Goal: Task Accomplishment & Management: Complete application form

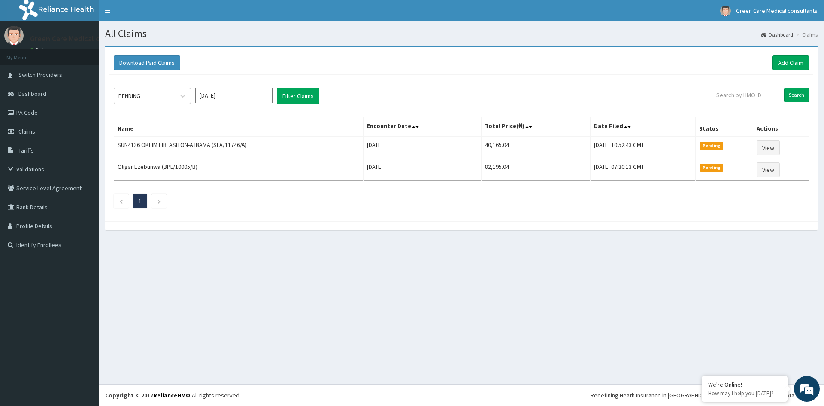
click at [734, 98] on input "text" at bounding box center [746, 95] width 70 height 15
drag, startPoint x: 751, startPoint y: 95, endPoint x: 709, endPoint y: 97, distance: 42.5
click at [709, 97] on input "ERM/10222/B" at bounding box center [732, 95] width 66 height 15
type input "ERM/10222/B"
click at [794, 94] on input "Search" at bounding box center [796, 95] width 25 height 15
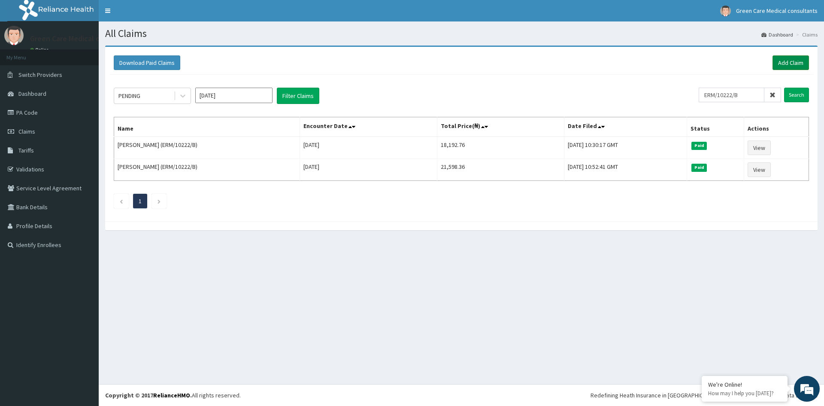
click at [782, 62] on link "Add Claim" at bounding box center [790, 62] width 36 height 15
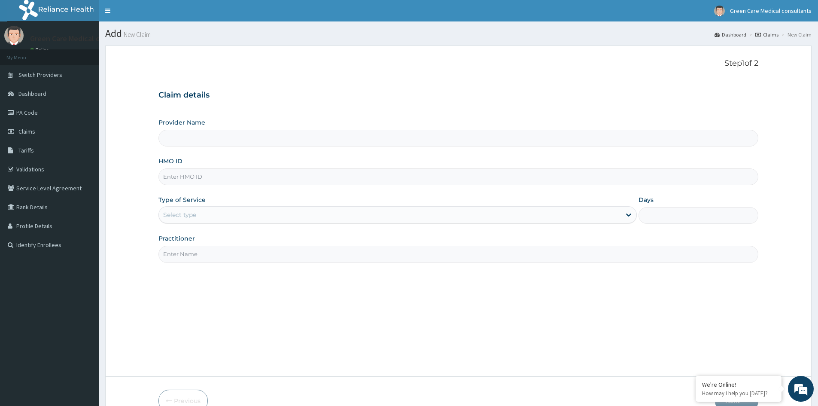
click at [202, 179] on input "HMO ID" at bounding box center [458, 176] width 600 height 17
paste input "ERM/10222/B"
type input "ERM/10222/B"
type input "Green Care Medical Consultants"
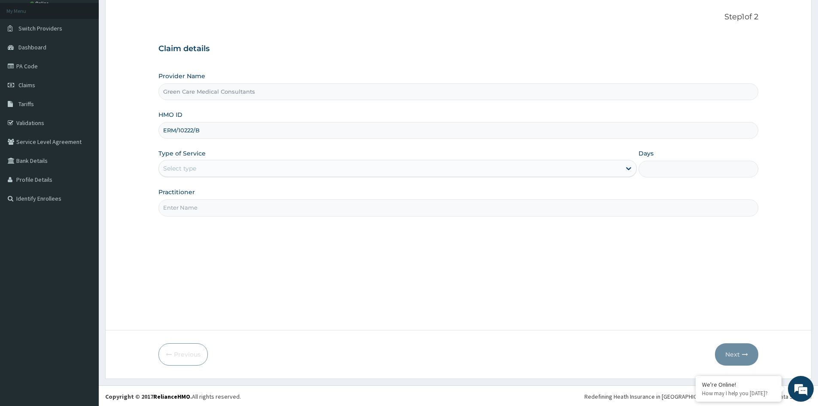
scroll to position [48, 0]
type input "ERM/10222/B"
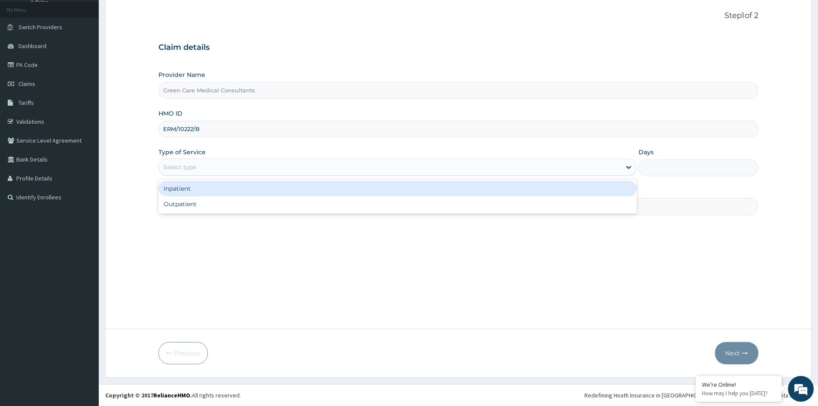
click at [227, 168] on div "Select type" at bounding box center [390, 167] width 462 height 14
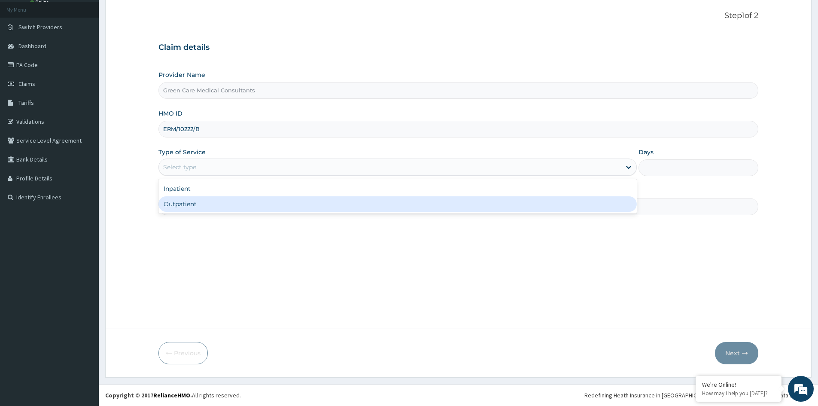
click at [190, 203] on div "Outpatient" at bounding box center [397, 203] width 478 height 15
type input "1"
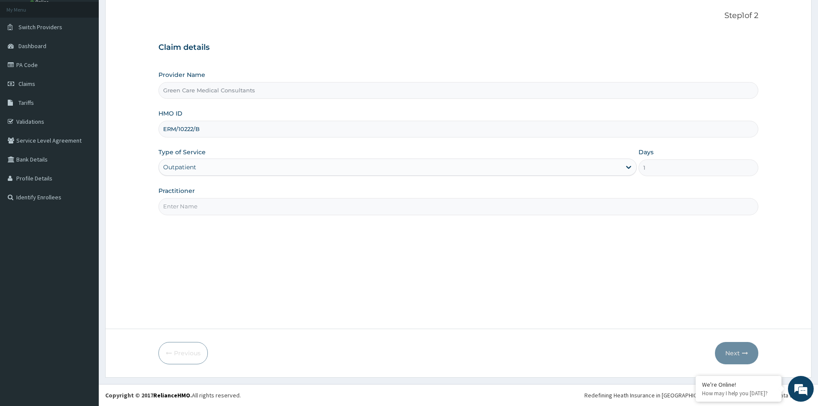
click at [218, 209] on input "Practitioner" at bounding box center [458, 206] width 600 height 17
type input "DE EMEKA"
click at [739, 354] on button "Next" at bounding box center [736, 353] width 43 height 22
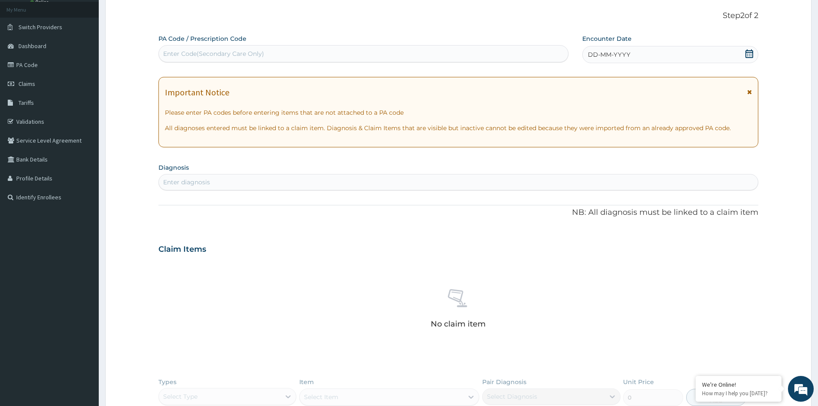
click at [751, 54] on icon at bounding box center [749, 53] width 9 height 9
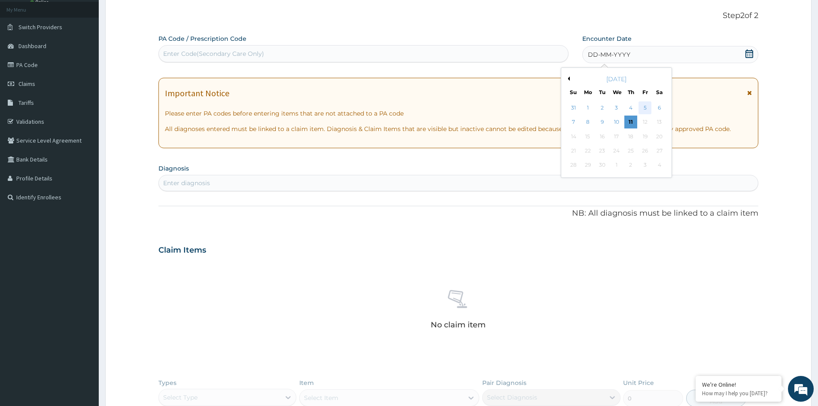
click at [644, 107] on div "5" at bounding box center [645, 107] width 13 height 13
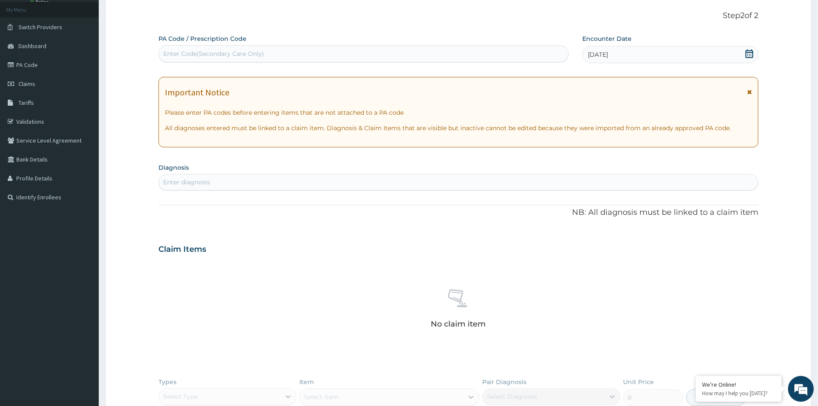
click at [185, 177] on div "Enter diagnosis" at bounding box center [458, 182] width 599 height 14
type input "MALARIA"
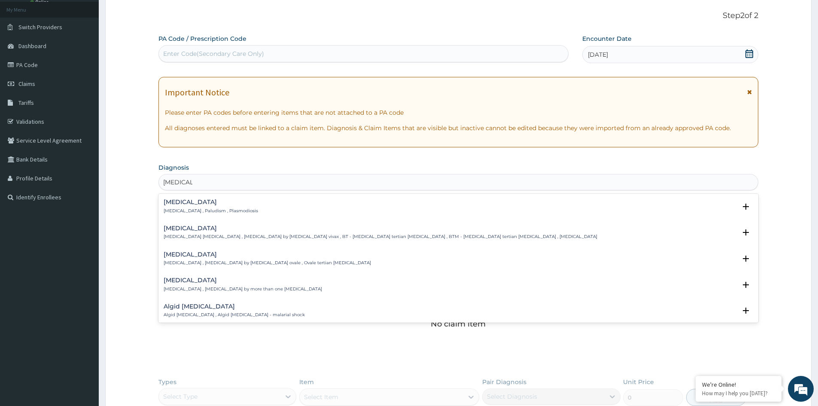
click at [192, 209] on div "Malaria Malaria , Paludism , Plasmodiosis" at bounding box center [211, 206] width 94 height 15
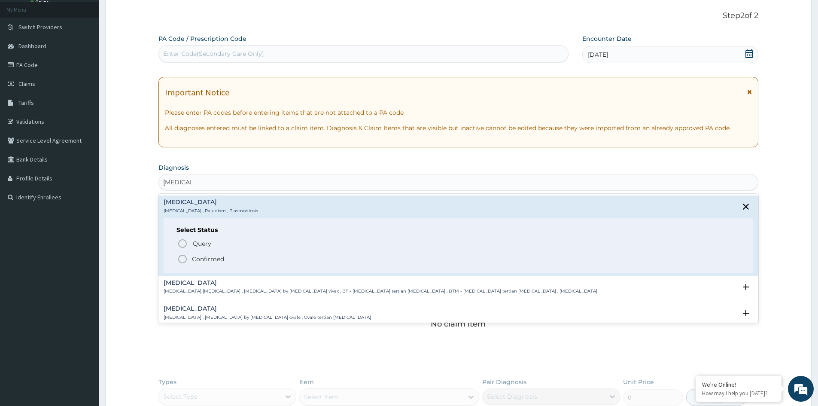
click at [194, 254] on span "Confirmed" at bounding box center [458, 259] width 563 height 10
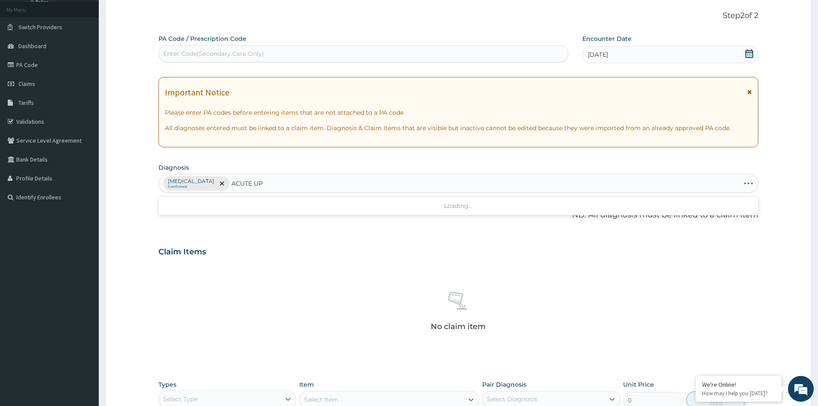
type input "ACUTE UPP"
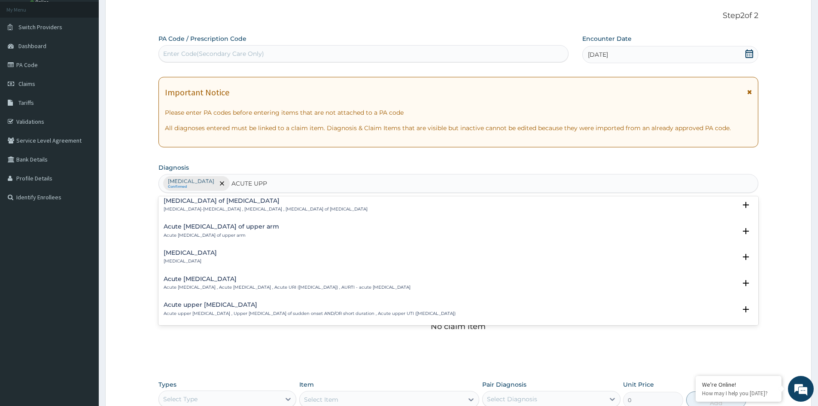
scroll to position [43, 0]
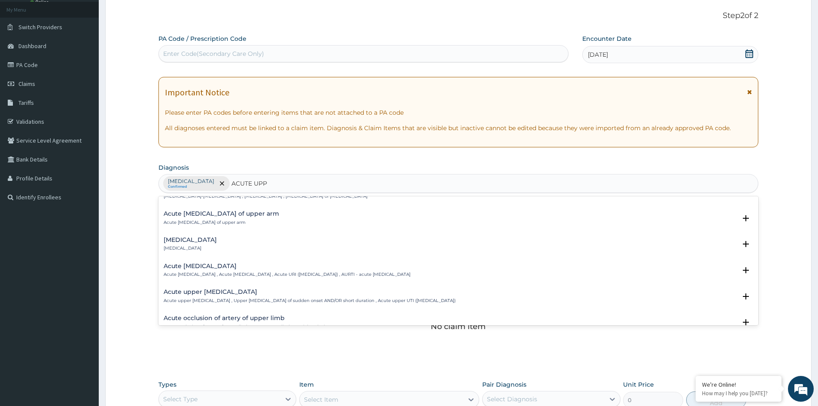
click at [229, 269] on h4 "Acute upper respiratory infection" at bounding box center [287, 266] width 247 height 6
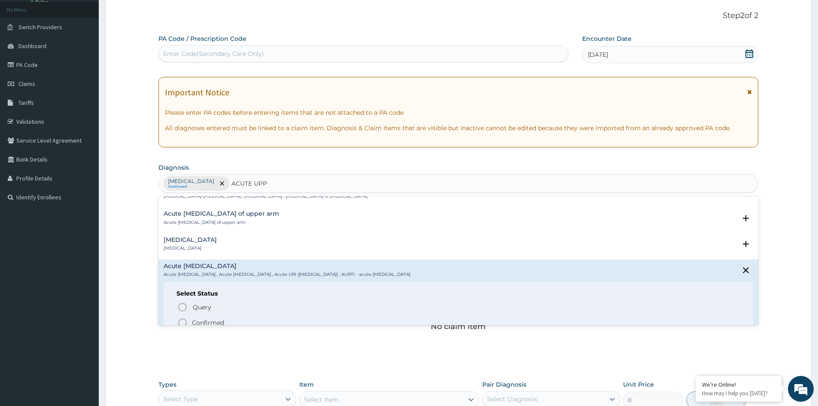
click at [208, 320] on p "Confirmed" at bounding box center [208, 322] width 32 height 9
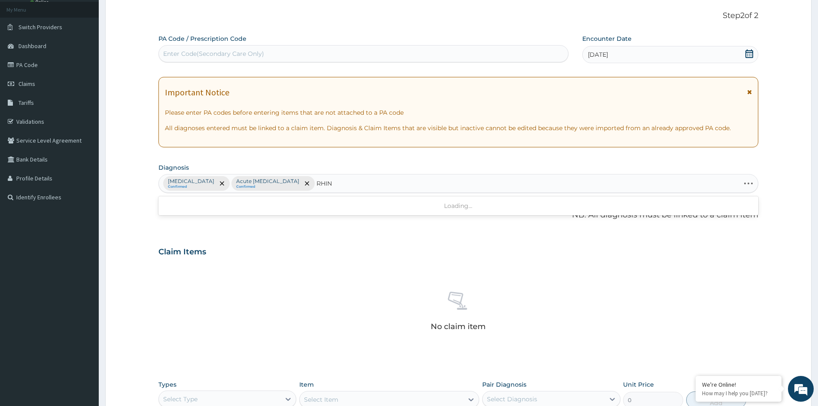
type input "RHINI"
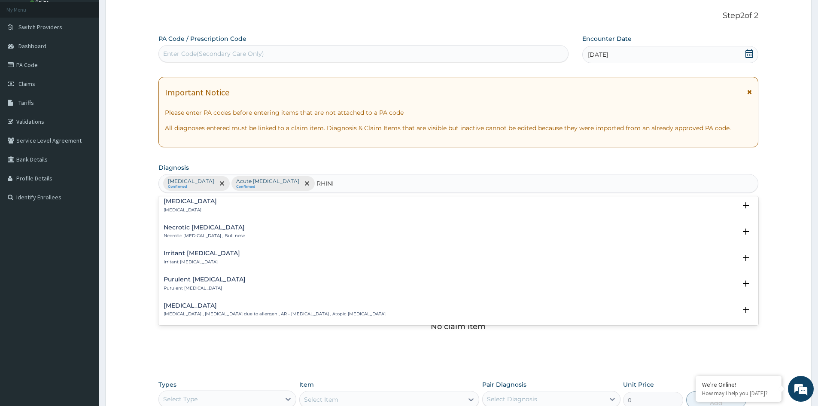
scroll to position [172, 0]
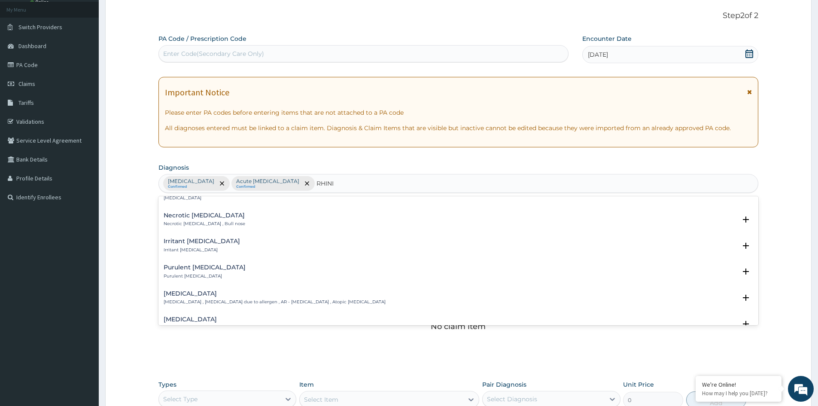
click at [197, 292] on h4 "Allergic rhinitis" at bounding box center [275, 293] width 222 height 6
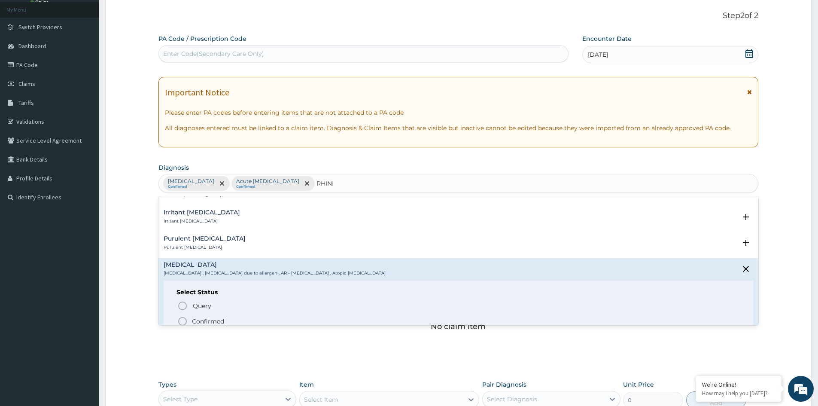
scroll to position [215, 0]
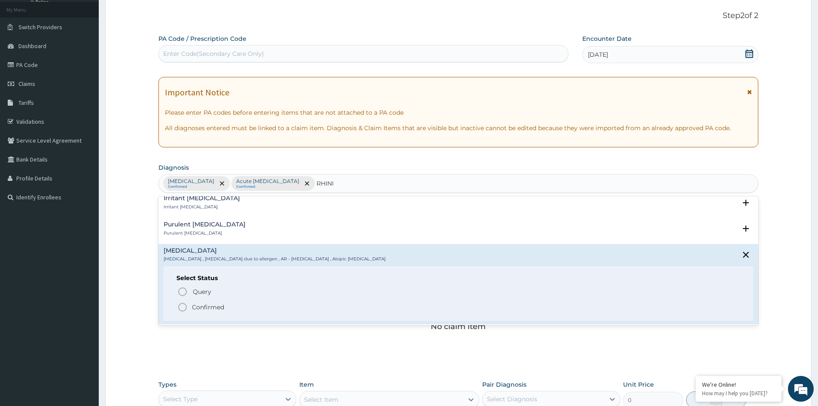
drag, startPoint x: 199, startPoint y: 305, endPoint x: 226, endPoint y: 296, distance: 28.5
click at [199, 304] on p "Confirmed" at bounding box center [208, 307] width 32 height 9
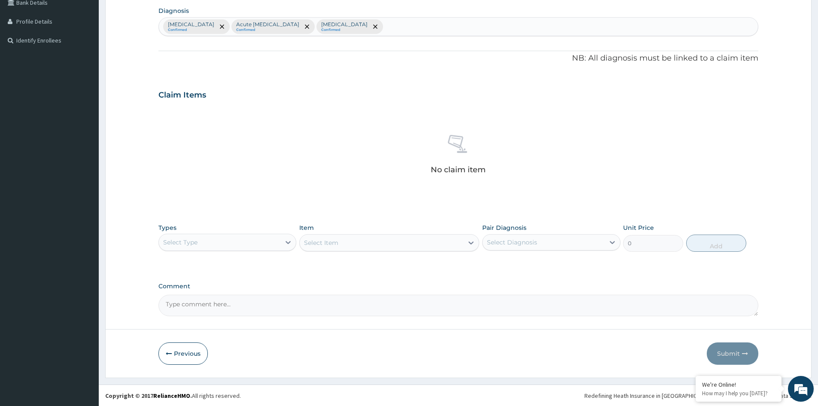
scroll to position [205, 0]
click at [237, 242] on div "Select Type" at bounding box center [219, 242] width 121 height 14
click at [193, 291] on div "Procedures" at bounding box center [227, 293] width 138 height 15
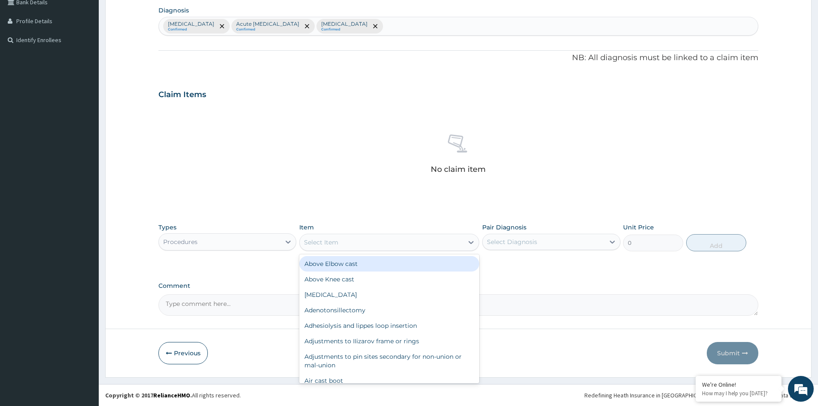
click at [442, 245] on div "Select Item" at bounding box center [382, 242] width 164 height 14
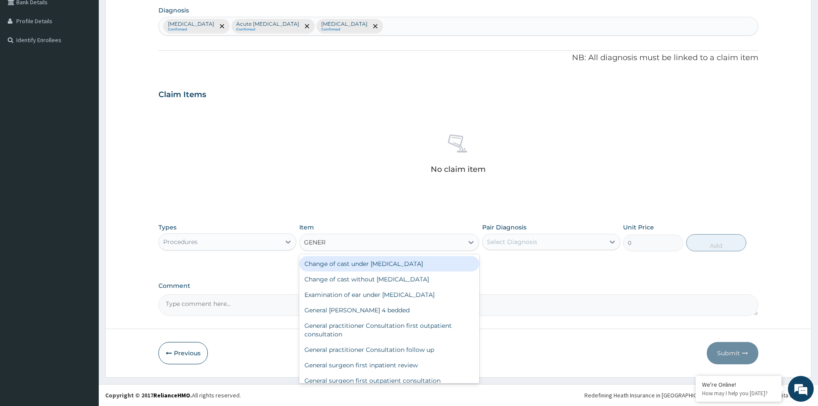
type input "GENERA"
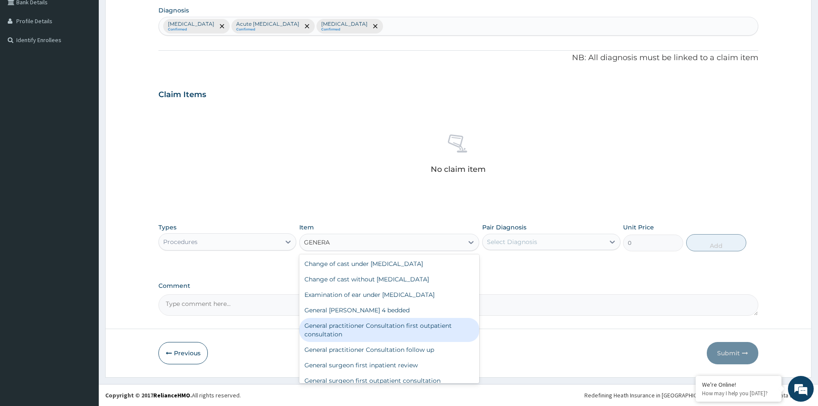
click at [333, 327] on div "General practitioner Consultation first outpatient consultation" at bounding box center [389, 330] width 180 height 24
type input "3547.5"
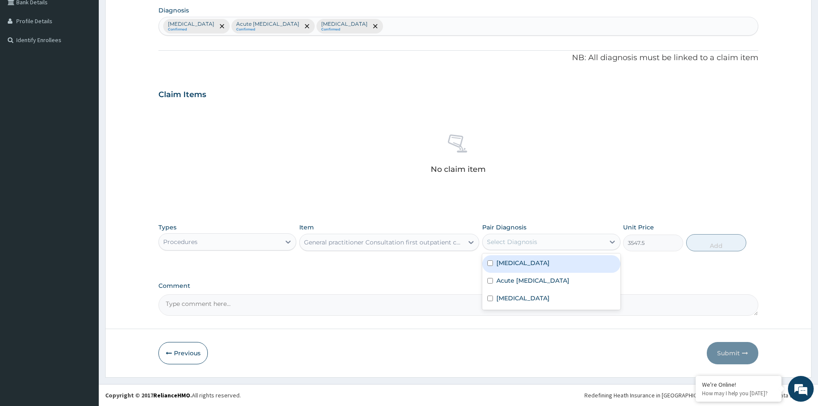
click at [519, 236] on div "Select Diagnosis" at bounding box center [542, 242] width 121 height 14
click at [515, 263] on label "Malaria" at bounding box center [522, 262] width 53 height 9
checkbox input "true"
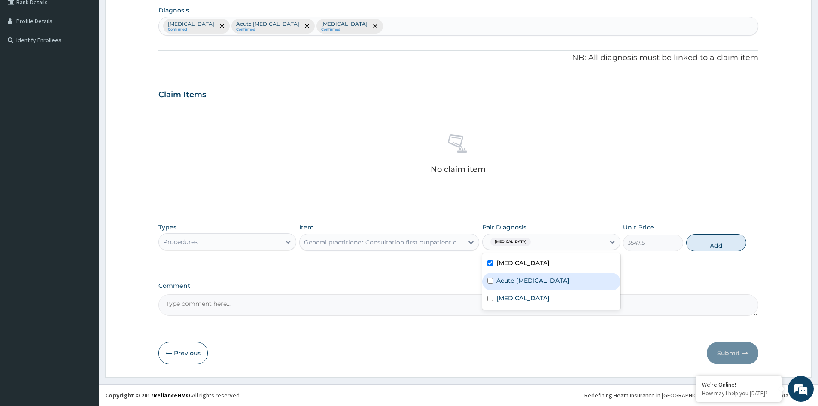
click at [517, 275] on div "Acute upper respiratory infection" at bounding box center [551, 282] width 138 height 18
checkbox input "true"
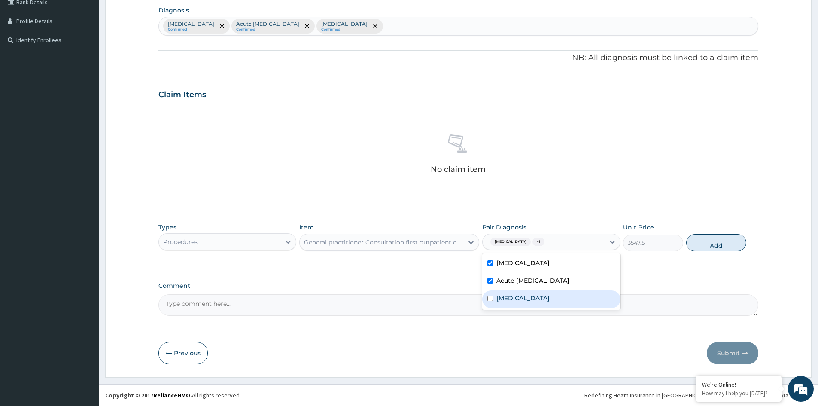
drag, startPoint x: 516, startPoint y: 293, endPoint x: 597, endPoint y: 285, distance: 81.4
click at [519, 293] on div "Allergic rhinitis" at bounding box center [551, 299] width 138 height 18
checkbox input "true"
click at [715, 247] on button "Add" at bounding box center [716, 242] width 60 height 17
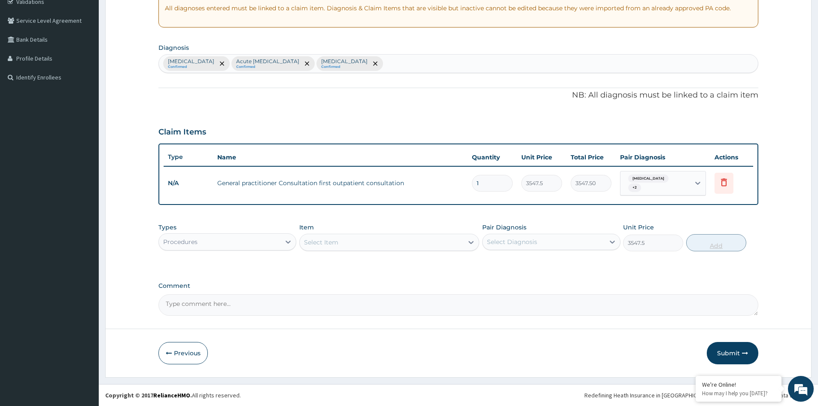
type input "0"
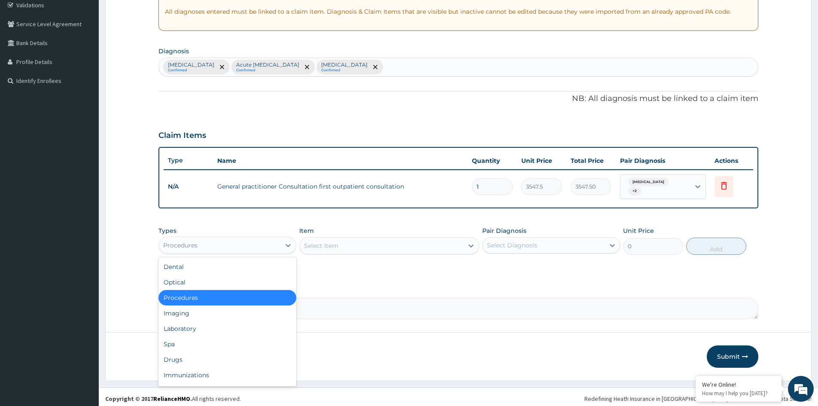
click at [232, 245] on div "Procedures" at bounding box center [219, 245] width 121 height 14
click at [186, 326] on div "Laboratory" at bounding box center [227, 328] width 138 height 15
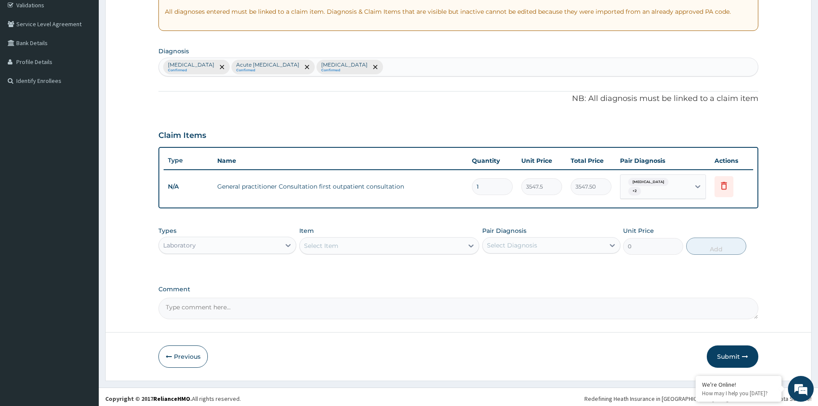
click at [445, 244] on div "Select Item" at bounding box center [382, 246] width 164 height 14
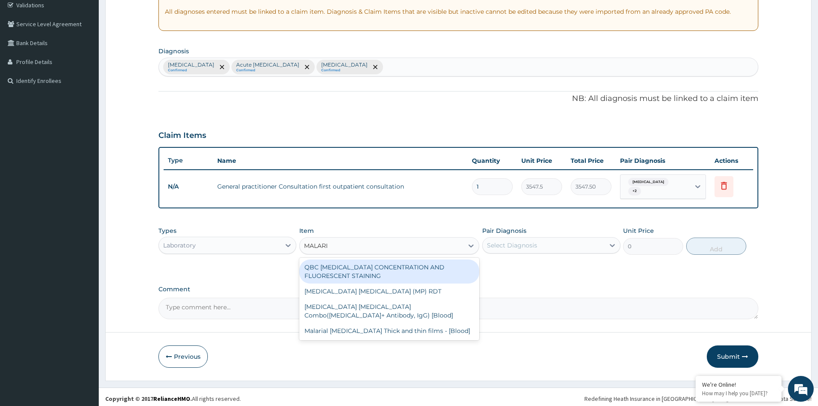
type input "MALARIA"
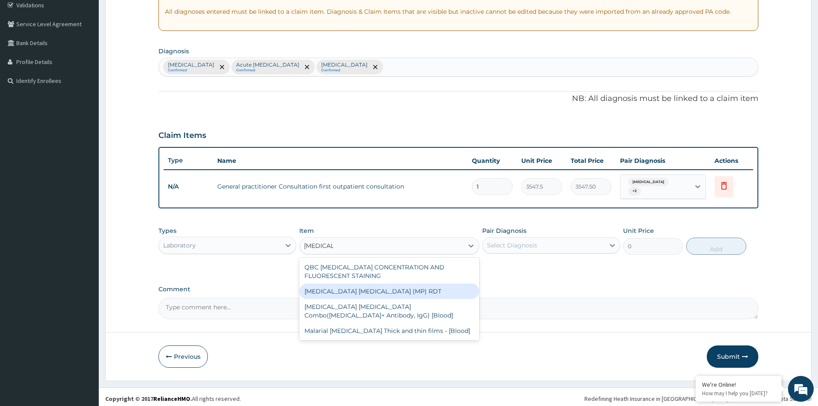
drag, startPoint x: 374, startPoint y: 288, endPoint x: 408, endPoint y: 280, distance: 34.5
click at [385, 288] on div "MALARIA PARASITE (MP) RDT" at bounding box center [389, 290] width 180 height 15
type input "1612.5"
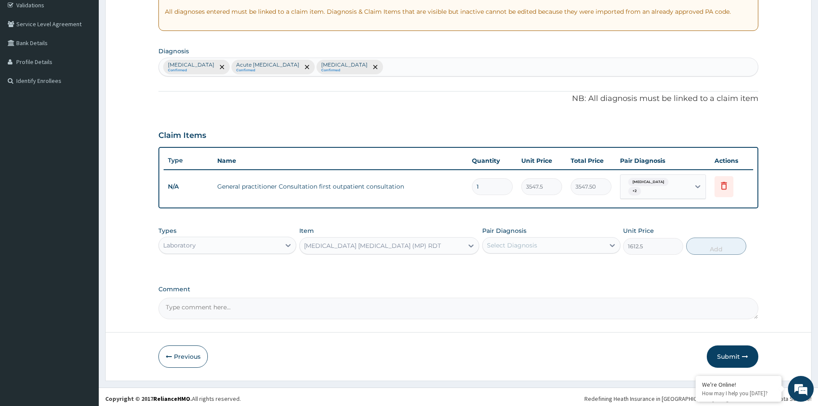
click at [515, 245] on div "Select Diagnosis" at bounding box center [512, 245] width 50 height 9
drag, startPoint x: 495, startPoint y: 269, endPoint x: 621, endPoint y: 268, distance: 126.2
click at [501, 268] on div "Malaria" at bounding box center [551, 267] width 138 height 18
checkbox input "true"
click at [724, 239] on button "Add" at bounding box center [716, 245] width 60 height 17
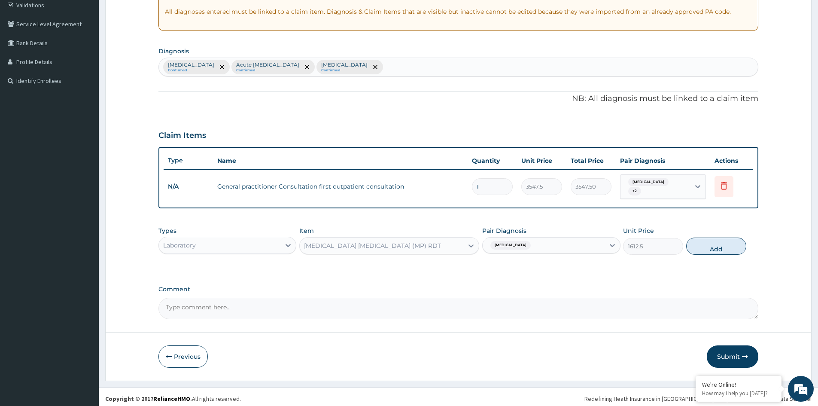
type input "0"
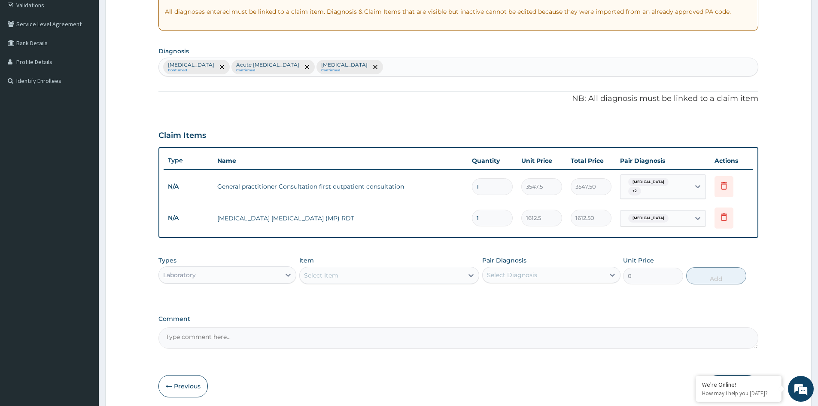
click at [348, 270] on div "Select Item" at bounding box center [382, 275] width 164 height 14
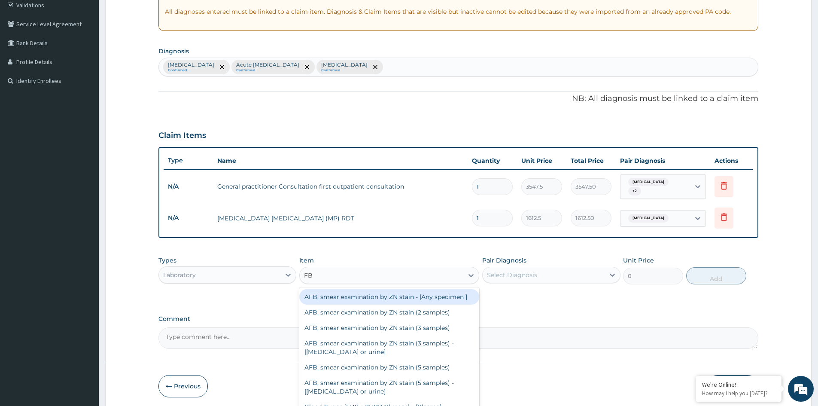
type input "FBC"
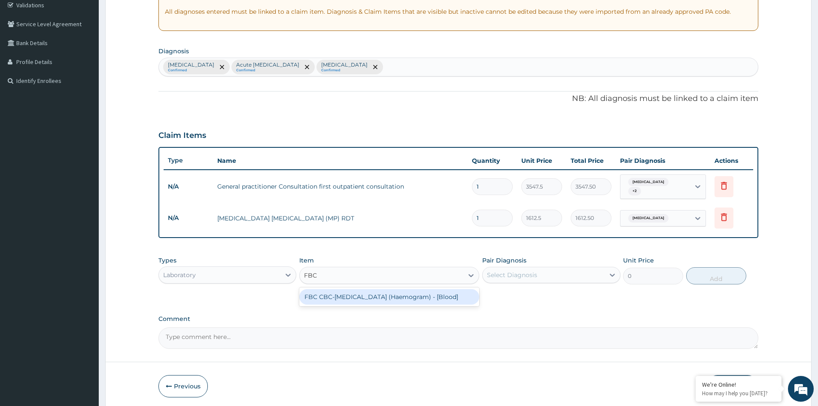
drag, startPoint x: 363, startPoint y: 289, endPoint x: 378, endPoint y: 289, distance: 14.2
click at [369, 289] on div "FBC CBC-Complete Blood Count (Haemogram) - [Blood]" at bounding box center [389, 296] width 180 height 15
type input "4300"
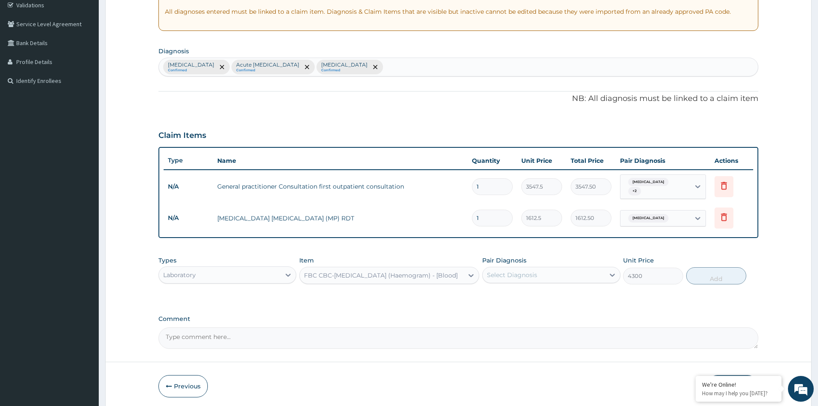
click at [534, 273] on div "Select Diagnosis" at bounding box center [512, 274] width 50 height 9
click at [509, 311] on label "Acute upper respiratory infection" at bounding box center [532, 313] width 73 height 9
checkbox input "true"
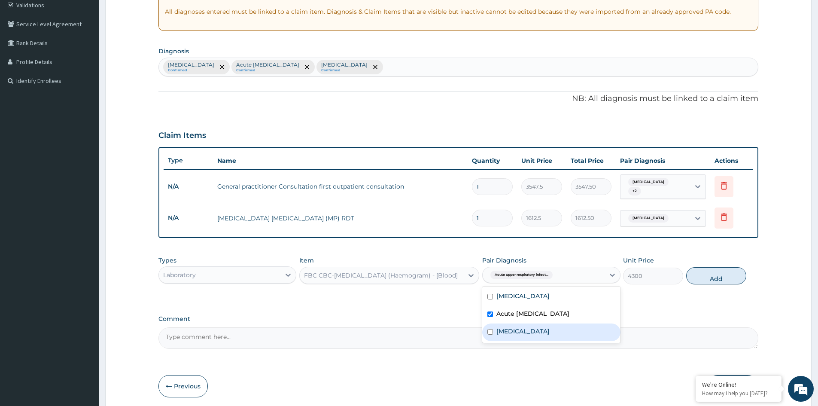
drag, startPoint x: 509, startPoint y: 331, endPoint x: 524, endPoint y: 293, distance: 40.9
click at [518, 317] on div "Malaria Acute upper respiratory infection Allergic rhinitis" at bounding box center [551, 314] width 138 height 56
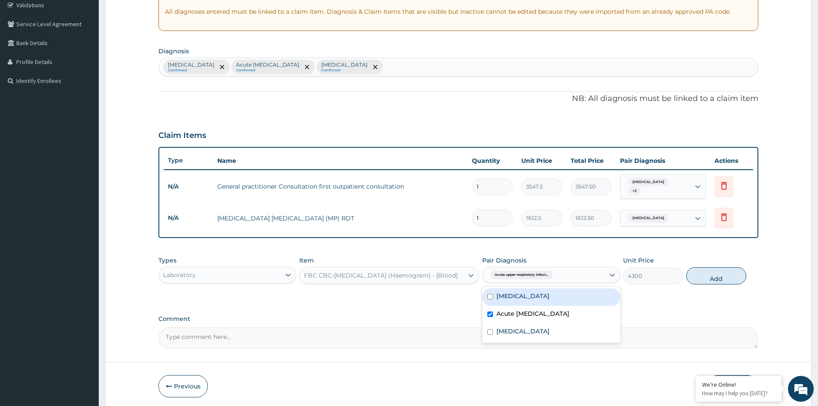
click at [524, 286] on div "Malaria Acute upper respiratory infection Allergic rhinitis" at bounding box center [551, 314] width 138 height 56
click at [521, 291] on div "Malaria" at bounding box center [551, 297] width 138 height 18
checkbox input "true"
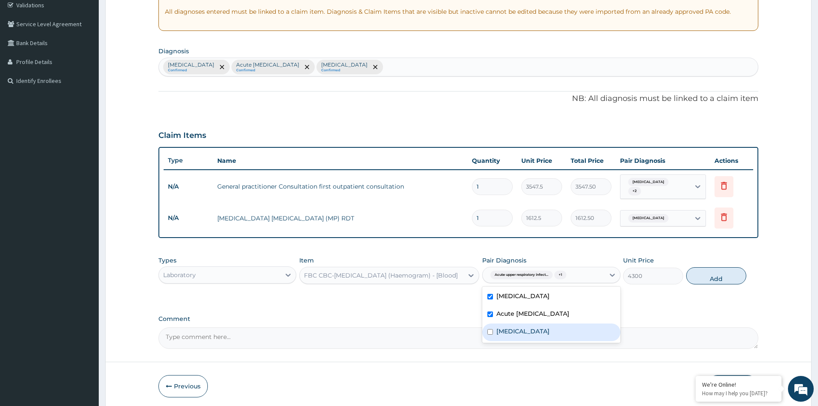
click at [501, 323] on div "Allergic rhinitis" at bounding box center [551, 332] width 138 height 18
checkbox input "true"
click at [722, 276] on button "Add" at bounding box center [716, 275] width 60 height 17
type input "0"
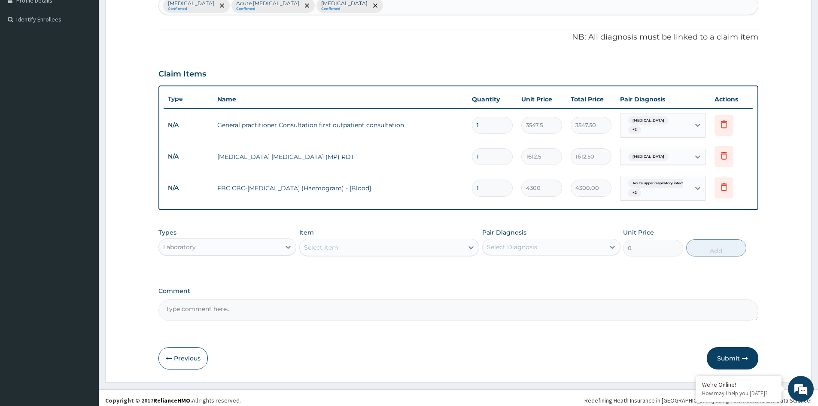
scroll to position [227, 0]
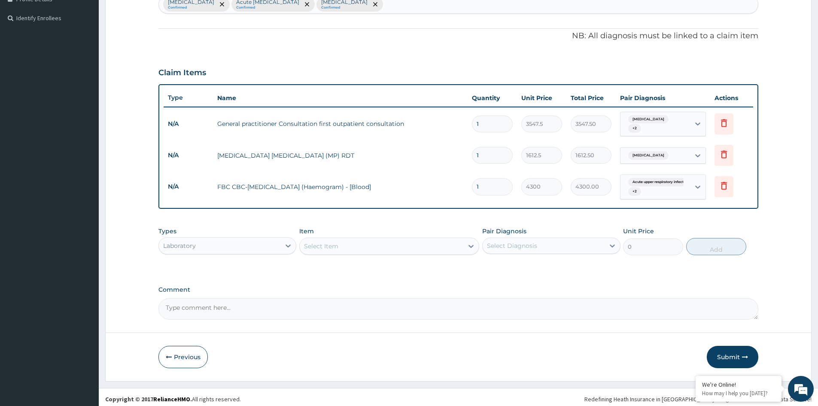
click at [275, 242] on div "Laboratory" at bounding box center [219, 246] width 121 height 14
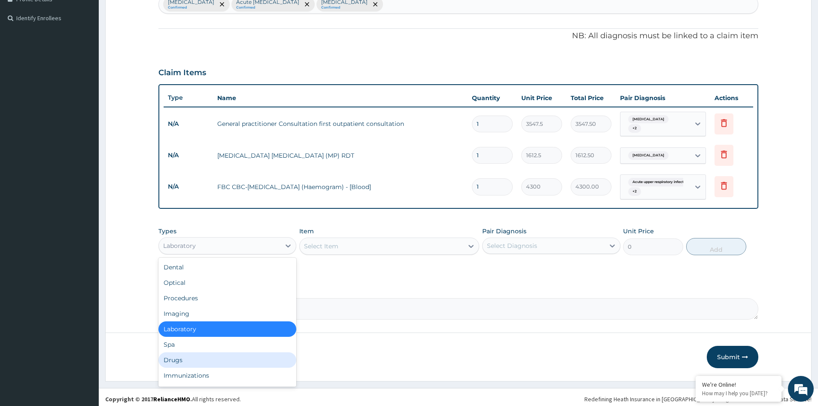
click at [187, 358] on div "Drugs" at bounding box center [227, 359] width 138 height 15
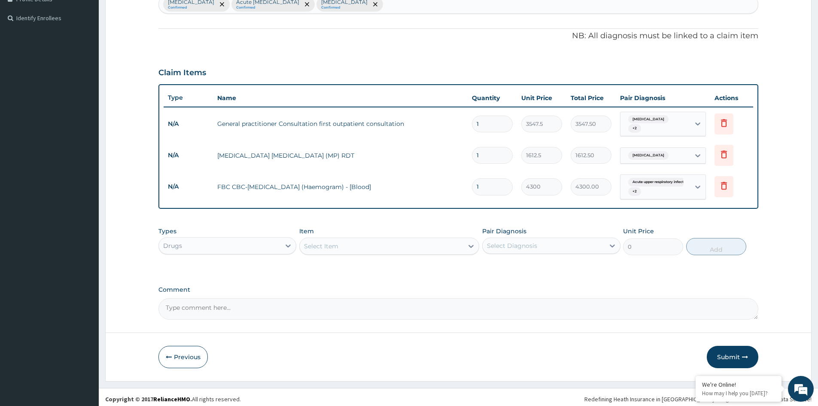
click at [385, 242] on div "Select Item" at bounding box center [382, 246] width 164 height 14
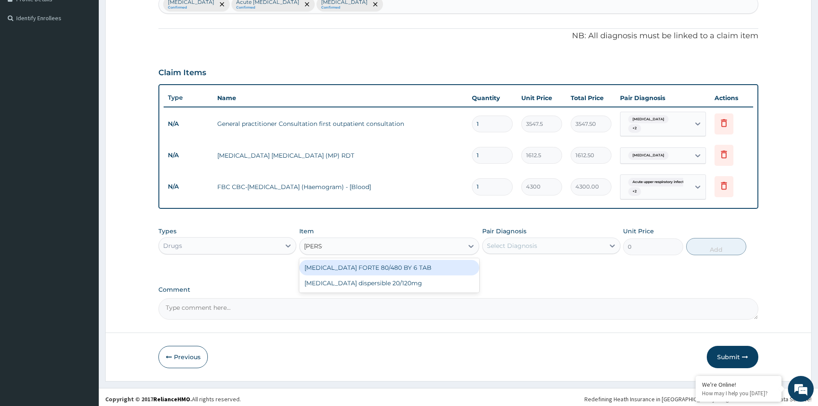
type input "COART"
drag, startPoint x: 382, startPoint y: 261, endPoint x: 448, endPoint y: 253, distance: 66.2
click at [382, 262] on div "COARTEM FORTE 80/480 BY 6 TAB" at bounding box center [389, 267] width 180 height 15
type input "449.35"
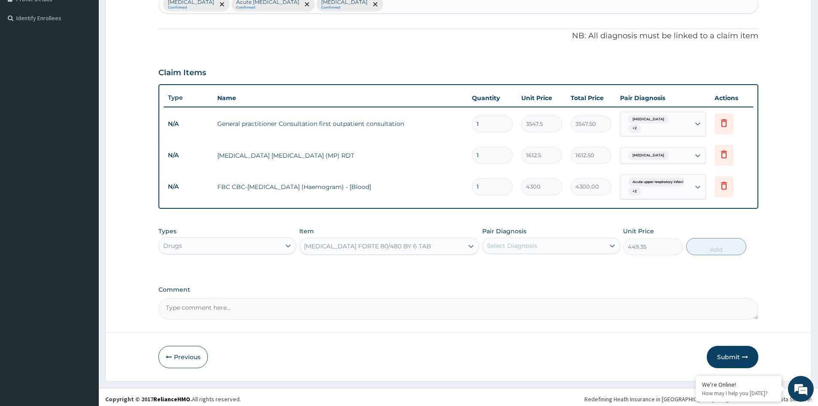
click at [497, 244] on div "Select Diagnosis" at bounding box center [512, 245] width 50 height 9
click at [498, 262] on label "Malaria" at bounding box center [522, 266] width 53 height 9
checkbox input "true"
click at [708, 247] on button "Add" at bounding box center [716, 246] width 60 height 17
type input "0"
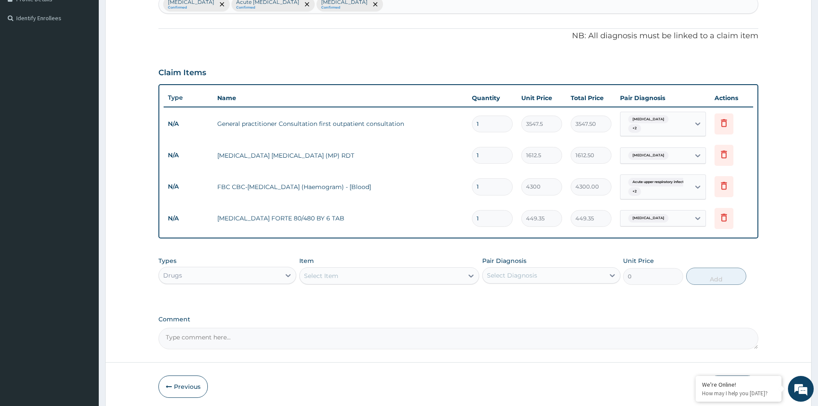
type input "0.00"
type input "6"
type input "2696.10"
type input "6"
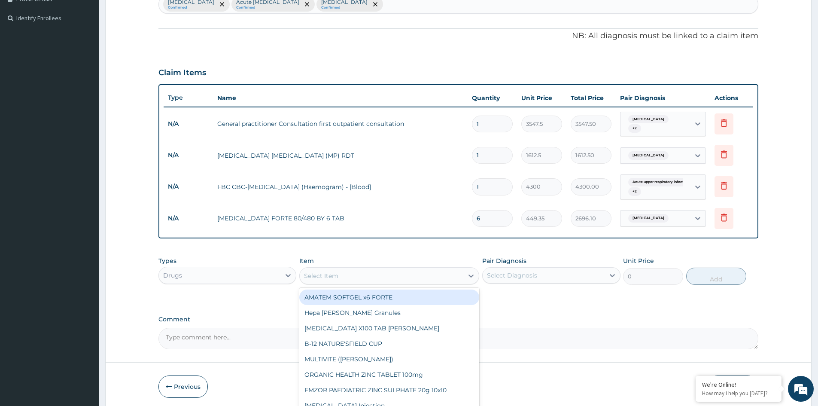
click at [383, 273] on div "Select Item" at bounding box center [382, 276] width 164 height 14
type input "PARA"
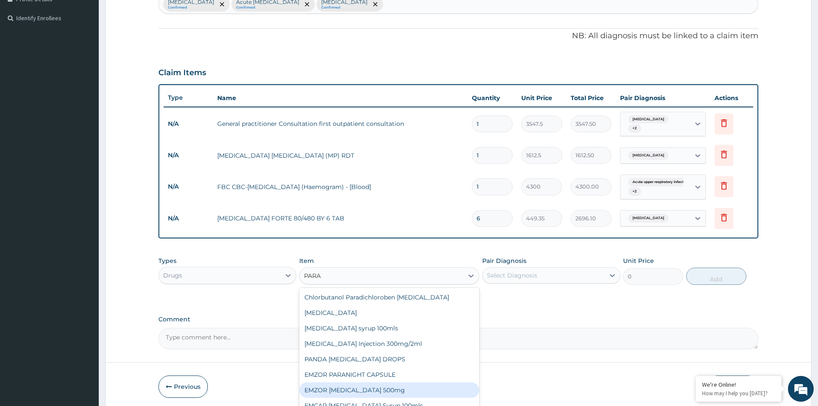
click at [363, 386] on div "EMZOR PARACETAMOL 500mg" at bounding box center [389, 389] width 180 height 15
type input "23.65"
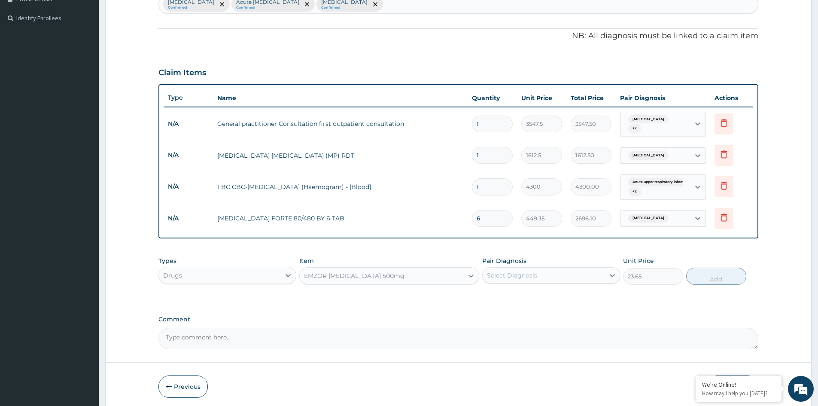
click at [542, 275] on div "Select Diagnosis" at bounding box center [542, 275] width 121 height 14
click at [504, 296] on label "Malaria" at bounding box center [522, 296] width 53 height 9
checkbox input "true"
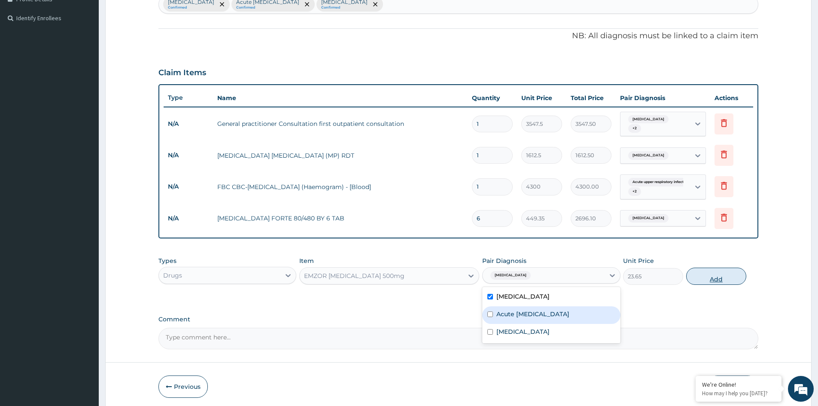
click at [714, 278] on button "Add" at bounding box center [716, 275] width 60 height 17
type input "0"
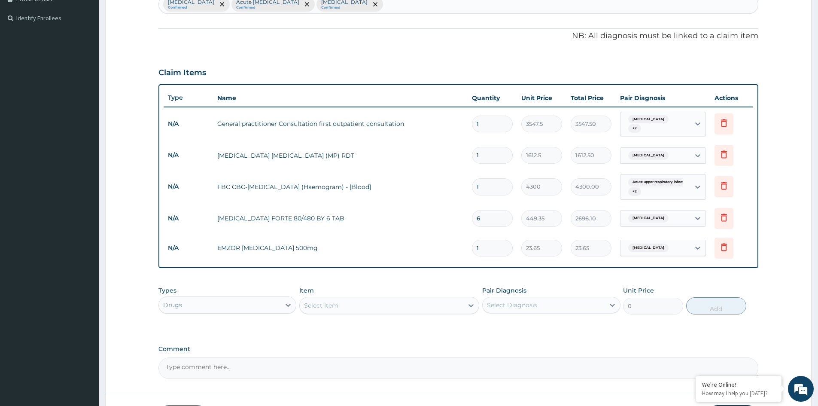
type input "18"
type input "425.70"
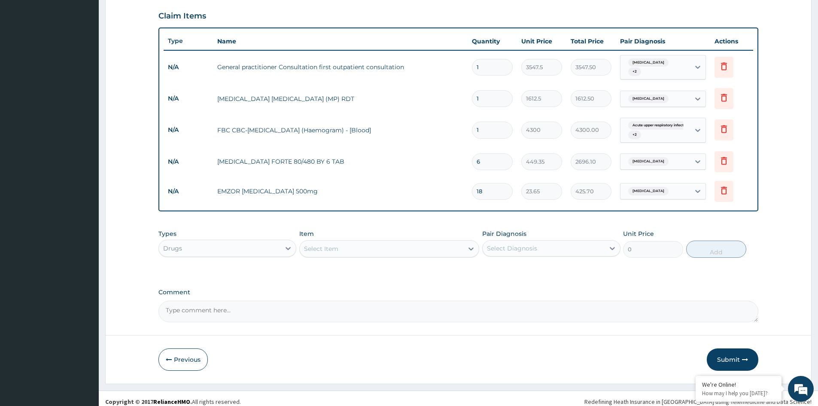
scroll to position [286, 0]
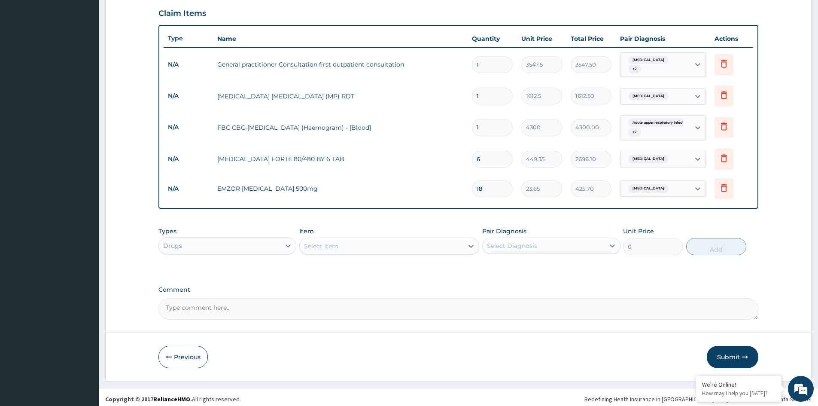
type input "18"
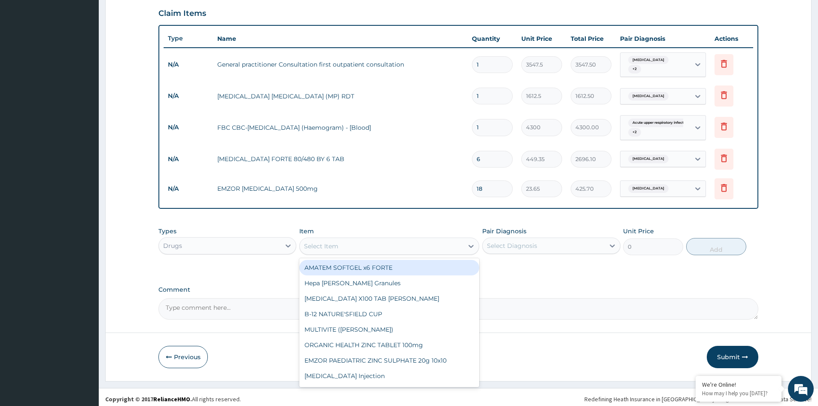
click at [336, 246] on div "Select Item" at bounding box center [321, 246] width 34 height 9
type input "COUGH"
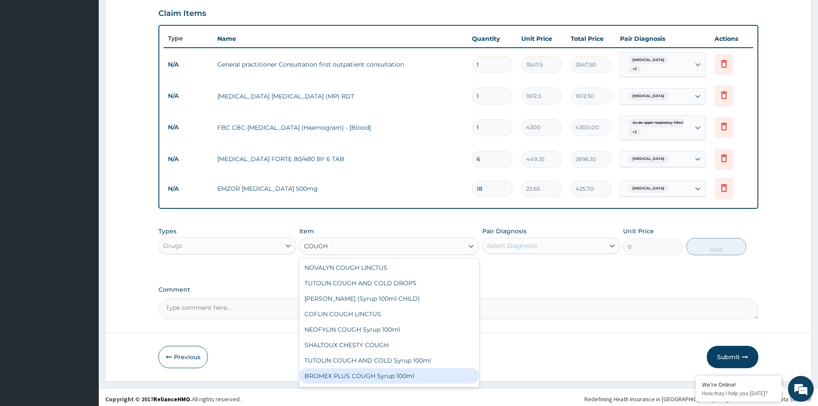
click at [345, 371] on div "BROMEX PLUS COUGH Syrup 100ml" at bounding box center [389, 375] width 180 height 15
type input "1773.75"
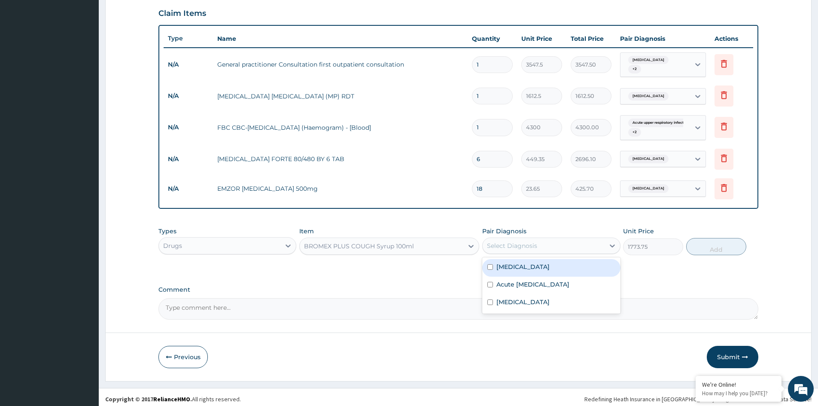
click at [559, 239] on div "Select Diagnosis" at bounding box center [542, 246] width 121 height 14
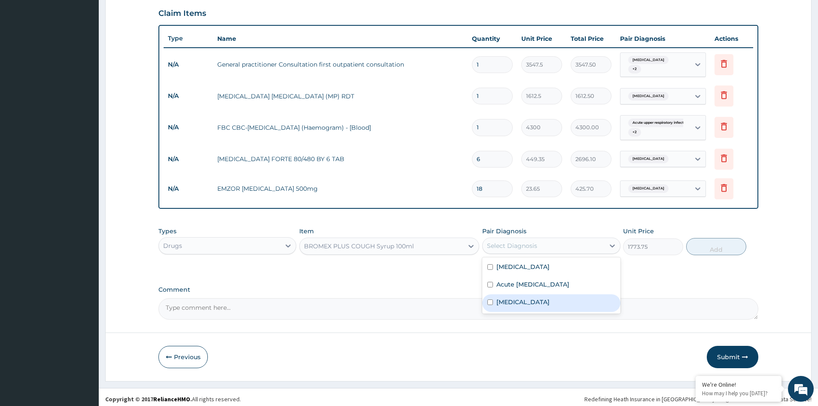
click at [511, 297] on label "Allergic rhinitis" at bounding box center [522, 301] width 53 height 9
checkbox input "true"
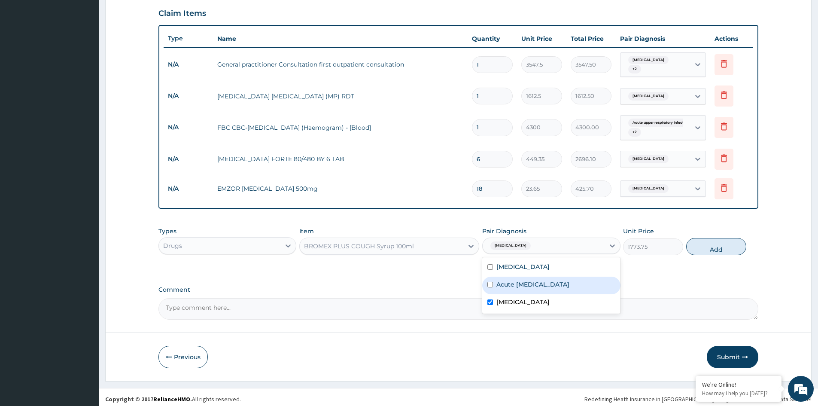
click at [517, 280] on label "Acute upper respiratory infection" at bounding box center [532, 284] width 73 height 9
checkbox input "true"
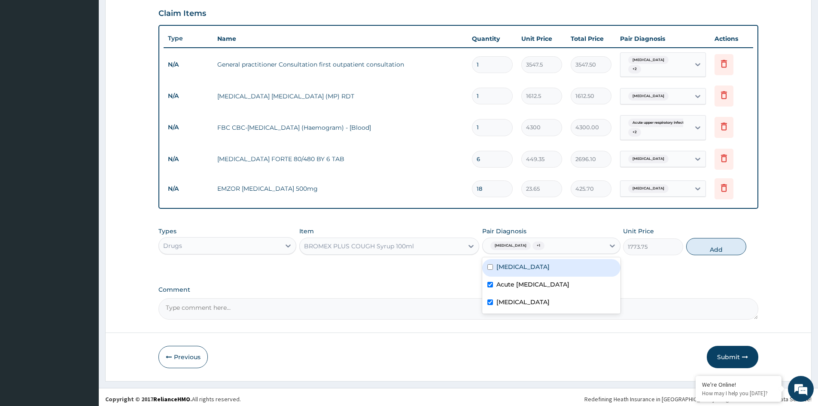
click at [513, 267] on label "Malaria" at bounding box center [522, 266] width 53 height 9
checkbox input "true"
click at [714, 244] on button "Add" at bounding box center [716, 246] width 60 height 17
type input "0"
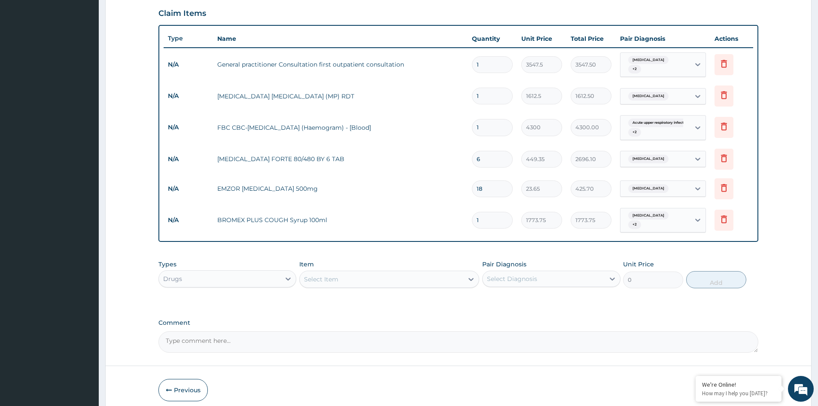
click at [315, 275] on div "Select Item" at bounding box center [321, 279] width 34 height 9
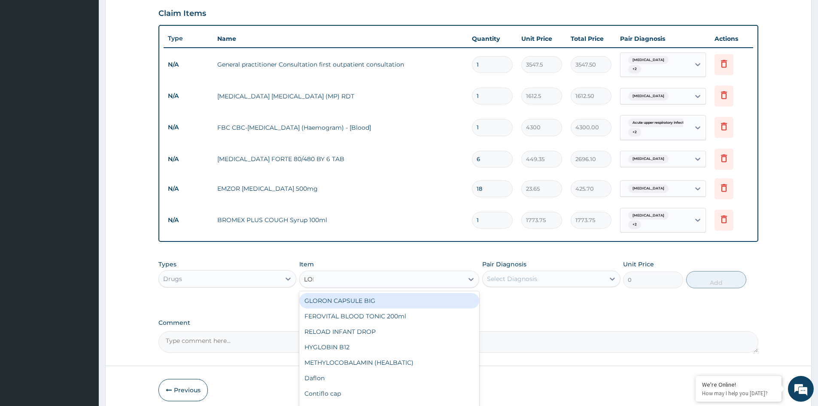
type input "LORA"
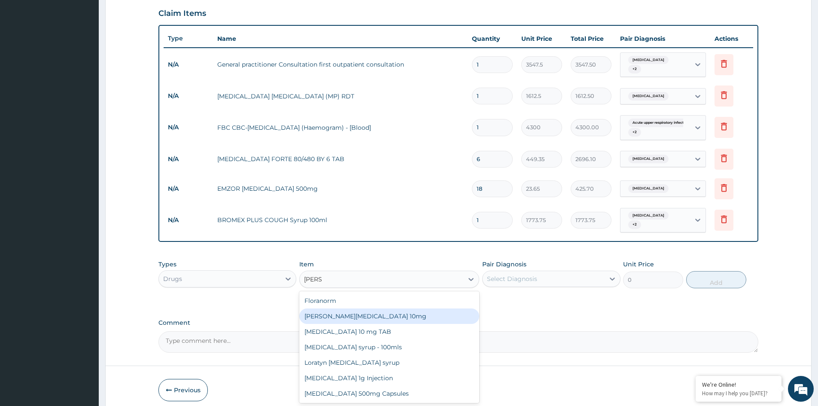
click at [364, 312] on div "Loratyn Loratadine 10mg" at bounding box center [389, 315] width 180 height 15
type input "88.6875"
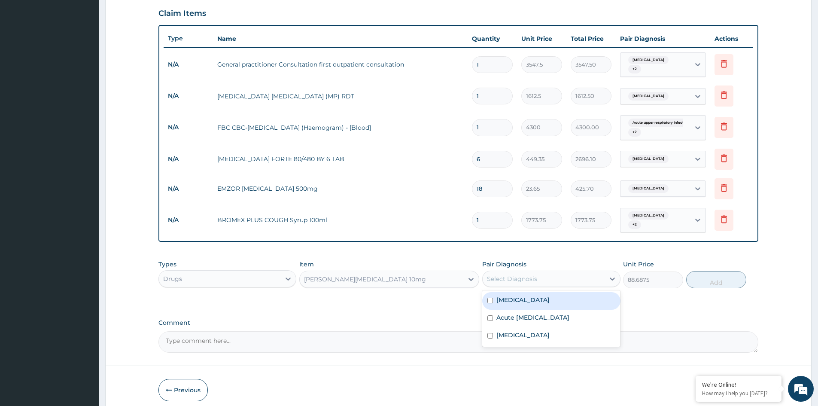
click at [540, 273] on div "Select Diagnosis" at bounding box center [542, 279] width 121 height 14
click at [520, 295] on div "Malaria" at bounding box center [551, 301] width 138 height 18
checkbox input "true"
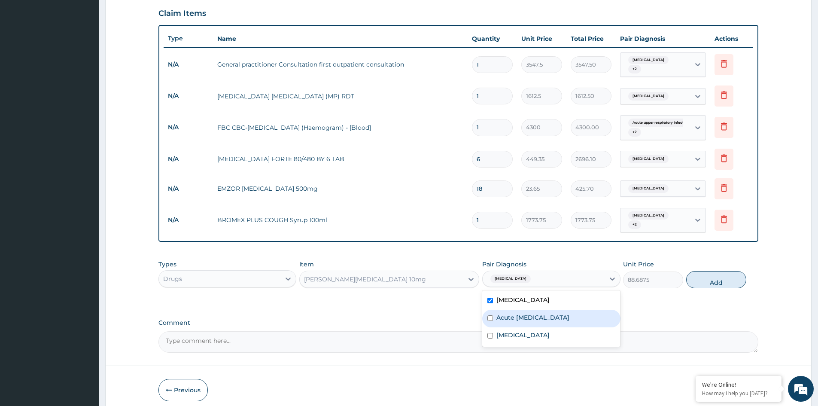
click at [520, 313] on label "Acute upper respiratory infection" at bounding box center [532, 317] width 73 height 9
checkbox input "true"
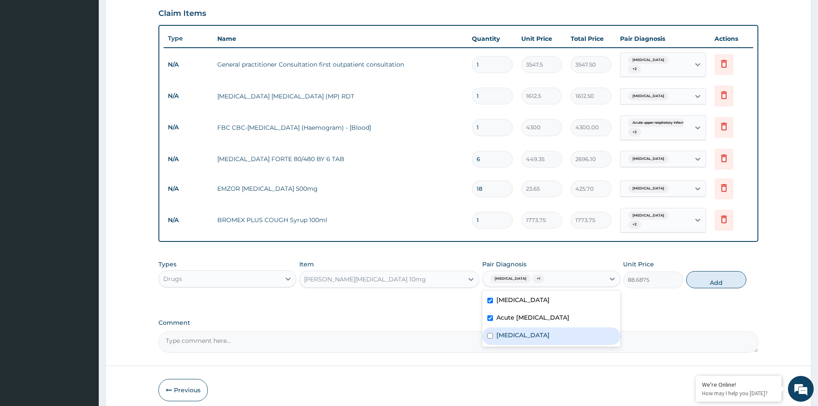
drag, startPoint x: 513, startPoint y: 324, endPoint x: 532, endPoint y: 319, distance: 19.9
click at [518, 327] on div "Allergic rhinitis" at bounding box center [551, 336] width 138 height 18
checkbox input "true"
click at [707, 273] on button "Add" at bounding box center [716, 279] width 60 height 17
type input "0"
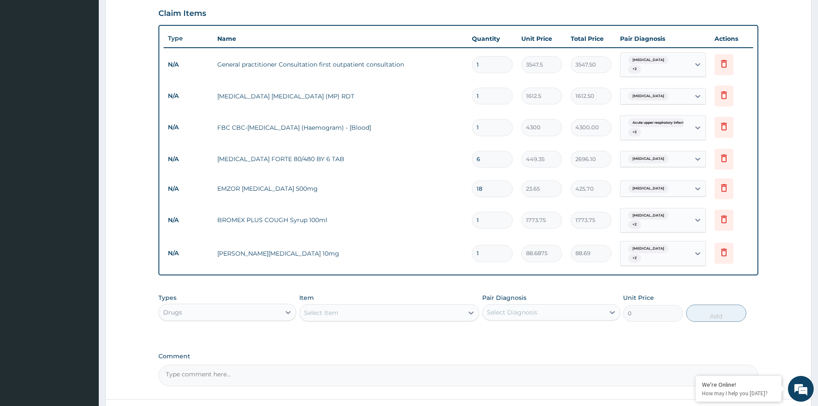
type input "0.00"
type input "5"
type input "443.44"
type input "5"
click at [404, 306] on div "Select Item" at bounding box center [382, 313] width 164 height 14
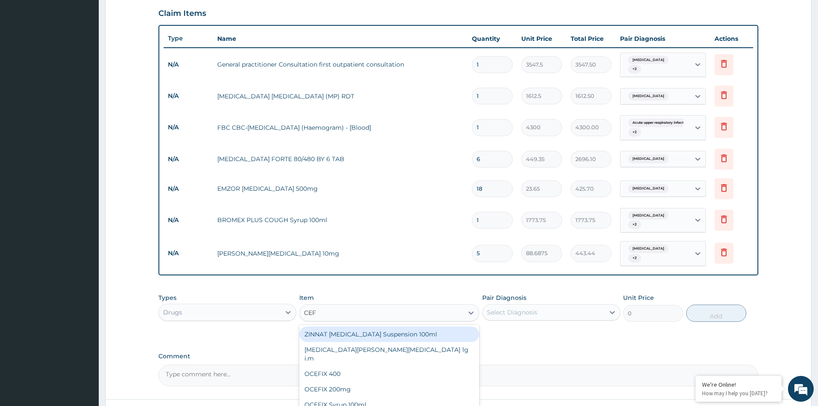
type input "CEFU"
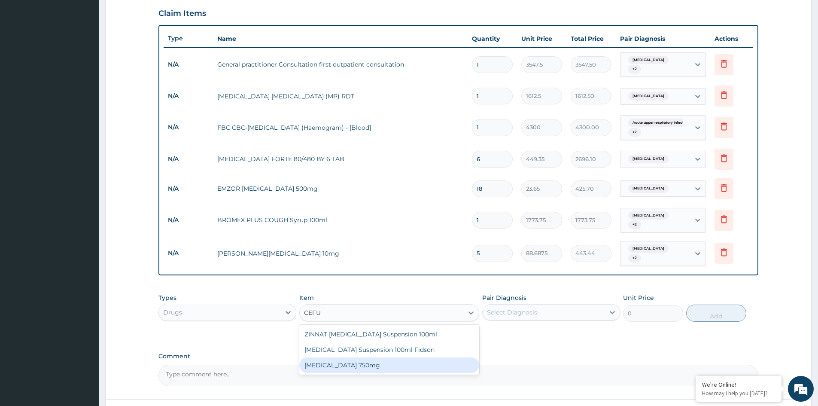
click at [369, 357] on div "Cefuroxime 750mg" at bounding box center [389, 364] width 180 height 15
type input "1773.75"
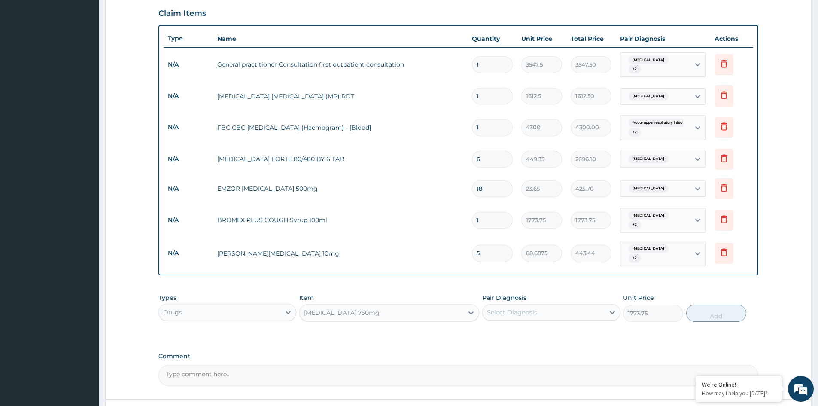
click at [578, 305] on div "Select Diagnosis" at bounding box center [542, 312] width 121 height 14
click at [533, 346] on label "Acute upper respiratory infection" at bounding box center [532, 350] width 73 height 9
checkbox input "true"
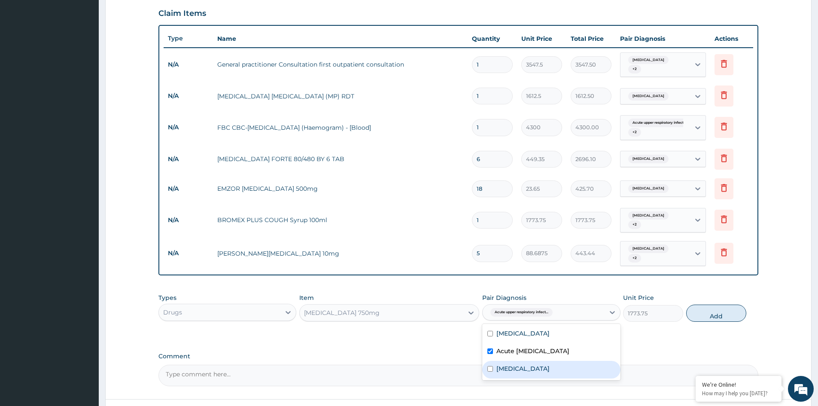
drag, startPoint x: 527, startPoint y: 355, endPoint x: 530, endPoint y: 346, distance: 10.0
click at [527, 364] on label "Allergic rhinitis" at bounding box center [522, 368] width 53 height 9
checkbox input "true"
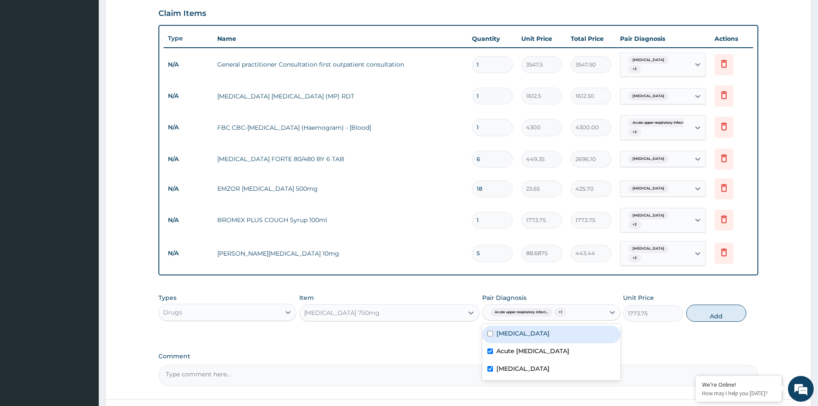
click at [530, 325] on div "Malaria" at bounding box center [551, 334] width 138 height 18
checkbox input "true"
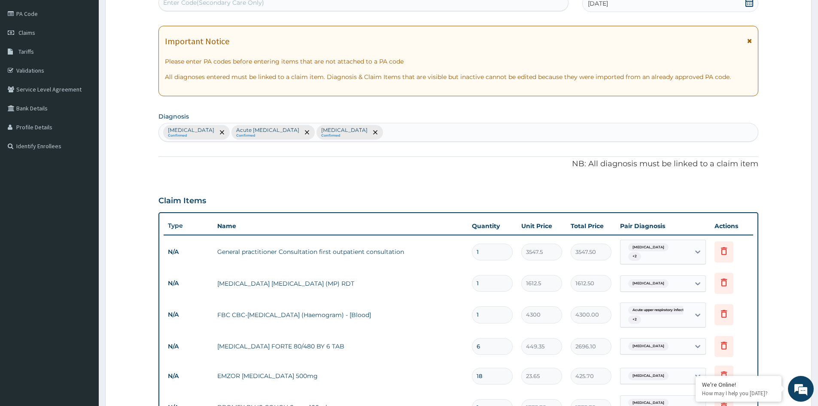
scroll to position [71, 0]
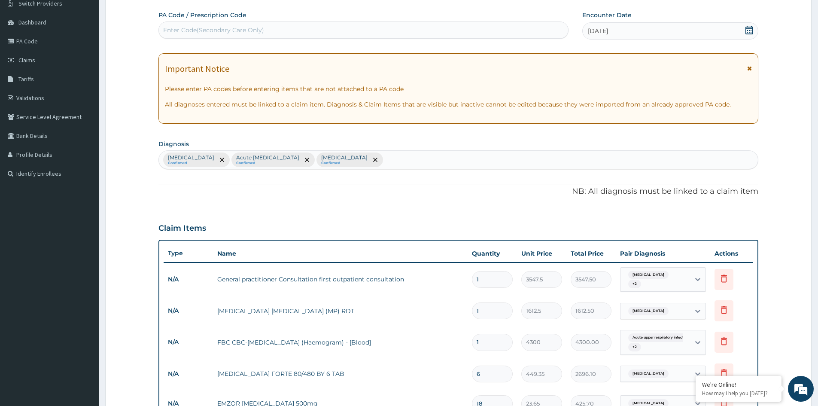
click at [439, 162] on div "Malaria Confirmed Acute upper respiratory infection Confirmed Allergic rhinitis…" at bounding box center [458, 160] width 599 height 18
type input "SEPSIS"
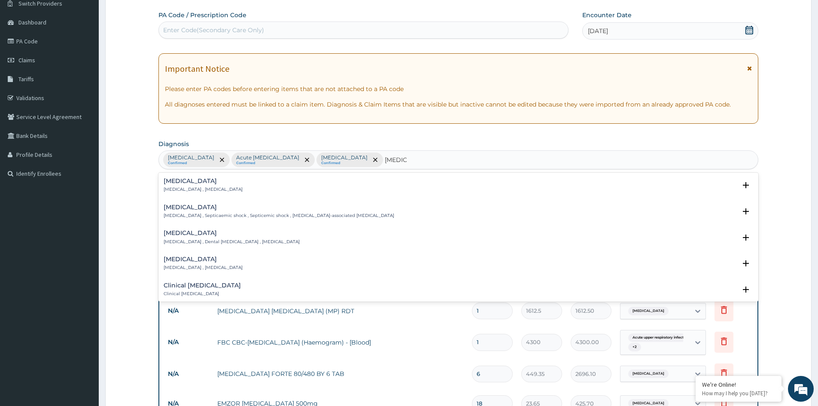
click at [189, 188] on p "Systemic infection , Sepsis" at bounding box center [203, 189] width 79 height 6
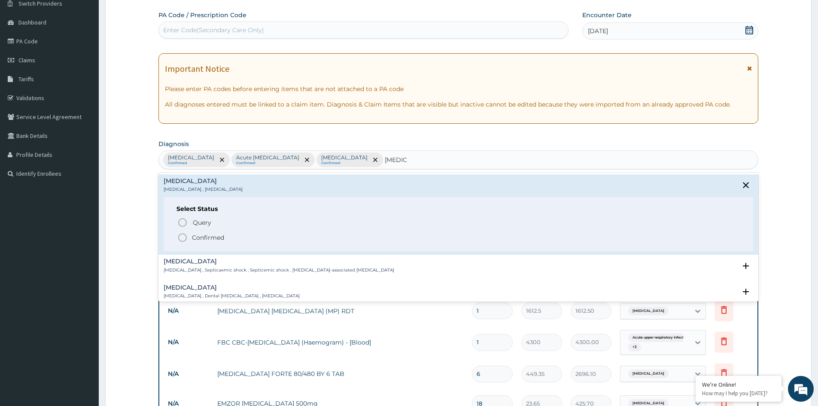
click at [196, 236] on p "Confirmed" at bounding box center [208, 237] width 32 height 9
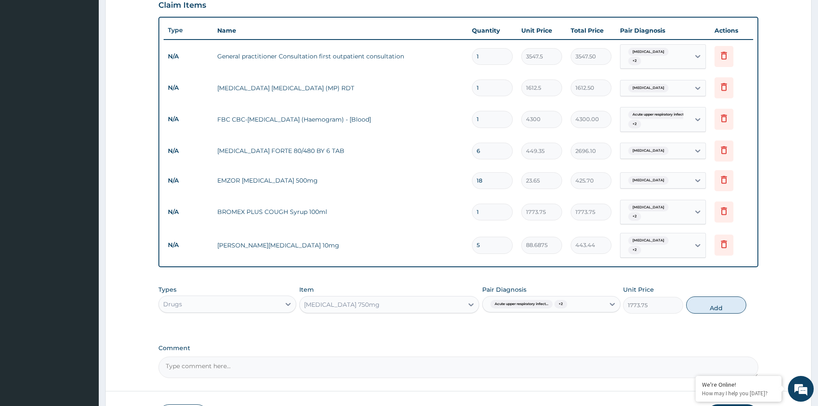
scroll to position [345, 0]
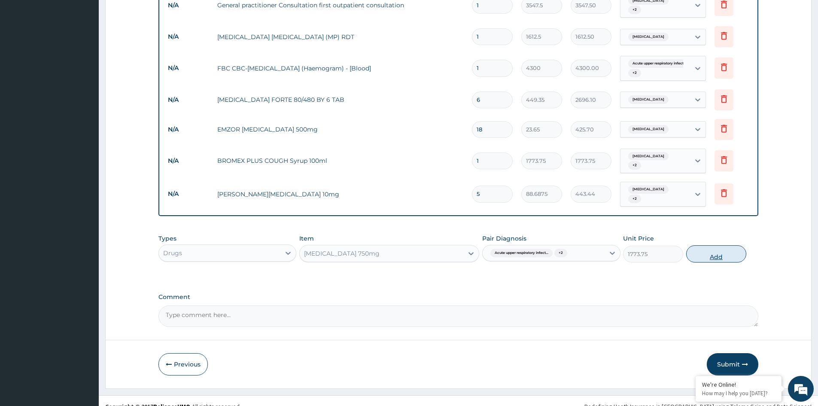
click at [710, 245] on button "Add" at bounding box center [716, 253] width 60 height 17
type input "0"
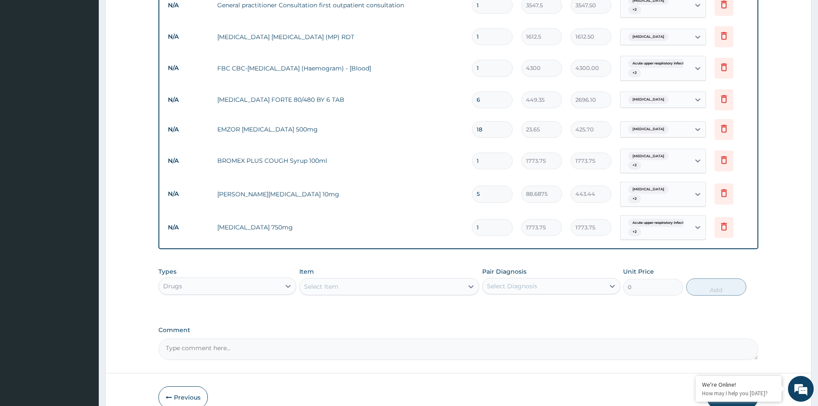
type input "0.00"
type input "5"
type input "8868.75"
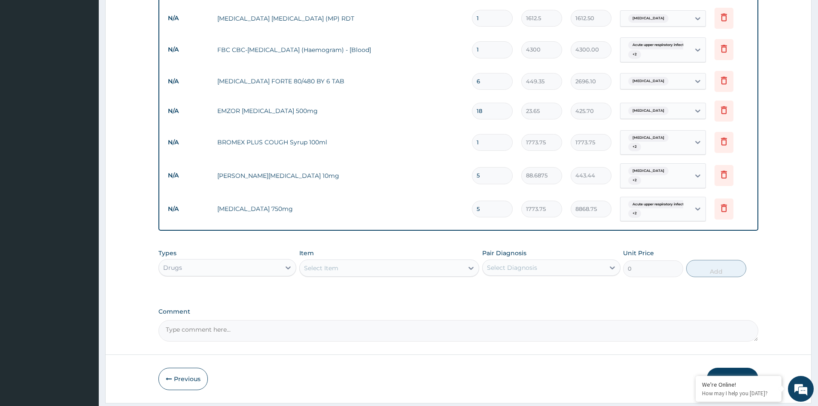
scroll to position [378, 0]
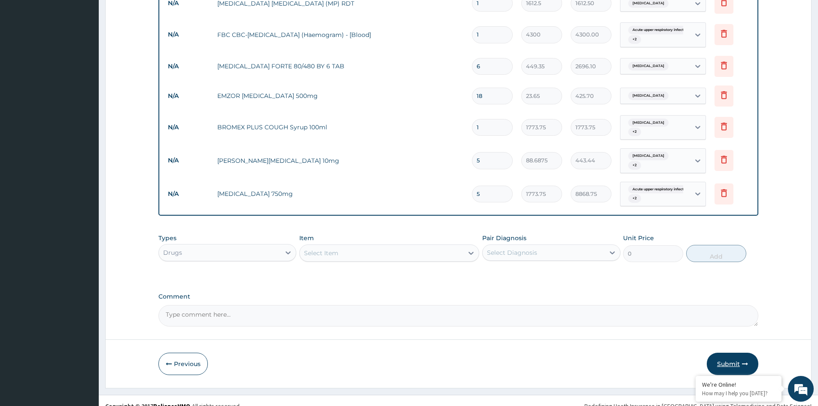
type input "5"
click at [730, 352] on button "Submit" at bounding box center [731, 363] width 51 height 22
click at [659, 193] on div "Acute upper respiratory infect... + 2" at bounding box center [653, 194] width 58 height 21
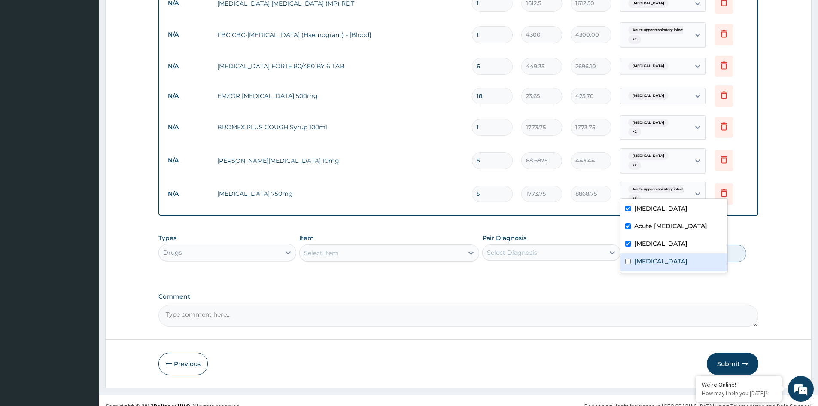
click at [642, 265] on label "Sepsis" at bounding box center [660, 261] width 53 height 9
checkbox input "true"
click at [727, 352] on button "Submit" at bounding box center [731, 363] width 51 height 22
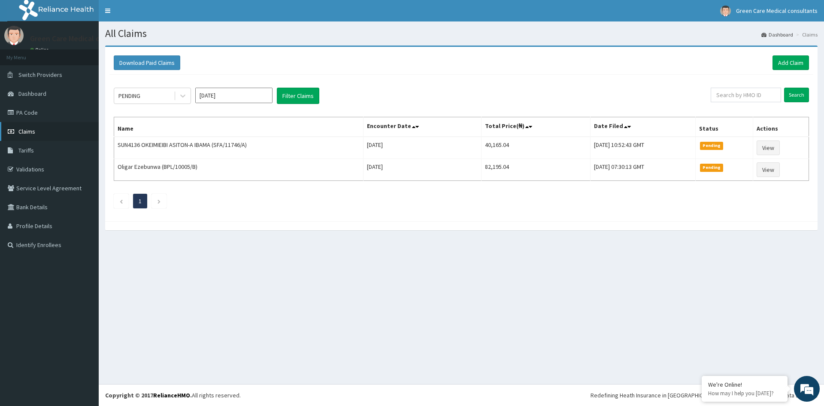
click at [33, 131] on span "Claims" at bounding box center [26, 131] width 17 height 8
click at [748, 96] on input "text" at bounding box center [746, 95] width 70 height 15
paste input "ERM/10222/B"
type input "ERM/10222/D"
click at [799, 99] on input "Search" at bounding box center [796, 95] width 25 height 15
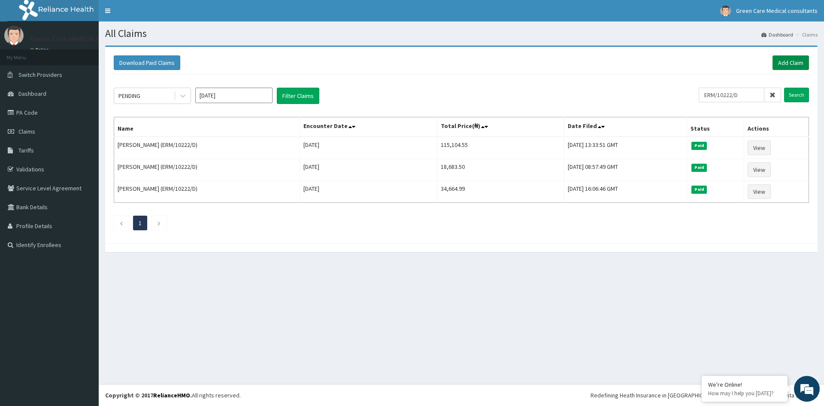
click at [790, 61] on link "Add Claim" at bounding box center [790, 62] width 36 height 15
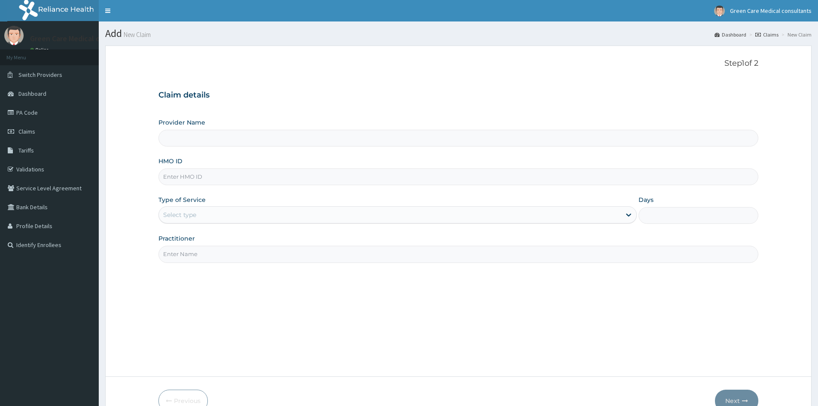
click at [221, 179] on input "HMO ID" at bounding box center [458, 176] width 600 height 17
paste input "ERM/10222/B"
type input "ERM/10222/D"
type input "Green Care Medical Consultants"
type input "ERM/10222/D"
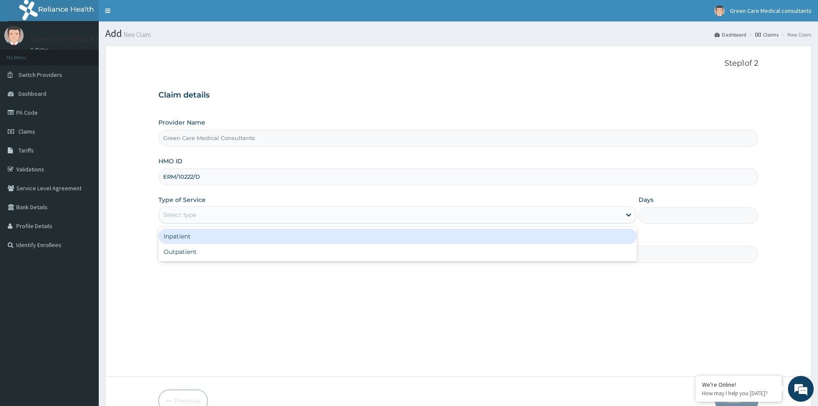
drag, startPoint x: 211, startPoint y: 213, endPoint x: 207, endPoint y: 223, distance: 10.2
click at [210, 214] on div "Select type" at bounding box center [390, 215] width 462 height 14
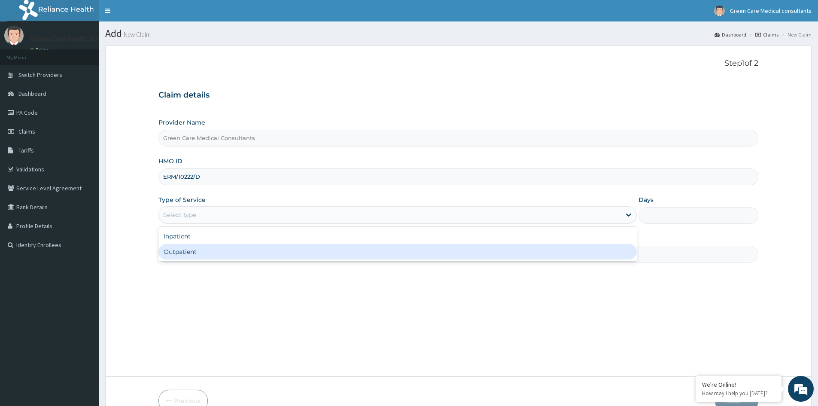
click at [190, 251] on div "Outpatient" at bounding box center [397, 251] width 478 height 15
type input "1"
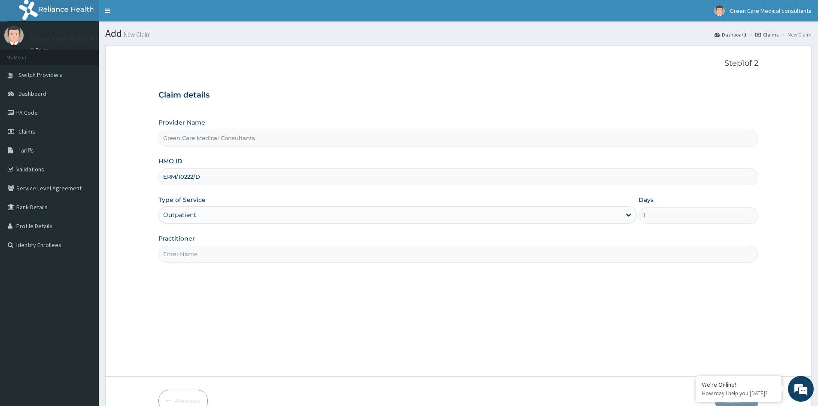
click at [204, 254] on input "Practitioner" at bounding box center [458, 253] width 600 height 17
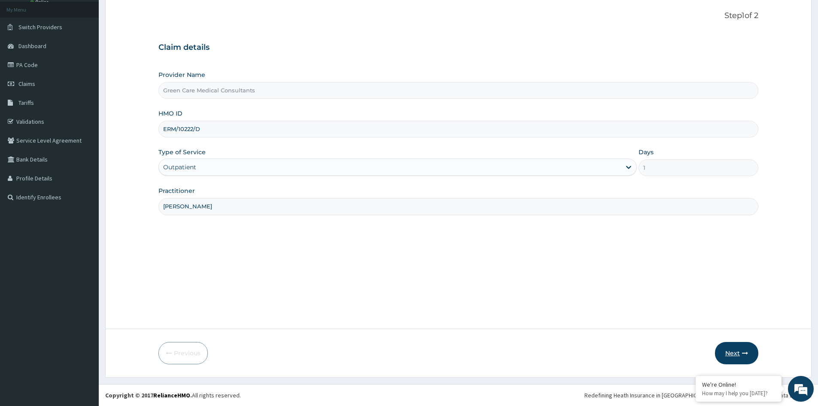
type input "DR EMEKA"
click at [739, 352] on button "Next" at bounding box center [736, 353] width 43 height 22
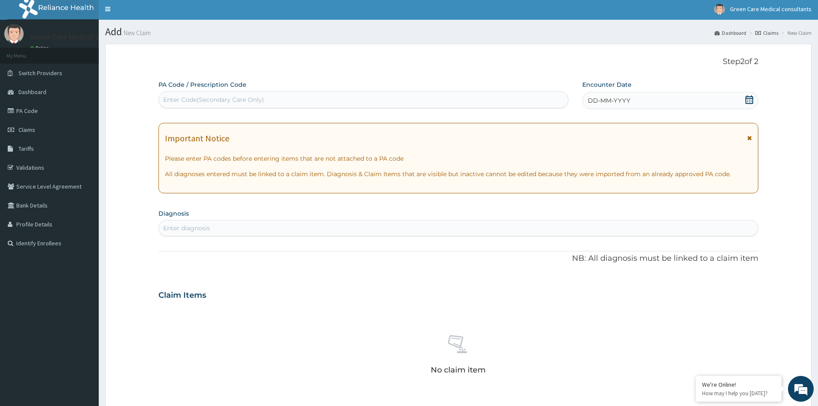
scroll to position [0, 0]
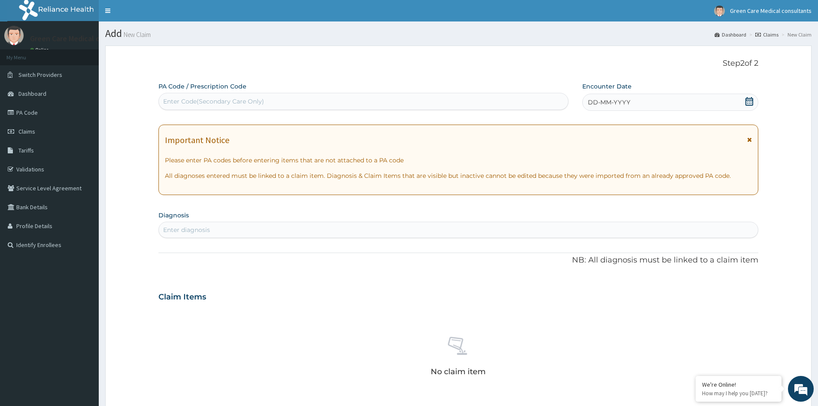
click at [751, 103] on icon at bounding box center [749, 101] width 9 height 9
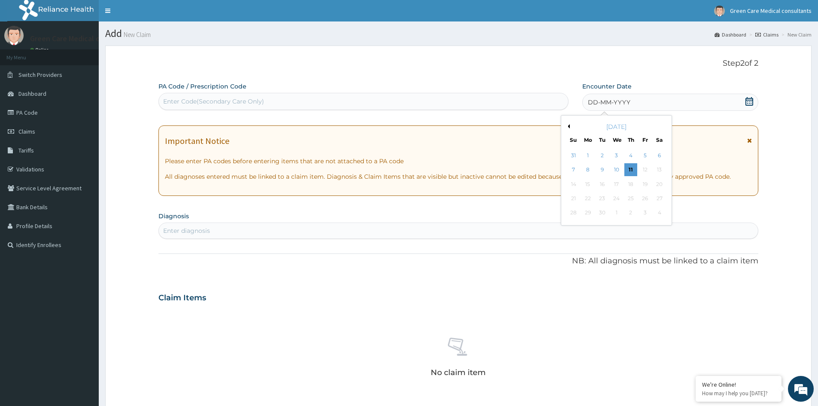
click at [645, 154] on div "5" at bounding box center [645, 155] width 13 height 13
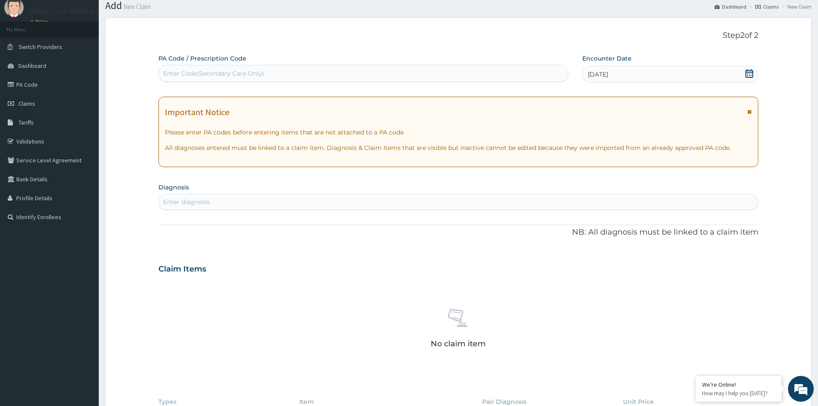
scroll to position [43, 0]
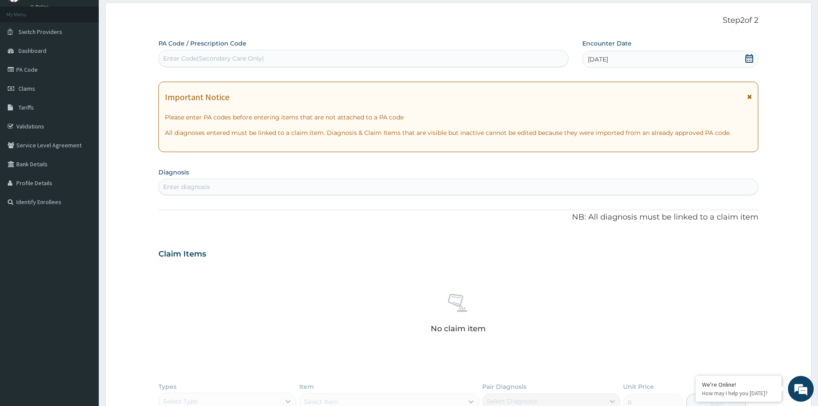
click at [308, 188] on div "Enter diagnosis" at bounding box center [458, 187] width 599 height 14
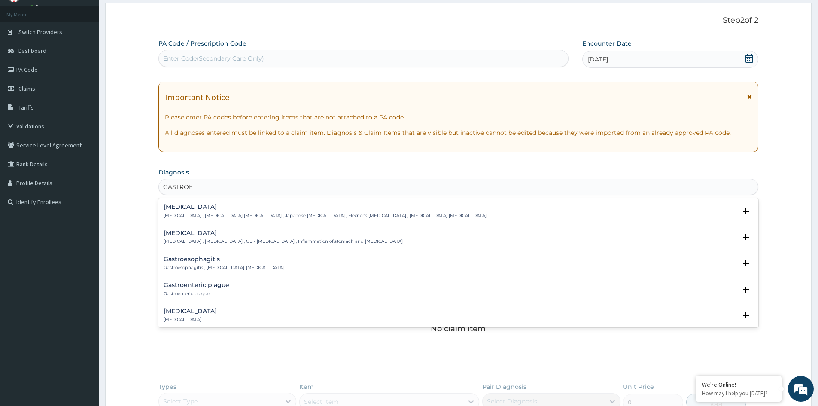
type input "GASTROEN"
click at [208, 236] on h4 "Gastroenteritis" at bounding box center [283, 233] width 239 height 6
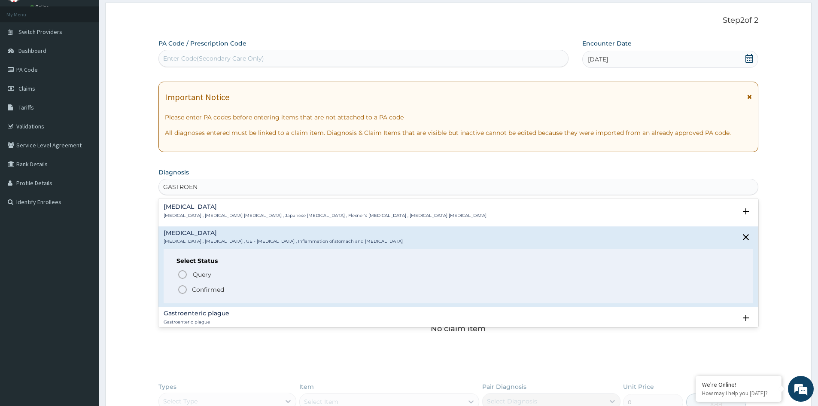
drag, startPoint x: 205, startPoint y: 289, endPoint x: 221, endPoint y: 281, distance: 18.4
click at [205, 289] on p "Confirmed" at bounding box center [208, 289] width 32 height 9
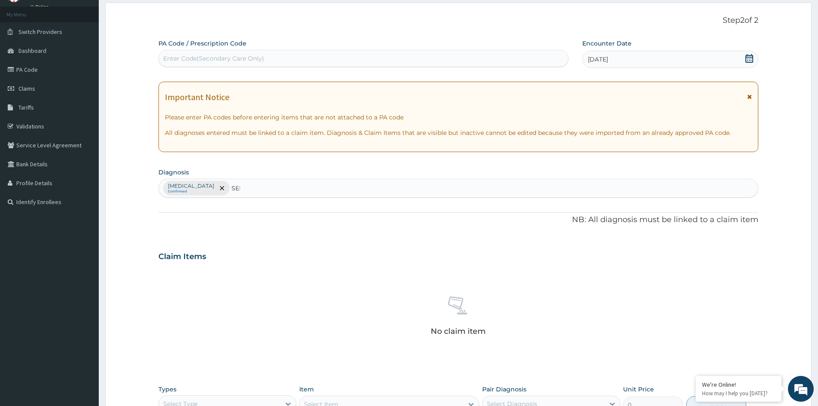
type input "SEPS"
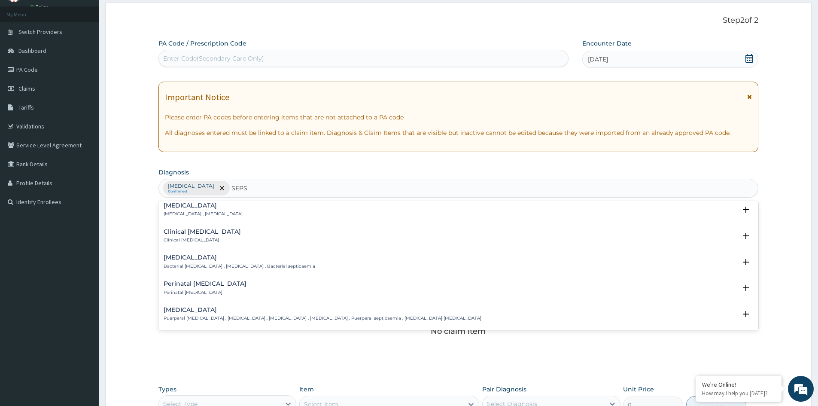
scroll to position [86, 0]
click at [191, 257] on h4 "Bacterial sepsis" at bounding box center [239, 253] width 151 height 6
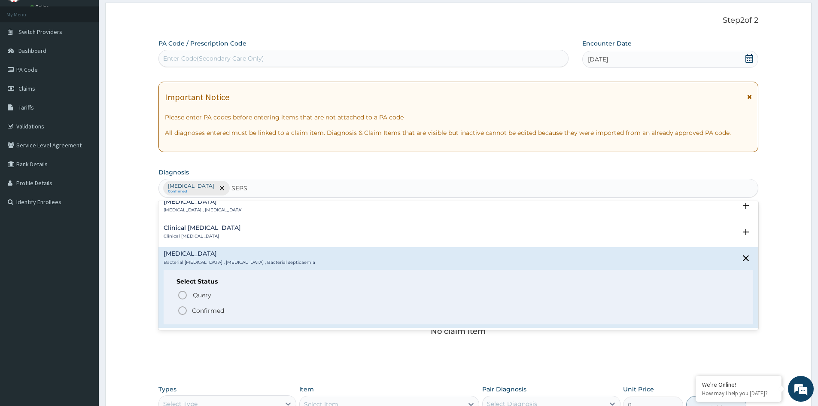
click at [195, 308] on p "Confirmed" at bounding box center [208, 310] width 32 height 9
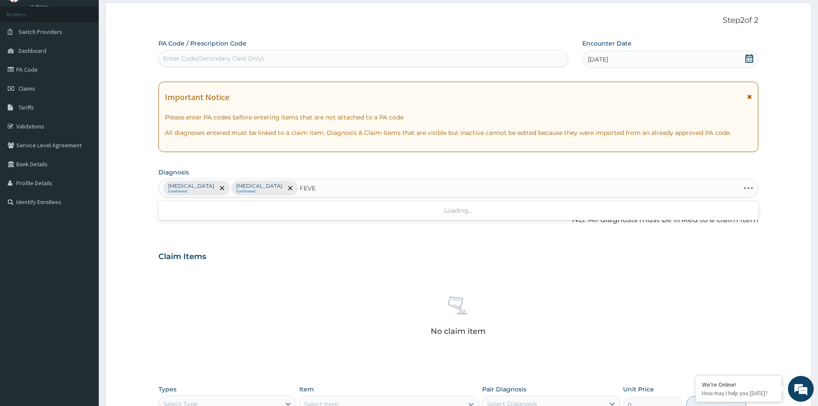
type input "FEVER"
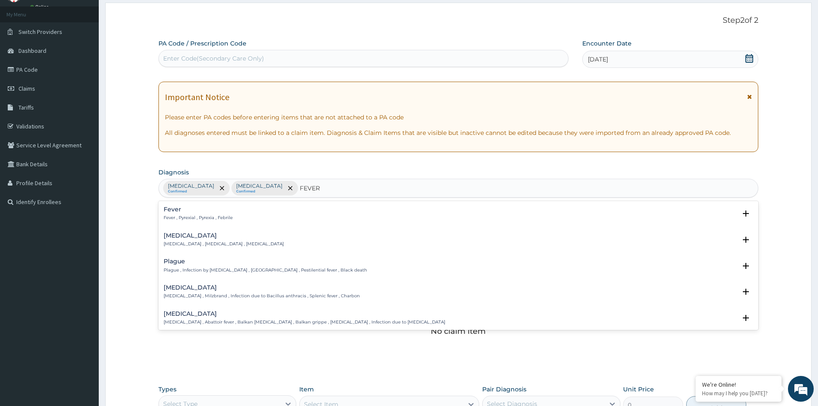
click at [185, 215] on p "Fever , Pyrexial , Pyrexia , Febrile" at bounding box center [198, 218] width 69 height 6
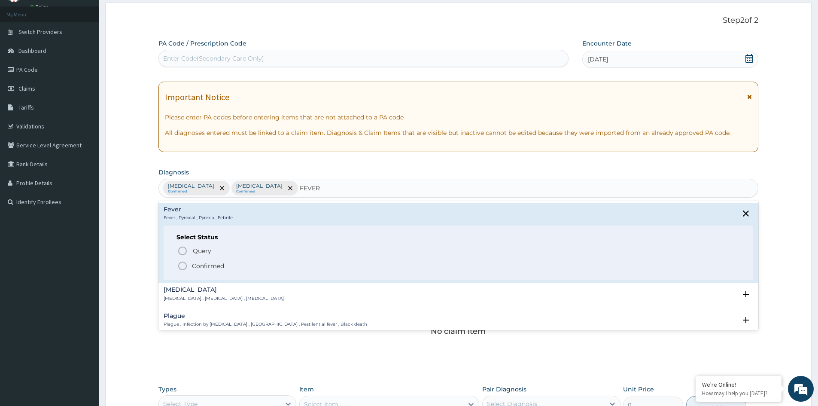
click at [195, 263] on p "Confirmed" at bounding box center [208, 265] width 32 height 9
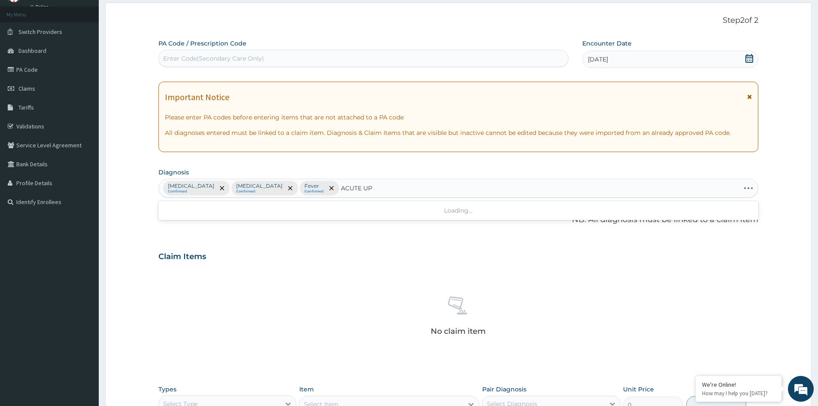
type input "ACUTE UPP"
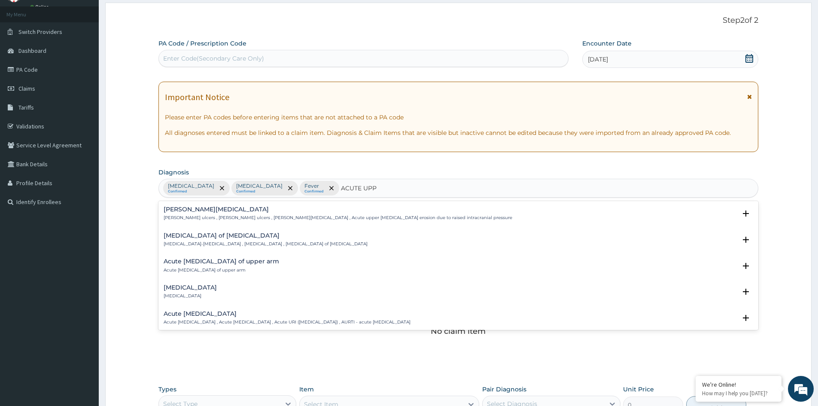
scroll to position [43, 0]
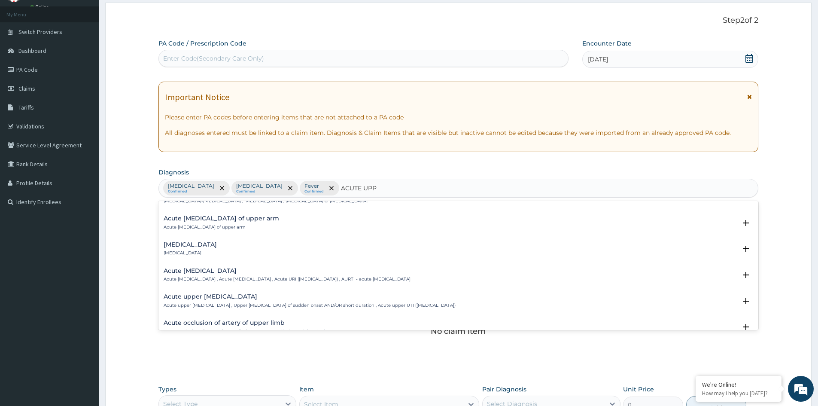
click at [201, 273] on h4 "Acute upper respiratory infection" at bounding box center [287, 270] width 247 height 6
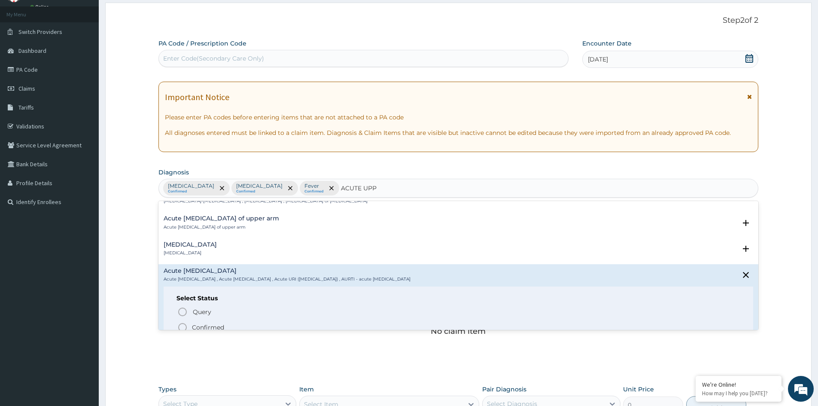
click at [209, 324] on p "Confirmed" at bounding box center [208, 327] width 32 height 9
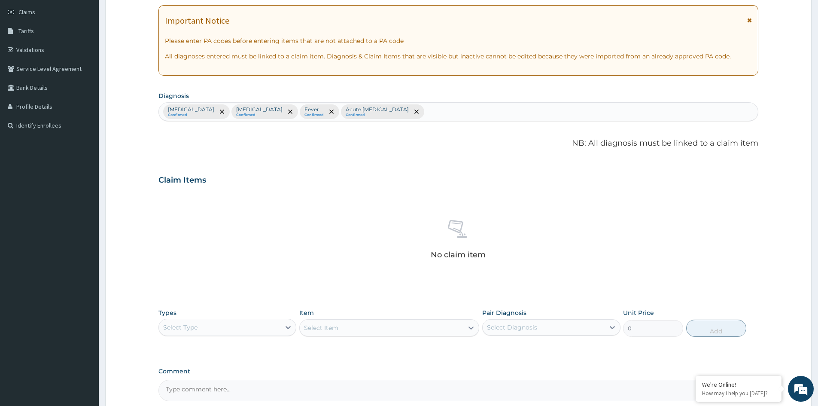
scroll to position [205, 0]
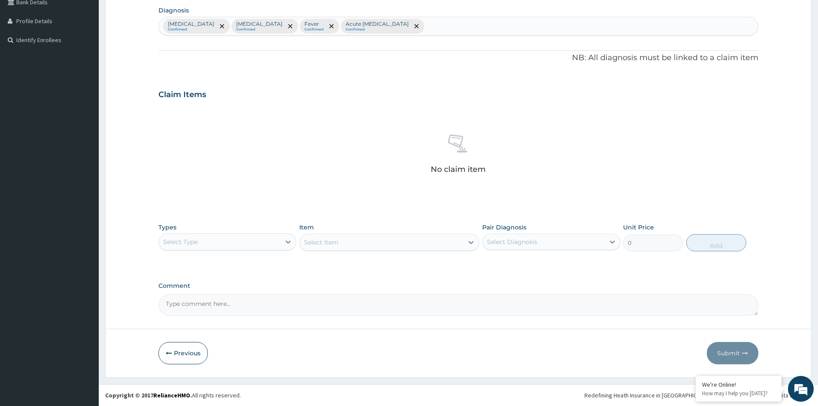
click at [251, 242] on div "Select Type" at bounding box center [219, 242] width 121 height 14
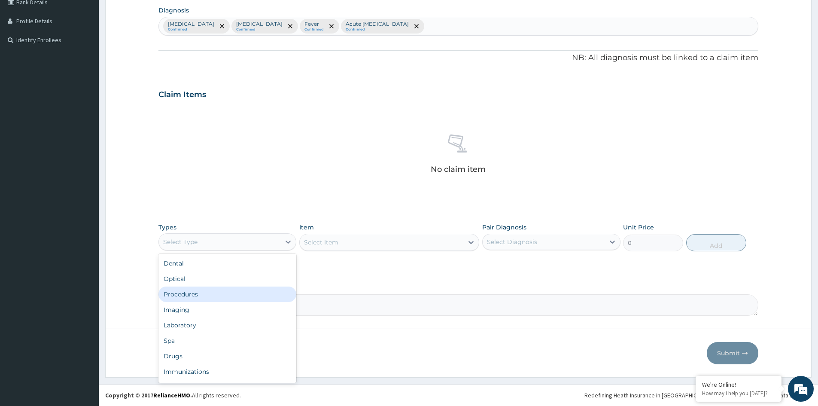
click at [210, 288] on div "Procedures" at bounding box center [227, 293] width 138 height 15
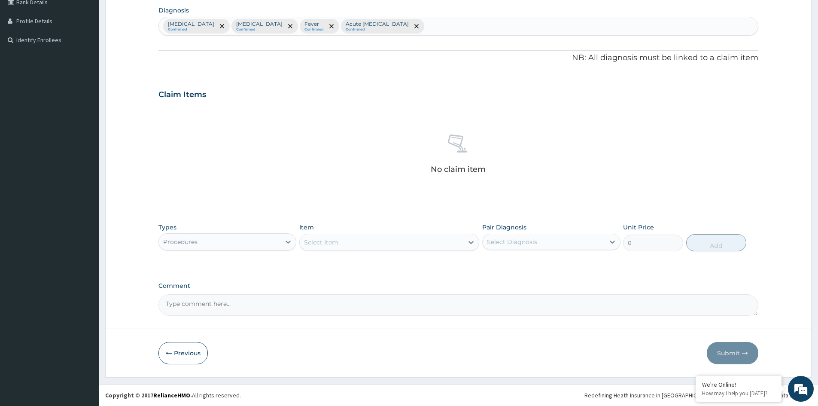
click at [456, 244] on div "Select Item" at bounding box center [382, 242] width 164 height 14
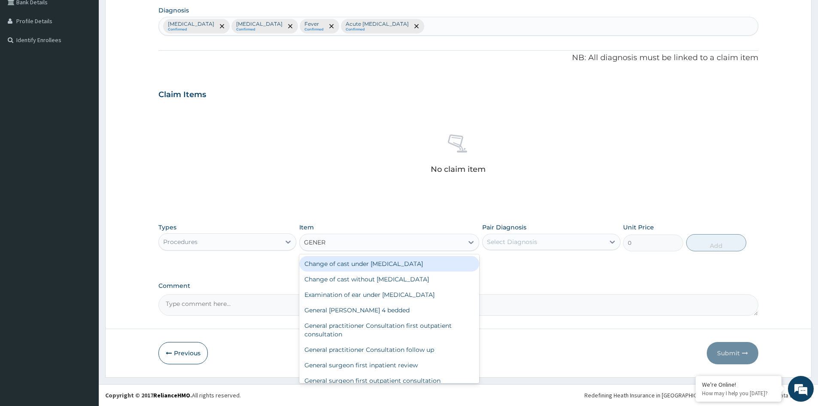
type input "GENERA"
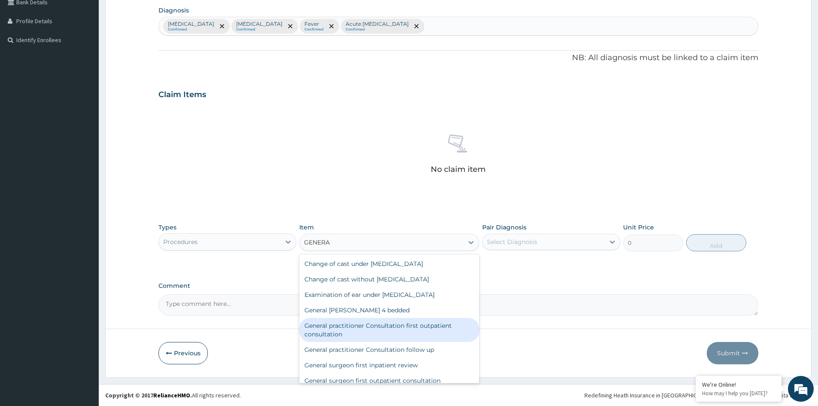
click at [401, 324] on div "General practitioner Consultation first outpatient consultation" at bounding box center [389, 330] width 180 height 24
type input "3547.5"
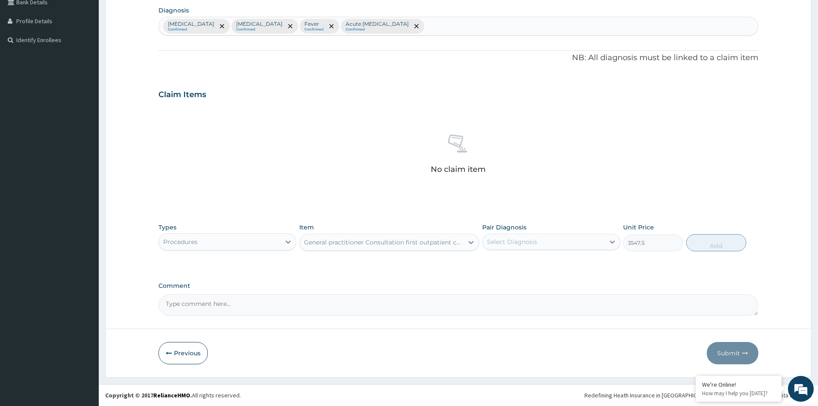
click at [577, 244] on div "Select Diagnosis" at bounding box center [542, 242] width 121 height 14
drag, startPoint x: 518, startPoint y: 264, endPoint x: 513, endPoint y: 273, distance: 10.4
click at [518, 264] on label "Gastroenteritis" at bounding box center [522, 262] width 53 height 9
checkbox input "true"
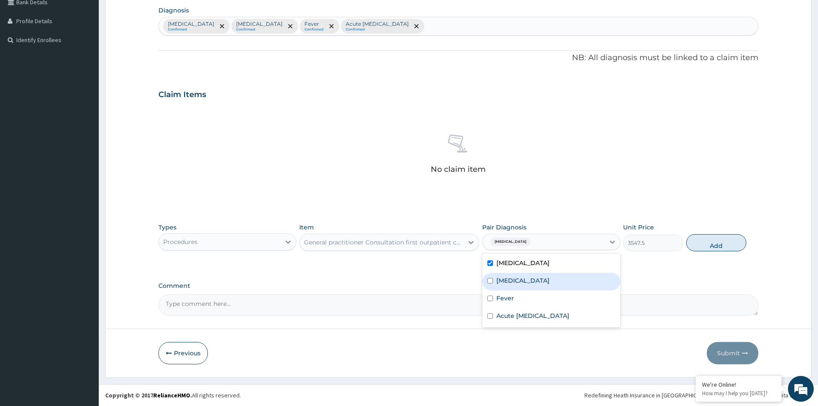
drag, startPoint x: 517, startPoint y: 278, endPoint x: 500, endPoint y: 304, distance: 31.3
click at [517, 278] on label "Bacterial sepsis" at bounding box center [522, 280] width 53 height 9
checkbox input "true"
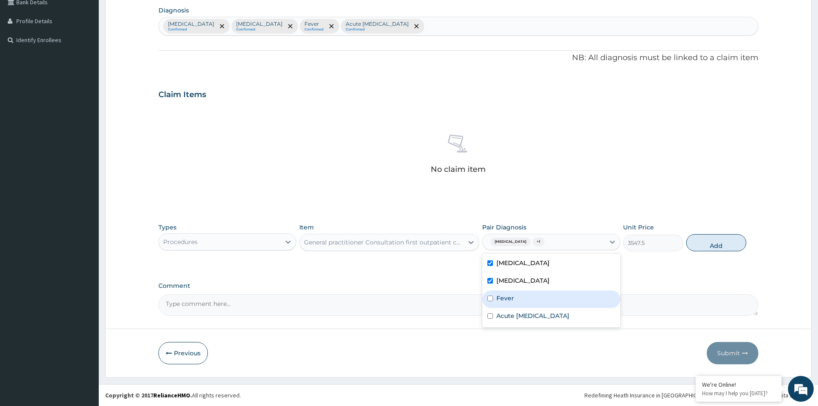
click at [501, 301] on label "Fever" at bounding box center [505, 298] width 18 height 9
checkbox input "true"
click at [504, 313] on label "Acute upper respiratory infection" at bounding box center [532, 315] width 73 height 9
checkbox input "true"
click at [718, 246] on button "Add" at bounding box center [716, 242] width 60 height 17
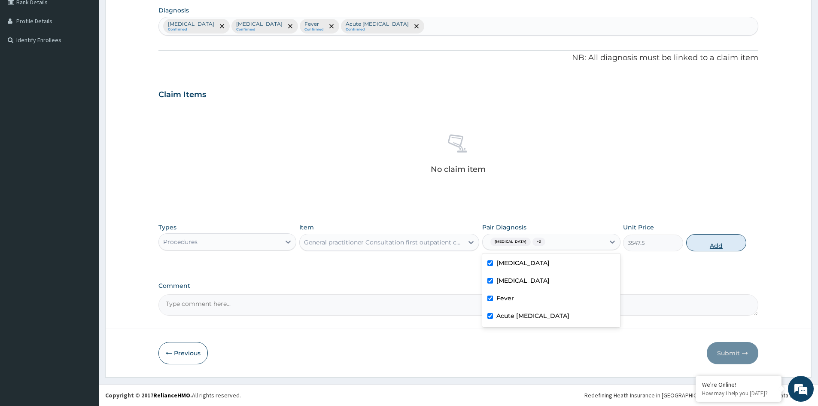
type input "0"
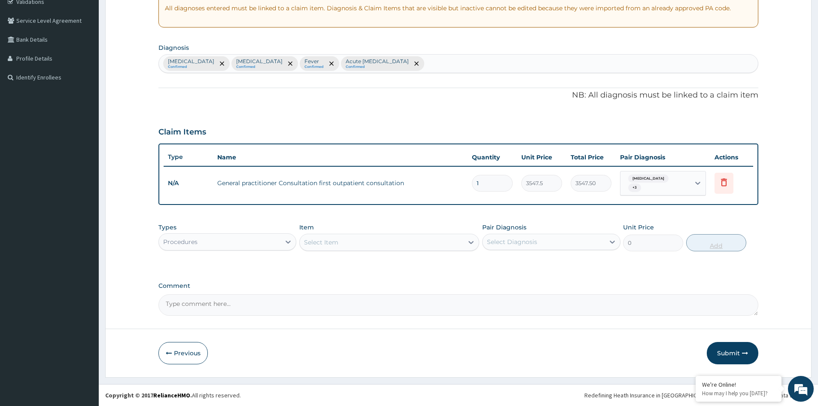
scroll to position [164, 0]
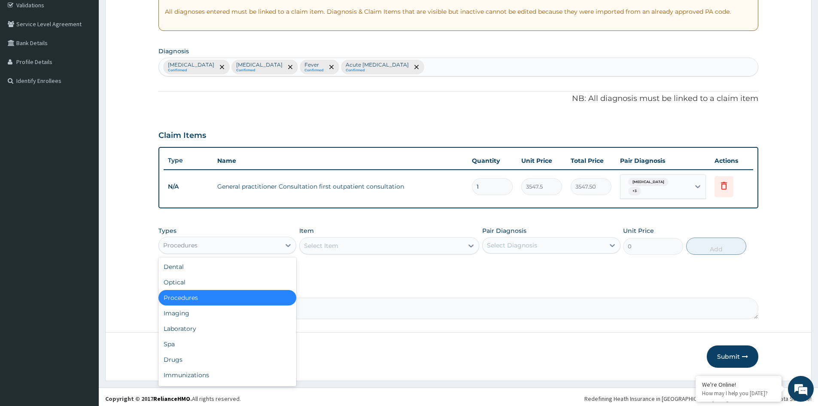
click at [273, 242] on div "Procedures" at bounding box center [219, 245] width 121 height 14
click at [180, 325] on div "Laboratory" at bounding box center [227, 328] width 138 height 15
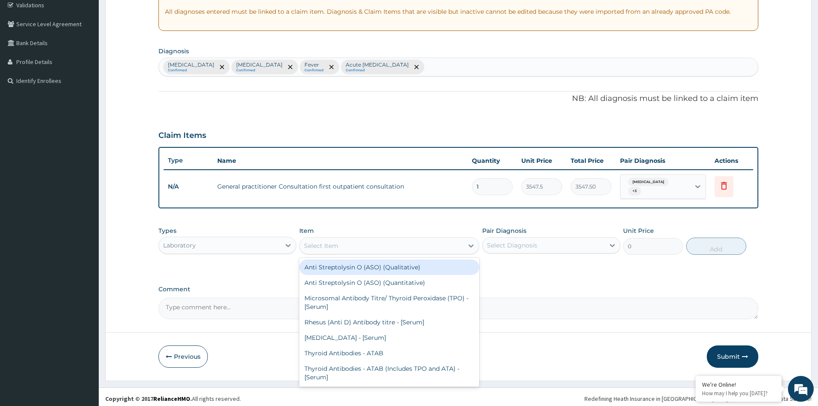
click at [433, 243] on div "Select Item" at bounding box center [382, 246] width 164 height 14
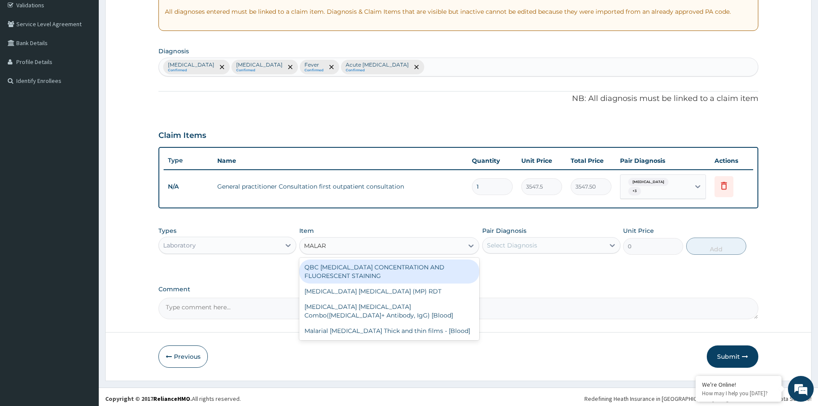
type input "MALARI"
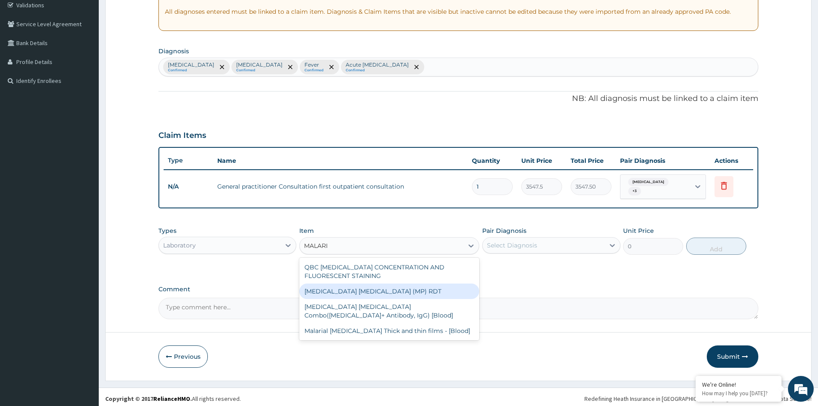
drag, startPoint x: 346, startPoint y: 288, endPoint x: 500, endPoint y: 256, distance: 156.9
click at [348, 287] on div "MALARIA PARASITE (MP) RDT" at bounding box center [389, 290] width 180 height 15
type input "1612.5"
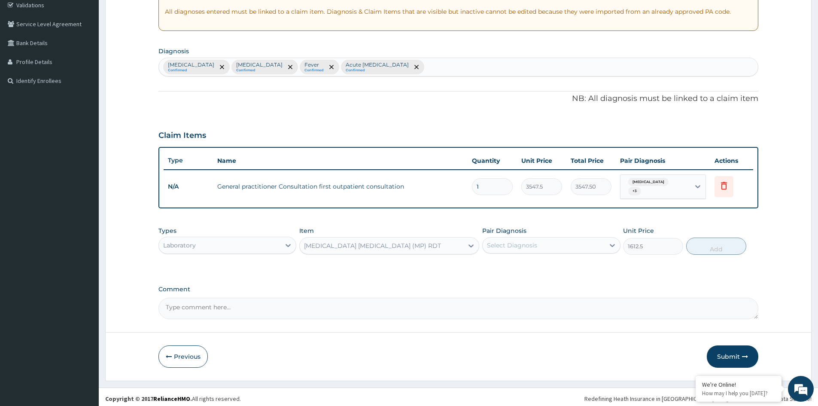
click at [525, 243] on div "Select Diagnosis" at bounding box center [512, 245] width 50 height 9
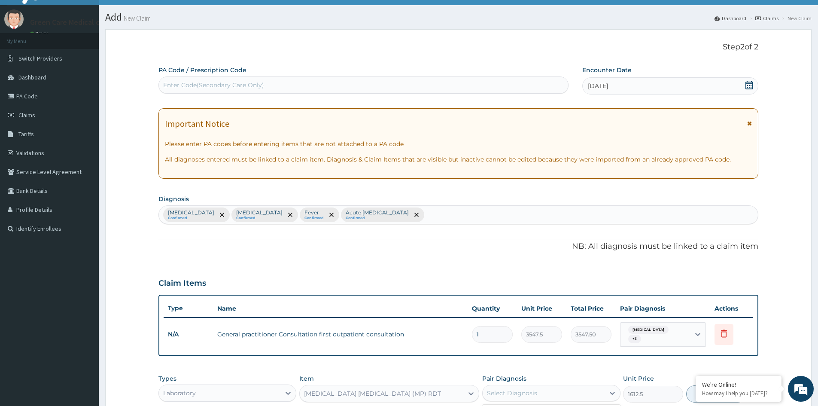
scroll to position [0, 0]
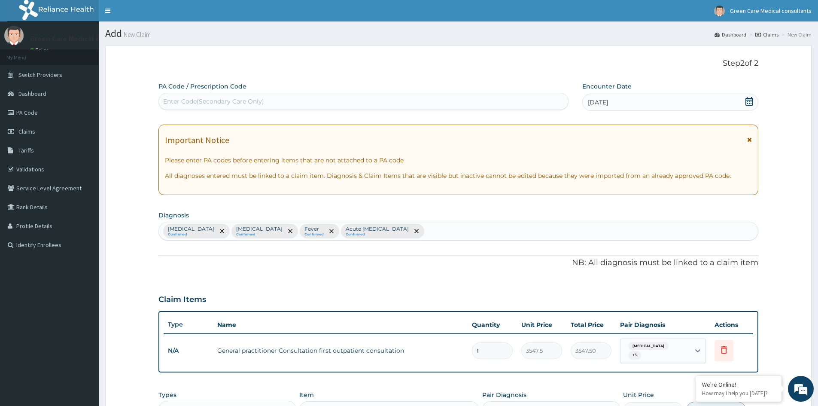
click at [468, 233] on div "Gastroenteritis Confirmed Bacterial sepsis Confirmed Fever Confirmed Acute uppe…" at bounding box center [458, 231] width 599 height 18
type input "MALARIA"
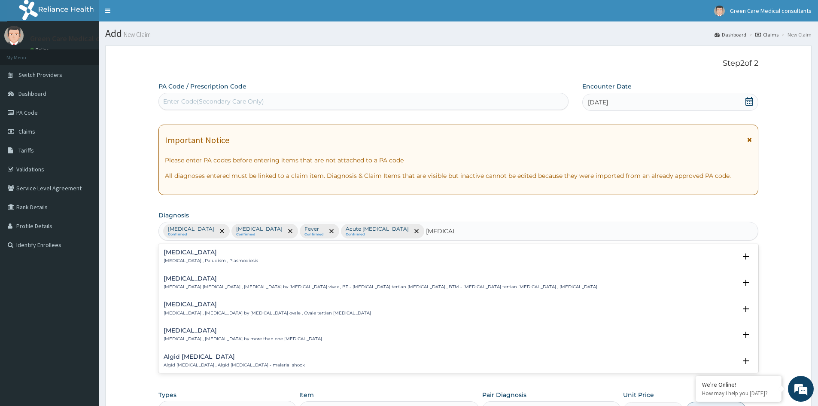
click at [191, 262] on p "Malaria , Paludism , Plasmodiosis" at bounding box center [211, 260] width 94 height 6
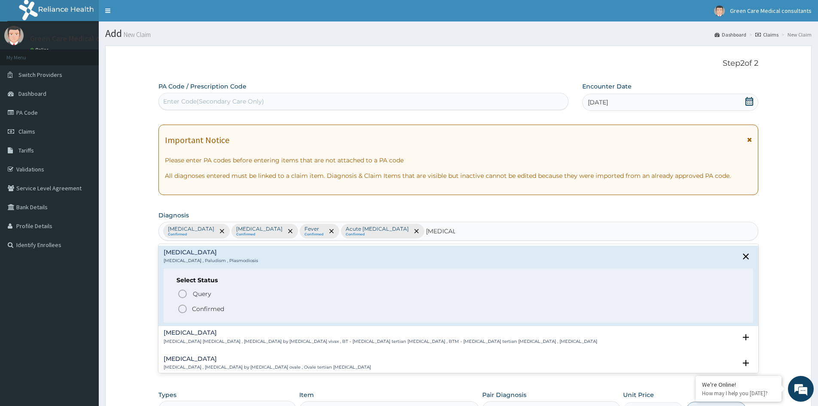
click at [202, 306] on p "Confirmed" at bounding box center [208, 308] width 32 height 9
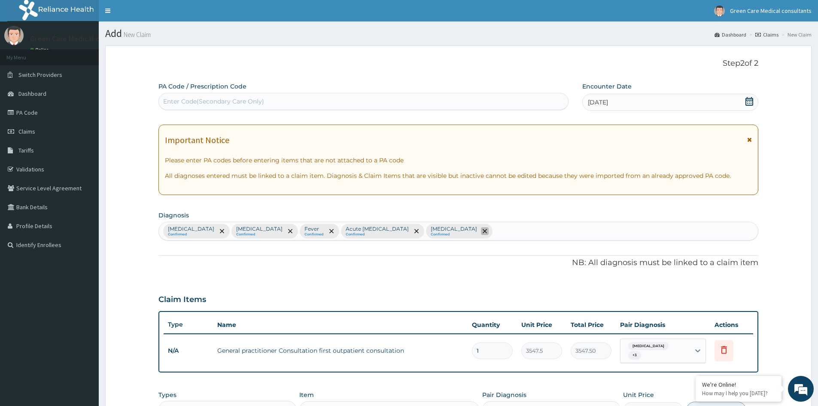
click at [482, 229] on icon "remove selection option" at bounding box center [484, 231] width 4 height 4
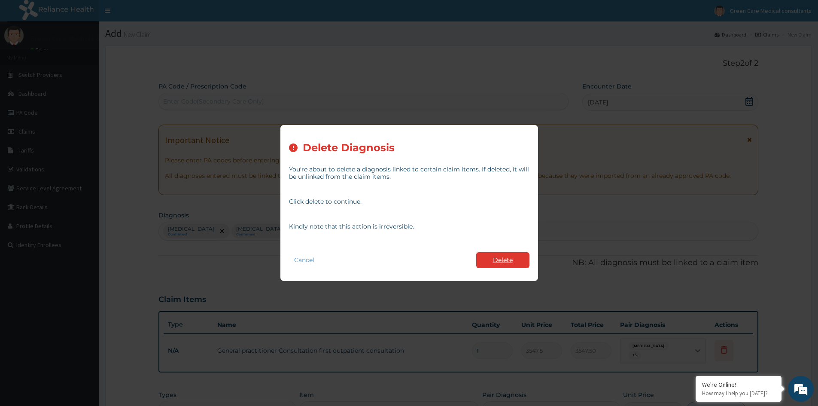
click at [502, 257] on button "Delete" at bounding box center [502, 260] width 53 height 16
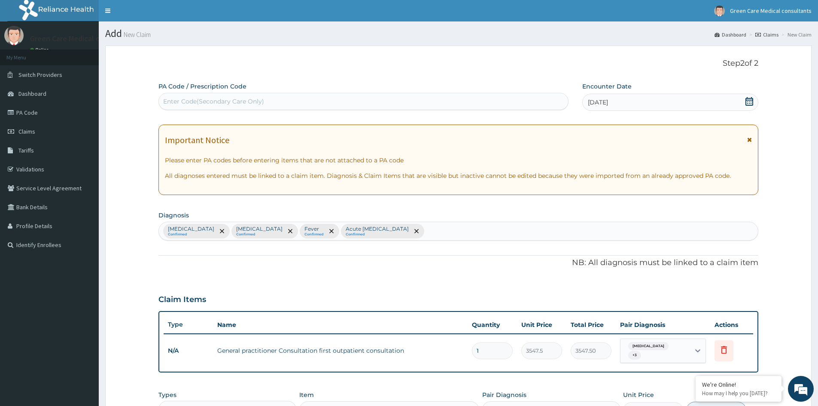
click at [469, 235] on div "Gastroenteritis Confirmed Bacterial sepsis Confirmed Fever Confirmed Acute uppe…" at bounding box center [458, 231] width 599 height 18
type input "MALARIA"
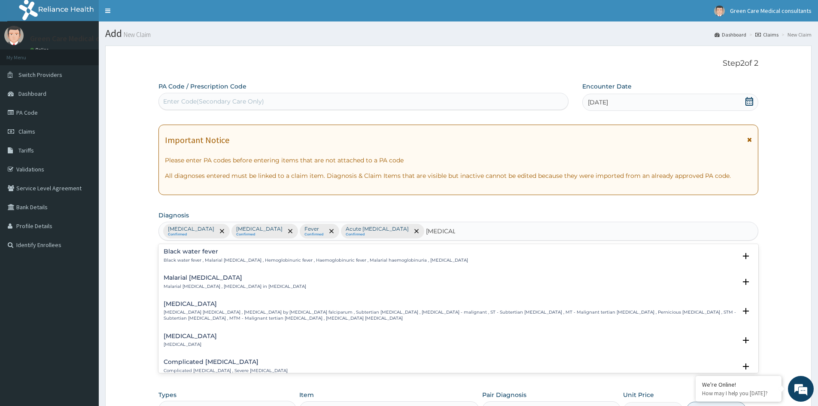
scroll to position [300, 0]
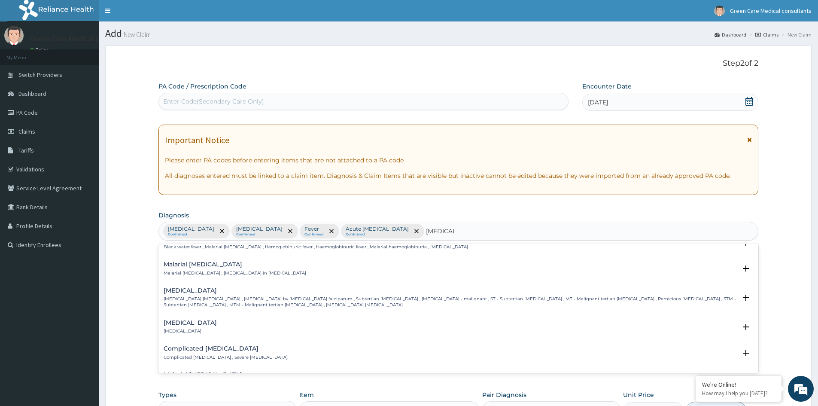
click at [198, 298] on p "Falciparum malaria , Malignant tertian malaria , Malaria by Plasmodium falcipar…" at bounding box center [450, 302] width 572 height 12
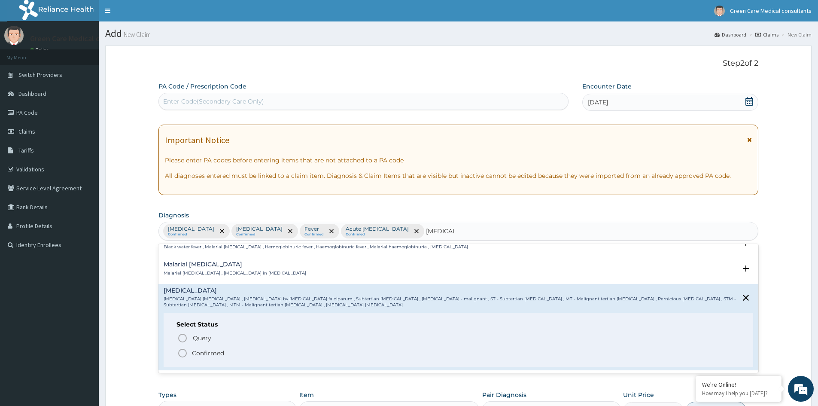
drag, startPoint x: 204, startPoint y: 349, endPoint x: 215, endPoint y: 352, distance: 11.3
click at [209, 349] on p "Confirmed" at bounding box center [208, 352] width 32 height 9
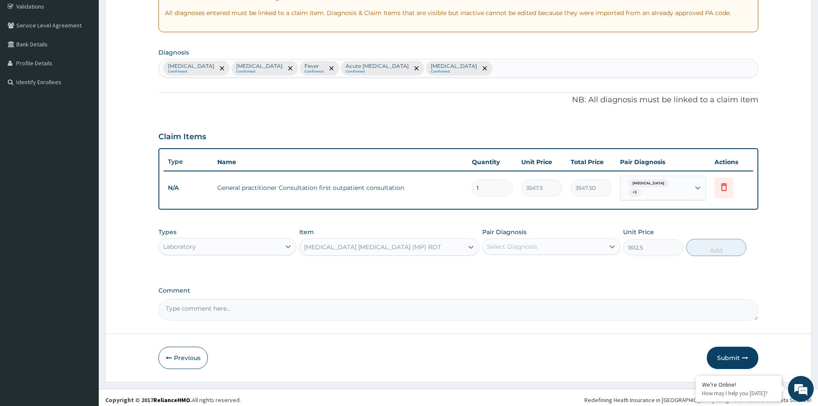
scroll to position [164, 0]
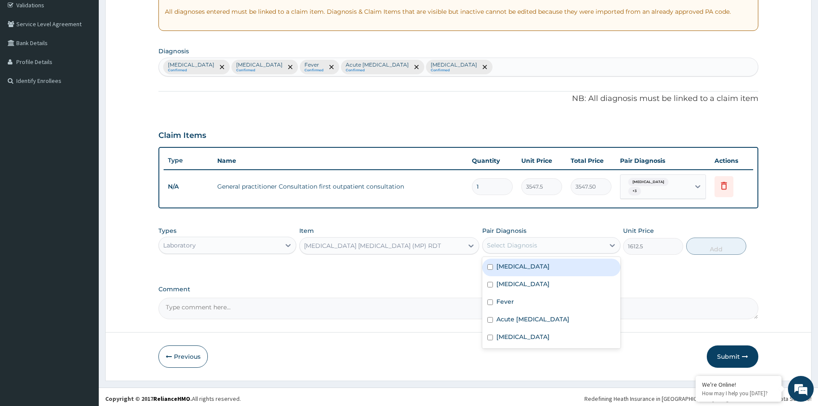
click at [582, 245] on div "Select Diagnosis" at bounding box center [542, 245] width 121 height 14
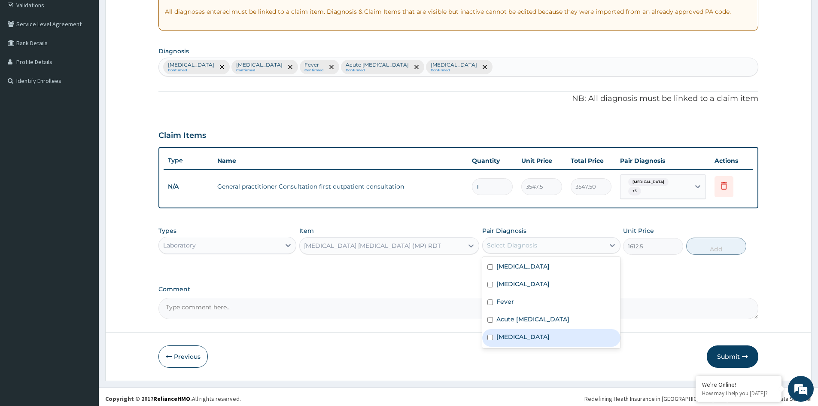
click at [518, 332] on label "Falciparum malaria" at bounding box center [522, 336] width 53 height 9
checkbox input "true"
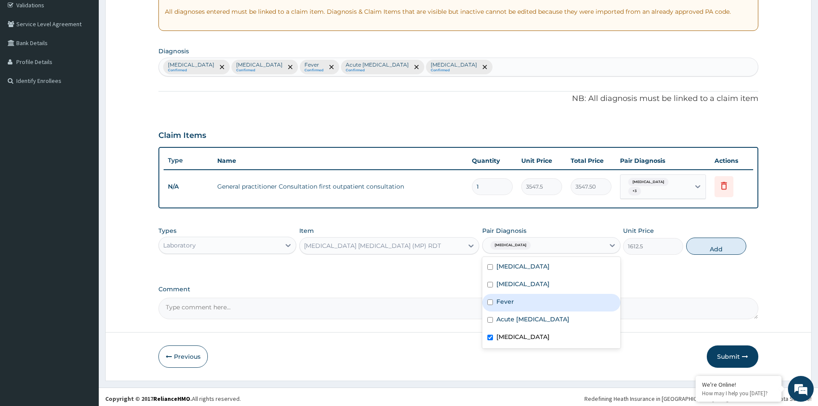
click at [513, 303] on div "Fever" at bounding box center [551, 303] width 138 height 18
checkbox input "true"
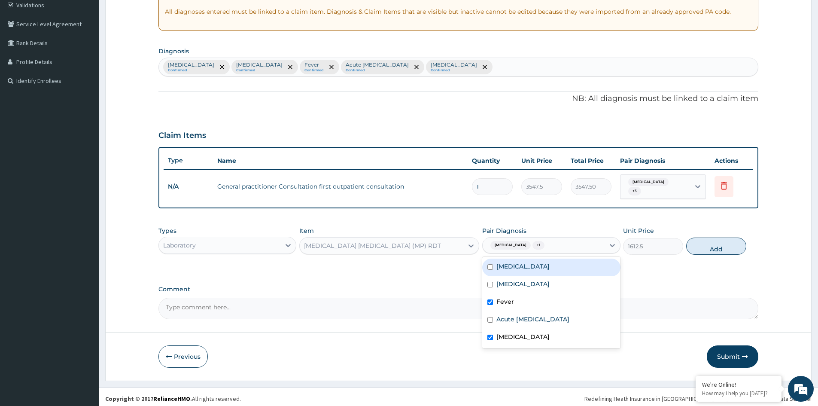
click at [716, 246] on button "Add" at bounding box center [716, 245] width 60 height 17
type input "0"
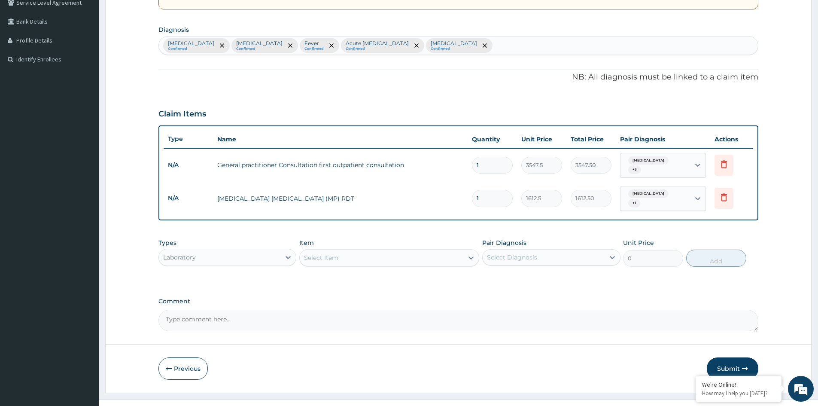
scroll to position [197, 0]
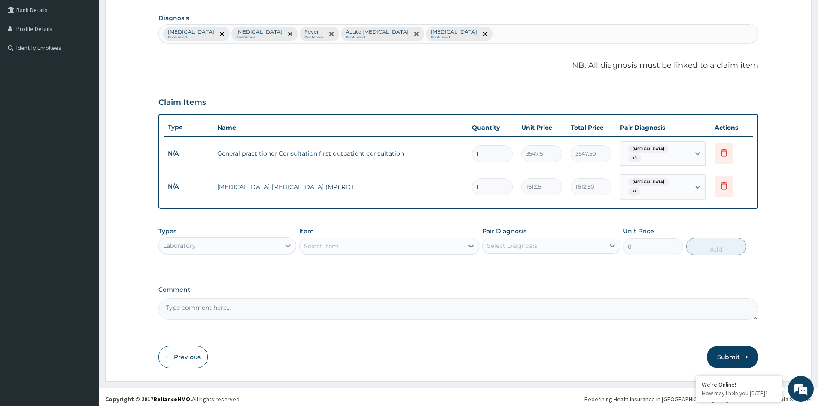
click at [351, 245] on div "Select Item" at bounding box center [382, 246] width 164 height 14
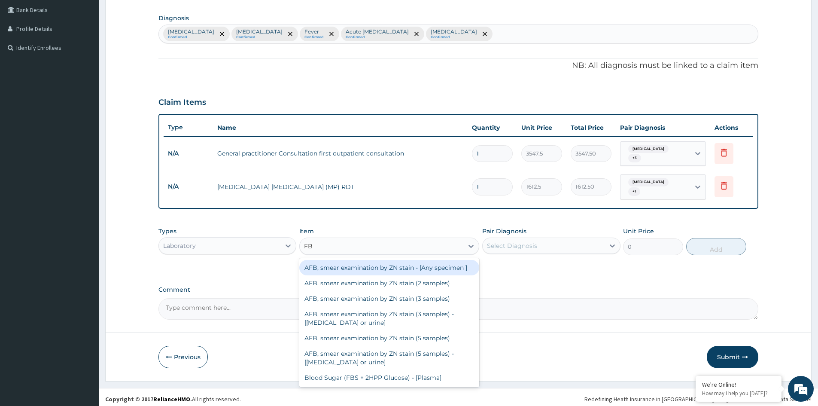
type input "FBC"
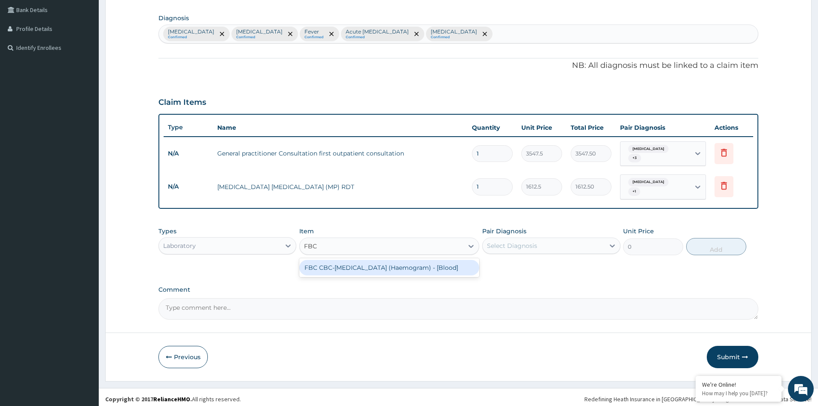
click at [362, 266] on div "FBC CBC-Complete Blood Count (Haemogram) - [Blood]" at bounding box center [389, 267] width 180 height 15
type input "4300"
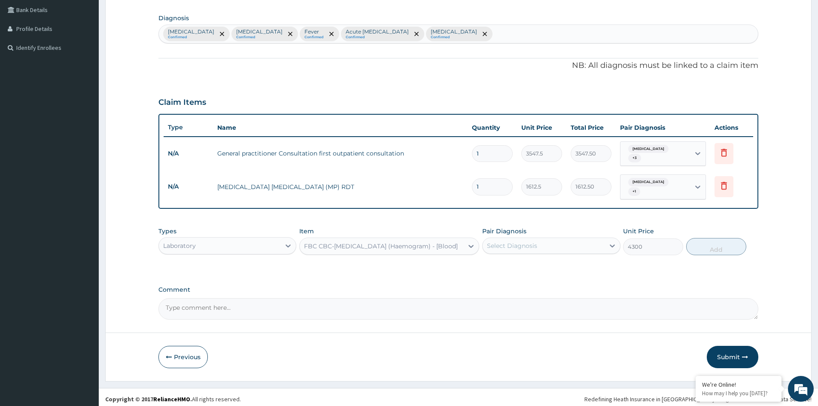
click at [578, 245] on div "Select Diagnosis" at bounding box center [542, 246] width 121 height 14
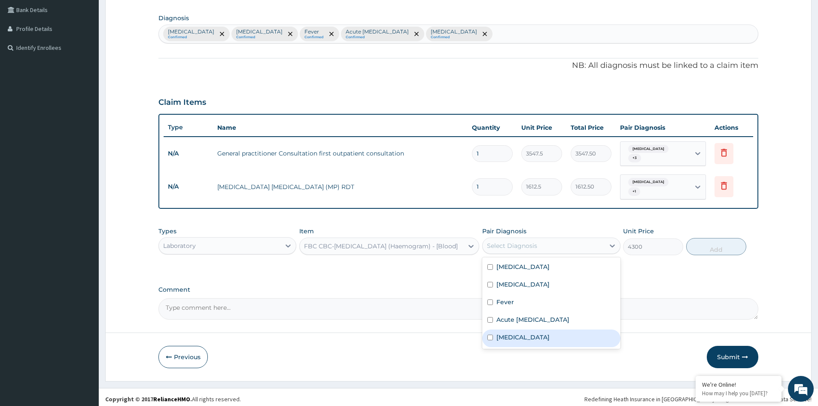
click at [515, 333] on label "Falciparum malaria" at bounding box center [522, 337] width 53 height 9
checkbox input "true"
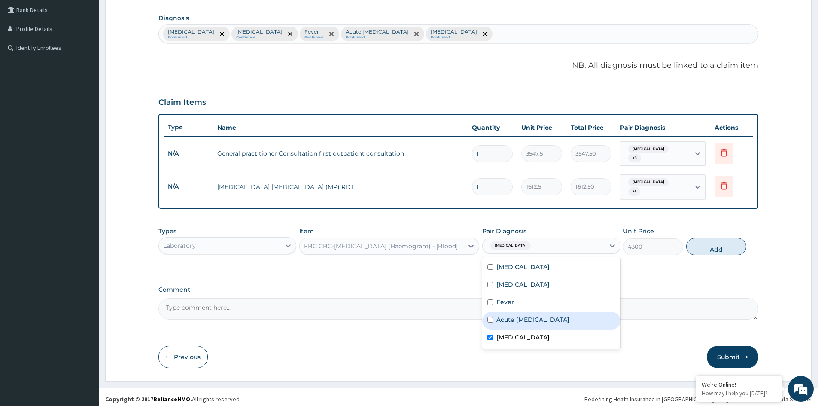
click at [523, 318] on label "Acute upper respiratory infection" at bounding box center [532, 319] width 73 height 9
checkbox input "true"
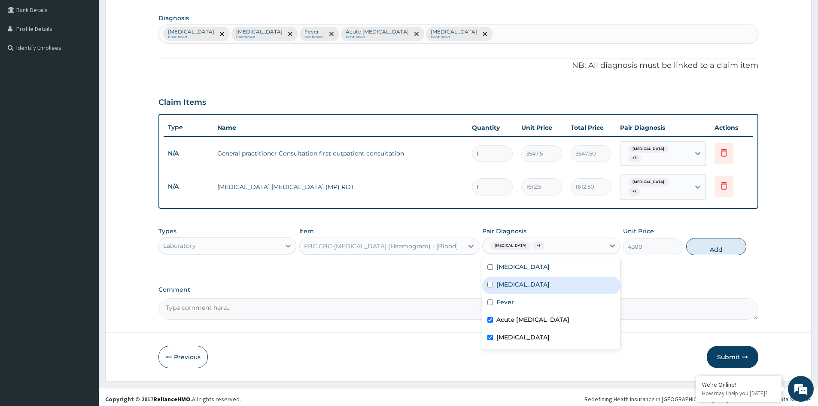
click at [513, 281] on label "Bacterial sepsis" at bounding box center [522, 284] width 53 height 9
checkbox input "true"
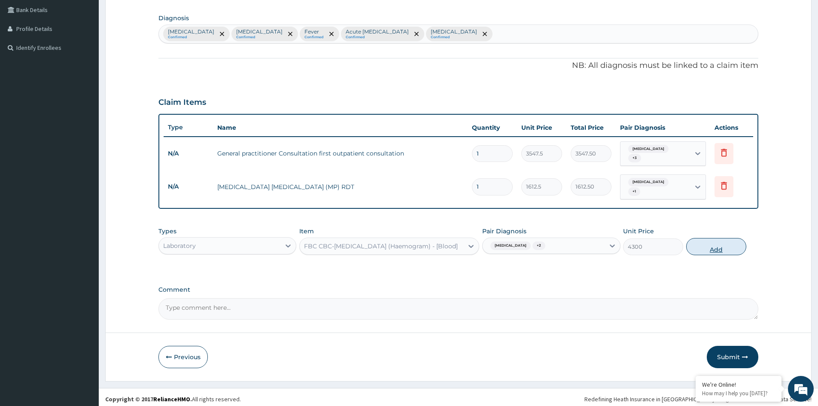
click at [717, 245] on button "Add" at bounding box center [716, 246] width 60 height 17
type input "0"
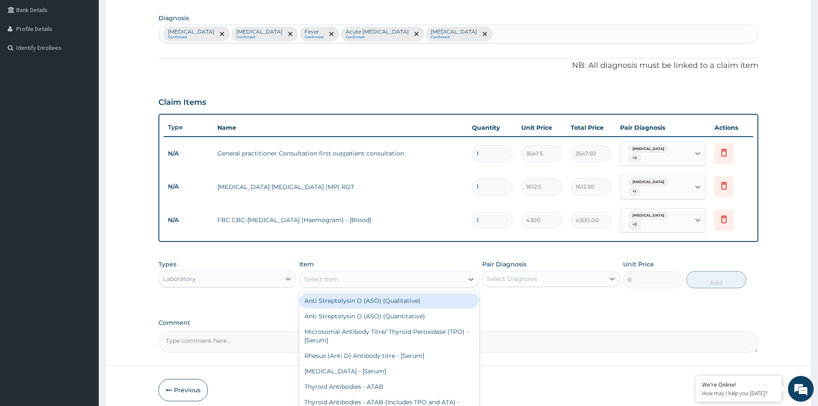
click at [363, 277] on div "Select Item" at bounding box center [382, 279] width 164 height 14
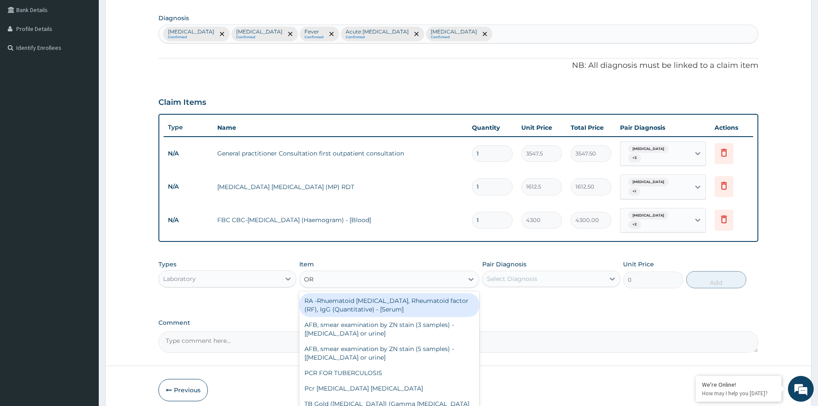
type input "O"
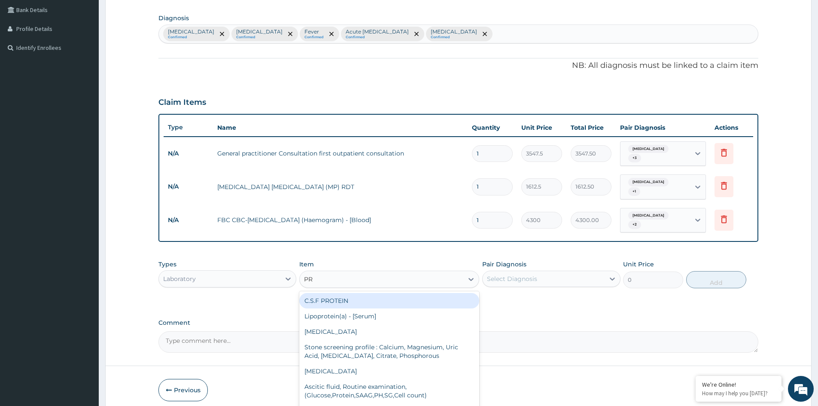
type input "P"
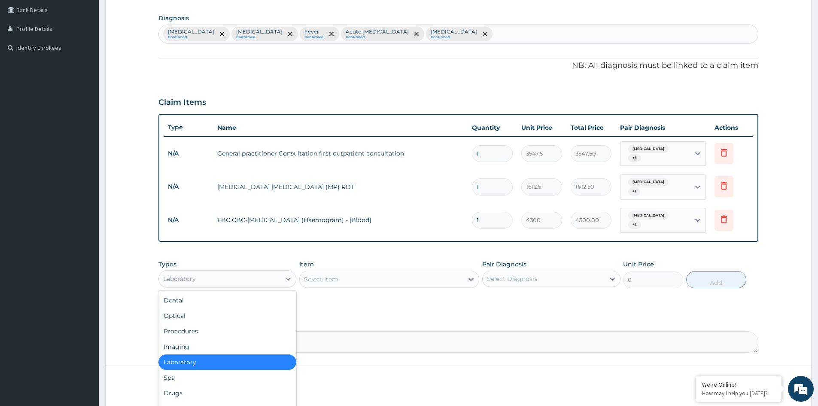
click at [260, 270] on div "Laboratory" at bounding box center [227, 278] width 138 height 17
click at [174, 391] on div "Drugs" at bounding box center [227, 392] width 138 height 15
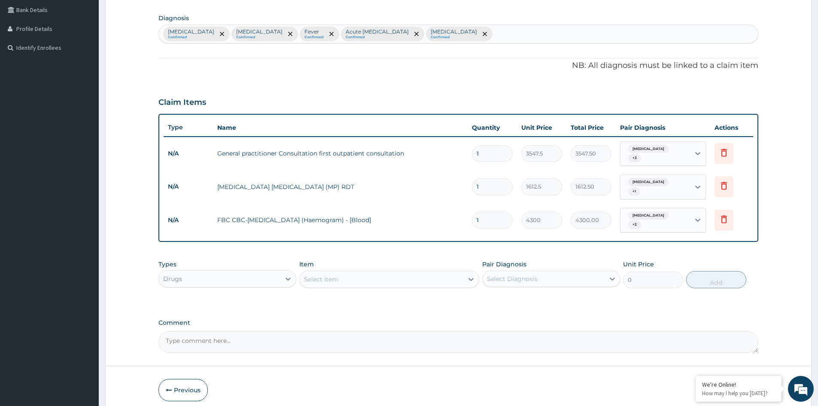
click at [434, 277] on div "Select Item" at bounding box center [382, 279] width 164 height 14
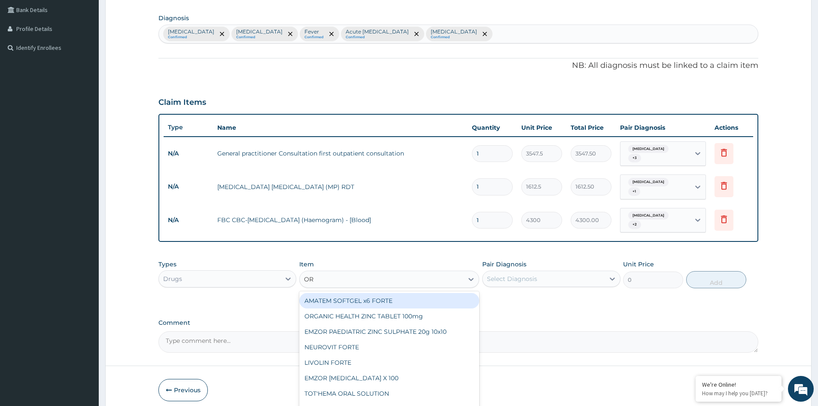
type input "ORS"
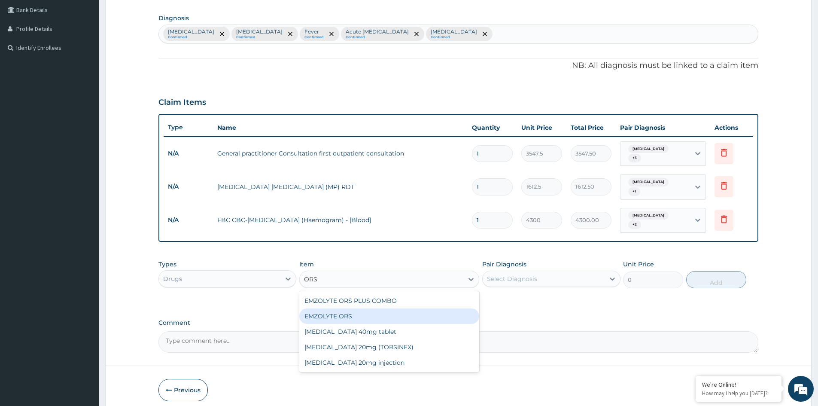
click at [352, 309] on div "EMZOLYTE ORS" at bounding box center [389, 315] width 180 height 15
type input "473"
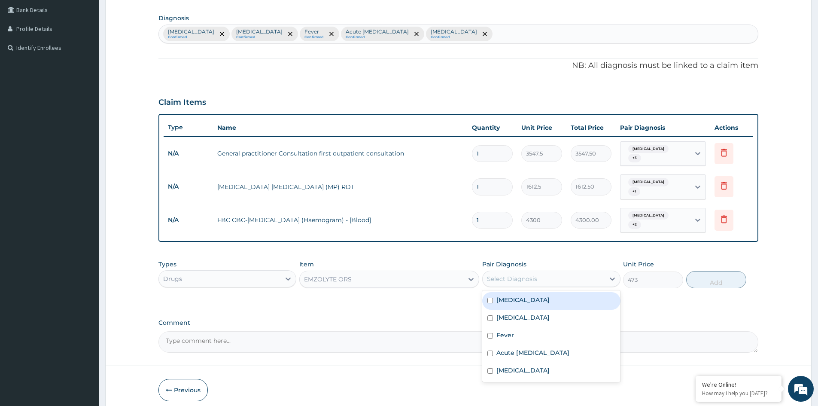
click at [537, 276] on div "Select Diagnosis" at bounding box center [542, 279] width 121 height 14
drag, startPoint x: 527, startPoint y: 294, endPoint x: 688, endPoint y: 301, distance: 161.5
click at [529, 295] on label "Gastroenteritis" at bounding box center [522, 299] width 53 height 9
checkbox input "true"
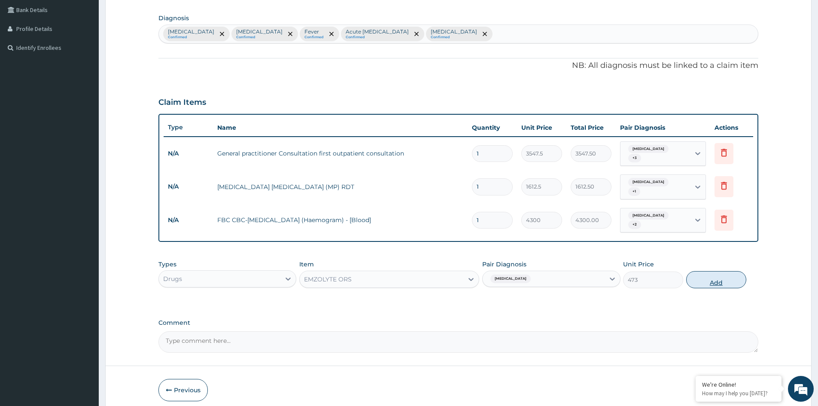
click at [718, 280] on button "Add" at bounding box center [716, 279] width 60 height 17
type input "0"
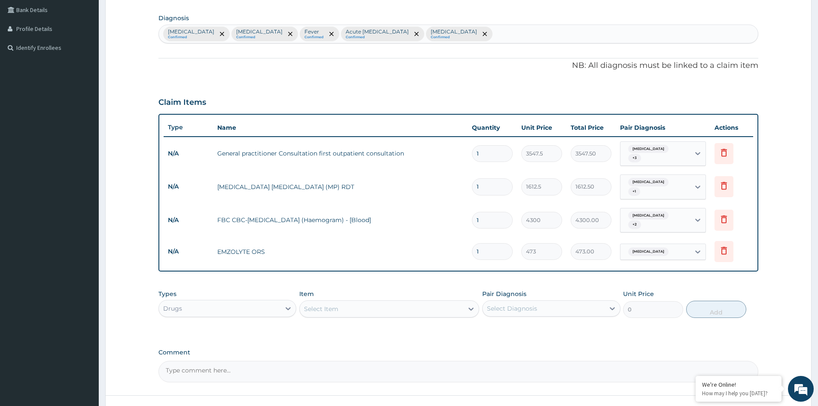
type input "0.00"
type input "2"
type input "946.00"
type input "2"
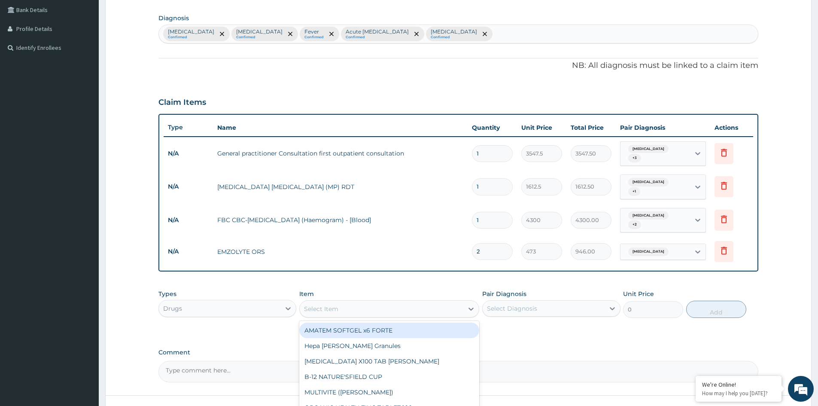
click at [410, 305] on div "Select Item" at bounding box center [382, 309] width 164 height 14
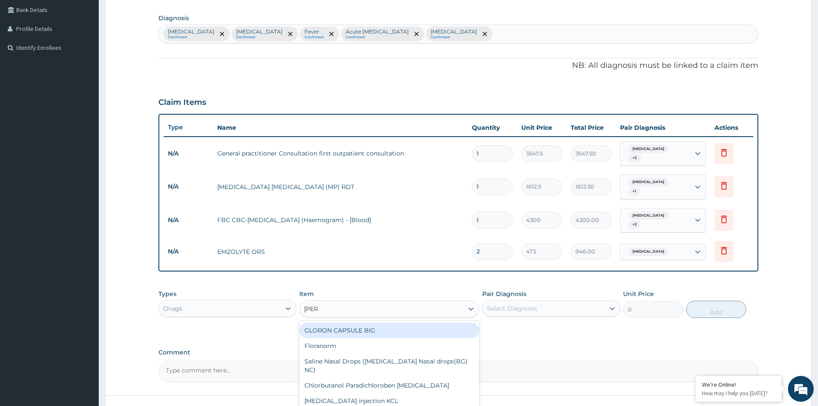
type input "LORAT"
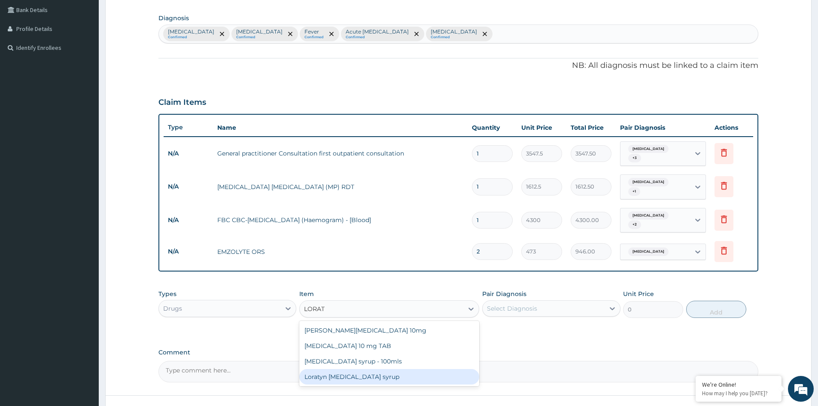
click at [378, 374] on div "Loratyn [MEDICAL_DATA] syrup" at bounding box center [389, 376] width 180 height 15
type input "1182.5"
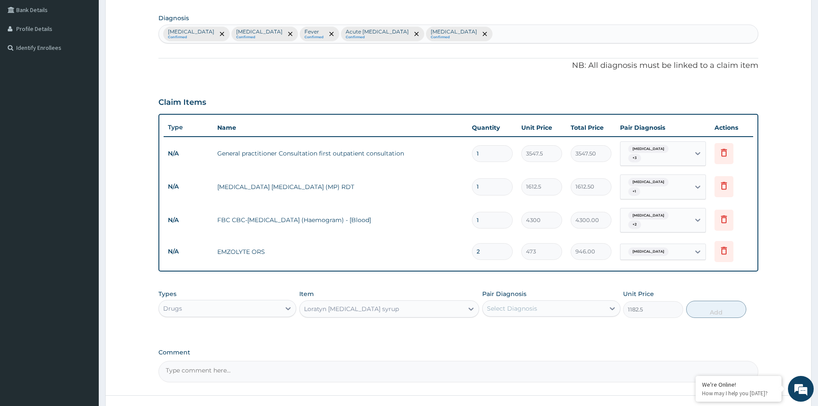
click at [542, 310] on div "Select Diagnosis" at bounding box center [542, 308] width 121 height 14
click at [531, 29] on div "Gastroenteritis Confirmed Bacterial sepsis Confirmed Fever Confirmed Acute uppe…" at bounding box center [458, 34] width 599 height 18
type input "RHINI"
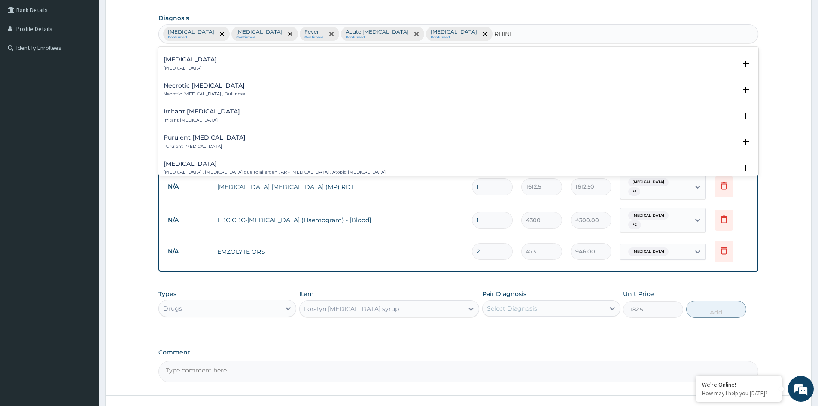
scroll to position [172, 0]
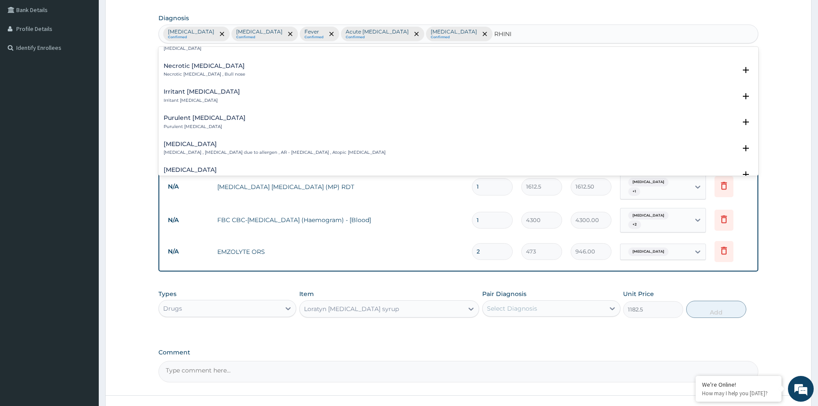
click at [205, 150] on p "Allergic rhinitis , Allergic rhinitis due to allergen , AR - Allergic rhinitis …" at bounding box center [275, 152] width 222 height 6
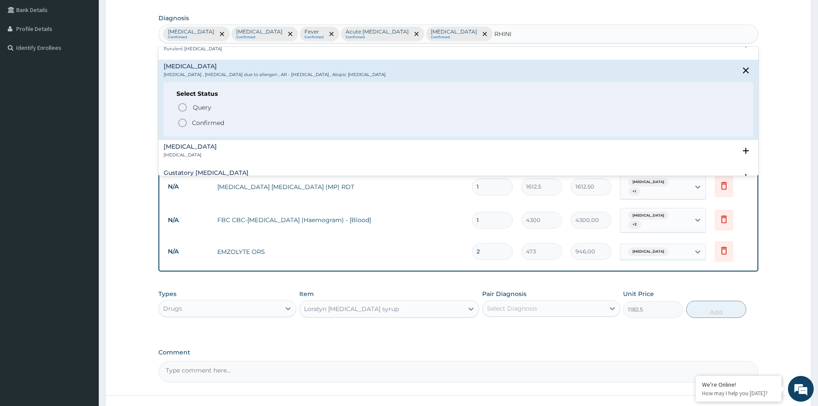
scroll to position [257, 0]
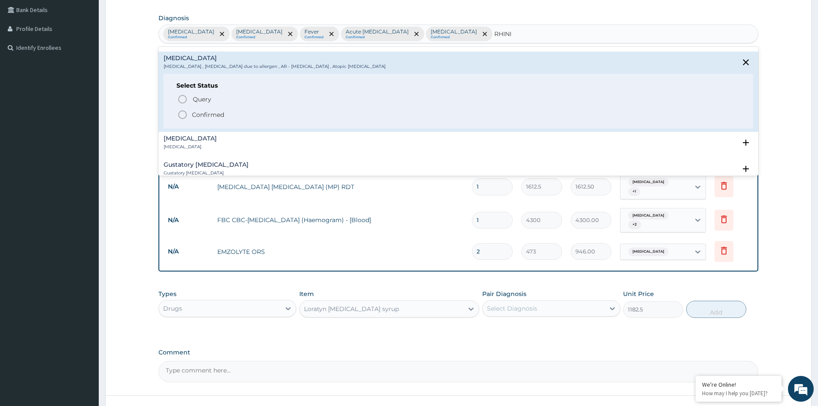
click at [221, 115] on p "Confirmed" at bounding box center [208, 114] width 32 height 9
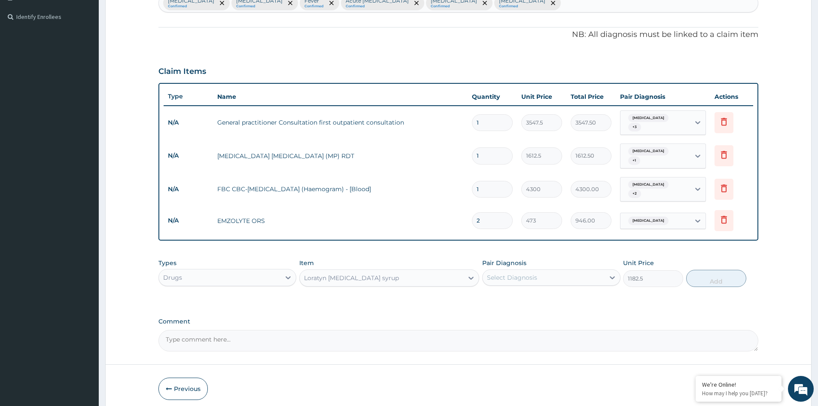
scroll to position [260, 0]
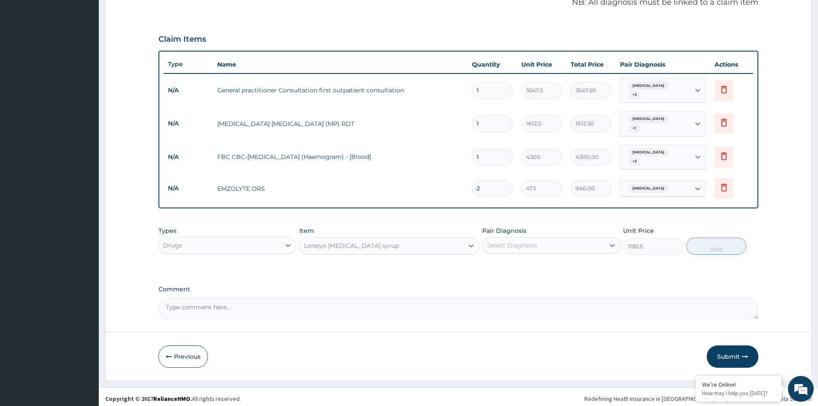
click at [557, 238] on div "Select Diagnosis" at bounding box center [542, 245] width 121 height 14
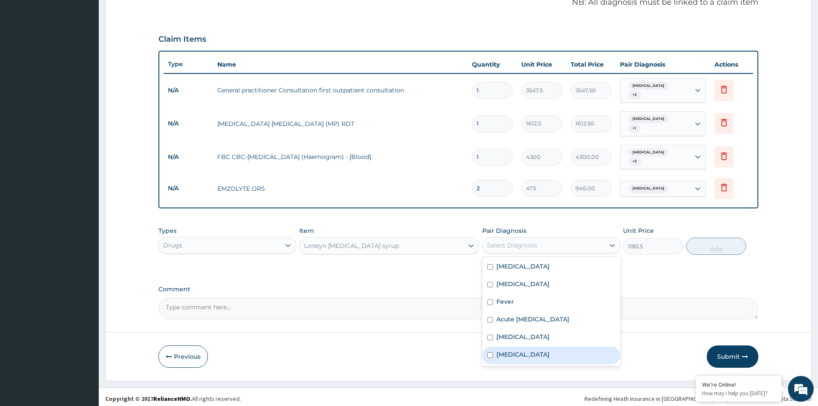
click at [520, 351] on label "Allergic rhinitis" at bounding box center [522, 354] width 53 height 9
checkbox input "true"
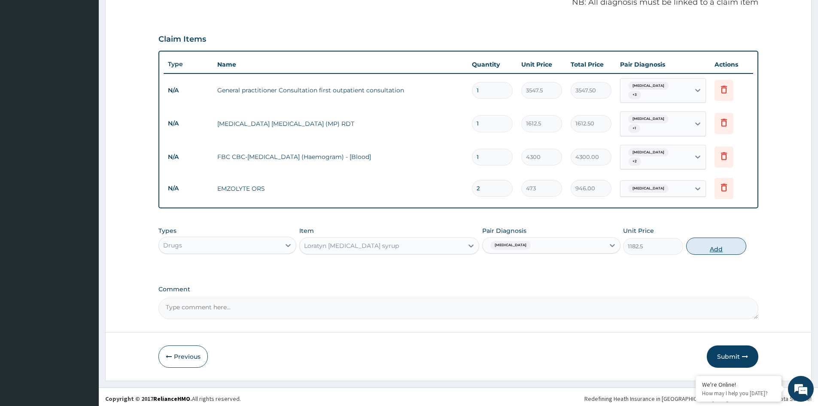
click at [713, 242] on button "Add" at bounding box center [716, 245] width 60 height 17
type input "0"
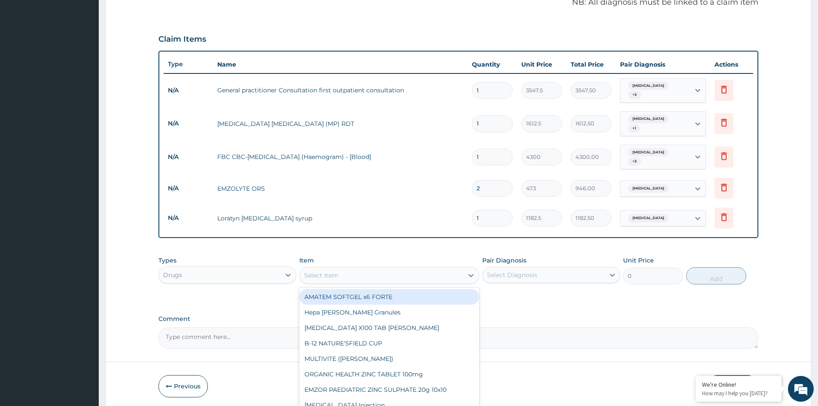
click at [331, 273] on div "Select Item" at bounding box center [321, 275] width 34 height 9
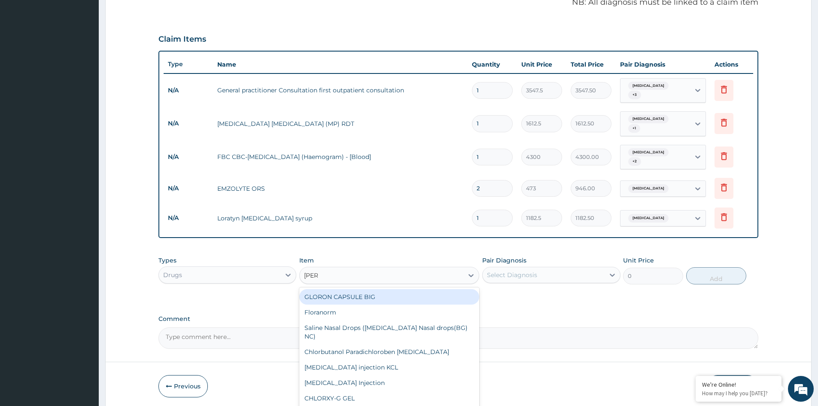
type input "LORAT"
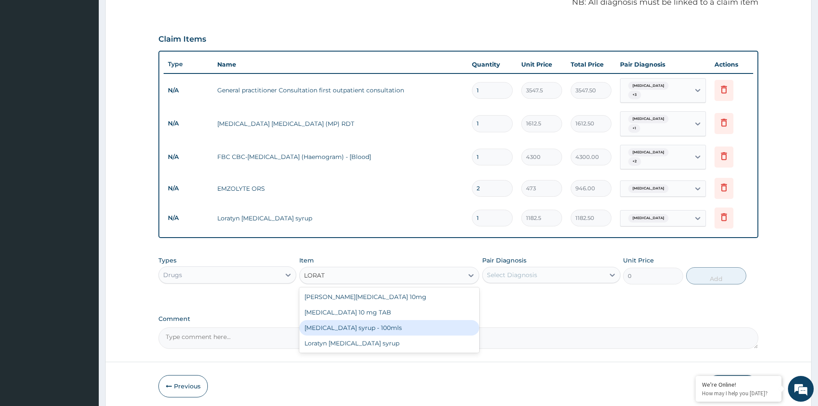
click at [369, 324] on div "[MEDICAL_DATA] syrup - 100mls" at bounding box center [389, 327] width 180 height 15
type input "1182.5"
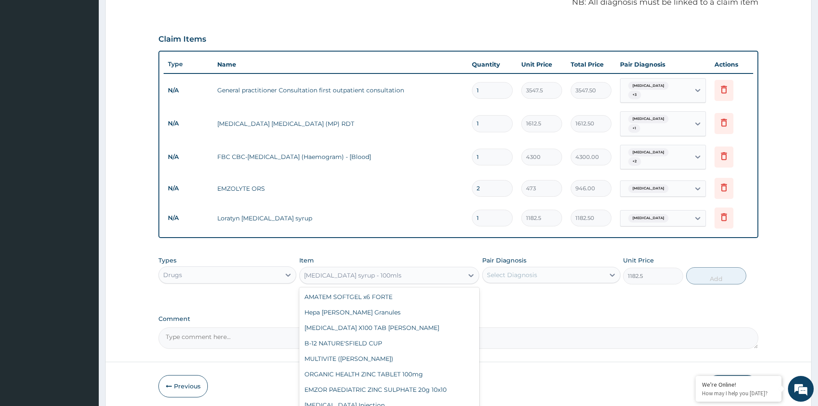
click at [358, 275] on div "[MEDICAL_DATA] syrup - 100mls" at bounding box center [352, 275] width 97 height 9
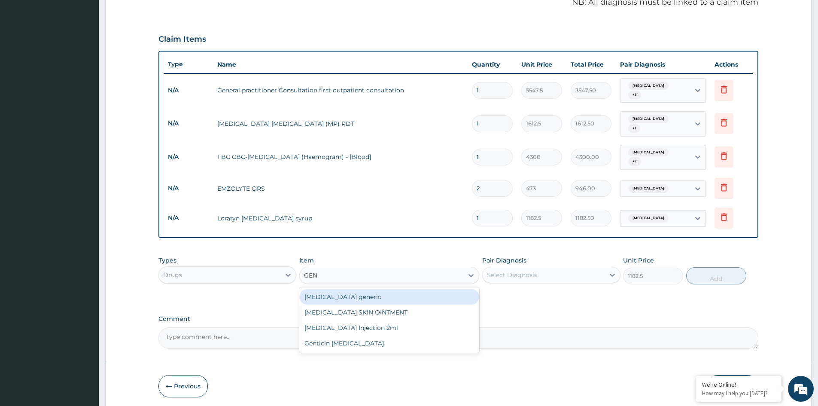
type input "GENT"
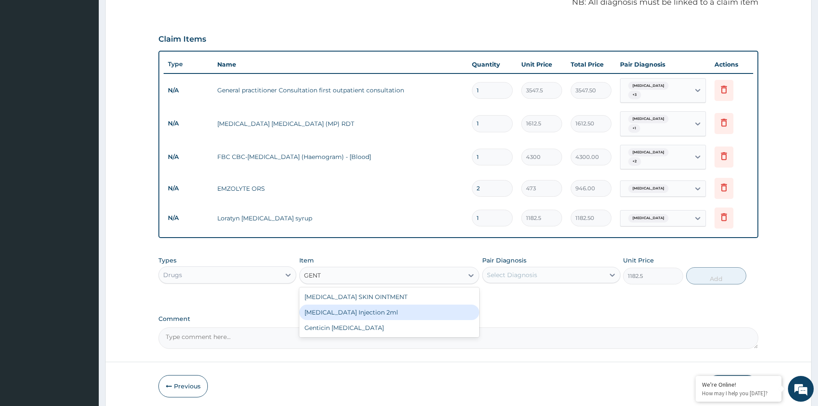
drag, startPoint x: 373, startPoint y: 309, endPoint x: 403, endPoint y: 308, distance: 29.7
click at [375, 309] on div "[MEDICAL_DATA] Injection 2ml" at bounding box center [389, 311] width 180 height 15
type input "331.1"
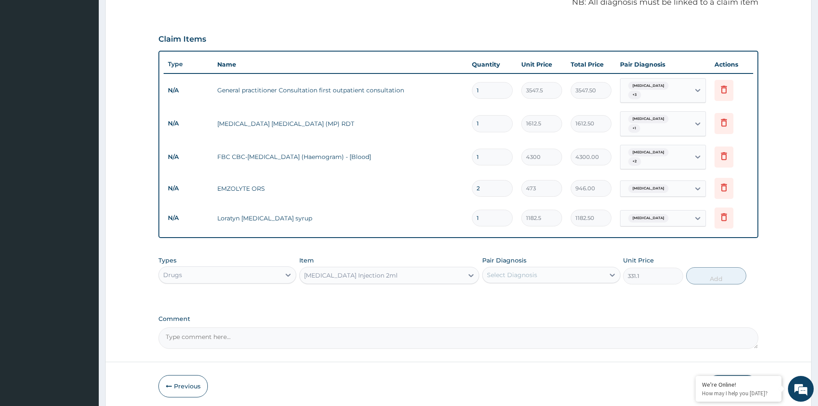
click at [545, 269] on div "Select Diagnosis" at bounding box center [542, 275] width 121 height 14
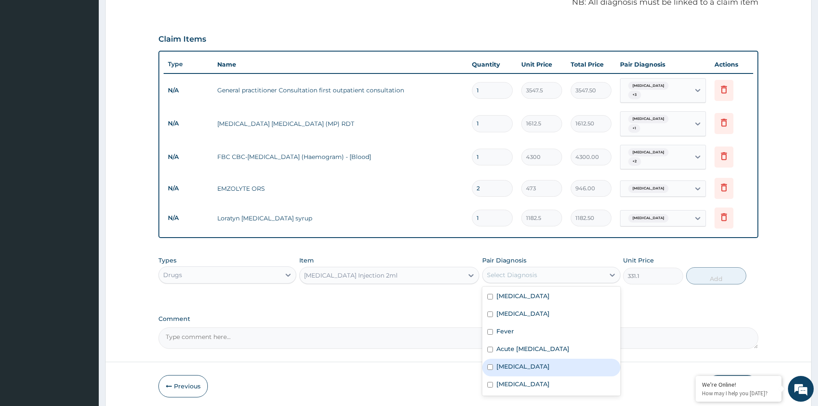
click at [512, 363] on label "Falciparum malaria" at bounding box center [522, 366] width 53 height 9
checkbox input "true"
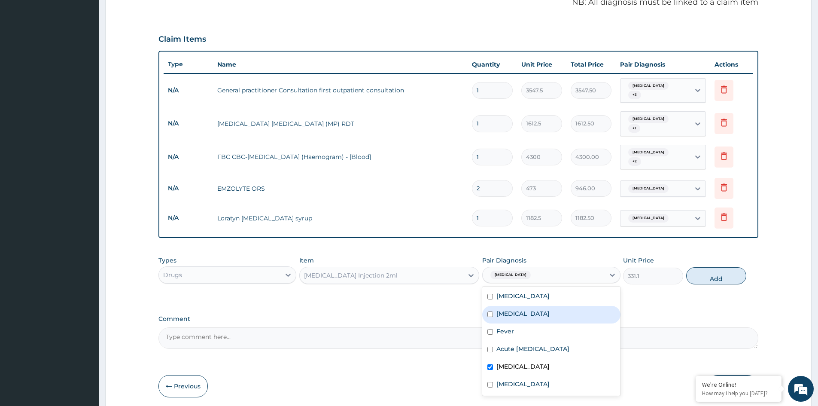
click at [518, 309] on label "Bacterial sepsis" at bounding box center [522, 313] width 53 height 9
checkbox input "true"
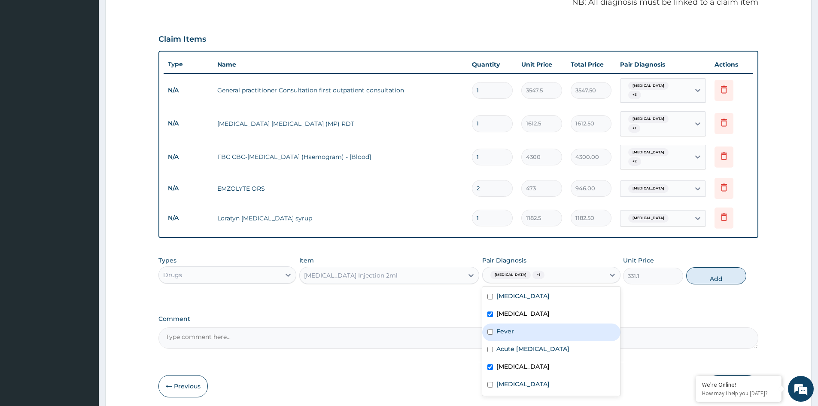
click at [509, 330] on label "Fever" at bounding box center [505, 331] width 18 height 9
checkbox input "true"
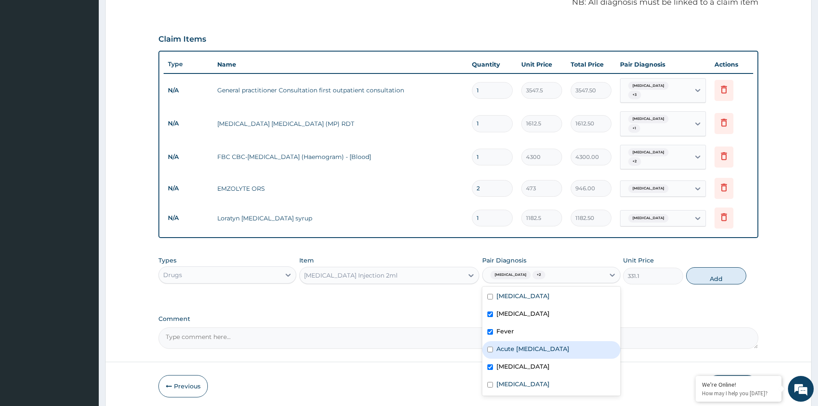
click at [524, 350] on div "Acute upper respiratory infection" at bounding box center [551, 350] width 138 height 18
checkbox input "true"
click at [716, 273] on button "Add" at bounding box center [716, 275] width 60 height 17
type input "0"
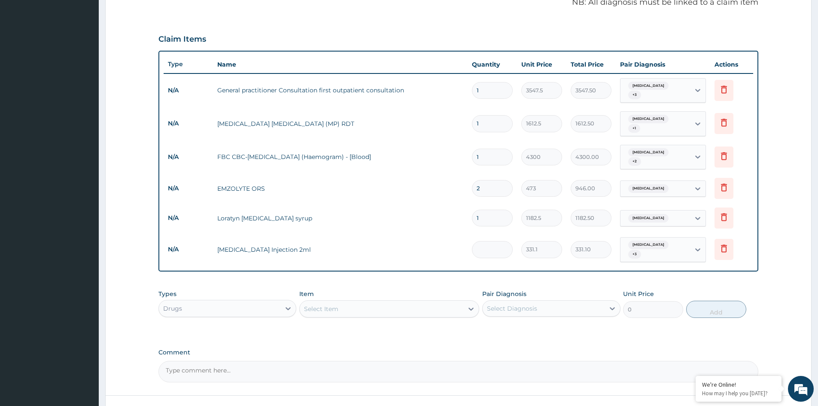
type input "0.00"
type input "4"
type input "1324.40"
type input "0.00"
type input "3"
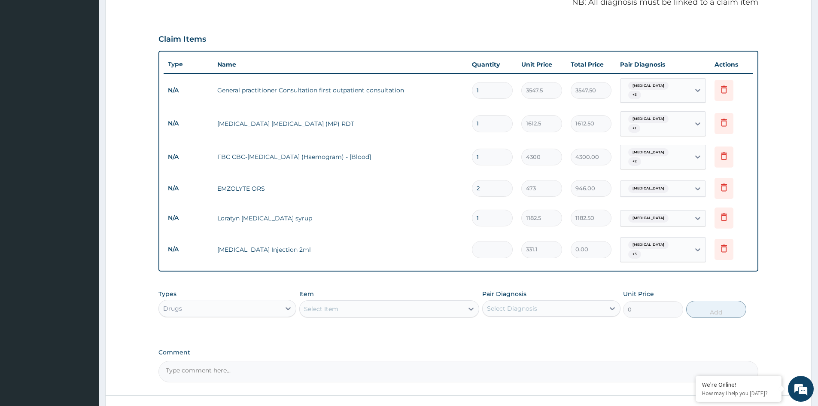
type input "993.30"
type input "3"
click at [415, 306] on div "Select Item" at bounding box center [382, 309] width 164 height 14
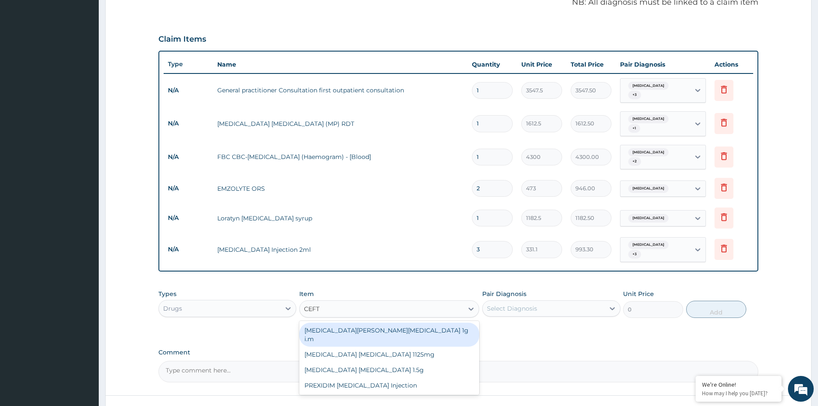
type input "CEFTR"
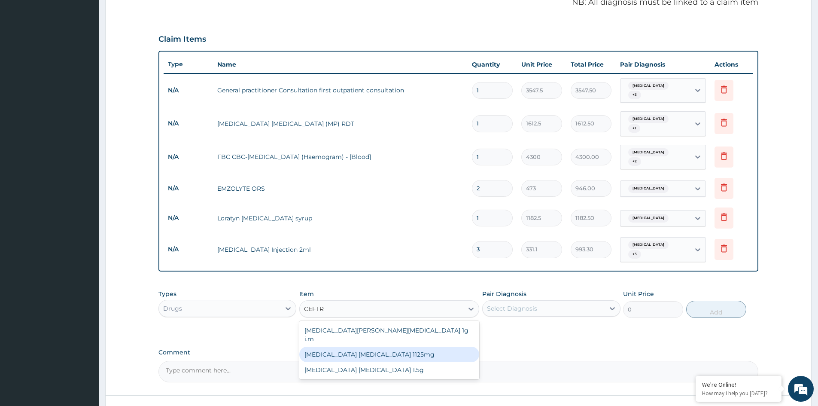
click at [391, 346] on div "[MEDICAL_DATA] [MEDICAL_DATA] 1125mg" at bounding box center [389, 353] width 180 height 15
type input "2365"
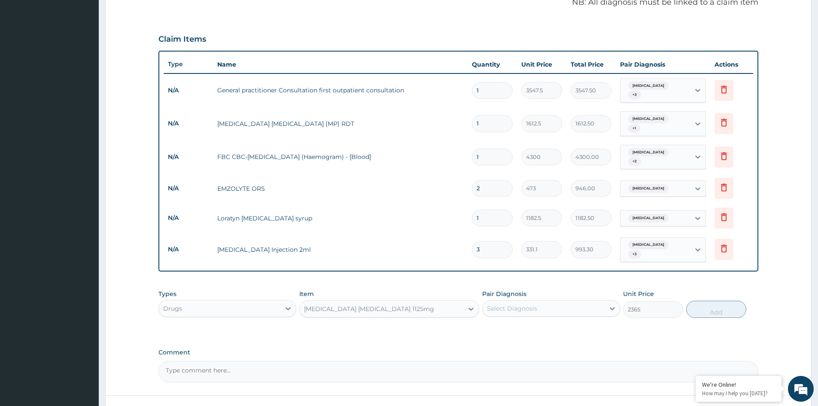
click at [515, 305] on div "Select Diagnosis" at bounding box center [512, 308] width 50 height 9
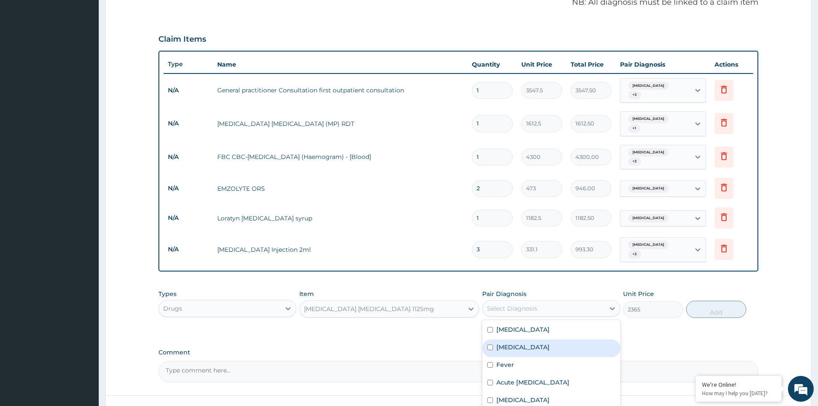
click at [512, 342] on label "[MEDICAL_DATA]" at bounding box center [522, 346] width 53 height 9
checkbox input "true"
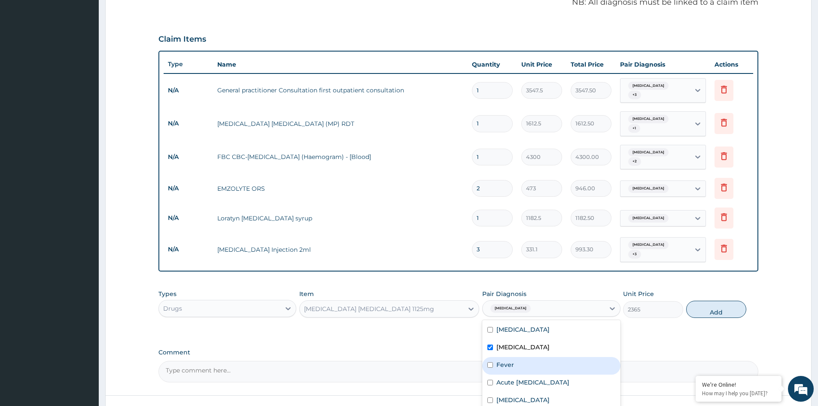
click at [510, 360] on label "Fever" at bounding box center [505, 364] width 18 height 9
checkbox input "true"
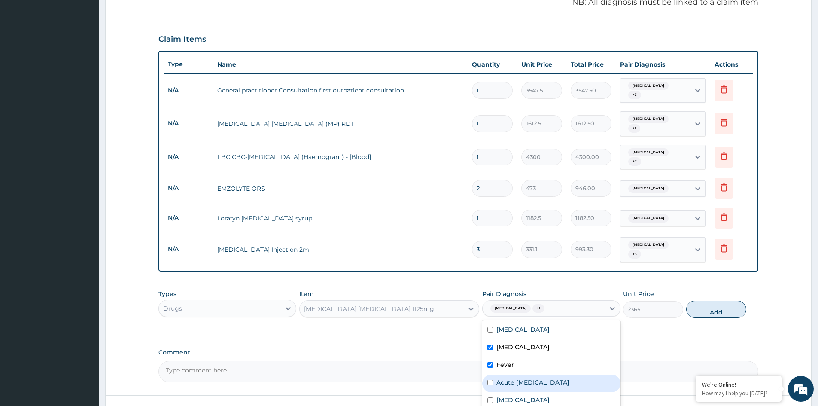
click at [515, 378] on label "Acute [MEDICAL_DATA]" at bounding box center [532, 382] width 73 height 9
checkbox input "true"
drag, startPoint x: 513, startPoint y: 394, endPoint x: 530, endPoint y: 395, distance: 16.3
click at [525, 395] on label "[MEDICAL_DATA]" at bounding box center [522, 399] width 53 height 9
checkbox input "true"
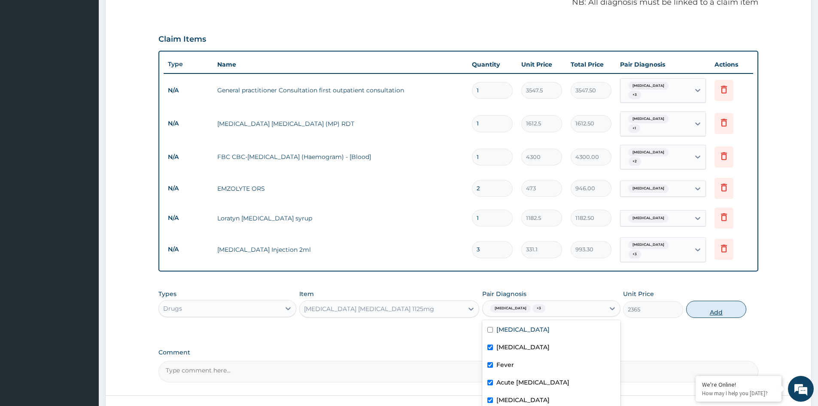
click at [718, 309] on button "Add" at bounding box center [716, 308] width 60 height 17
type input "0"
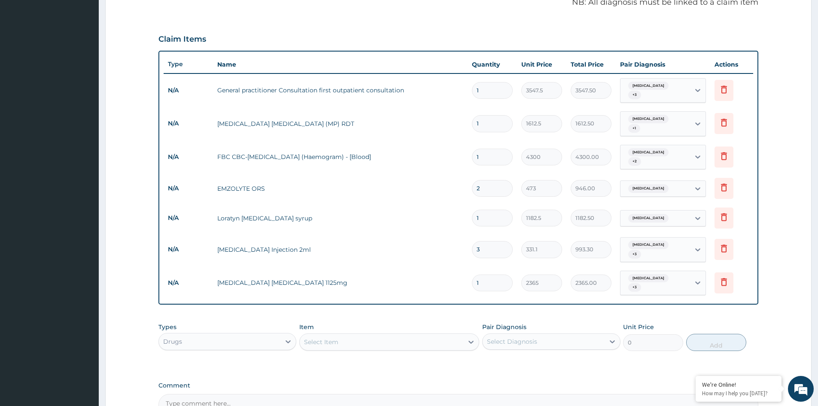
type input "0.00"
type input "4"
type input "9460.00"
type input "4"
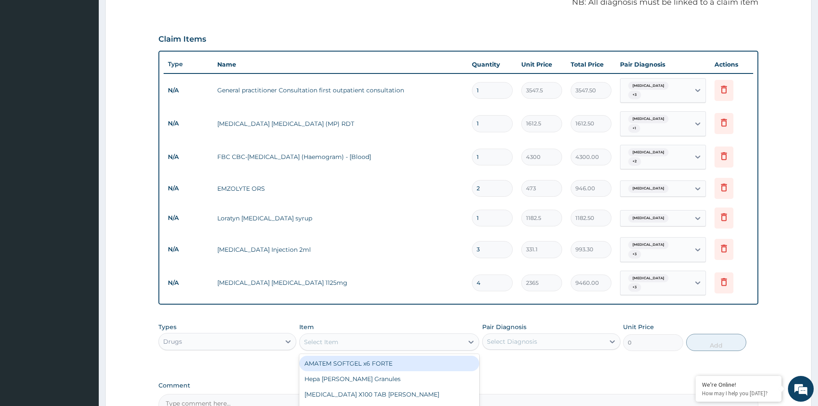
click at [398, 335] on div "Select Item" at bounding box center [382, 342] width 164 height 14
type input "ARTES"
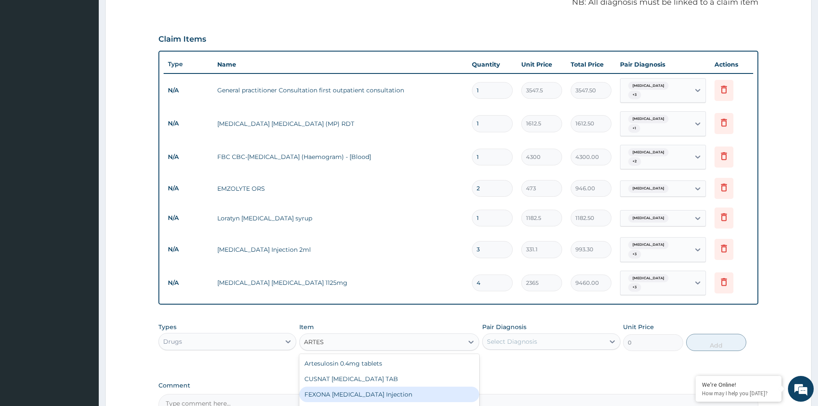
click at [376, 386] on div "FEXONA [MEDICAL_DATA] Injection" at bounding box center [389, 393] width 180 height 15
type input "1537.25"
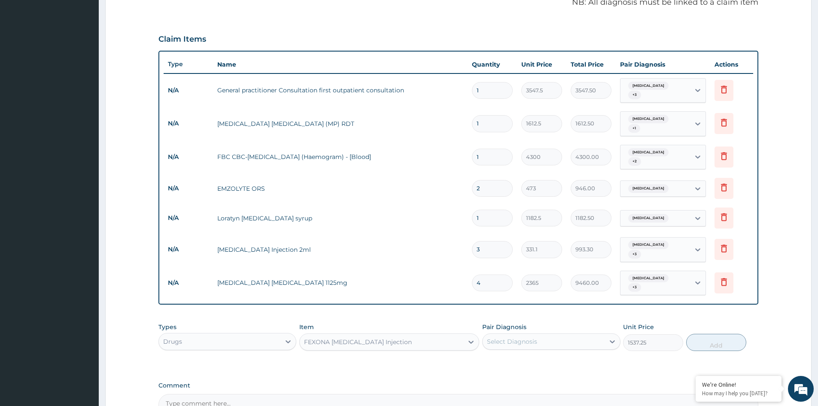
click at [543, 334] on div "Select Diagnosis" at bounding box center [542, 341] width 121 height 14
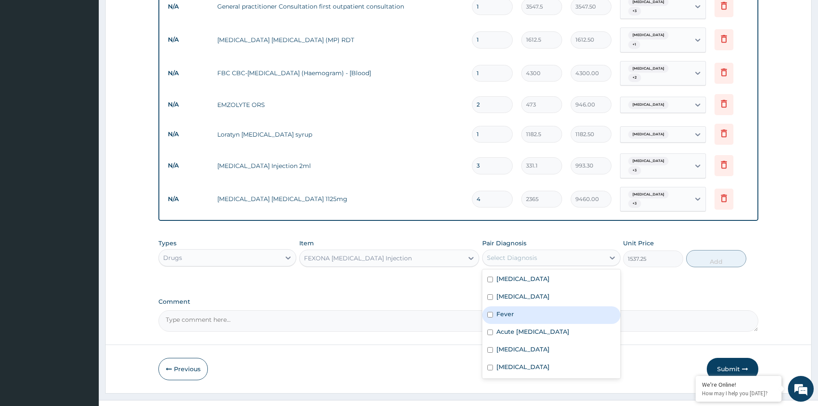
scroll to position [352, 0]
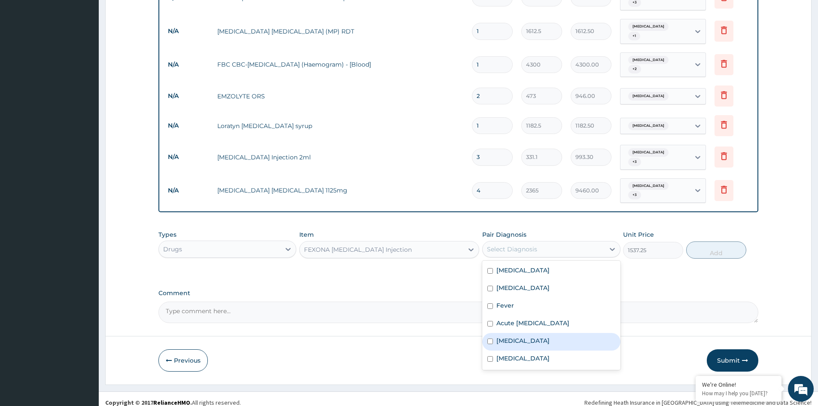
drag, startPoint x: 527, startPoint y: 333, endPoint x: 532, endPoint y: 332, distance: 5.3
click at [527, 336] on label "[MEDICAL_DATA]" at bounding box center [522, 340] width 53 height 9
checkbox input "true"
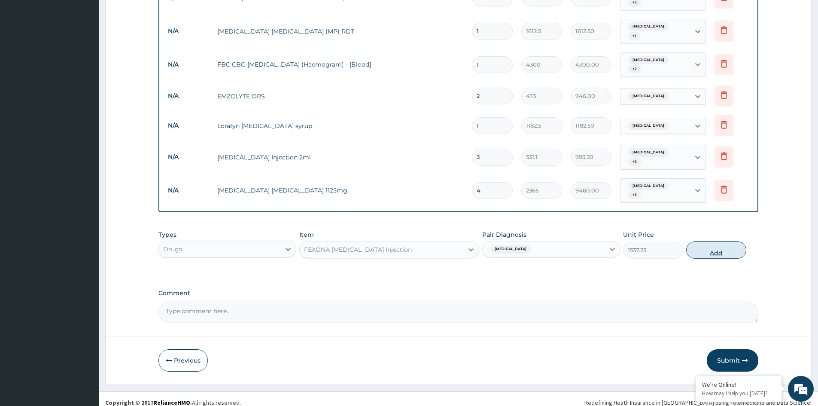
click at [715, 245] on button "Add" at bounding box center [716, 249] width 60 height 17
type input "0"
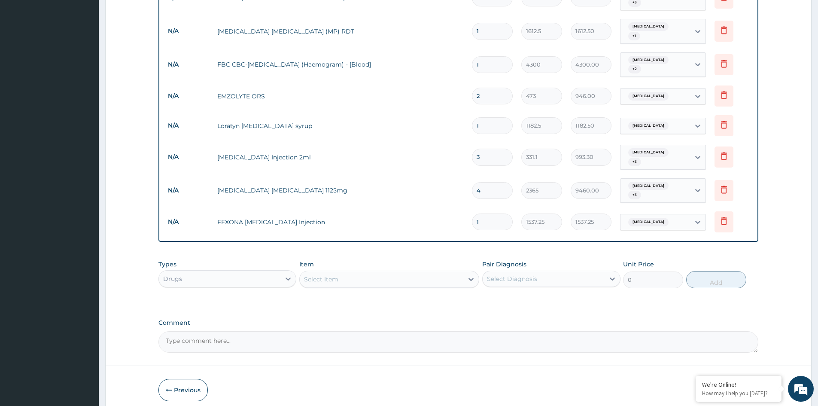
type input "0.00"
type input "3"
type input "4611.75"
type input "3"
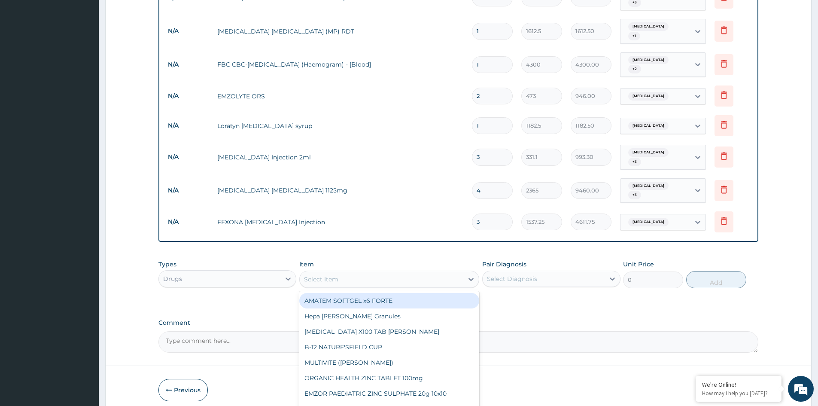
click at [389, 272] on div "Select Item" at bounding box center [382, 279] width 164 height 14
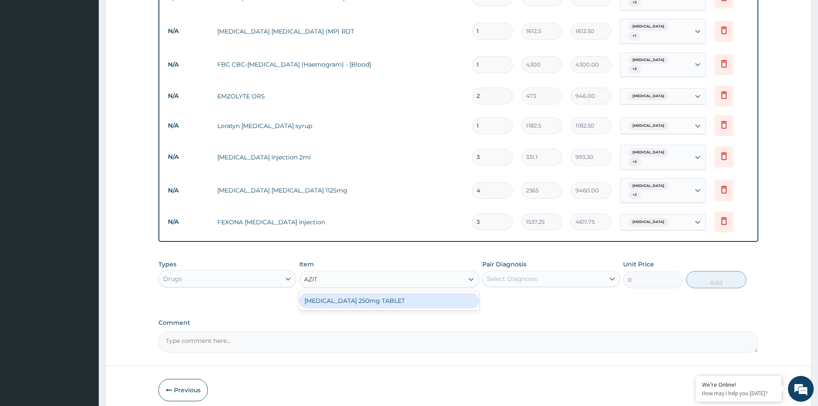
type input "AZITH"
click at [391, 293] on div "[MEDICAL_DATA] 250mg TABLET" at bounding box center [389, 300] width 180 height 15
type input "177.375"
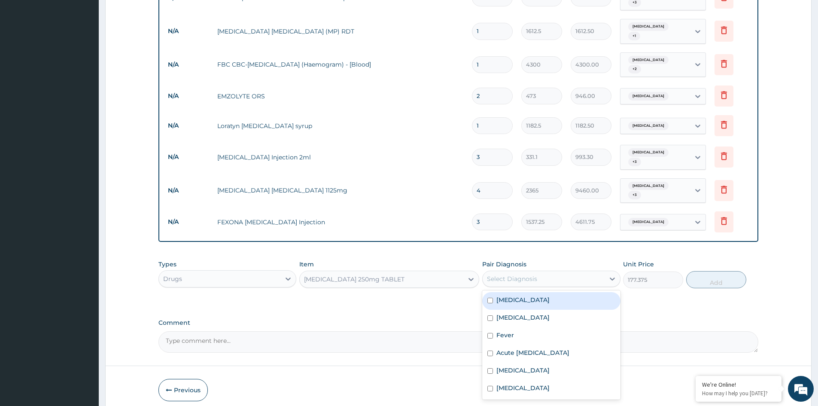
click at [527, 274] on div "Select Diagnosis" at bounding box center [512, 278] width 50 height 9
click at [511, 313] on label "[MEDICAL_DATA]" at bounding box center [522, 317] width 53 height 9
checkbox input "true"
drag, startPoint x: 520, startPoint y: 290, endPoint x: 516, endPoint y: 319, distance: 29.9
click at [520, 295] on label "Gastroenteritis" at bounding box center [522, 299] width 53 height 9
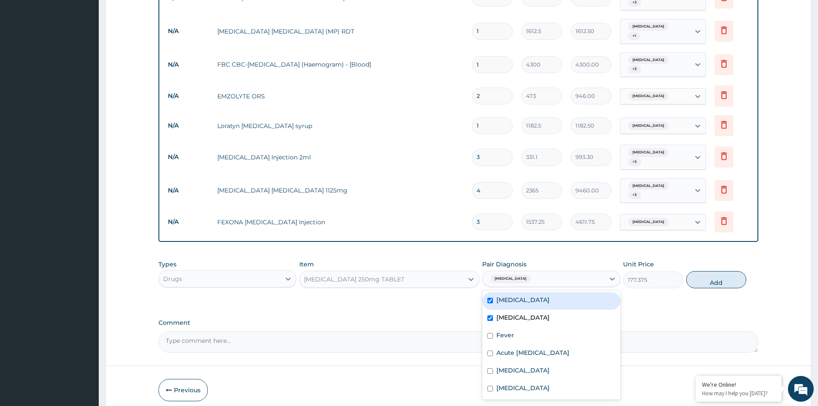
checkbox input "true"
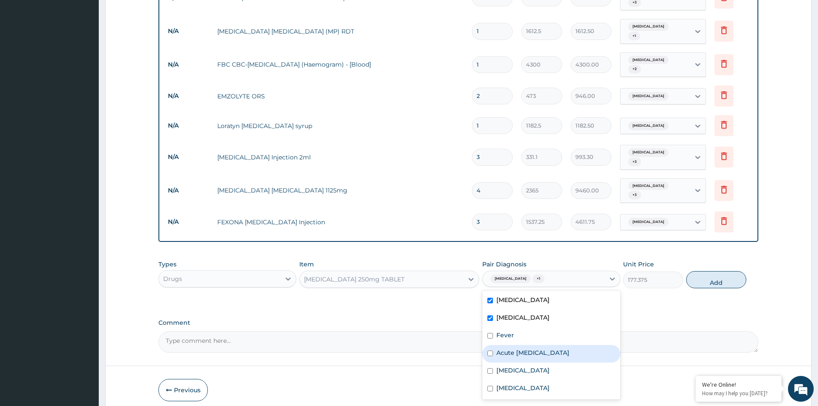
drag, startPoint x: 522, startPoint y: 347, endPoint x: 522, endPoint y: 351, distance: 4.7
click at [523, 348] on label "Acute [MEDICAL_DATA]" at bounding box center [532, 352] width 73 height 9
checkbox input "true"
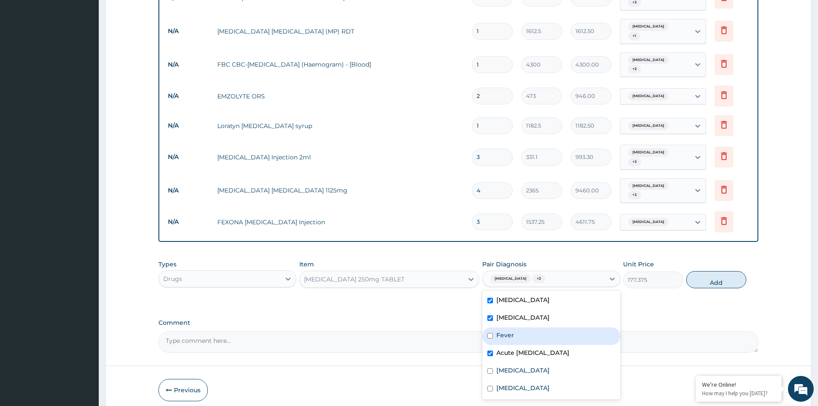
drag, startPoint x: 518, startPoint y: 335, endPoint x: 648, endPoint y: 302, distance: 134.6
click at [526, 333] on div "Fever" at bounding box center [551, 336] width 138 height 18
checkbox input "true"
click at [714, 274] on button "Add" at bounding box center [716, 279] width 60 height 17
type input "0"
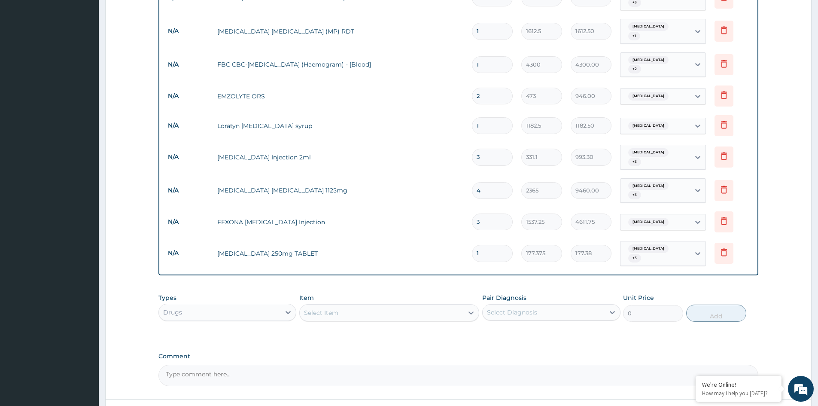
type input "0.00"
type input "4"
type input "709.50"
type input "4"
click at [422, 306] on div "Select Item" at bounding box center [382, 313] width 164 height 14
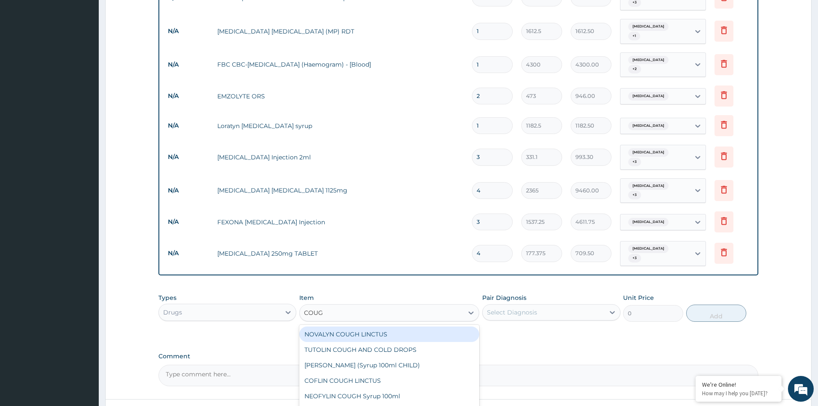
type input "COUGH"
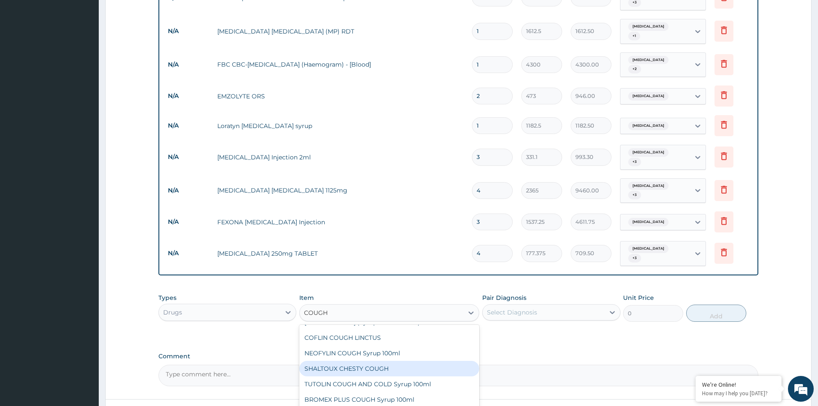
scroll to position [76, 0]
click at [342, 359] on div "BROMEX PLUS COUGH Syrup 100ml" at bounding box center [389, 366] width 180 height 15
type input "1773.75"
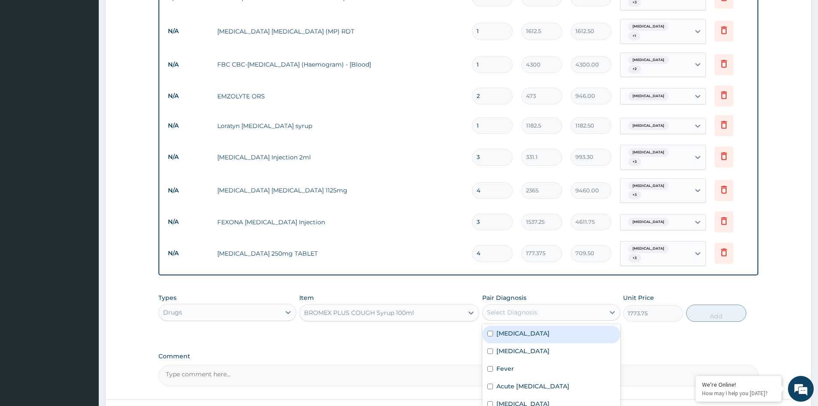
click at [550, 305] on div "Select Diagnosis" at bounding box center [542, 312] width 121 height 14
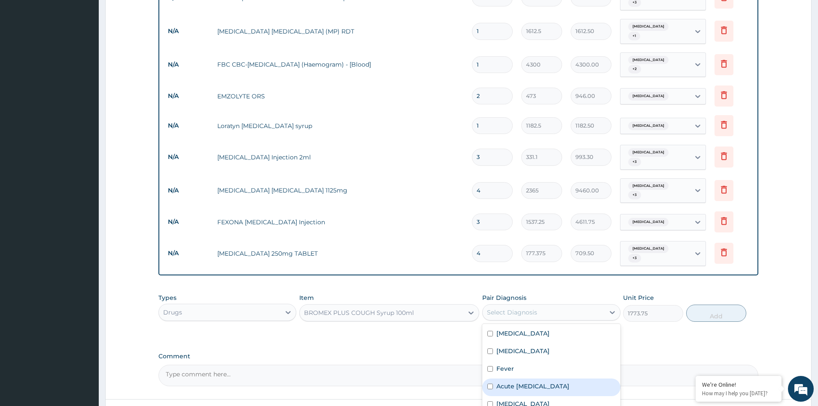
click at [520, 378] on div "Acute [MEDICAL_DATA]" at bounding box center [551, 387] width 138 height 18
checkbox input "true"
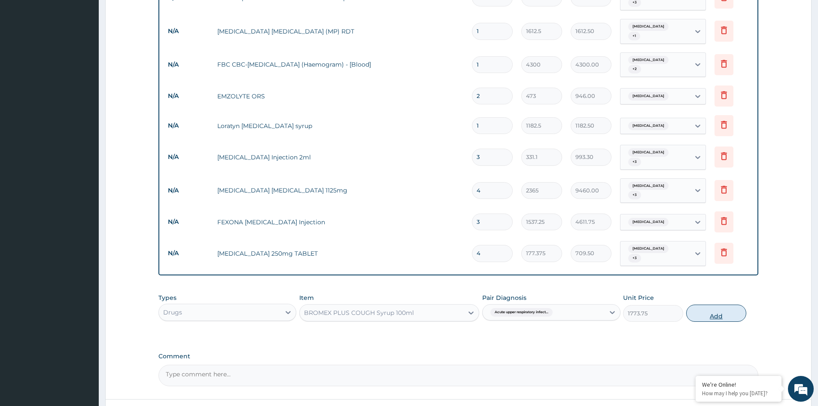
click at [716, 307] on button "Add" at bounding box center [716, 312] width 60 height 17
type input "0"
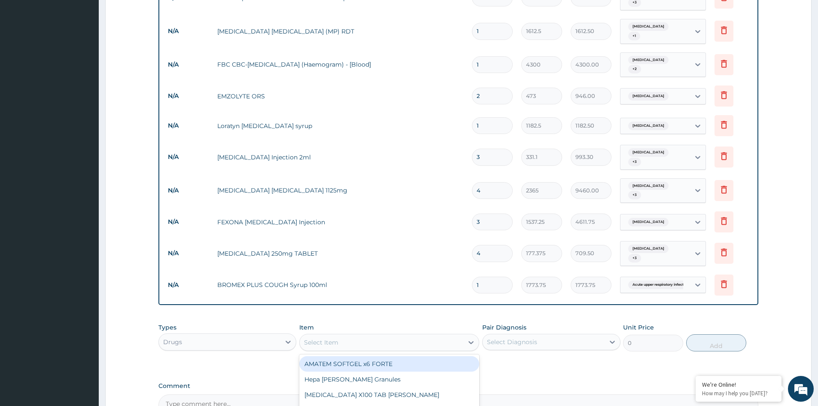
click at [375, 335] on div "Select Item" at bounding box center [382, 342] width 164 height 14
type input "PARACE"
drag, startPoint x: 345, startPoint y: 352, endPoint x: 401, endPoint y: 339, distance: 58.1
click at [346, 356] on div "[MEDICAL_DATA] syrup 100mls" at bounding box center [389, 363] width 180 height 15
type input "709.5"
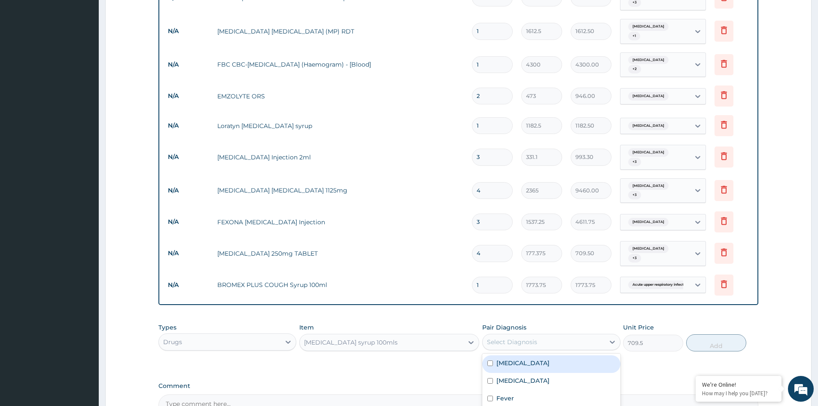
click at [526, 335] on div "Select Diagnosis" at bounding box center [542, 342] width 121 height 14
drag, startPoint x: 509, startPoint y: 387, endPoint x: 687, endPoint y: 372, distance: 177.8
click at [512, 394] on label "Fever" at bounding box center [505, 398] width 18 height 9
checkbox input "true"
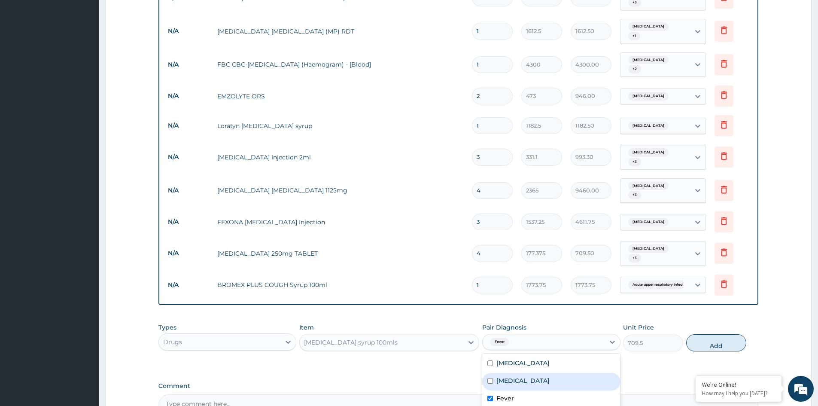
click at [724, 337] on button "Add" at bounding box center [716, 342] width 60 height 17
type input "0"
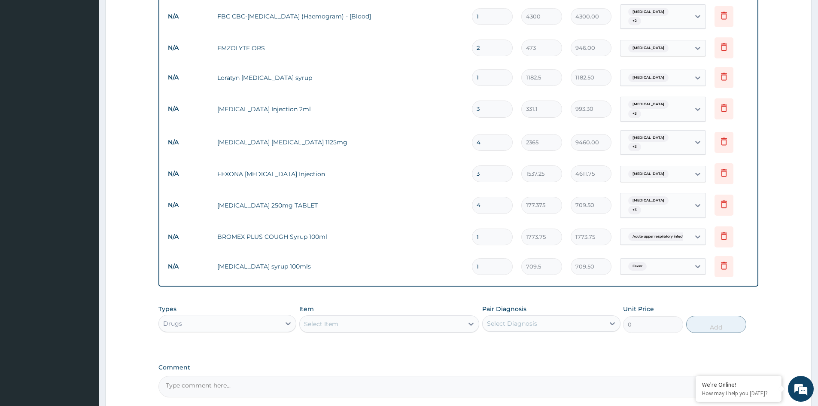
scroll to position [471, 0]
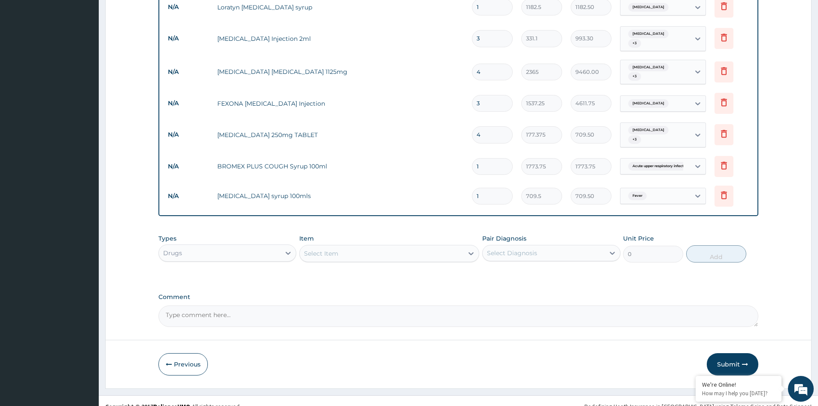
click at [347, 246] on div "Select Item" at bounding box center [382, 253] width 164 height 14
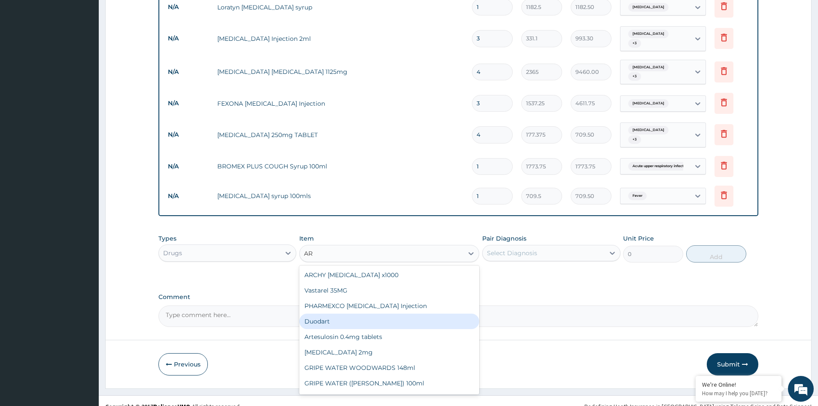
type input "A"
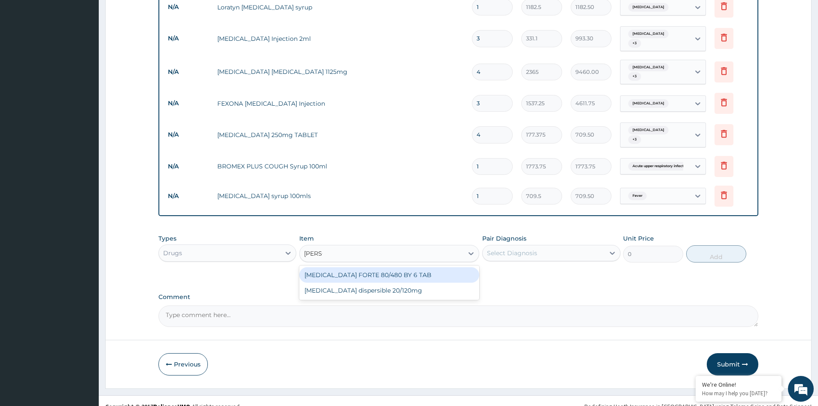
type input "COART"
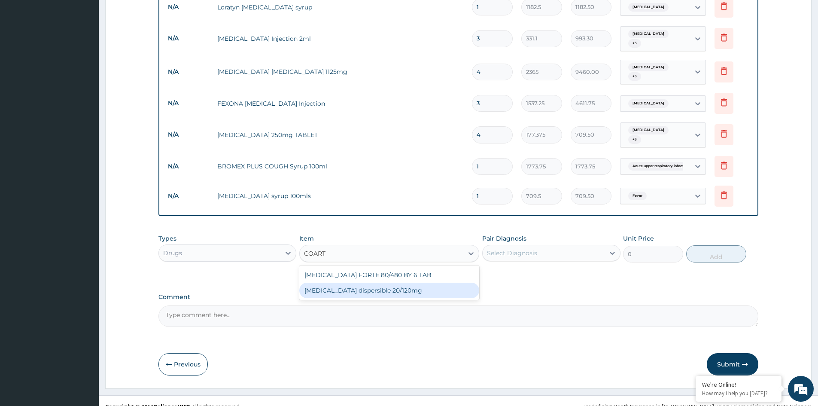
drag, startPoint x: 360, startPoint y: 280, endPoint x: 443, endPoint y: 266, distance: 83.9
click at [363, 282] on div "[MEDICAL_DATA] dispersible 20/120mg" at bounding box center [389, 289] width 180 height 15
type input "112.3375"
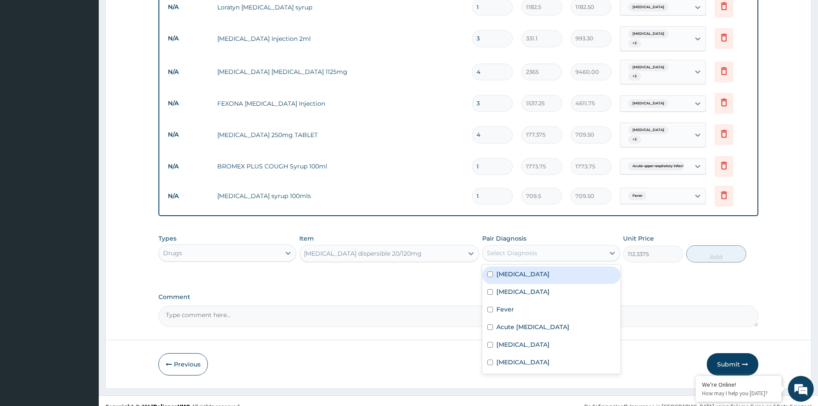
click at [509, 248] on div "Select Diagnosis" at bounding box center [512, 252] width 50 height 9
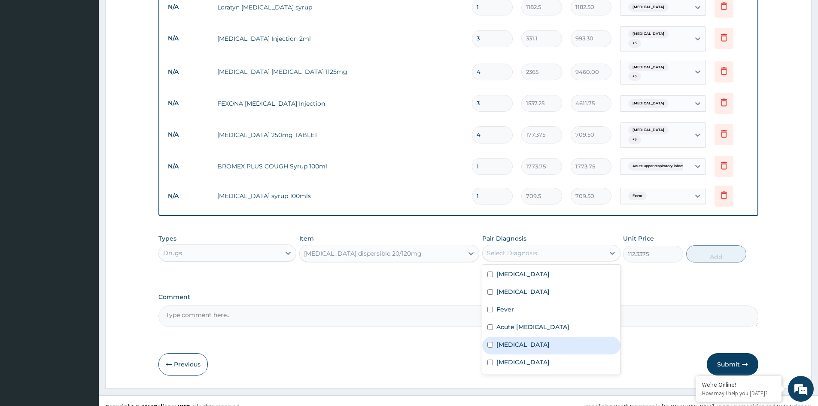
click at [509, 340] on label "[MEDICAL_DATA]" at bounding box center [522, 344] width 53 height 9
checkbox input "true"
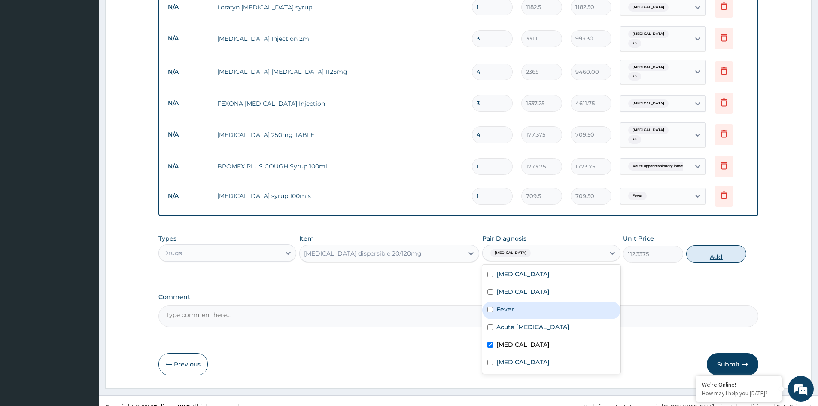
click at [709, 245] on button "Add" at bounding box center [716, 253] width 60 height 17
type input "0"
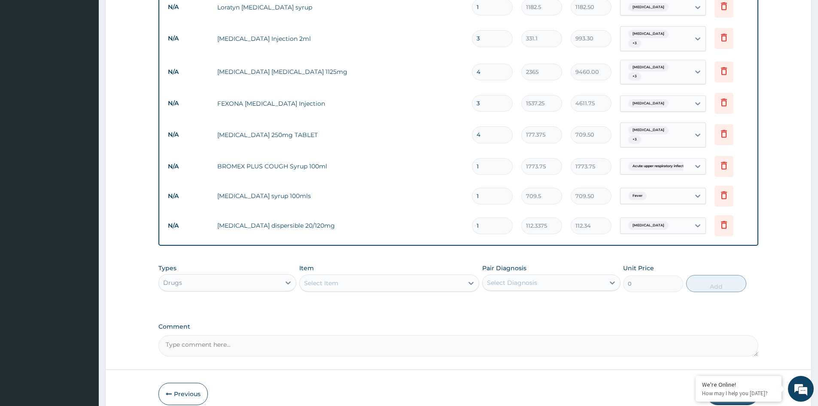
type input "0.00"
type input "6"
type input "674.03"
type input "6"
click at [316, 279] on div "Select Item" at bounding box center [321, 283] width 34 height 9
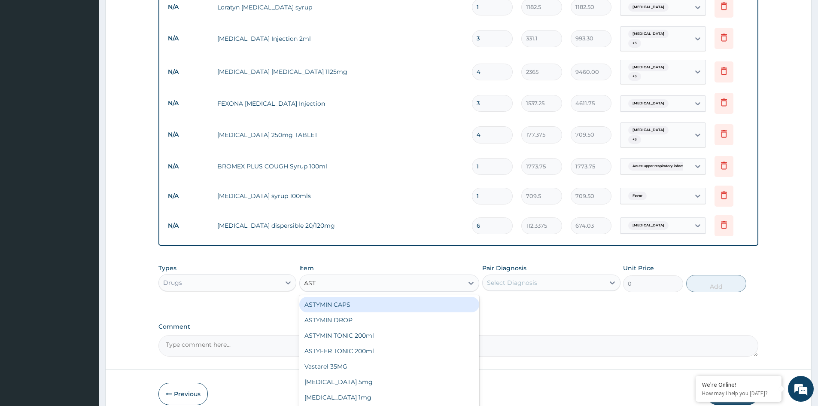
type input "ASTY"
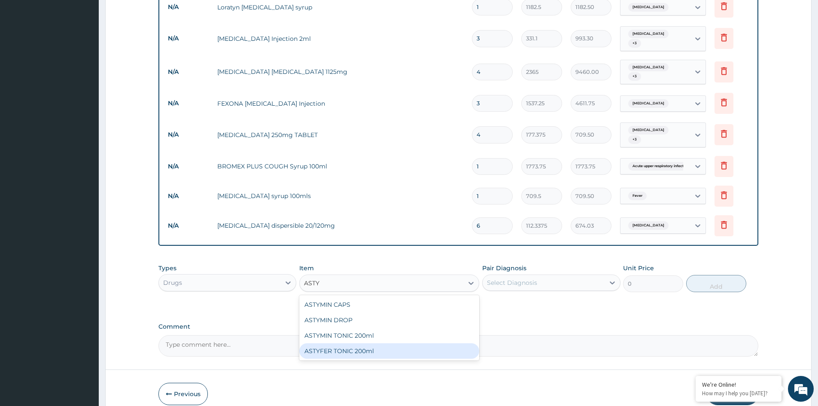
click at [356, 343] on div "ASTYFER TONIC 200ml" at bounding box center [389, 350] width 180 height 15
type input "2956.25"
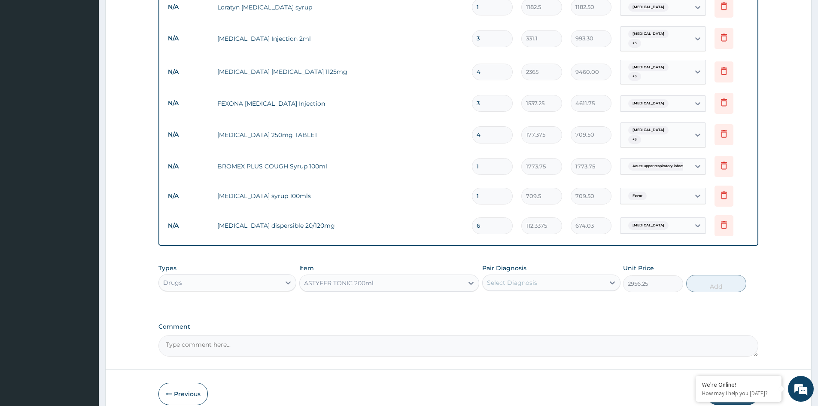
click at [560, 276] on div "Select Diagnosis" at bounding box center [542, 283] width 121 height 14
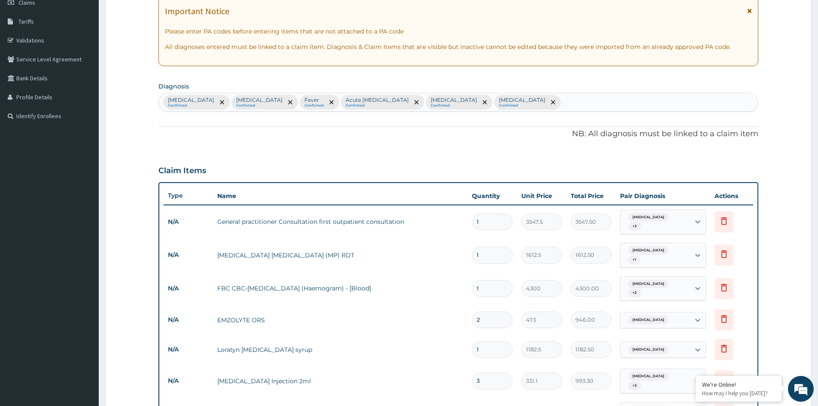
scroll to position [127, 0]
click at [598, 110] on div "Gastroenteritis Confirmed Bacterial sepsis Confirmed Fever Confirmed Acute uppe…" at bounding box center [458, 103] width 599 height 18
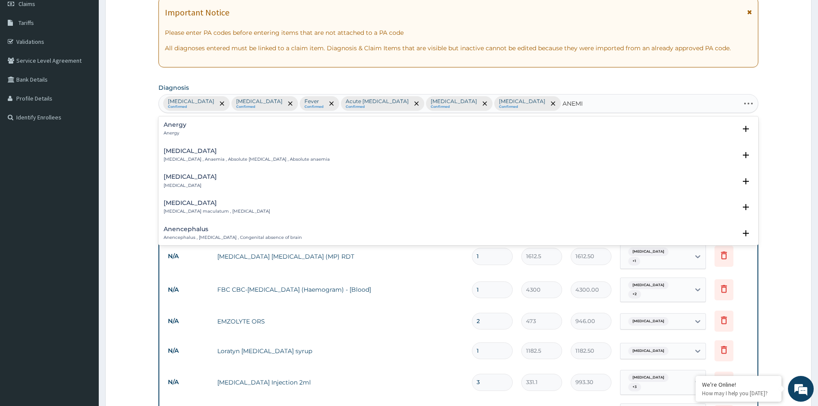
type input "ANEMIA"
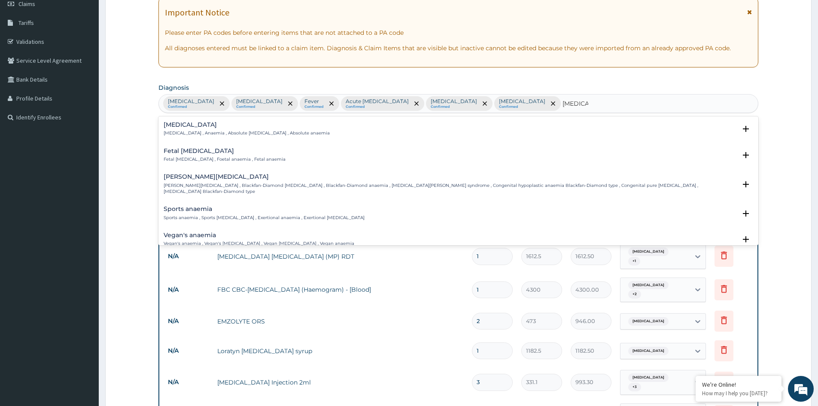
click at [174, 124] on h4 "Anemia" at bounding box center [247, 124] width 166 height 6
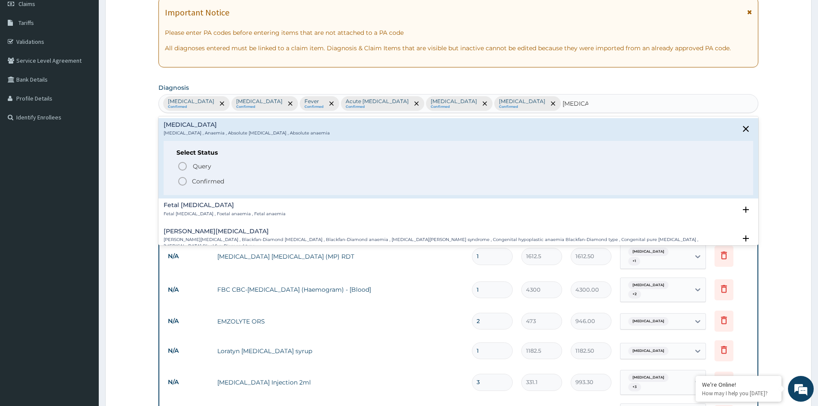
click at [203, 181] on p "Confirmed" at bounding box center [208, 181] width 32 height 9
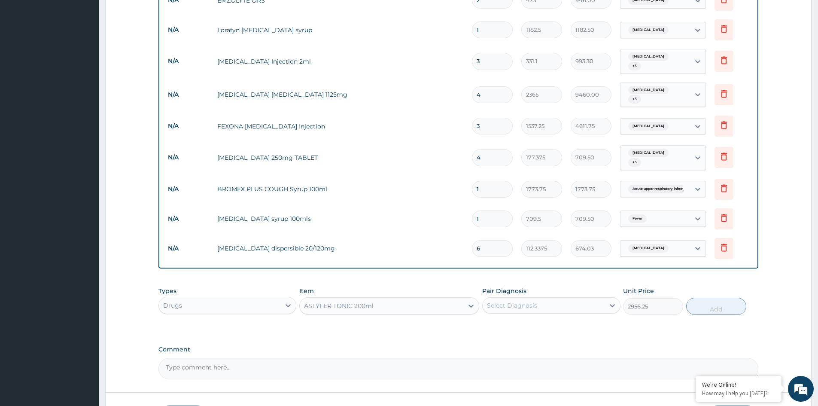
scroll to position [500, 0]
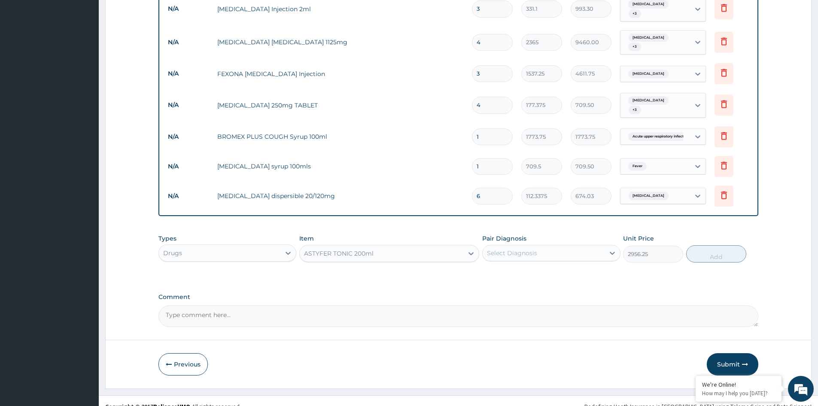
click at [540, 246] on div "Select Diagnosis" at bounding box center [542, 253] width 121 height 14
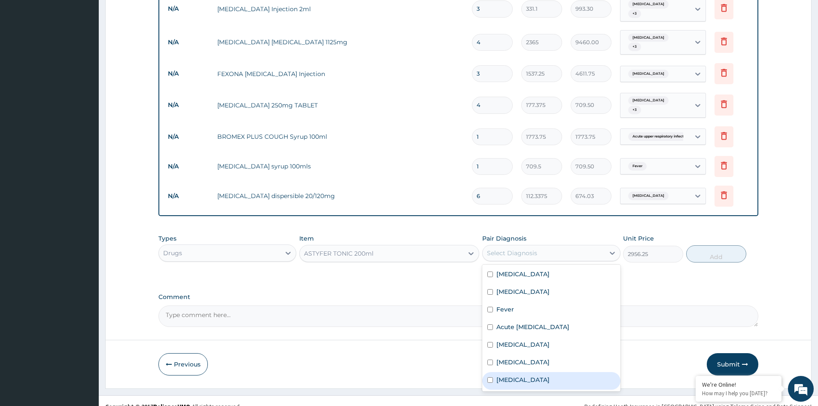
drag, startPoint x: 524, startPoint y: 369, endPoint x: 616, endPoint y: 324, distance: 102.9
click at [530, 372] on div "Anemia" at bounding box center [551, 381] width 138 height 18
checkbox input "true"
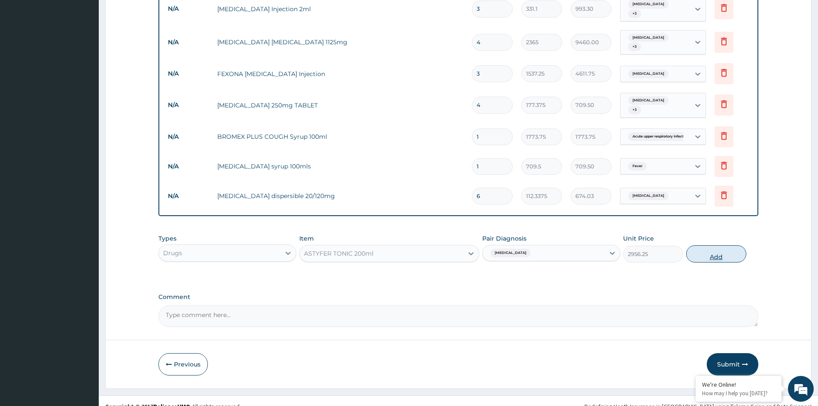
click at [723, 246] on button "Add" at bounding box center [716, 253] width 60 height 17
type input "0"
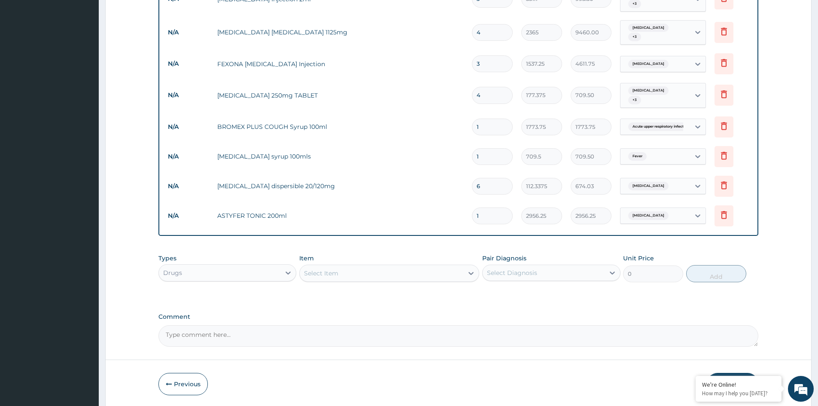
scroll to position [530, 0]
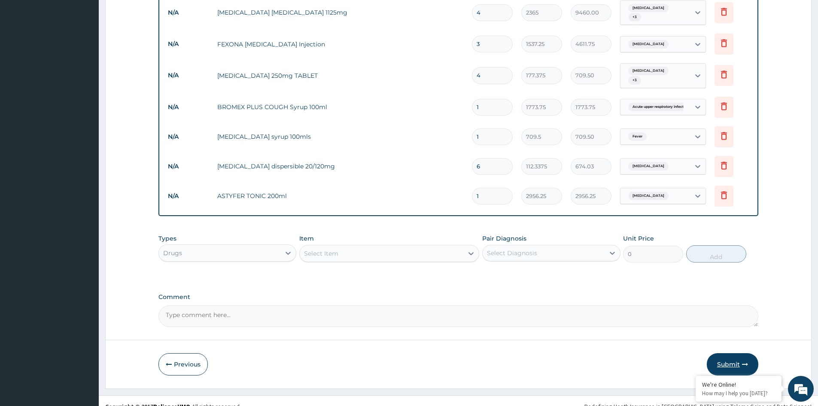
click at [730, 353] on button "Submit" at bounding box center [731, 364] width 51 height 22
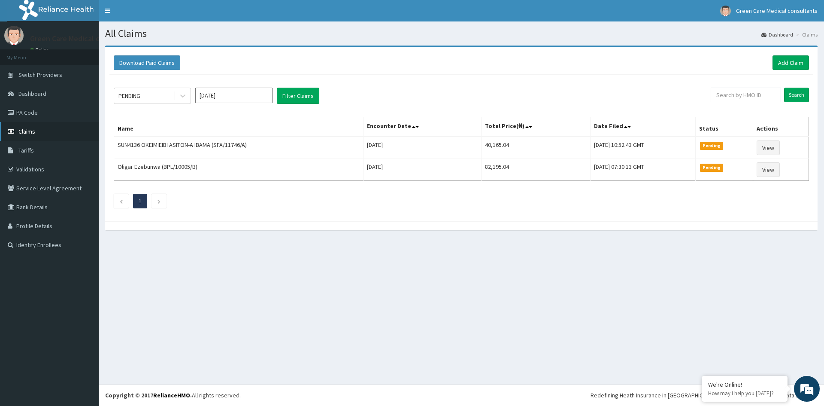
click at [28, 130] on span "Claims" at bounding box center [26, 131] width 17 height 8
click at [747, 96] on input "text" at bounding box center [746, 95] width 70 height 15
type input "ERM/10222/A"
click at [801, 94] on input "Search" at bounding box center [796, 95] width 25 height 15
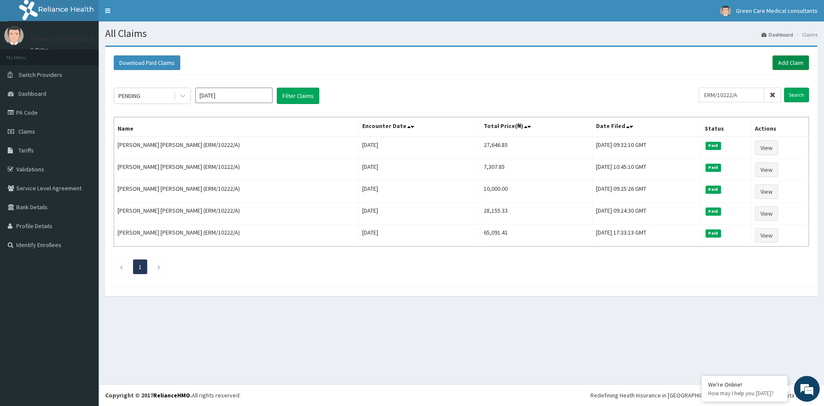
click at [784, 59] on link "Add Claim" at bounding box center [790, 62] width 36 height 15
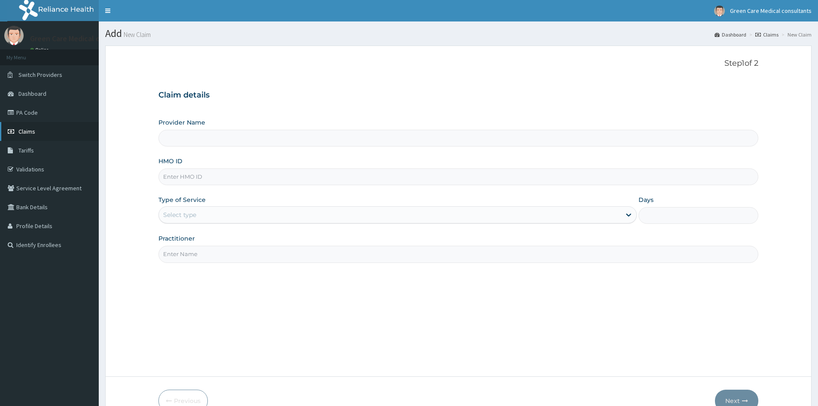
click at [32, 132] on span "Claims" at bounding box center [26, 131] width 17 height 8
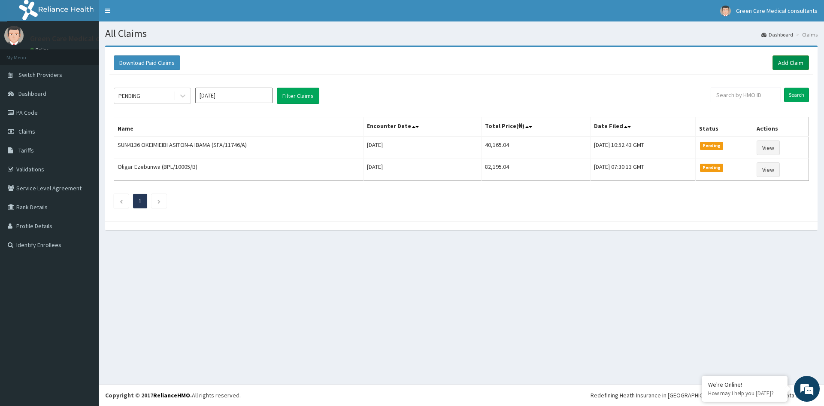
click at [796, 58] on link "Add Claim" at bounding box center [790, 62] width 36 height 15
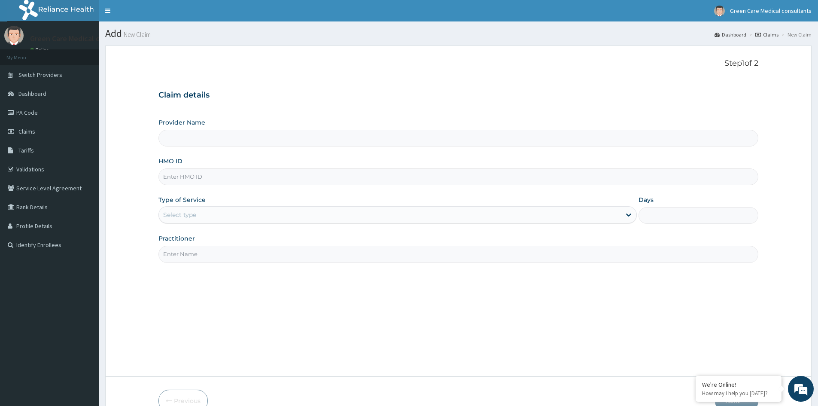
type input "Green Care Medical Consultants"
click at [209, 176] on input "HMO ID" at bounding box center [458, 176] width 600 height 17
type input "ERM/10222/A"
drag, startPoint x: 184, startPoint y: 208, endPoint x: 183, endPoint y: 226, distance: 17.6
click at [184, 210] on div "Select type" at bounding box center [390, 215] width 462 height 14
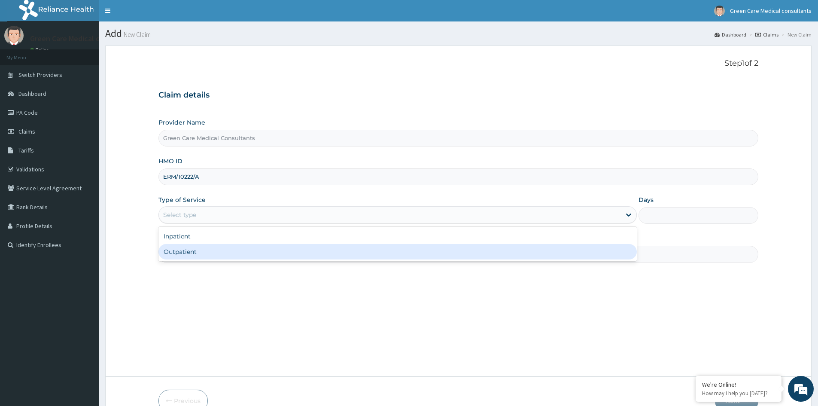
drag, startPoint x: 182, startPoint y: 252, endPoint x: 203, endPoint y: 248, distance: 21.4
click at [183, 252] on div "Outpatient" at bounding box center [397, 251] width 478 height 15
type input "1"
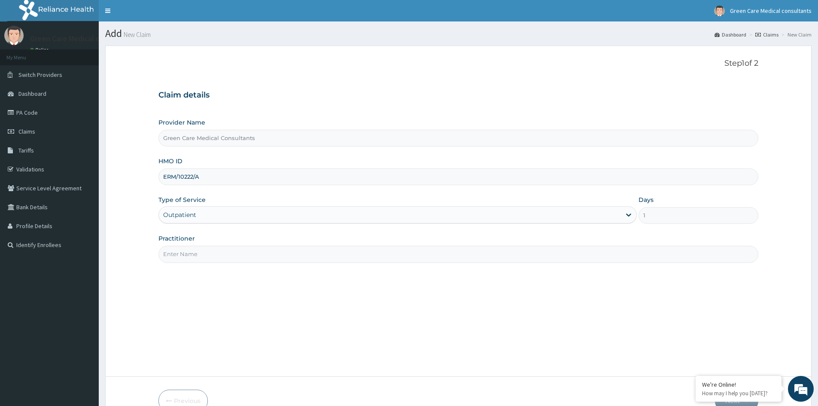
click at [209, 251] on input "Practitioner" at bounding box center [458, 253] width 600 height 17
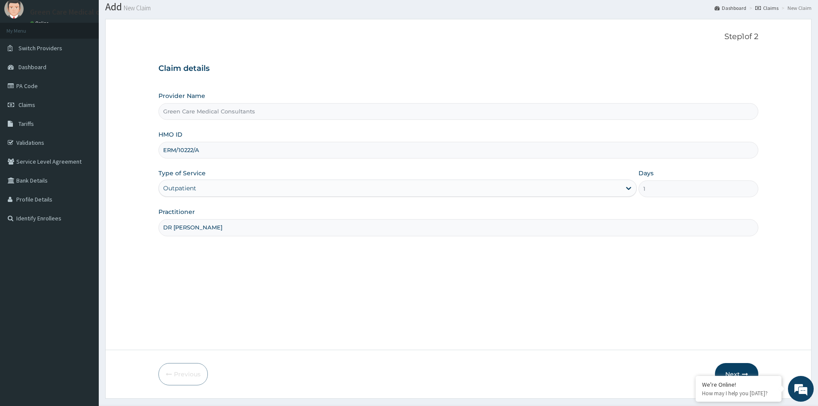
scroll to position [48, 0]
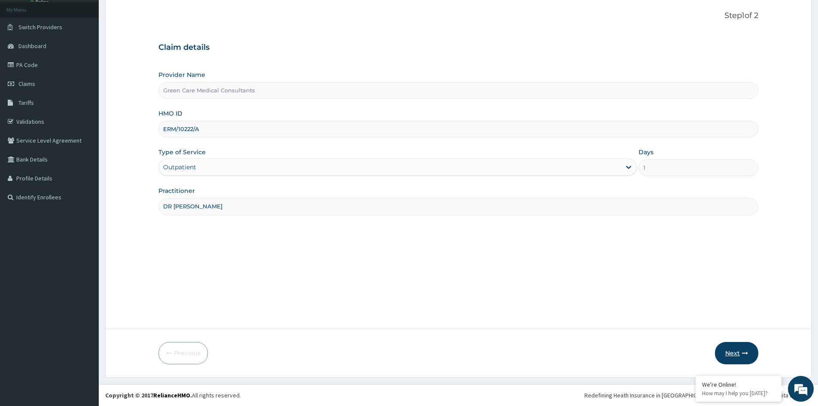
type input "DR [PERSON_NAME]"
click at [730, 353] on button "Next" at bounding box center [736, 353] width 43 height 22
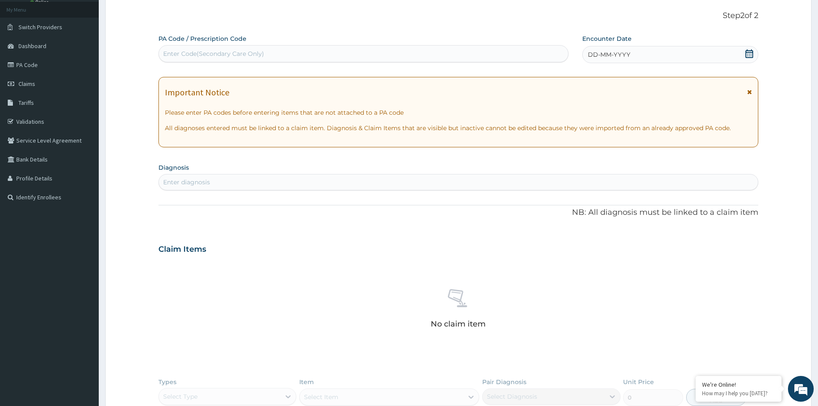
click at [689, 58] on div "DD-MM-YYYY" at bounding box center [670, 54] width 176 height 17
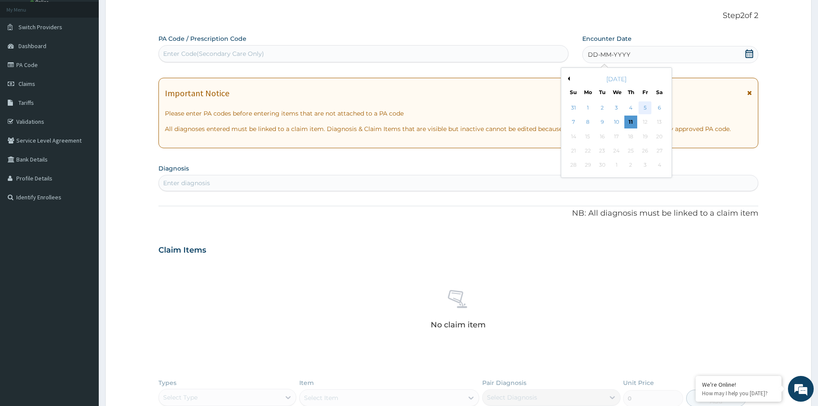
click at [644, 108] on div "5" at bounding box center [645, 107] width 13 height 13
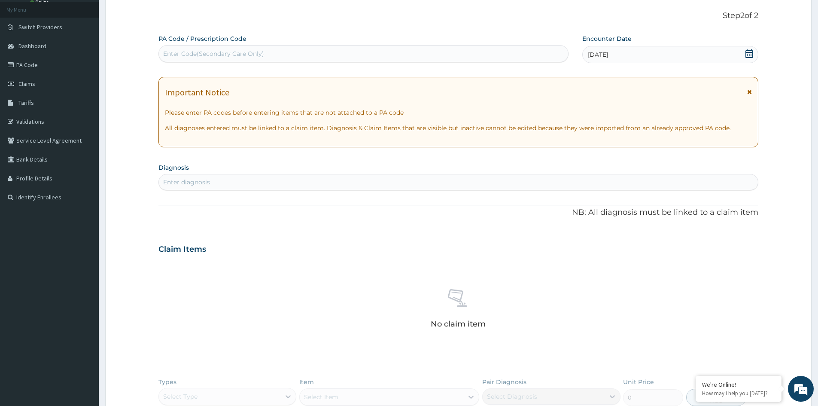
click at [209, 179] on div "Enter diagnosis" at bounding box center [186, 182] width 47 height 9
type input "[MEDICAL_DATA]"
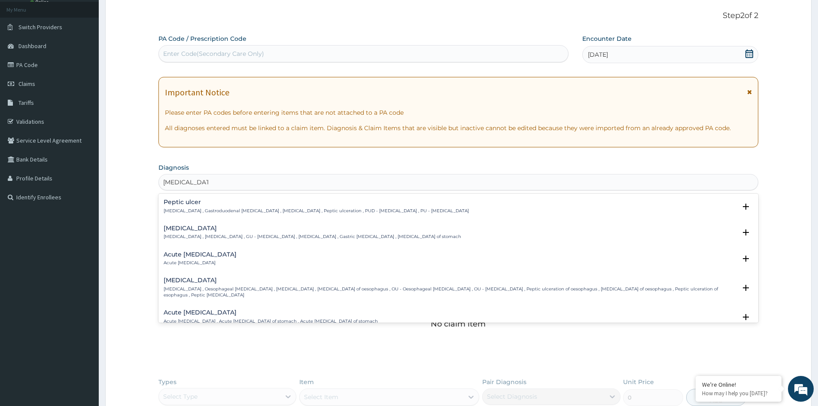
click at [205, 208] on p "[MEDICAL_DATA] , Gastroduodenal [MEDICAL_DATA] , [MEDICAL_DATA] , Peptic ulcera…" at bounding box center [316, 211] width 305 height 6
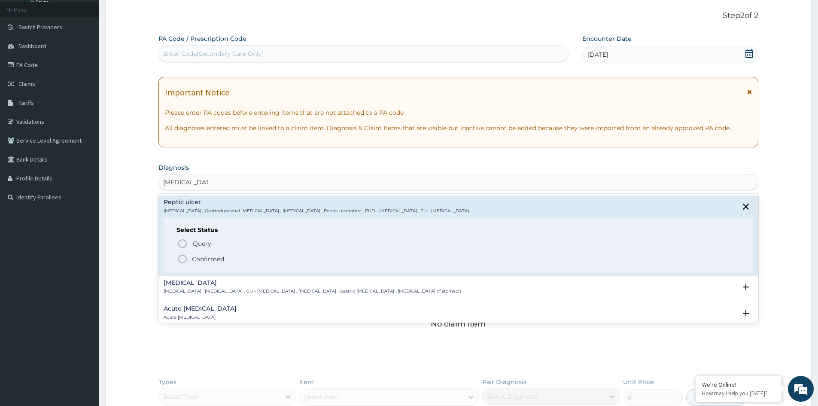
drag, startPoint x: 204, startPoint y: 256, endPoint x: 206, endPoint y: 251, distance: 6.1
click at [204, 256] on p "Confirmed" at bounding box center [208, 258] width 32 height 9
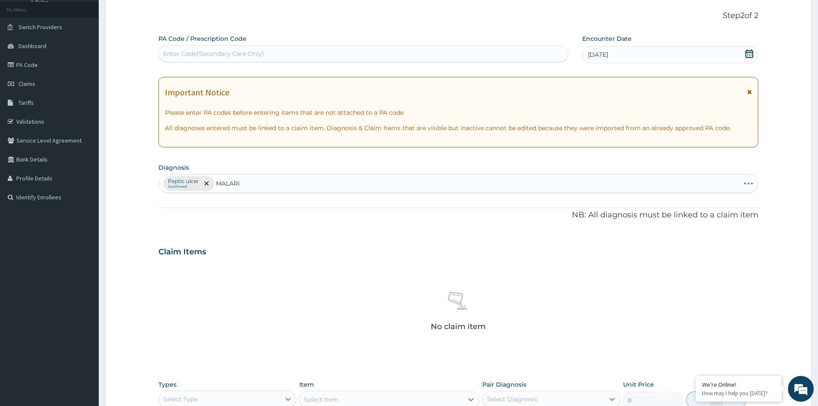
type input "[MEDICAL_DATA]"
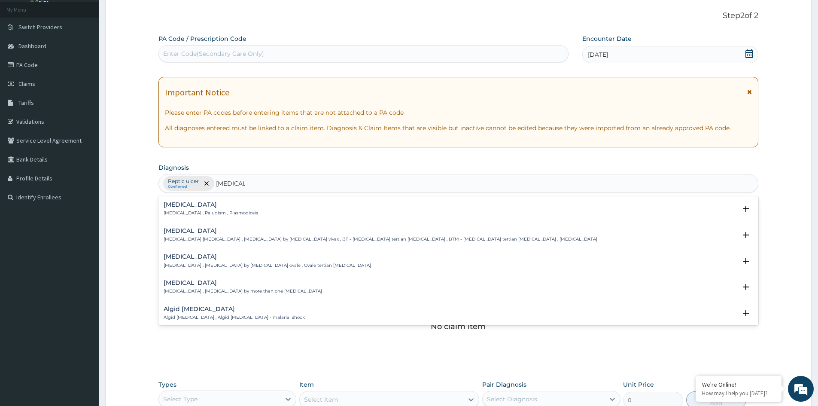
click at [207, 211] on p "[MEDICAL_DATA] , Paludism , Plasmodiosis" at bounding box center [211, 213] width 94 height 6
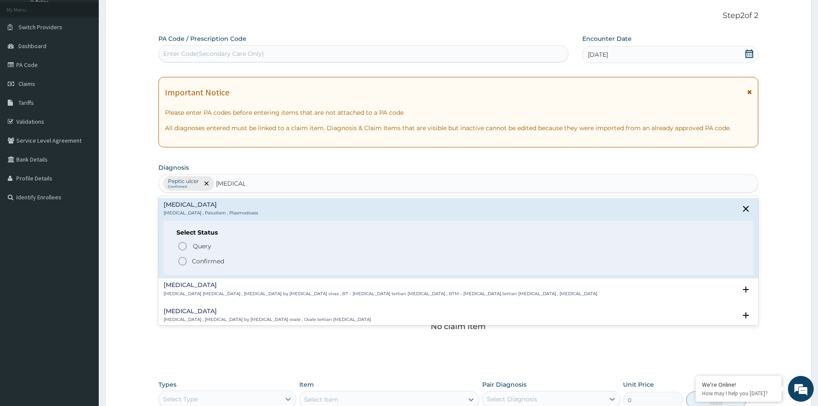
click at [199, 262] on p "Confirmed" at bounding box center [208, 261] width 32 height 9
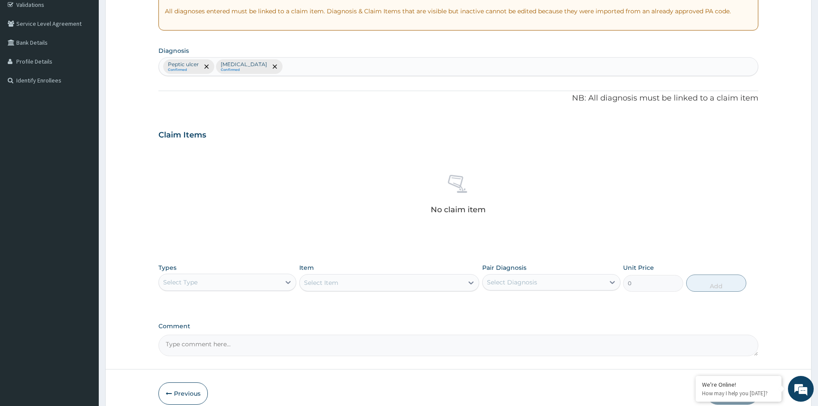
scroll to position [205, 0]
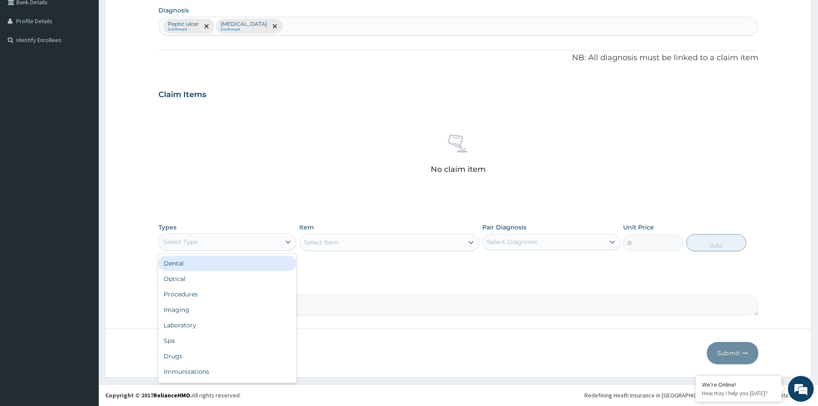
click at [235, 244] on div "Select Type" at bounding box center [219, 242] width 121 height 14
click at [188, 295] on div "Procedures" at bounding box center [227, 293] width 138 height 15
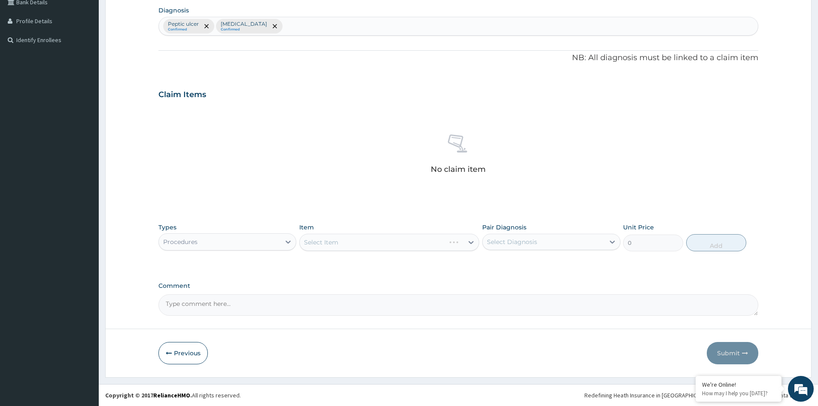
click at [431, 243] on div "Select Item" at bounding box center [389, 241] width 180 height 17
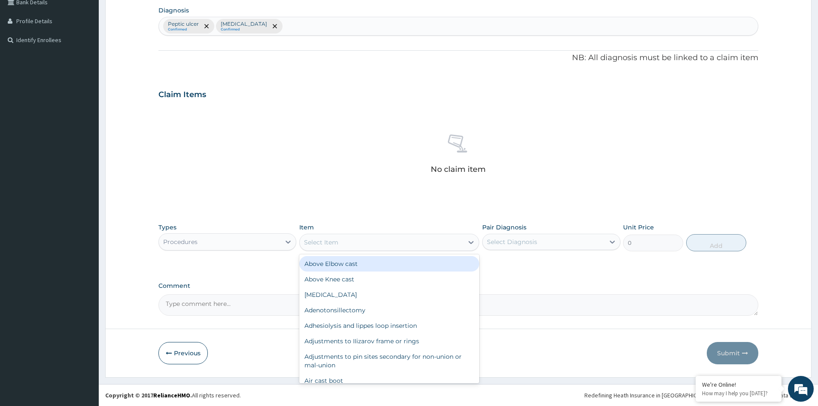
click at [447, 240] on div "Select Item" at bounding box center [382, 242] width 164 height 14
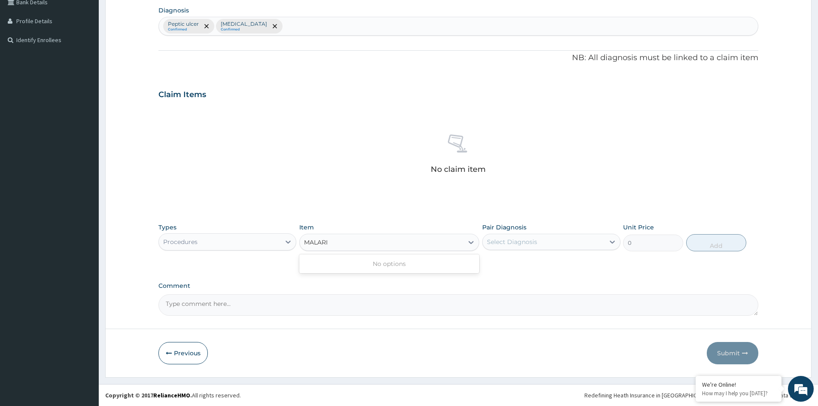
type input "[MEDICAL_DATA]"
click at [408, 240] on div "Select Item" at bounding box center [382, 242] width 164 height 14
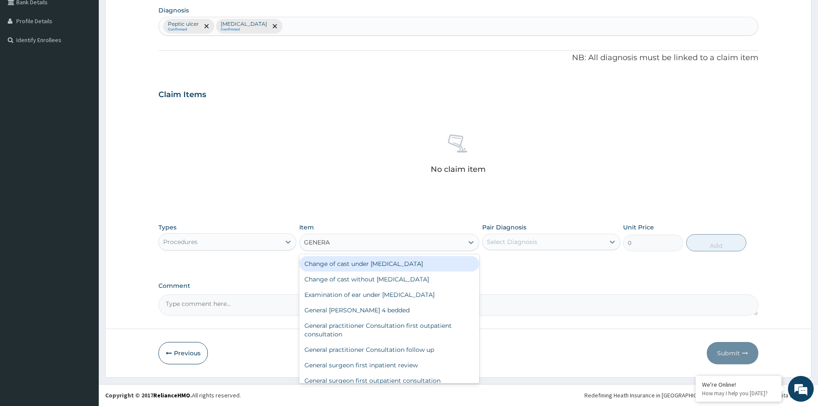
type input "GENERAL"
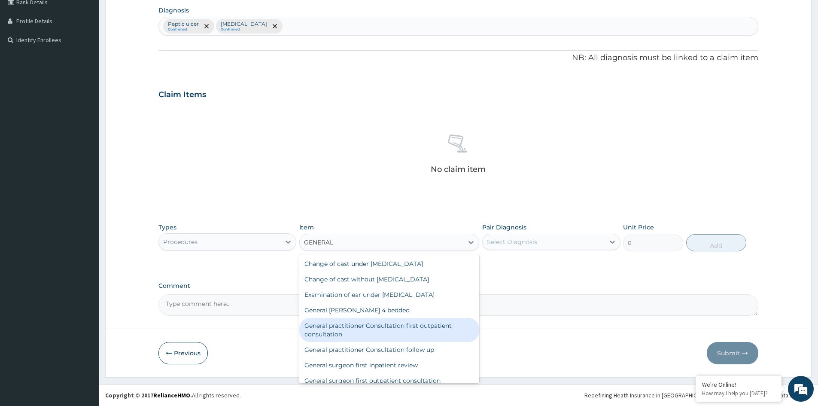
scroll to position [38, 0]
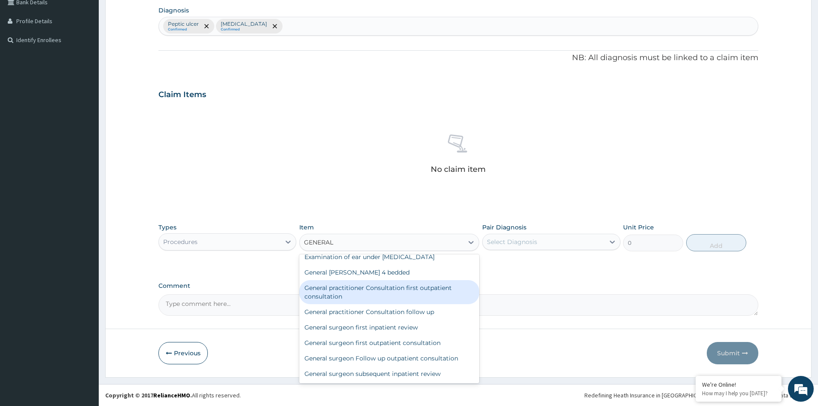
click at [380, 290] on div "General practitioner Consultation first outpatient consultation" at bounding box center [389, 292] width 180 height 24
type input "3547.5"
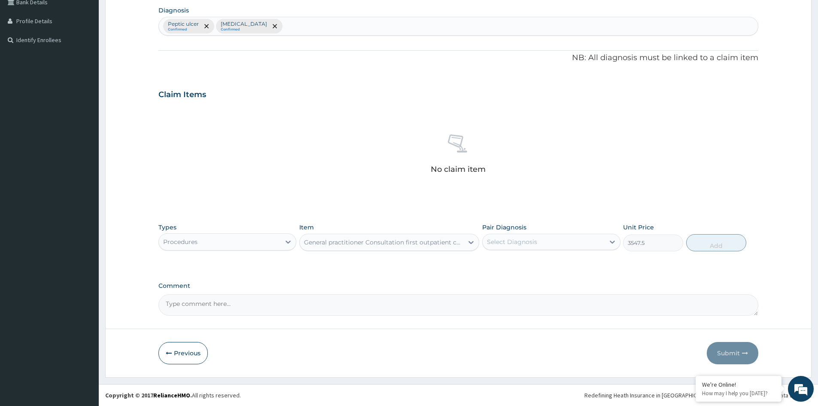
click at [567, 239] on div "Select Diagnosis" at bounding box center [542, 242] width 121 height 14
click at [530, 263] on label "Peptic ulcer" at bounding box center [514, 262] width 37 height 9
checkbox input "true"
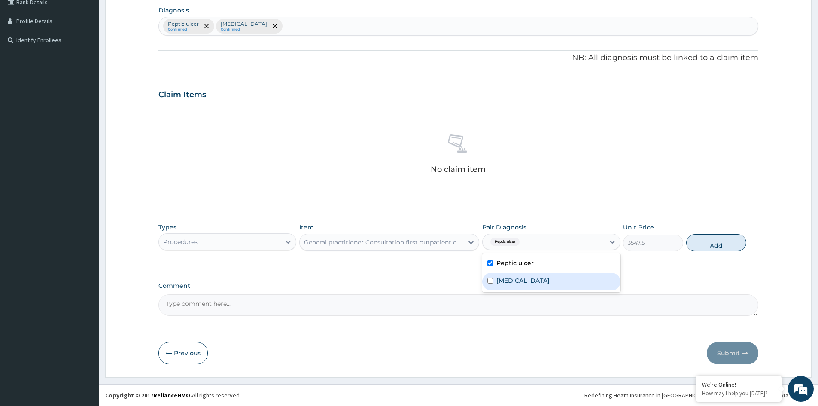
drag, startPoint x: 518, startPoint y: 280, endPoint x: 625, endPoint y: 257, distance: 109.2
click at [522, 280] on div "Malaria" at bounding box center [551, 282] width 138 height 18
checkbox input "true"
click at [717, 244] on button "Add" at bounding box center [716, 242] width 60 height 17
type input "0"
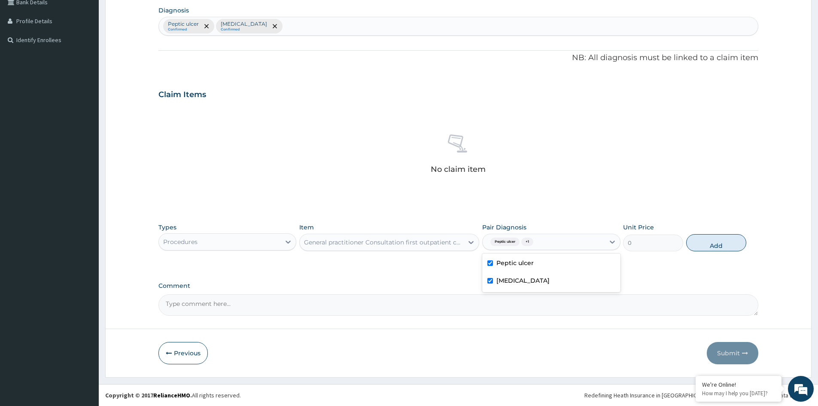
scroll to position [164, 0]
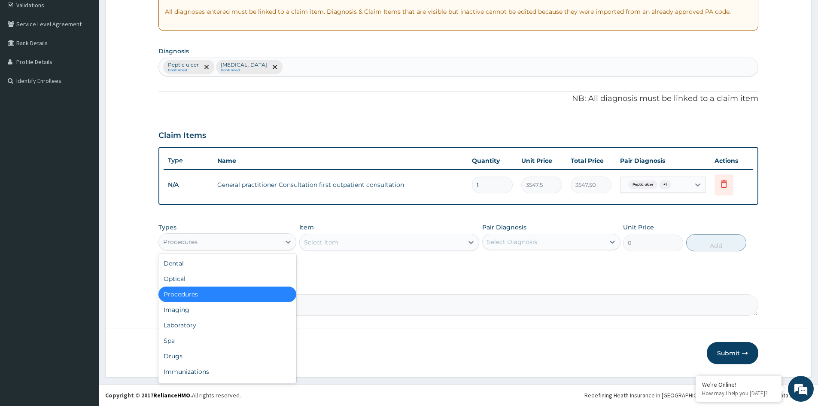
click at [209, 242] on div "Procedures" at bounding box center [219, 242] width 121 height 14
click at [191, 327] on div "Laboratory" at bounding box center [227, 324] width 138 height 15
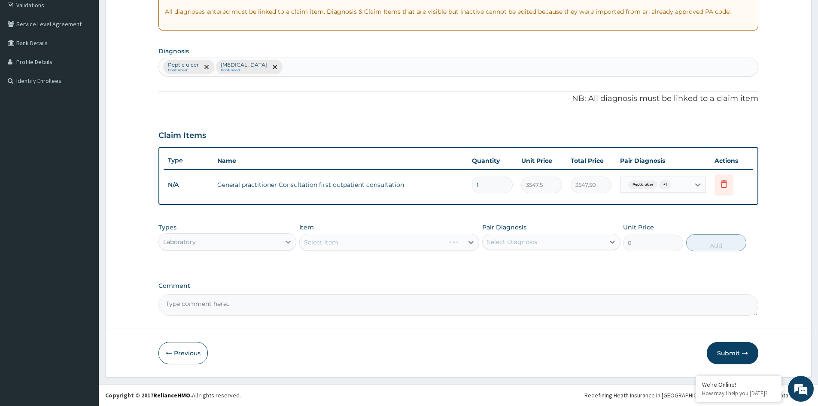
click at [453, 242] on div "Select Item" at bounding box center [389, 241] width 180 height 17
click at [446, 241] on div "Select Item" at bounding box center [382, 242] width 164 height 14
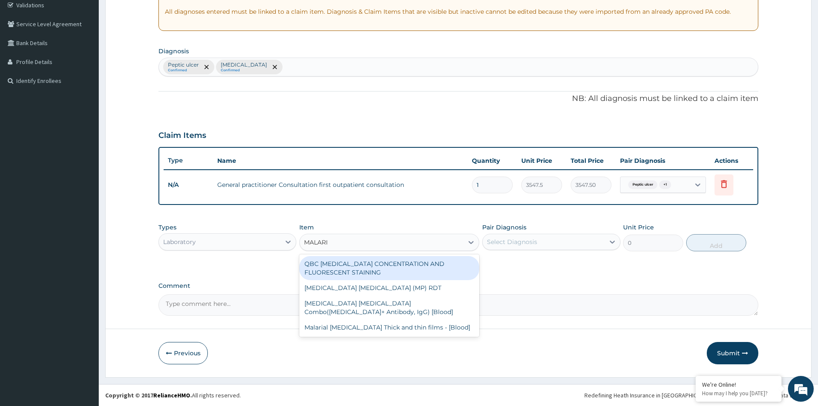
type input "[MEDICAL_DATA]"
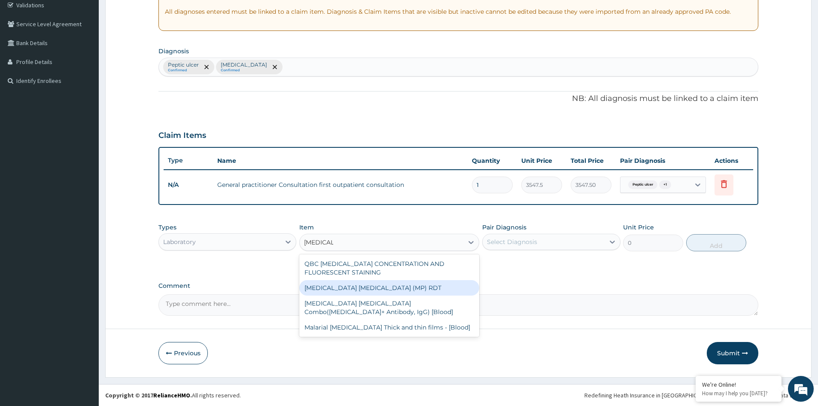
click at [374, 288] on div "[MEDICAL_DATA] [MEDICAL_DATA] (MP) RDT" at bounding box center [389, 287] width 180 height 15
type input "1612.5"
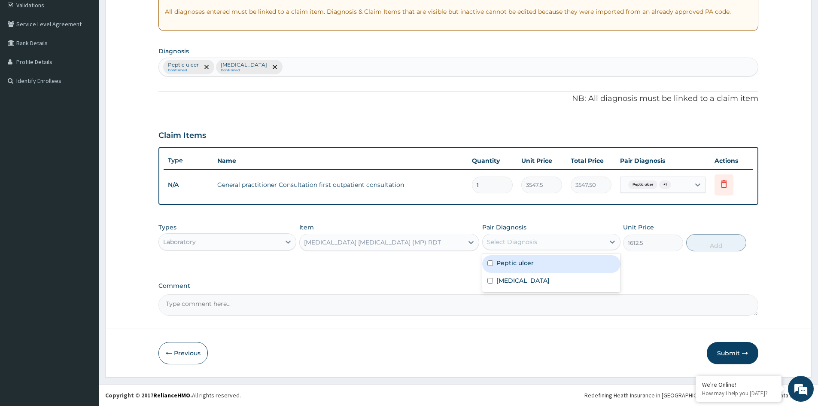
click at [521, 243] on div "Select Diagnosis" at bounding box center [512, 241] width 50 height 9
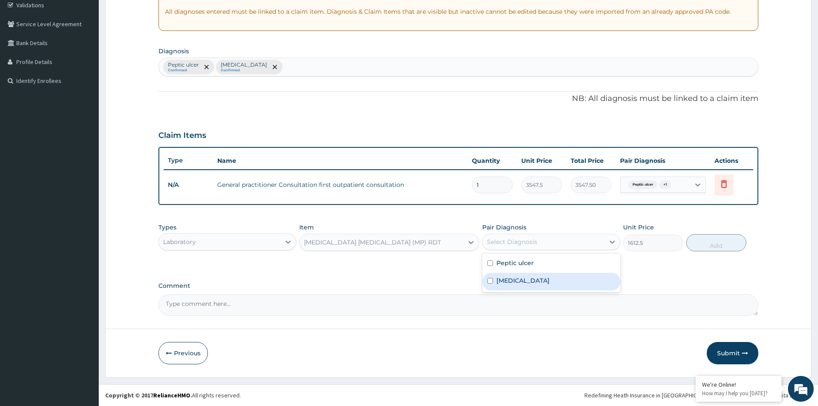
drag, startPoint x: 511, startPoint y: 278, endPoint x: 525, endPoint y: 273, distance: 14.9
click at [514, 276] on label "[MEDICAL_DATA]" at bounding box center [522, 280] width 53 height 9
checkbox input "true"
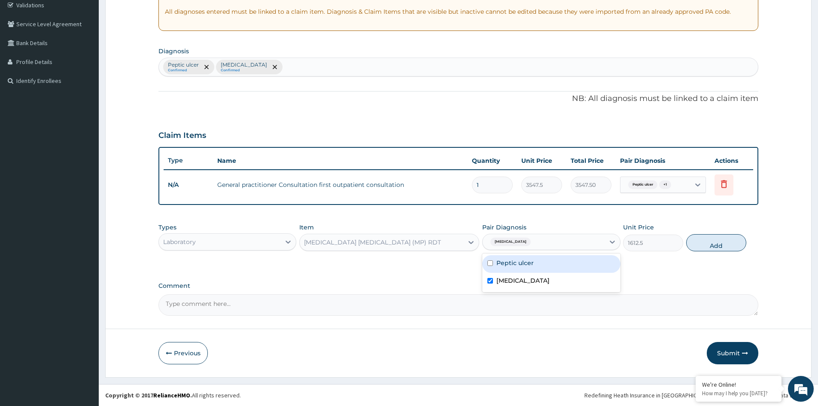
click at [712, 244] on button "Add" at bounding box center [716, 242] width 60 height 17
type input "0"
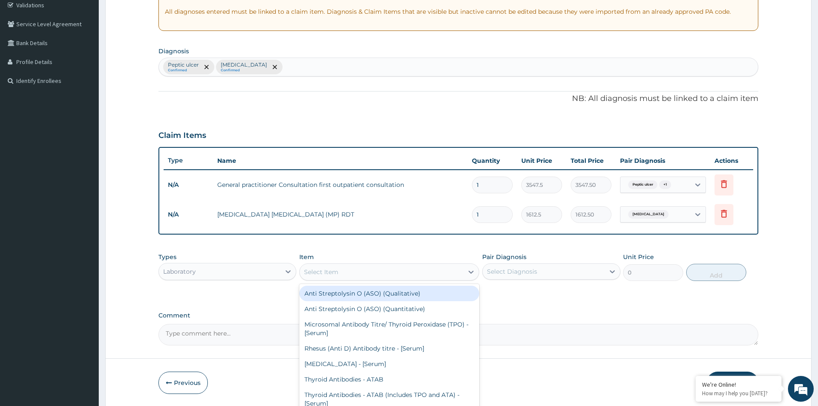
click at [403, 272] on div "Select Item" at bounding box center [382, 272] width 164 height 14
type input "O"
click at [238, 268] on div "Laboratory" at bounding box center [219, 271] width 121 height 14
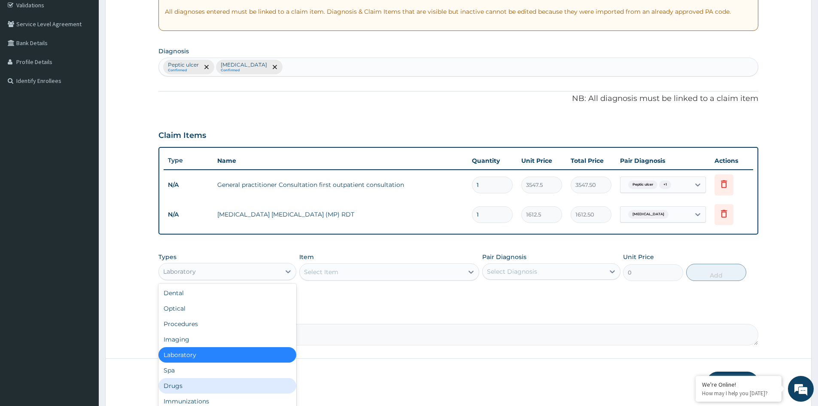
click at [179, 380] on div "Drugs" at bounding box center [227, 385] width 138 height 15
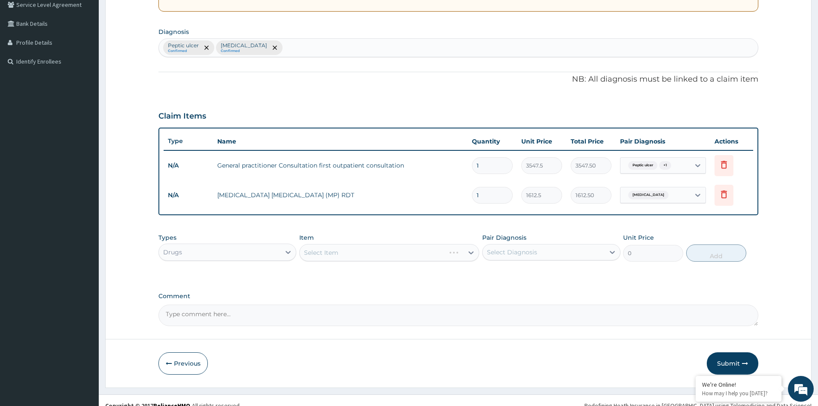
scroll to position [194, 0]
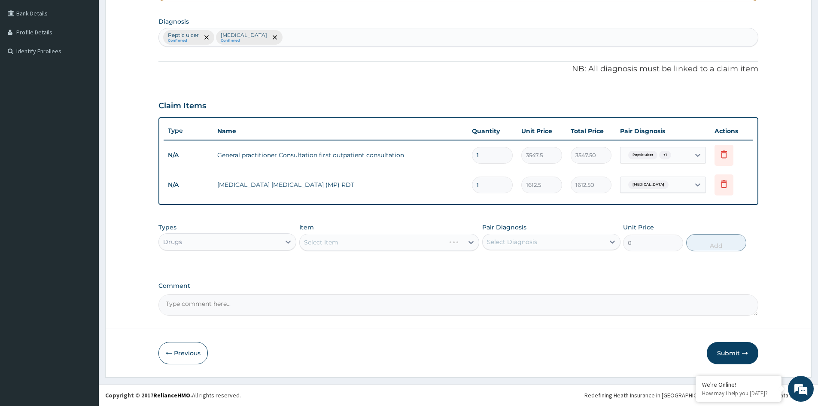
click at [406, 243] on div "Select Item" at bounding box center [389, 241] width 180 height 17
click at [454, 237] on div "Select Item" at bounding box center [389, 241] width 180 height 17
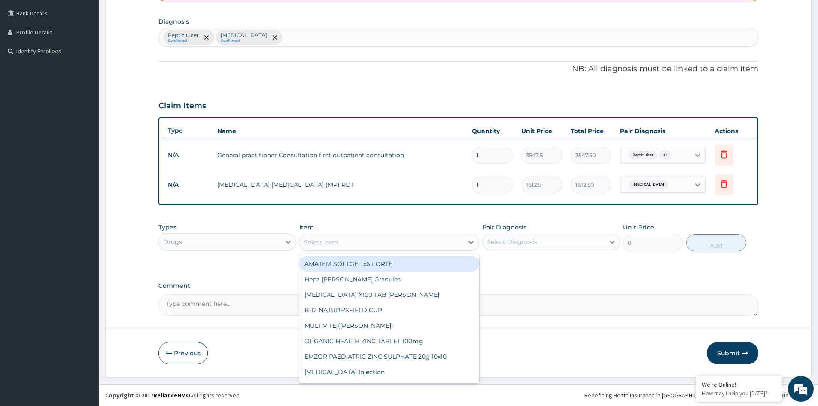
click at [413, 239] on div "Select Item" at bounding box center [382, 242] width 164 height 14
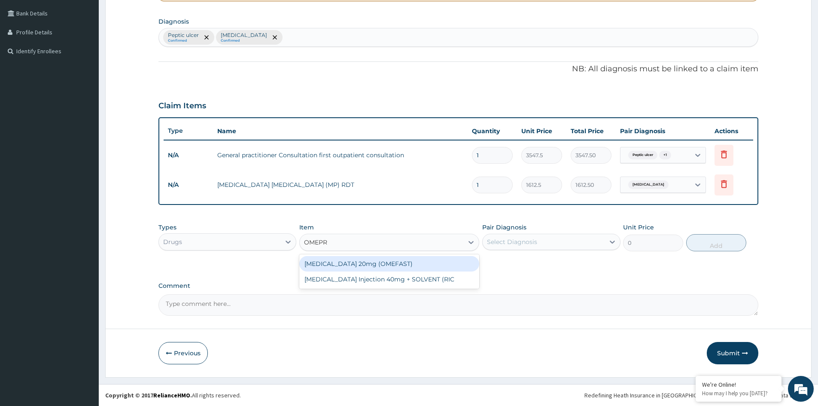
type input "OMEPRA"
drag, startPoint x: 370, startPoint y: 264, endPoint x: 460, endPoint y: 260, distance: 89.8
click at [377, 263] on div "[MEDICAL_DATA] 20mg (OMEFAST)" at bounding box center [389, 263] width 180 height 15
type input "82.775"
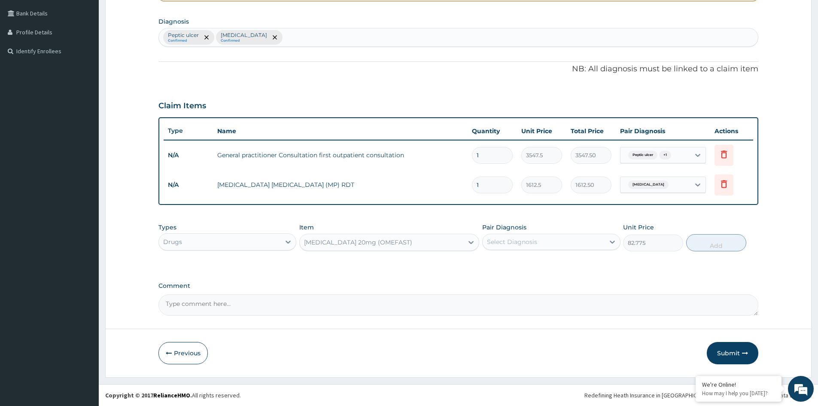
drag, startPoint x: 542, startPoint y: 245, endPoint x: 538, endPoint y: 252, distance: 7.3
click at [542, 245] on div "Select Diagnosis" at bounding box center [542, 242] width 121 height 14
drag, startPoint x: 527, startPoint y: 263, endPoint x: 630, endPoint y: 263, distance: 103.0
click at [539, 262] on div "Peptic ulcer" at bounding box center [551, 264] width 138 height 18
checkbox input "true"
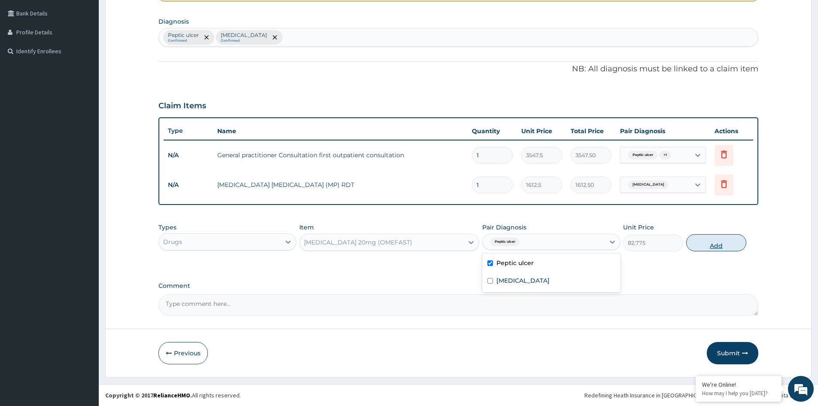
click at [723, 245] on button "Add" at bounding box center [716, 242] width 60 height 17
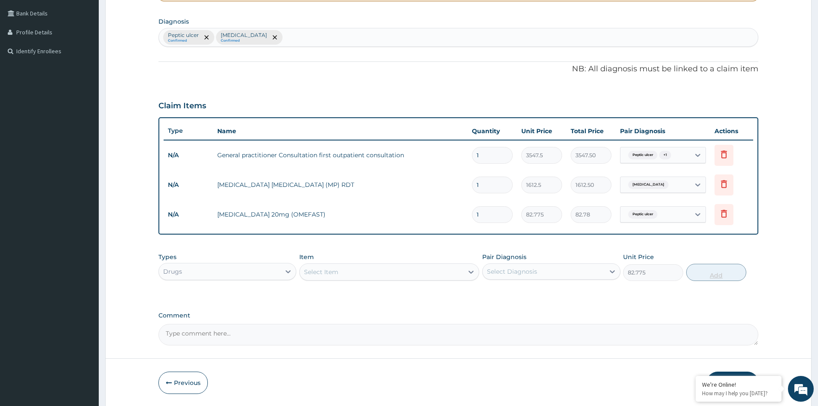
type input "0"
type input "0.00"
type input "2"
type input "165.55"
type input "28"
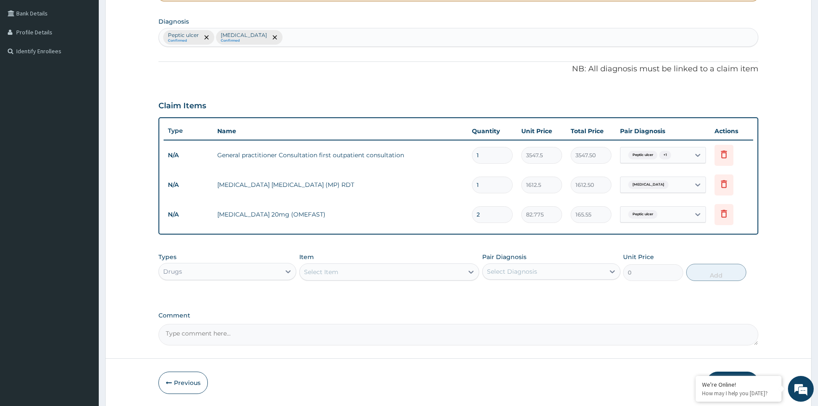
type input "2317.70"
type input "28"
click at [324, 272] on div "Select Item" at bounding box center [321, 271] width 34 height 9
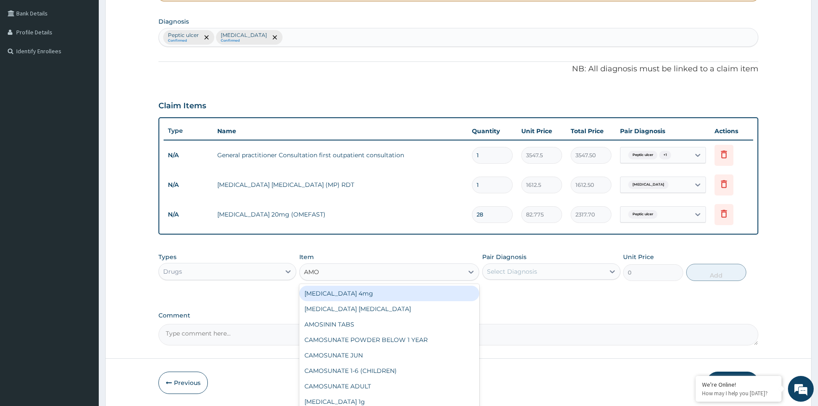
type input "AMOX"
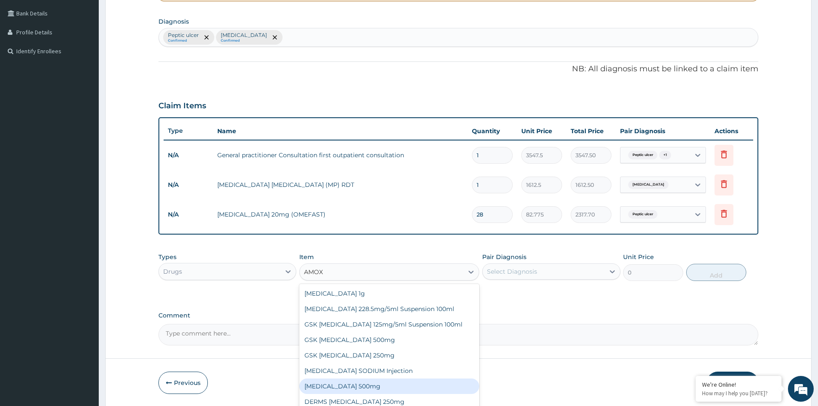
drag, startPoint x: 340, startPoint y: 385, endPoint x: 363, endPoint y: 378, distance: 24.8
click at [344, 385] on div "[MEDICAL_DATA] 500mg" at bounding box center [389, 385] width 180 height 15
type input "70.95"
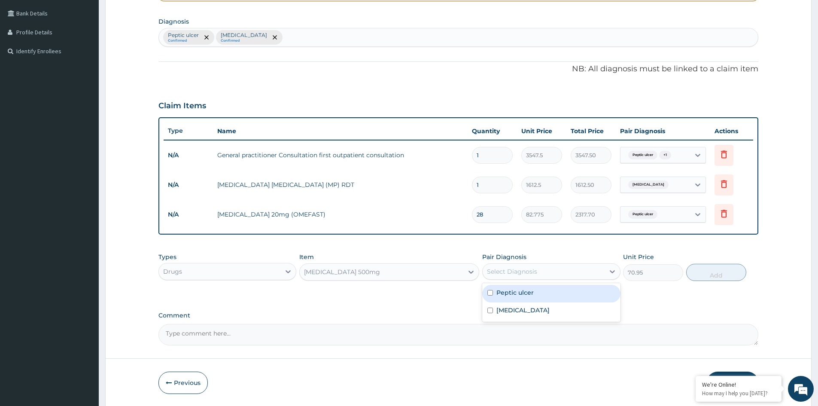
click at [532, 272] on div "Select Diagnosis" at bounding box center [512, 271] width 50 height 9
click at [523, 294] on label "Peptic ulcer" at bounding box center [514, 292] width 37 height 9
checkbox input "true"
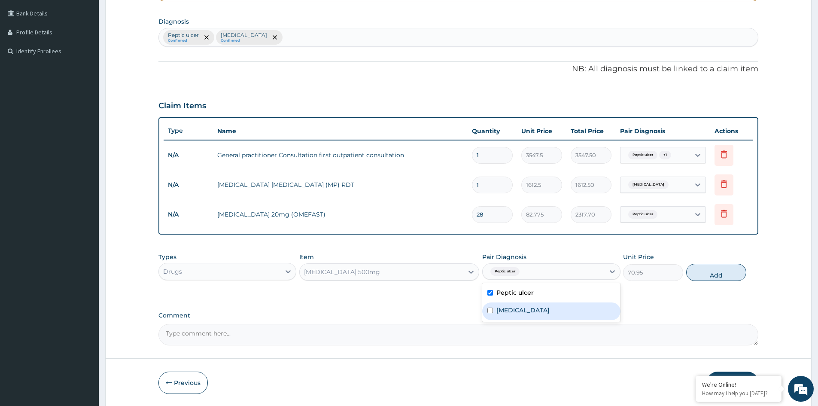
drag, startPoint x: 520, startPoint y: 308, endPoint x: 683, endPoint y: 309, distance: 162.6
click at [529, 309] on div "[MEDICAL_DATA]" at bounding box center [551, 311] width 138 height 18
checkbox input "true"
click at [725, 276] on button "Add" at bounding box center [716, 271] width 60 height 17
type input "0"
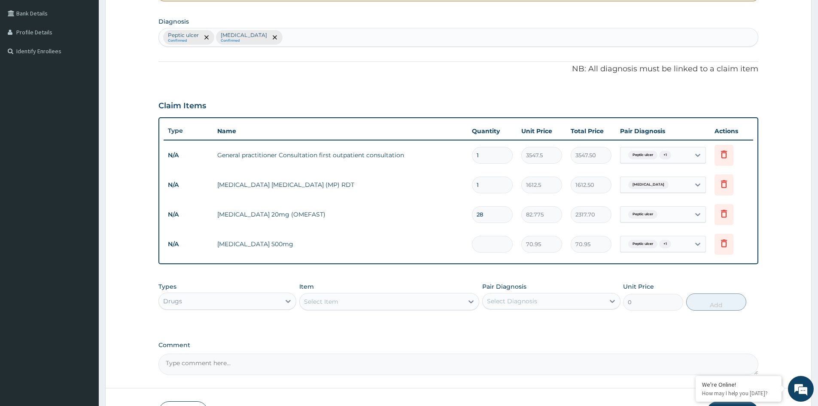
type input "0.00"
type input "2"
type input "141.90"
type input "21"
type input "1489.95"
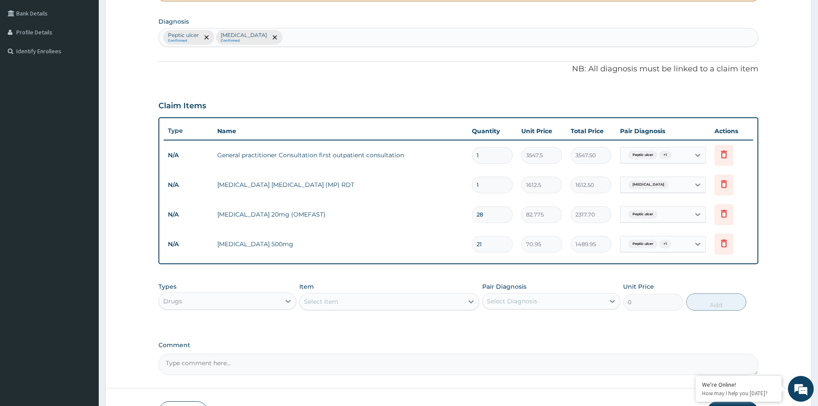
type input "21"
click at [351, 300] on div "Select Item" at bounding box center [382, 301] width 164 height 14
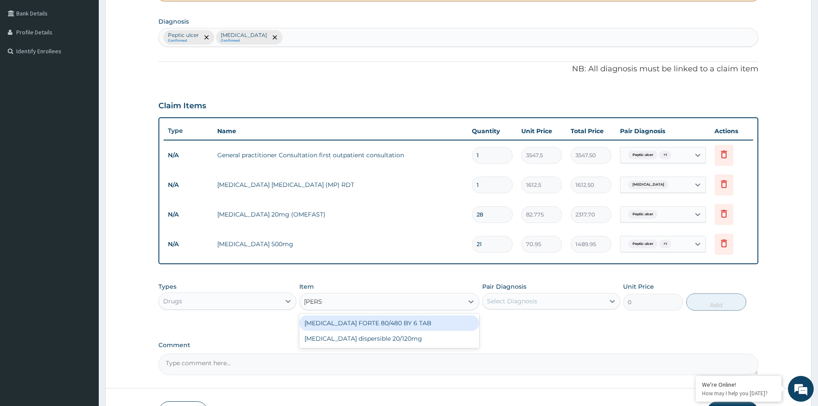
type input "COART"
drag, startPoint x: 359, startPoint y: 322, endPoint x: 378, endPoint y: 319, distance: 19.2
click at [367, 320] on div "[MEDICAL_DATA] FORTE 80/480 BY 6 TAB" at bounding box center [389, 322] width 180 height 15
type input "449.35"
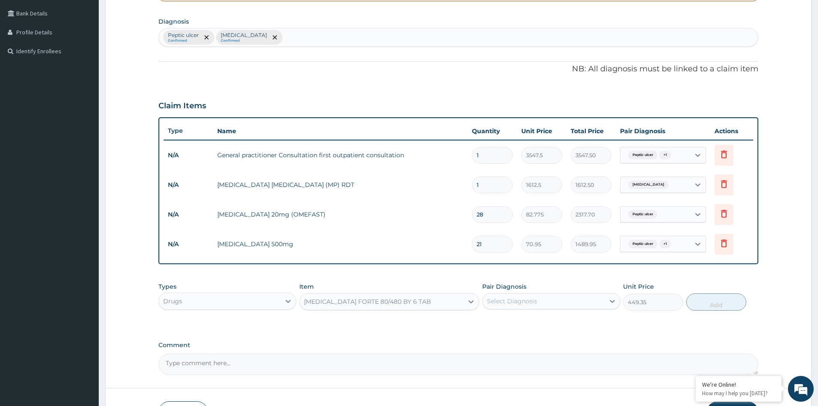
drag, startPoint x: 550, startPoint y: 295, endPoint x: 542, endPoint y: 311, distance: 17.8
click at [548, 300] on div "Select Diagnosis" at bounding box center [542, 301] width 121 height 14
drag, startPoint x: 508, startPoint y: 340, endPoint x: 650, endPoint y: 325, distance: 142.4
click at [518, 338] on label "[MEDICAL_DATA]" at bounding box center [522, 339] width 53 height 9
checkbox input "true"
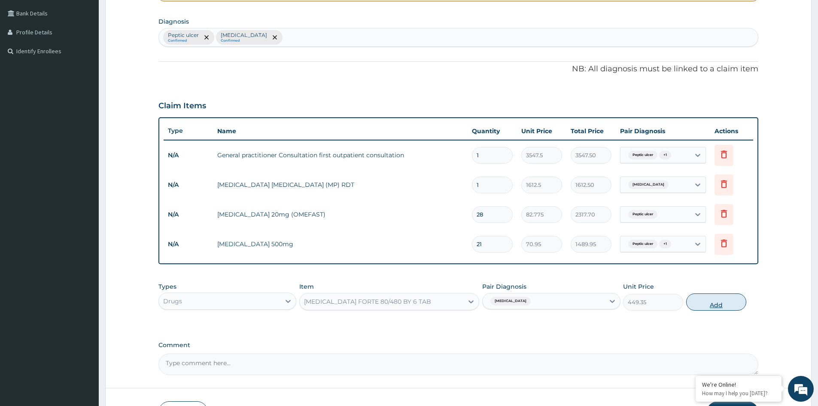
click at [701, 303] on button "Add" at bounding box center [716, 301] width 60 height 17
type input "0"
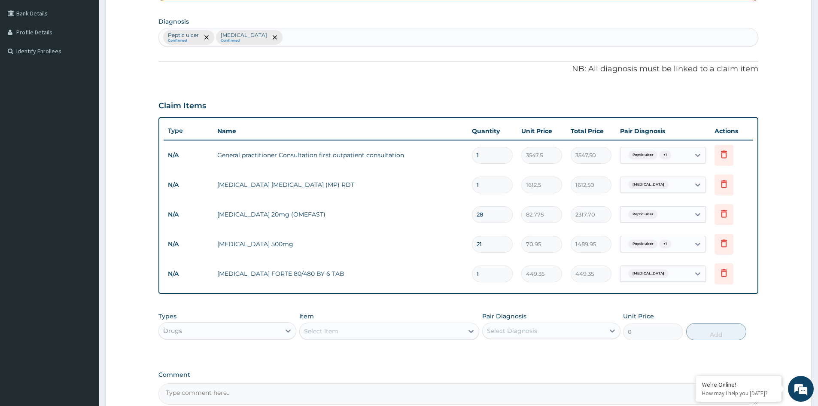
type input "0.00"
type input "6"
type input "2696.10"
type input "6"
click at [415, 330] on div "Select Item" at bounding box center [382, 331] width 164 height 14
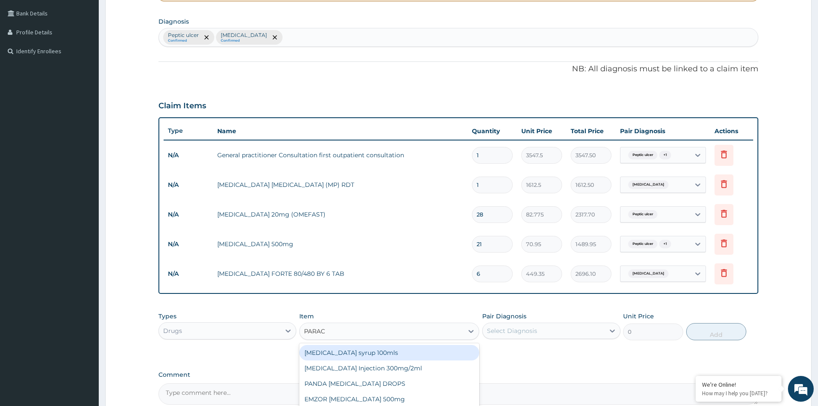
type input "PARACE"
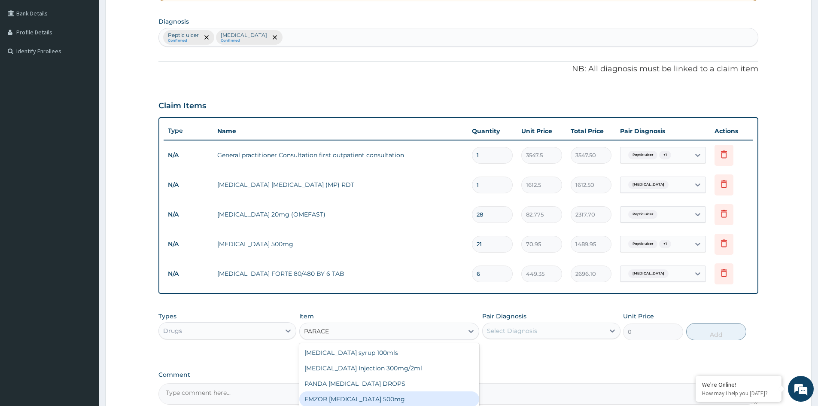
click at [383, 398] on div "EMZOR [MEDICAL_DATA] 500mg" at bounding box center [389, 398] width 180 height 15
type input "23.65"
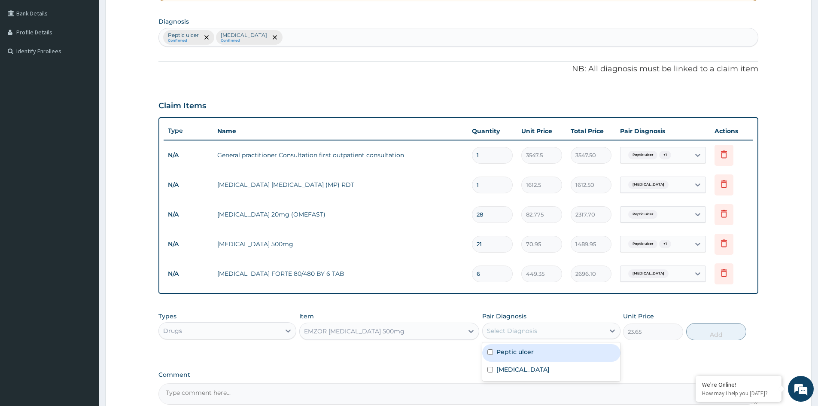
click at [534, 328] on div "Select Diagnosis" at bounding box center [512, 330] width 50 height 9
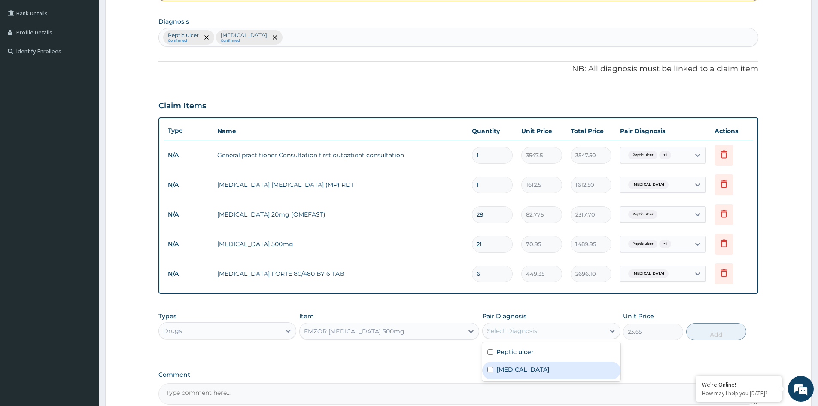
drag, startPoint x: 517, startPoint y: 366, endPoint x: 609, endPoint y: 349, distance: 93.0
click at [521, 365] on div "[MEDICAL_DATA]" at bounding box center [551, 370] width 138 height 18
checkbox input "true"
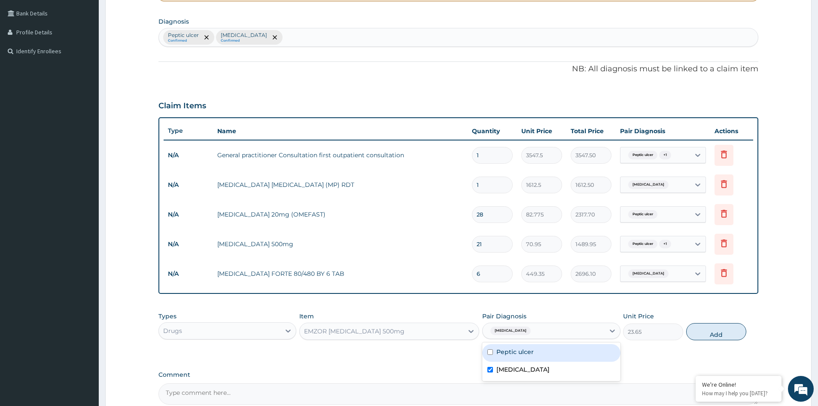
click at [708, 332] on button "Add" at bounding box center [716, 331] width 60 height 17
type input "0"
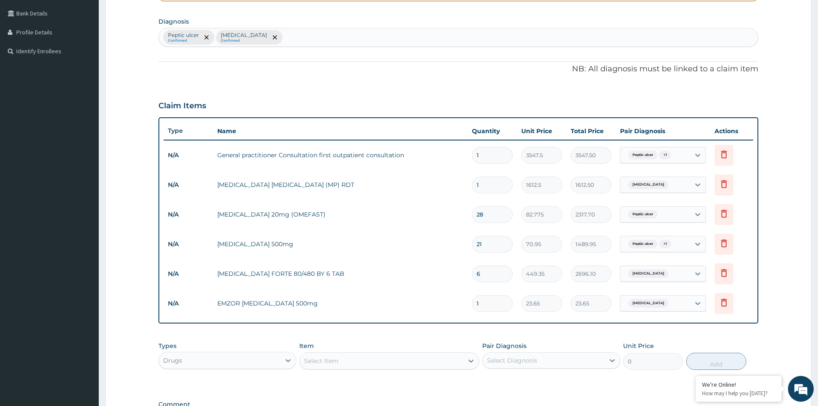
type input "0.00"
type input "6"
type input "141.90"
type input "0.00"
type input "1"
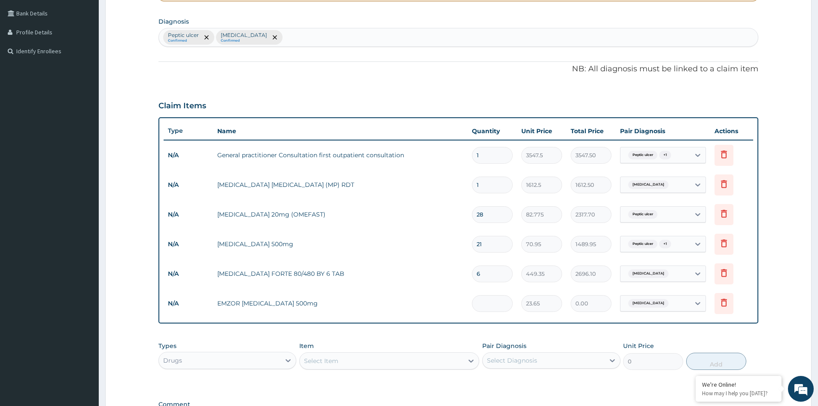
type input "23.65"
type input "18"
type input "425.70"
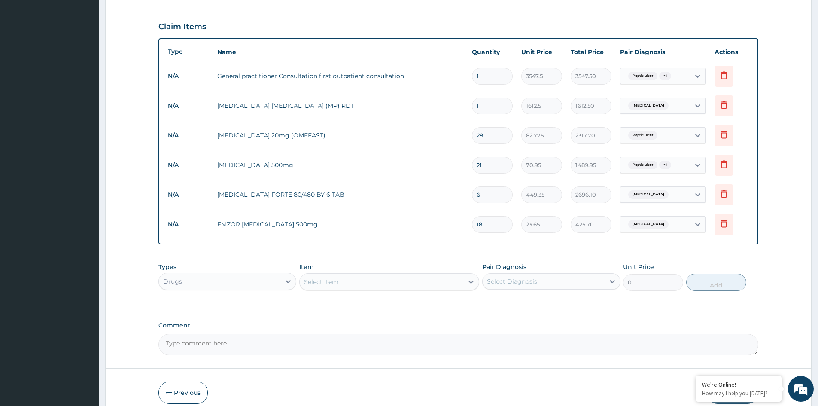
scroll to position [279, 0]
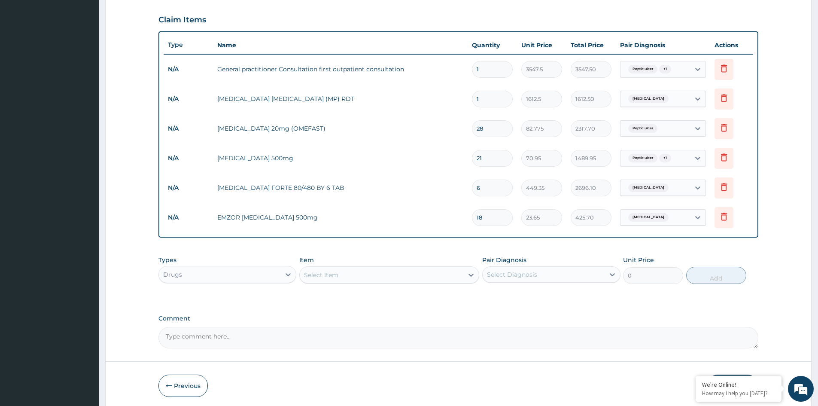
type input "18"
click at [402, 277] on div "Select Item" at bounding box center [382, 275] width 164 height 14
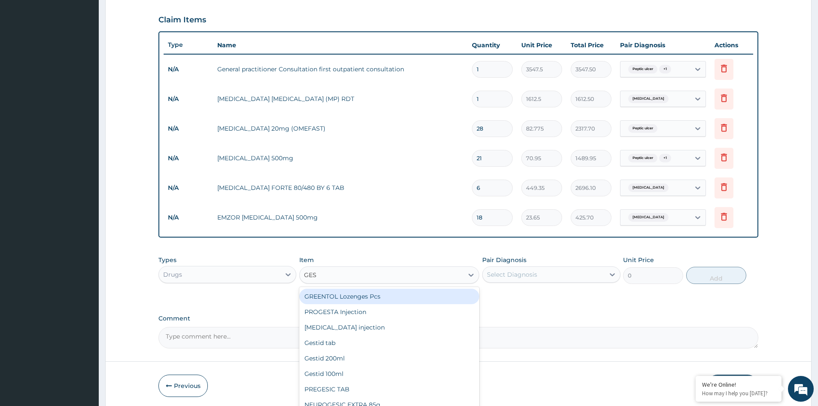
type input "GEST"
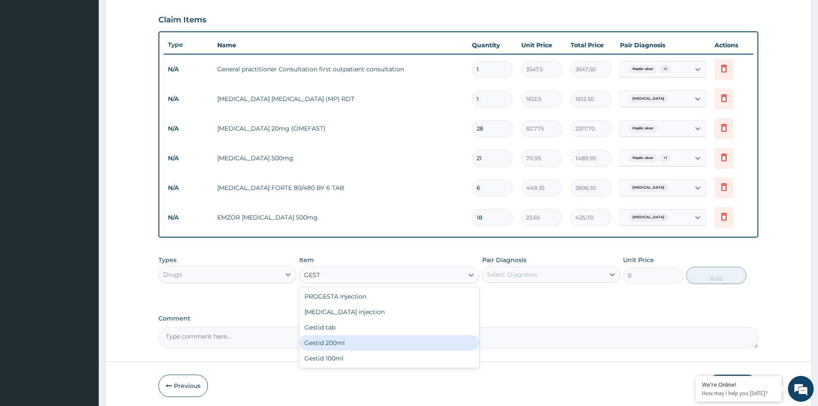
click at [339, 339] on div "Gestid 200ml" at bounding box center [389, 342] width 180 height 15
type input "1064.25"
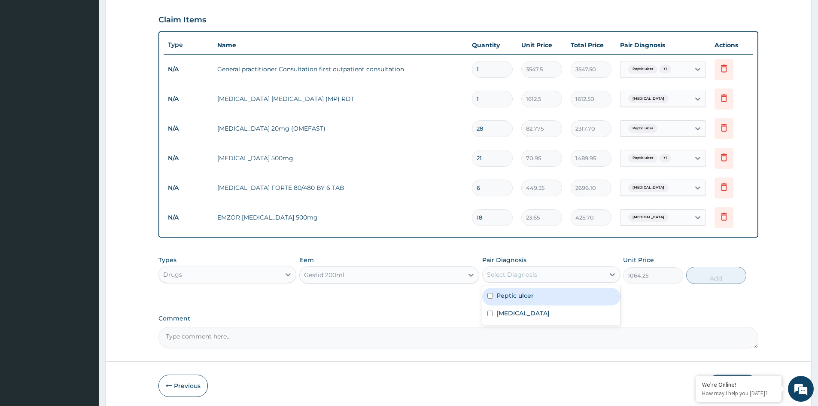
click at [537, 275] on div "Select Diagnosis" at bounding box center [542, 274] width 121 height 14
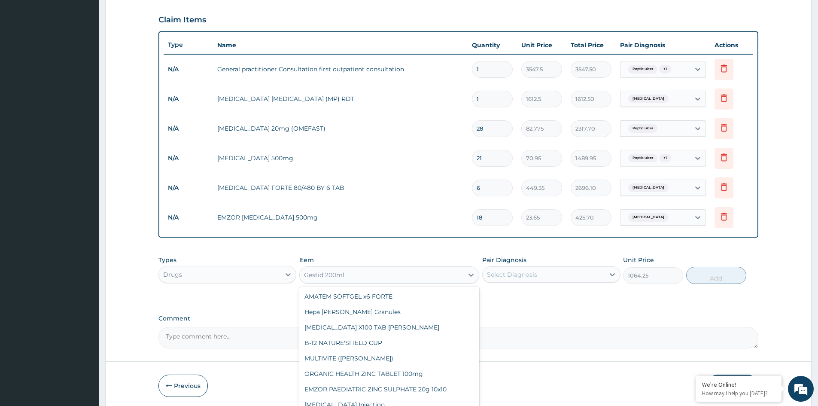
click at [419, 273] on div "Gestid 200ml" at bounding box center [382, 275] width 164 height 14
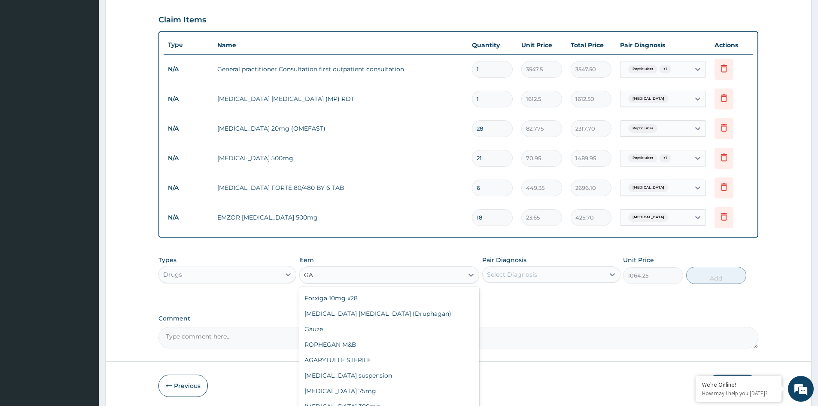
scroll to position [48, 0]
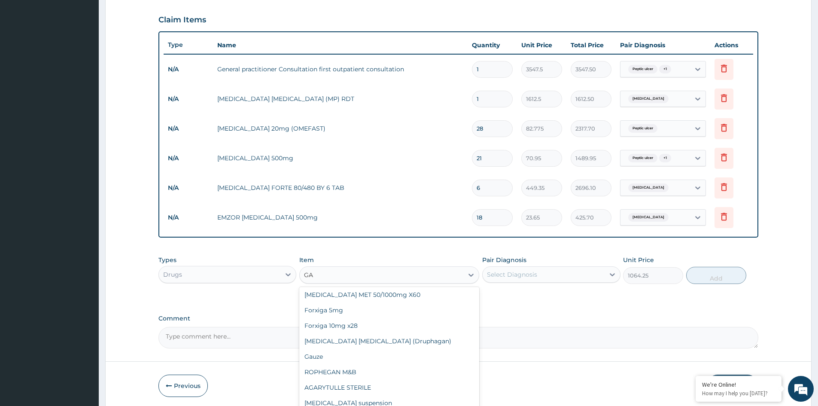
type input "GAV"
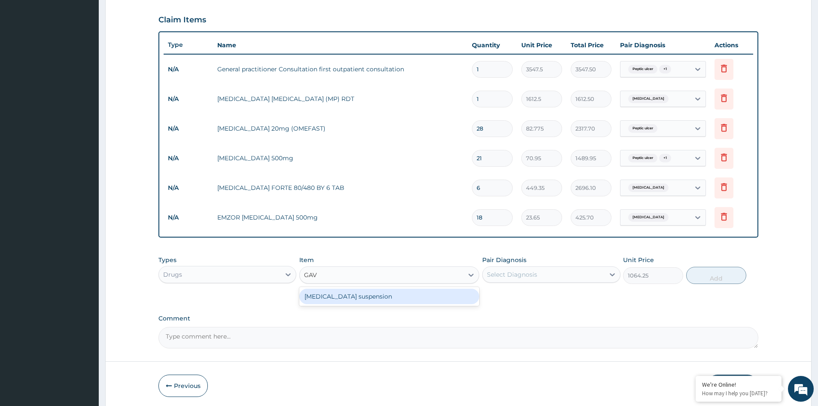
scroll to position [0, 0]
drag, startPoint x: 364, startPoint y: 299, endPoint x: 378, endPoint y: 298, distance: 14.2
click at [366, 298] on div "[MEDICAL_DATA] suspension" at bounding box center [389, 295] width 180 height 15
type input "8514"
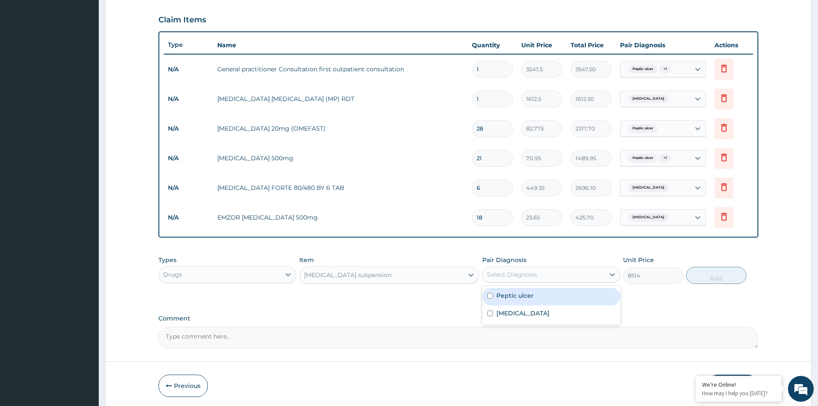
click at [587, 272] on div "Select Diagnosis" at bounding box center [542, 274] width 121 height 14
click at [532, 297] on label "Peptic ulcer" at bounding box center [514, 295] width 37 height 9
checkbox input "true"
click at [708, 273] on button "Add" at bounding box center [716, 274] width 60 height 17
type input "0"
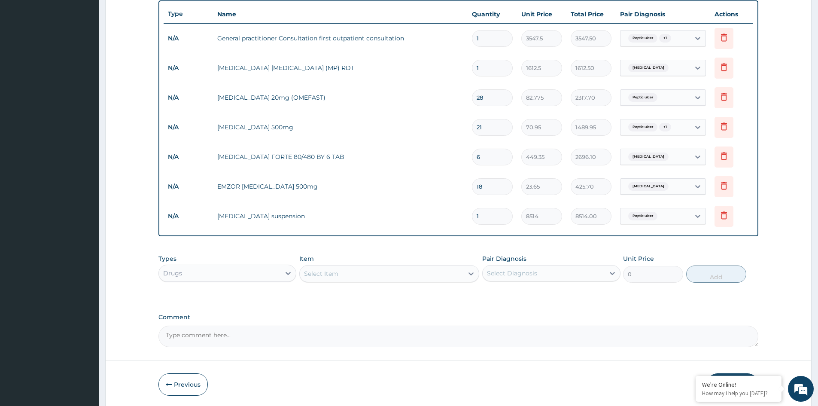
scroll to position [342, 0]
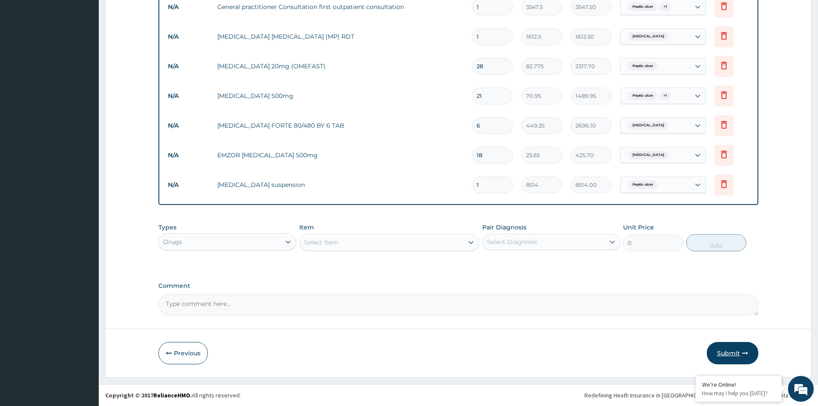
click at [733, 353] on button "Submit" at bounding box center [731, 353] width 51 height 22
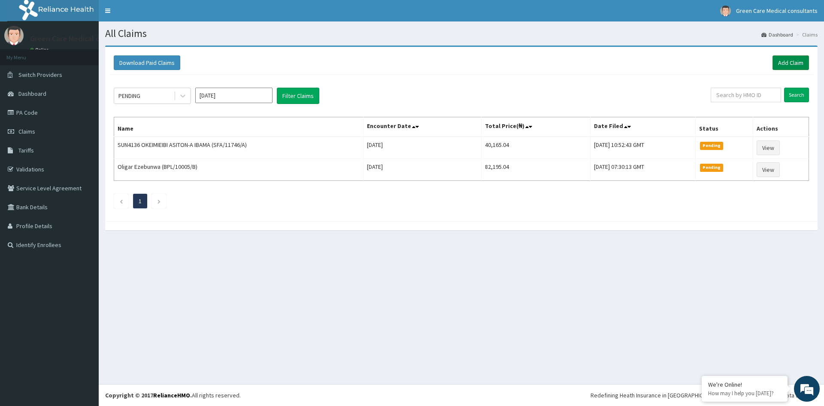
click at [784, 61] on link "Add Claim" at bounding box center [790, 62] width 36 height 15
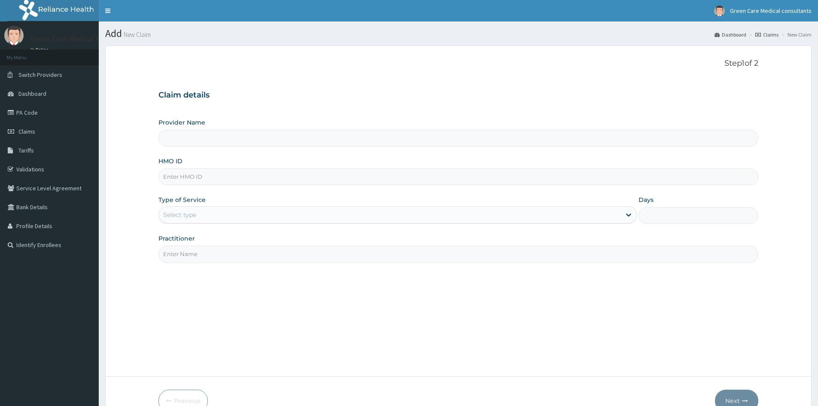
drag, startPoint x: 0, startPoint y: 0, endPoint x: 221, endPoint y: 182, distance: 286.2
click at [221, 182] on input "HMO ID" at bounding box center [458, 176] width 600 height 17
type input "ERM/"
type input "Green Care Medical Consultants"
type input "ERM/10222/C"
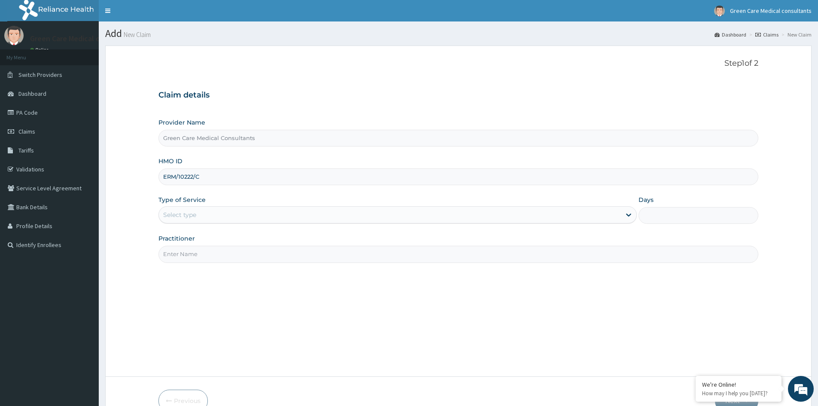
click at [220, 209] on div "Select type" at bounding box center [390, 215] width 462 height 14
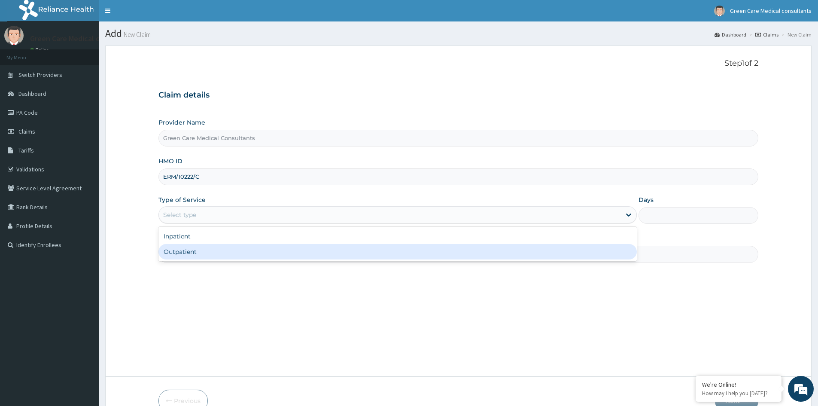
click at [215, 245] on div "Outpatient" at bounding box center [397, 251] width 478 height 15
type input "1"
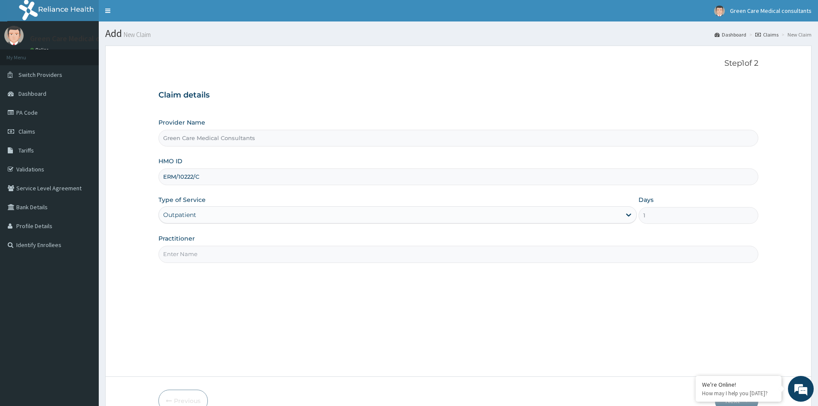
click at [225, 251] on input "Practitioner" at bounding box center [458, 253] width 600 height 17
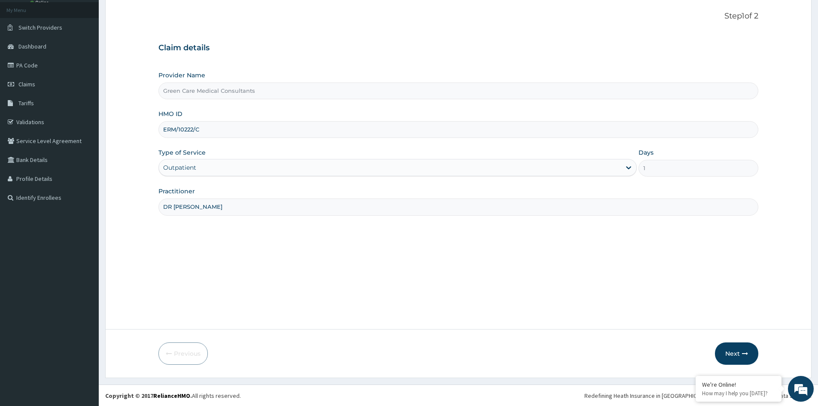
scroll to position [48, 0]
type input "DR [PERSON_NAME]"
click at [741, 348] on button "Next" at bounding box center [736, 353] width 43 height 22
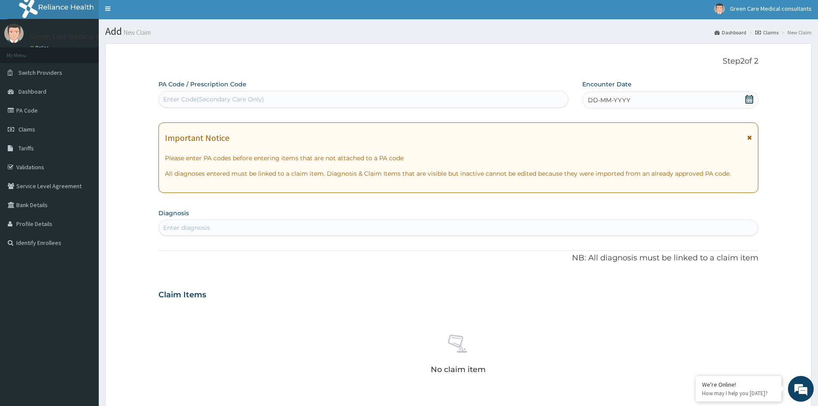
scroll to position [0, 0]
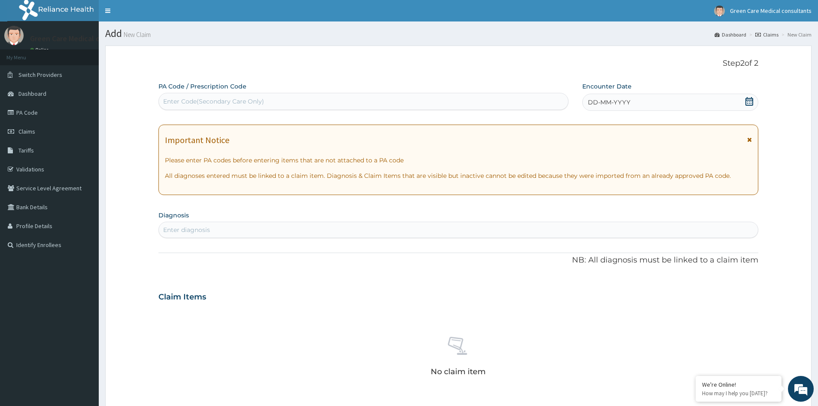
click at [672, 103] on div "DD-MM-YYYY" at bounding box center [670, 102] width 176 height 17
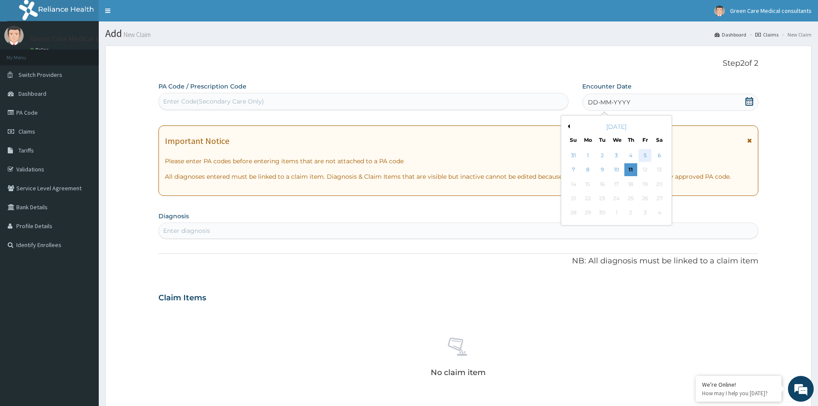
click at [644, 155] on div "5" at bounding box center [645, 155] width 13 height 13
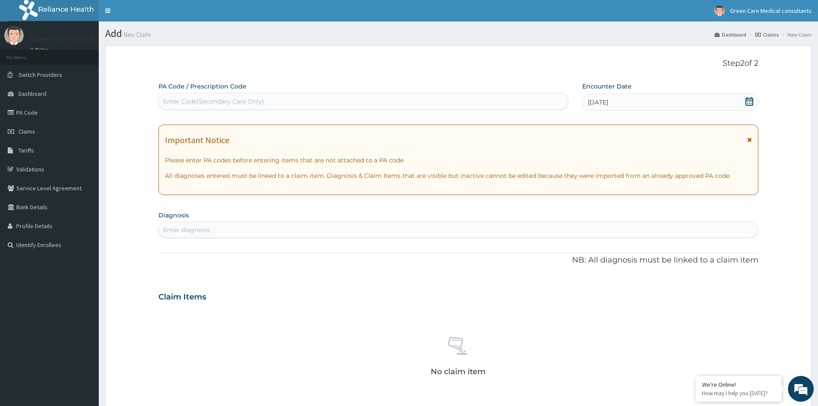
click at [298, 235] on div "Enter diagnosis" at bounding box center [458, 230] width 599 height 14
type input "[MEDICAL_DATA], [MEDICAL_DATA], ACUTE UPP"
click at [331, 297] on div "Claim Items" at bounding box center [458, 295] width 600 height 22
click at [300, 234] on div "Enter diagnosis" at bounding box center [458, 230] width 599 height 14
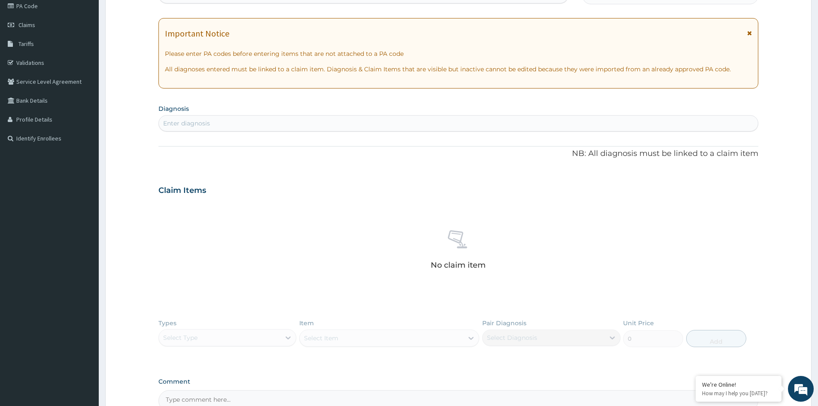
scroll to position [172, 0]
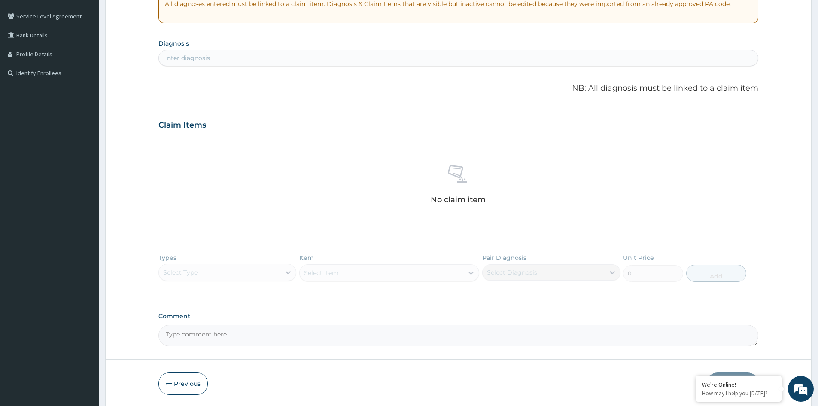
click at [230, 59] on div "Enter diagnosis" at bounding box center [458, 58] width 599 height 14
type input "[MEDICAL_DATA]"
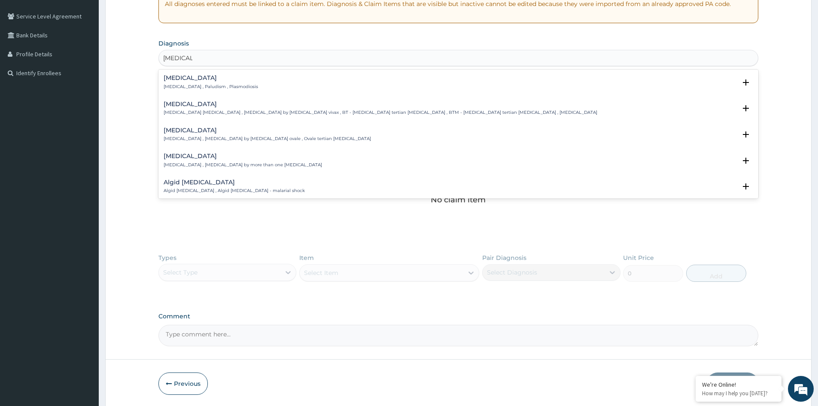
click at [196, 85] on p "[MEDICAL_DATA] , Paludism , Plasmodiosis" at bounding box center [211, 87] width 94 height 6
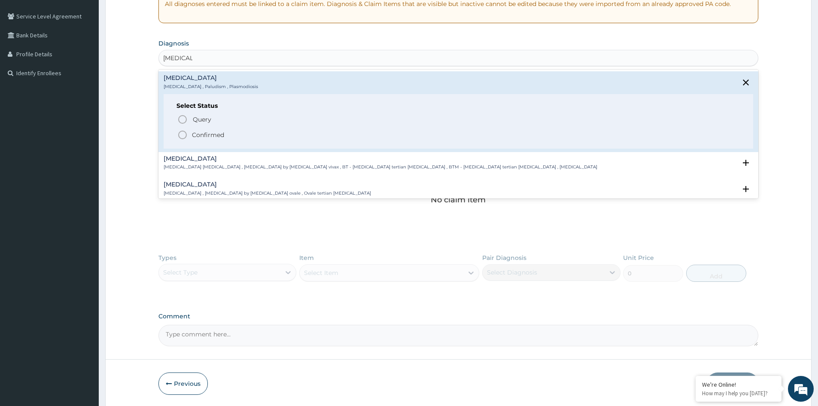
drag, startPoint x: 197, startPoint y: 134, endPoint x: 218, endPoint y: 104, distance: 36.9
click at [199, 134] on p "Confirmed" at bounding box center [208, 134] width 32 height 9
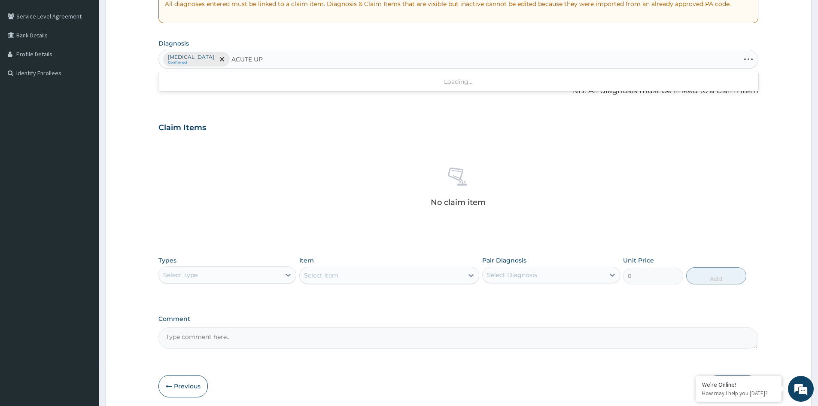
type input "ACUTE UPP"
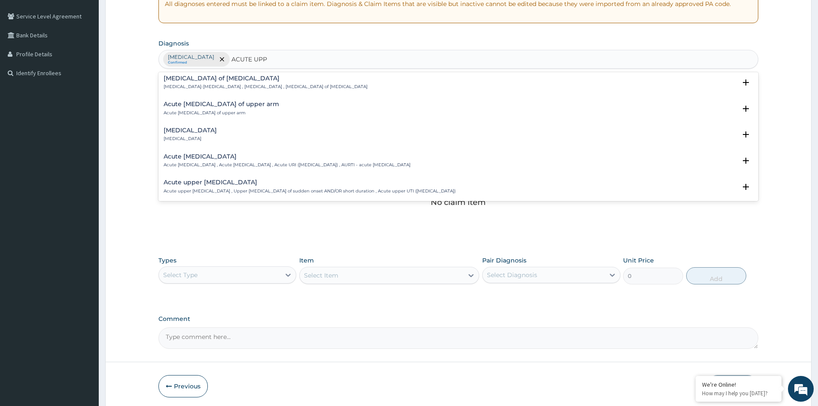
scroll to position [43, 0]
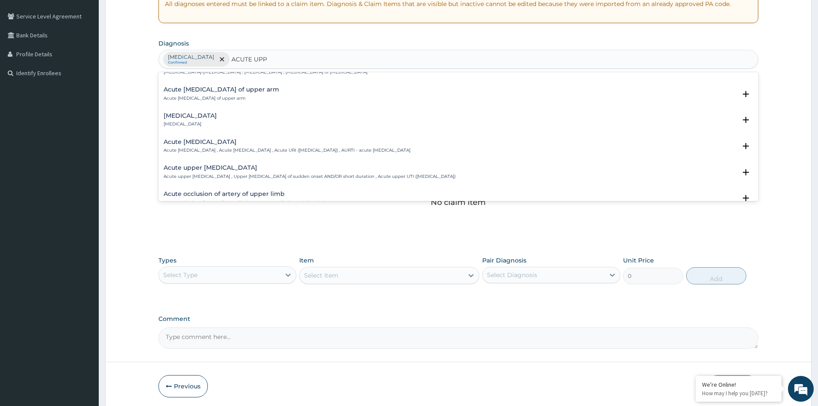
click at [218, 148] on p "Acute [MEDICAL_DATA] , Acute [MEDICAL_DATA] , Acute URI ([MEDICAL_DATA]) , AURT…" at bounding box center [287, 150] width 247 height 6
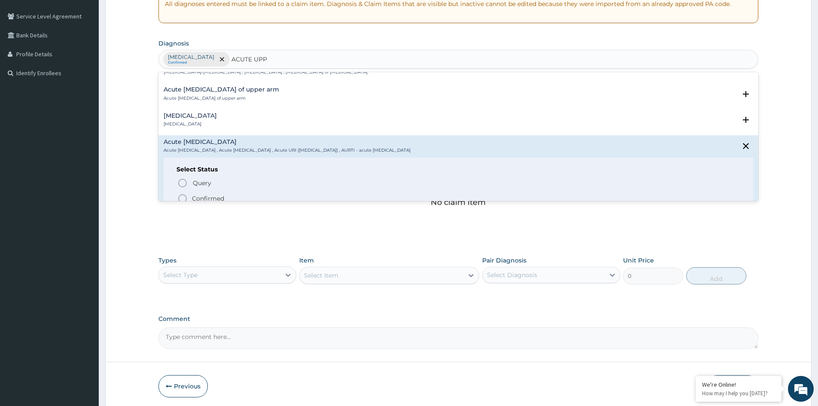
click at [212, 194] on p "Confirmed" at bounding box center [208, 198] width 32 height 9
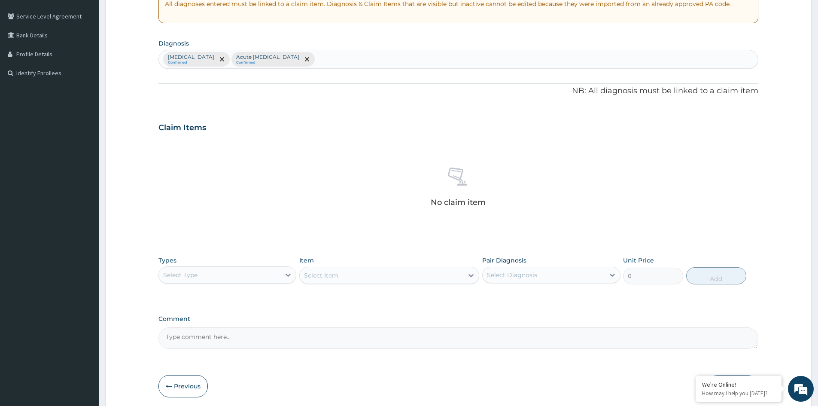
click at [341, 58] on div "[MEDICAL_DATA] Confirmed Acute [MEDICAL_DATA] Confirmed" at bounding box center [458, 59] width 599 height 18
type input "[MEDICAL_DATA]"
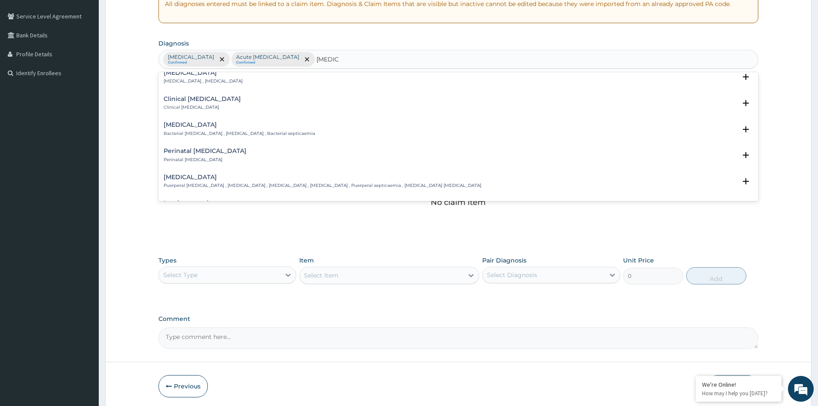
scroll to position [0, 0]
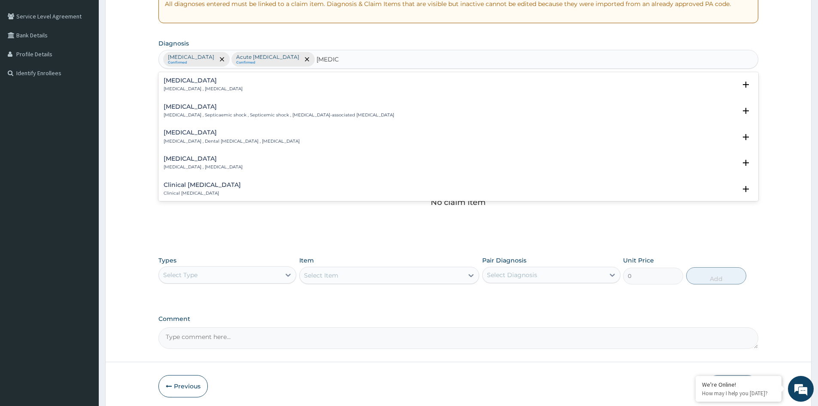
click at [178, 85] on div "[MEDICAL_DATA] [MEDICAL_DATA] , [MEDICAL_DATA]" at bounding box center [203, 84] width 79 height 15
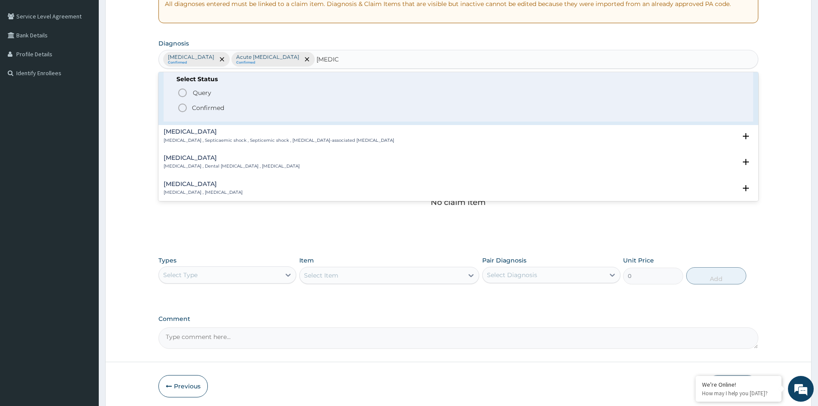
scroll to position [43, 0]
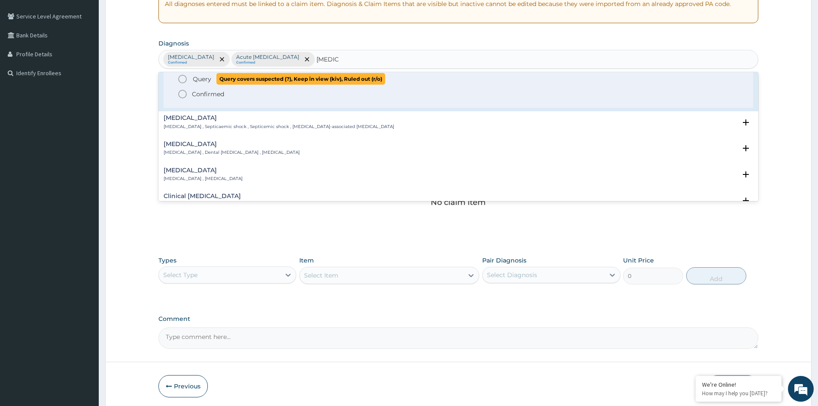
click at [203, 79] on span "Query" at bounding box center [202, 79] width 18 height 9
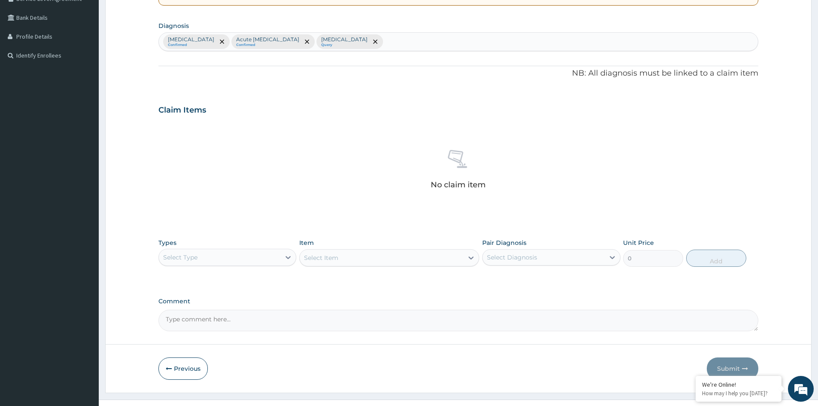
scroll to position [205, 0]
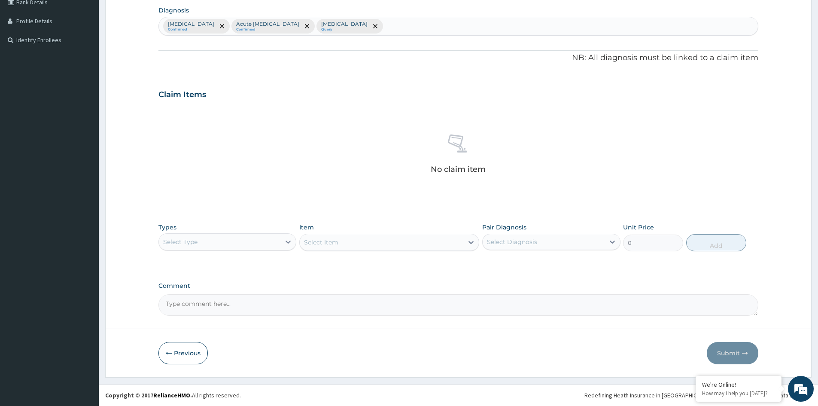
drag, startPoint x: 250, startPoint y: 238, endPoint x: 248, endPoint y: 242, distance: 4.6
click at [250, 239] on div "Select Type" at bounding box center [219, 242] width 121 height 14
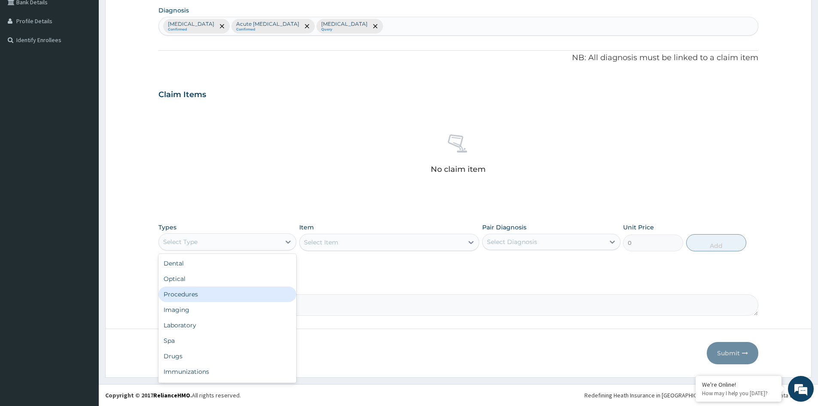
click at [200, 295] on div "Procedures" at bounding box center [227, 293] width 138 height 15
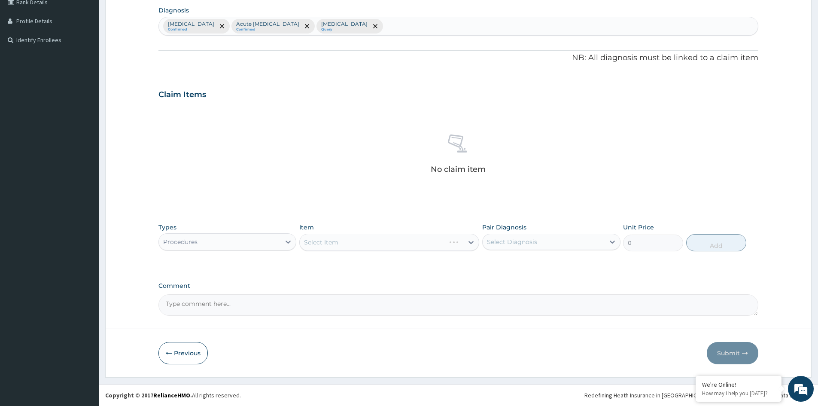
click at [454, 246] on div "Select Item" at bounding box center [389, 241] width 180 height 17
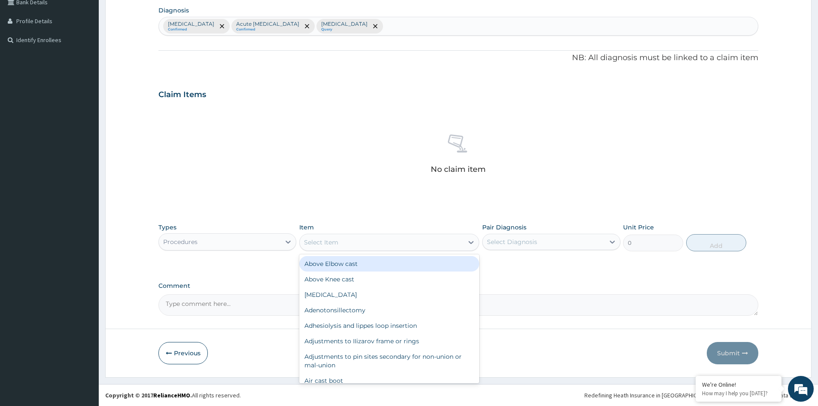
click at [452, 242] on div "Select Item" at bounding box center [382, 242] width 164 height 14
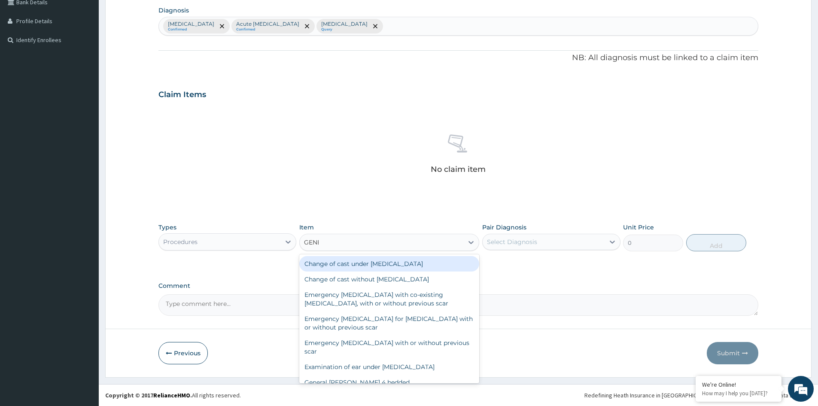
type input "GENER"
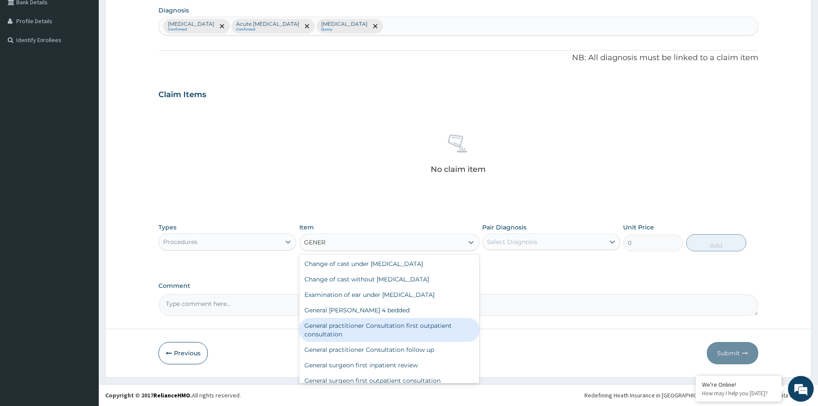
drag, startPoint x: 404, startPoint y: 329, endPoint x: 472, endPoint y: 308, distance: 71.3
click at [404, 328] on div "General practitioner Consultation first outpatient consultation" at bounding box center [389, 330] width 180 height 24
type input "3547.5"
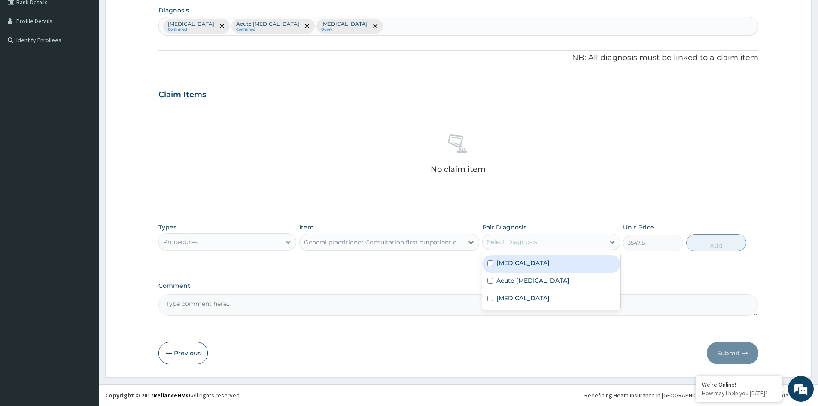
click at [543, 241] on div "Select Diagnosis" at bounding box center [542, 242] width 121 height 14
click at [517, 267] on div "[MEDICAL_DATA]" at bounding box center [551, 264] width 138 height 18
checkbox input "true"
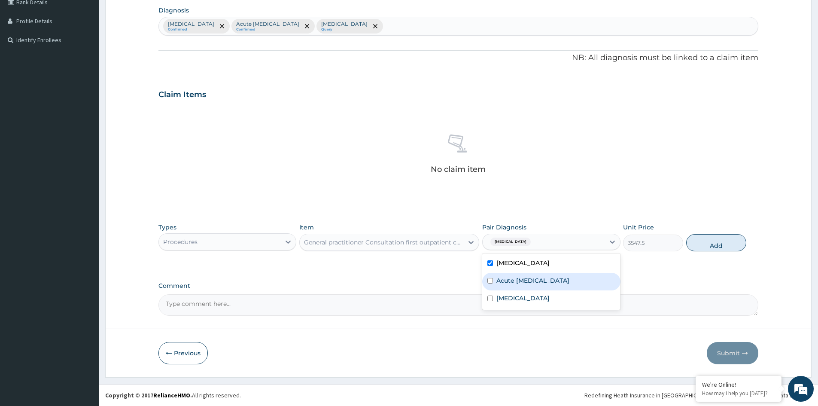
drag, startPoint x: 519, startPoint y: 282, endPoint x: 521, endPoint y: 298, distance: 16.0
click at [519, 282] on label "Acute [MEDICAL_DATA]" at bounding box center [532, 280] width 73 height 9
checkbox input "true"
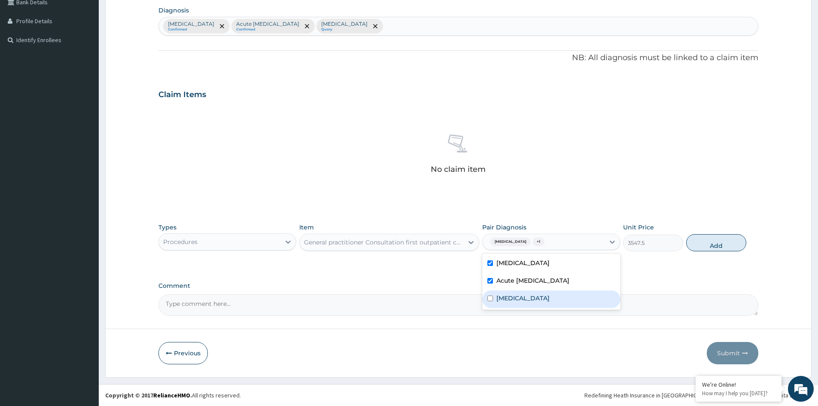
drag, startPoint x: 520, startPoint y: 301, endPoint x: 677, endPoint y: 256, distance: 163.4
click at [529, 299] on div "[MEDICAL_DATA]" at bounding box center [551, 299] width 138 height 18
checkbox input "true"
click at [710, 241] on button "Add" at bounding box center [716, 242] width 60 height 17
type input "0"
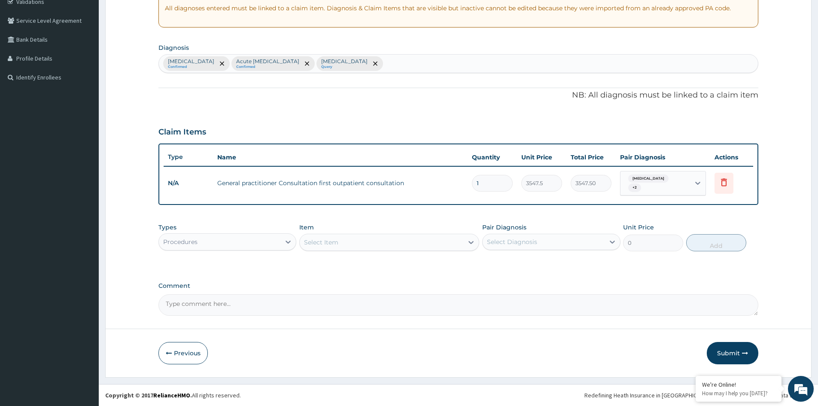
scroll to position [164, 0]
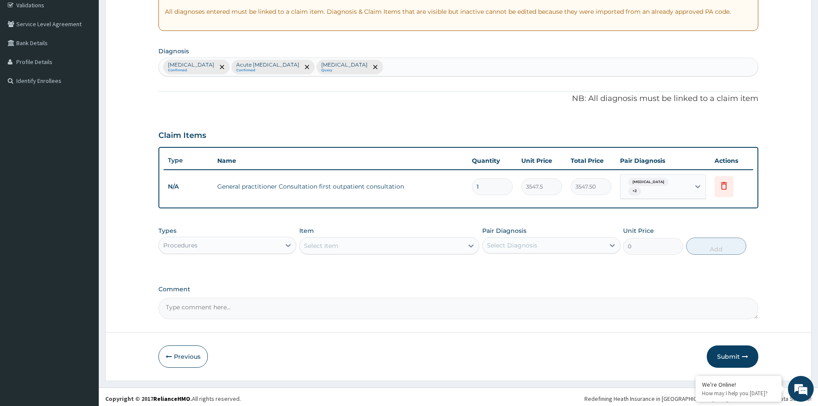
drag, startPoint x: 203, startPoint y: 238, endPoint x: 200, endPoint y: 245, distance: 8.1
click at [203, 241] on div "Procedures" at bounding box center [219, 245] width 121 height 14
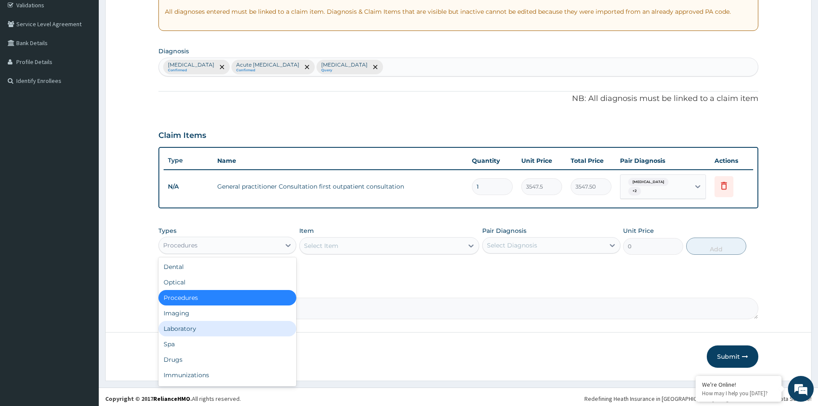
drag, startPoint x: 200, startPoint y: 324, endPoint x: 179, endPoint y: 313, distance: 24.0
click at [199, 324] on div "Laboratory" at bounding box center [227, 328] width 138 height 15
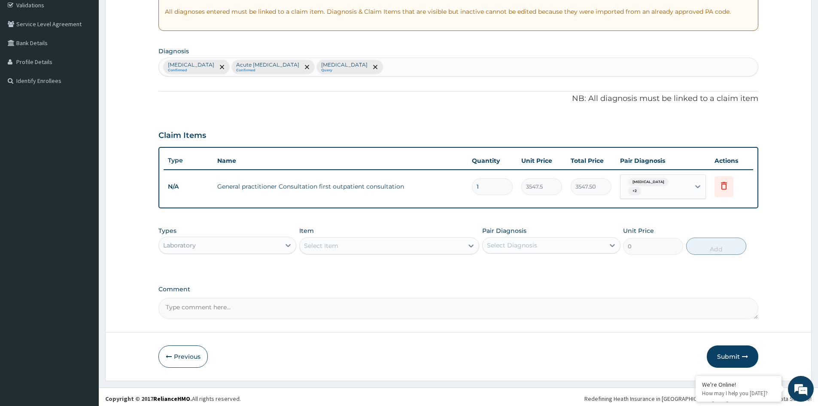
click at [433, 242] on div "Select Item" at bounding box center [382, 246] width 164 height 14
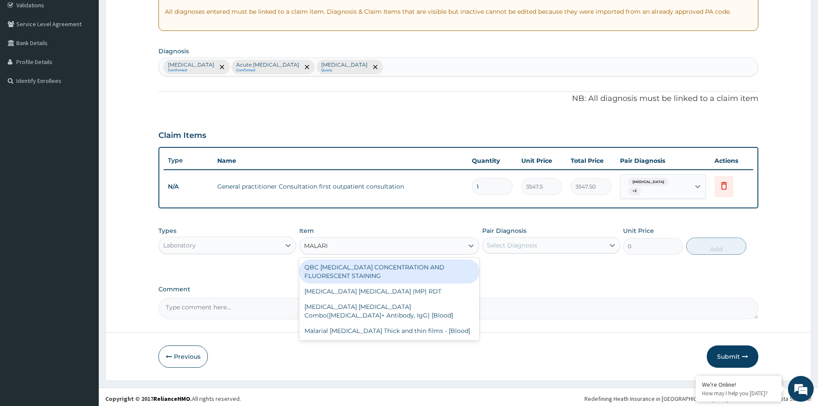
type input "[MEDICAL_DATA]"
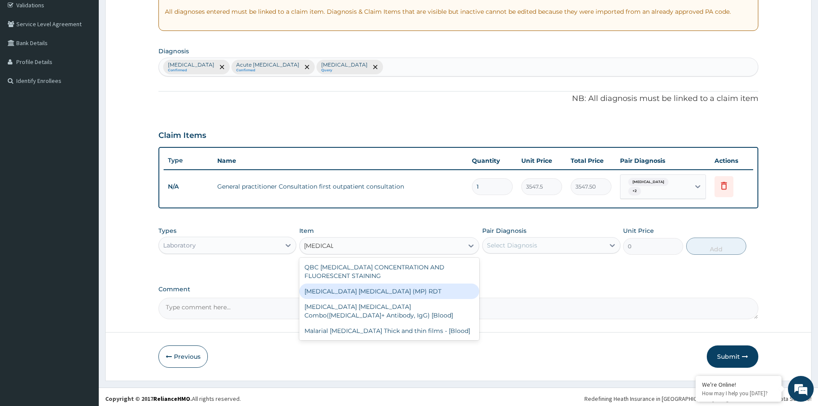
click at [379, 283] on div "[MEDICAL_DATA] [MEDICAL_DATA] (MP) RDT" at bounding box center [389, 290] width 180 height 15
type input "1612.5"
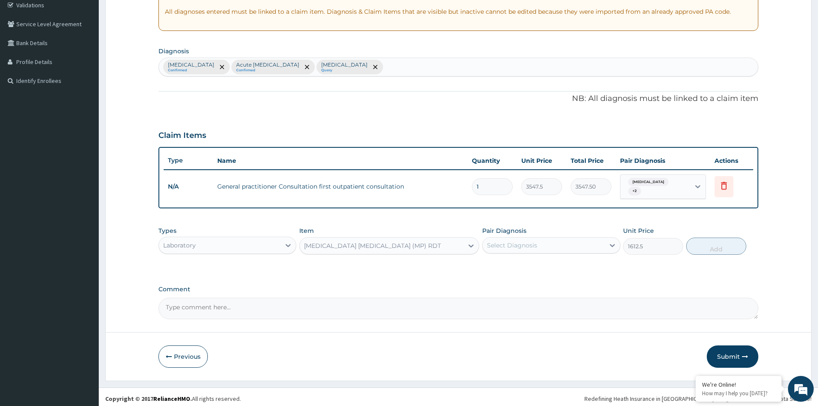
click at [568, 242] on div "Select Diagnosis" at bounding box center [542, 245] width 121 height 14
click at [533, 259] on div "[MEDICAL_DATA]" at bounding box center [551, 267] width 138 height 18
checkbox input "true"
click at [706, 242] on button "Add" at bounding box center [716, 245] width 60 height 17
type input "0"
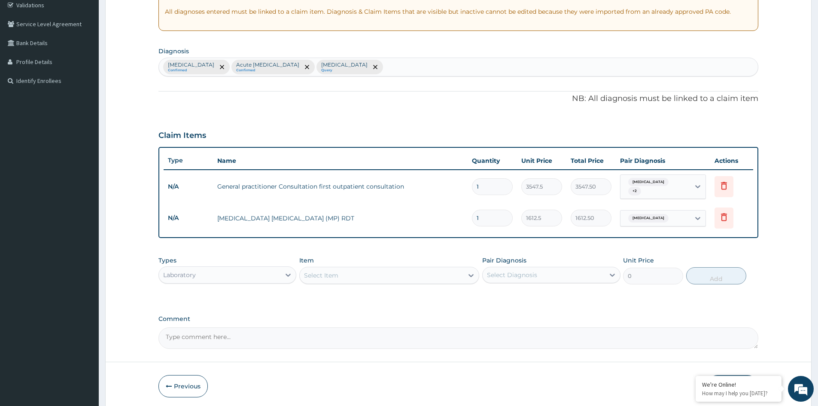
click at [372, 268] on div "Select Item" at bounding box center [382, 275] width 164 height 14
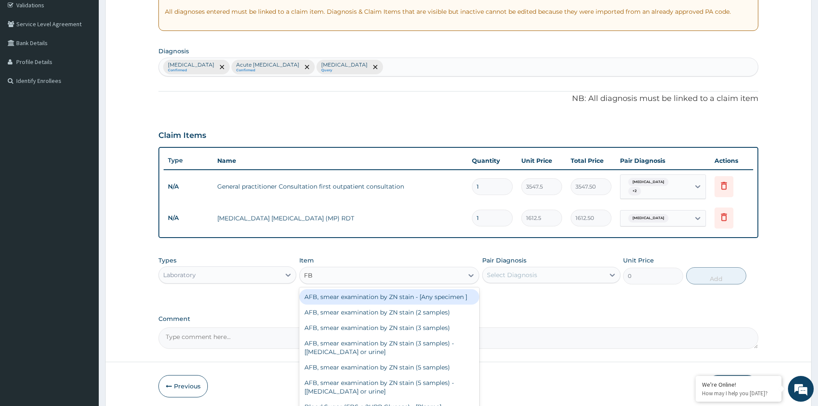
type input "FBC"
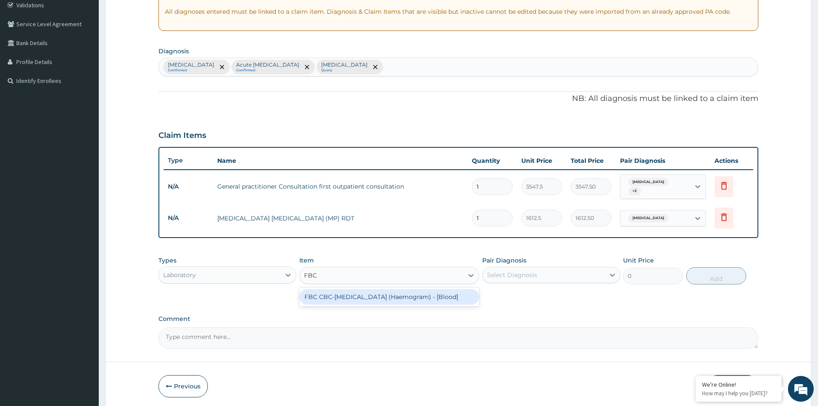
click at [425, 294] on div "FBC CBC-[MEDICAL_DATA] (Haemogram) - [Blood]" at bounding box center [389, 296] width 180 height 15
type input "4300"
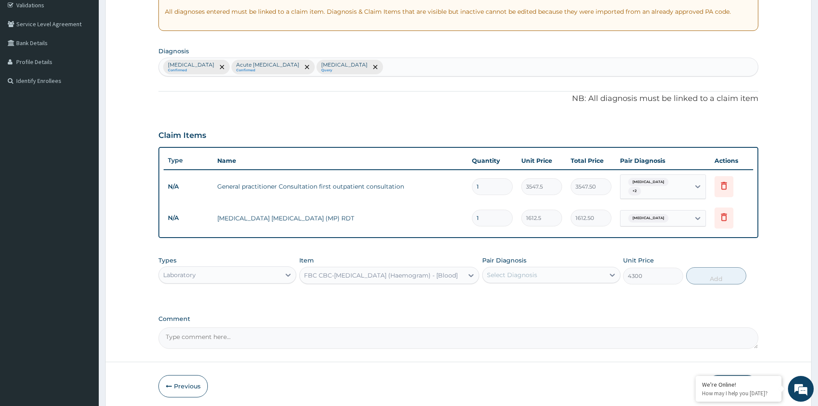
click at [551, 270] on div "Select Diagnosis" at bounding box center [542, 275] width 121 height 14
click at [521, 293] on div "[MEDICAL_DATA]" at bounding box center [551, 297] width 138 height 18
checkbox input "true"
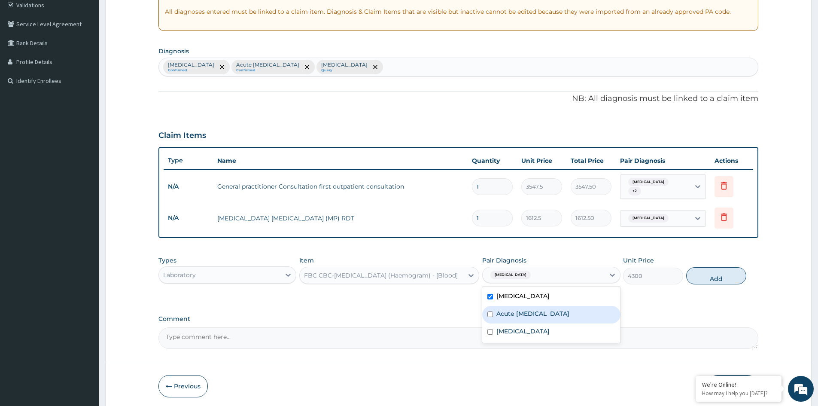
drag, startPoint x: 522, startPoint y: 306, endPoint x: 518, endPoint y: 321, distance: 15.6
click at [522, 309] on label "Acute [MEDICAL_DATA]" at bounding box center [532, 313] width 73 height 9
checkbox input "true"
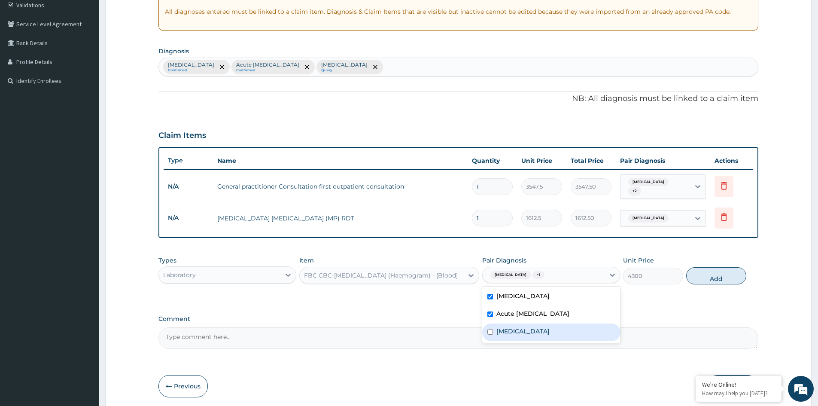
click at [516, 323] on div "[MEDICAL_DATA]" at bounding box center [551, 332] width 138 height 18
checkbox input "true"
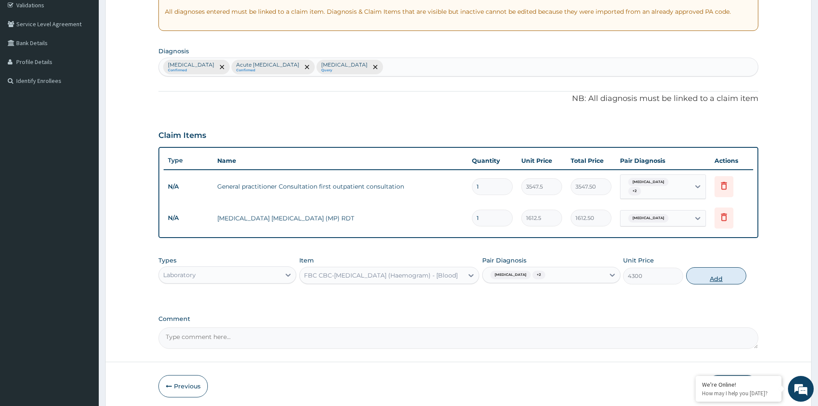
click at [715, 272] on button "Add" at bounding box center [716, 275] width 60 height 17
type input "0"
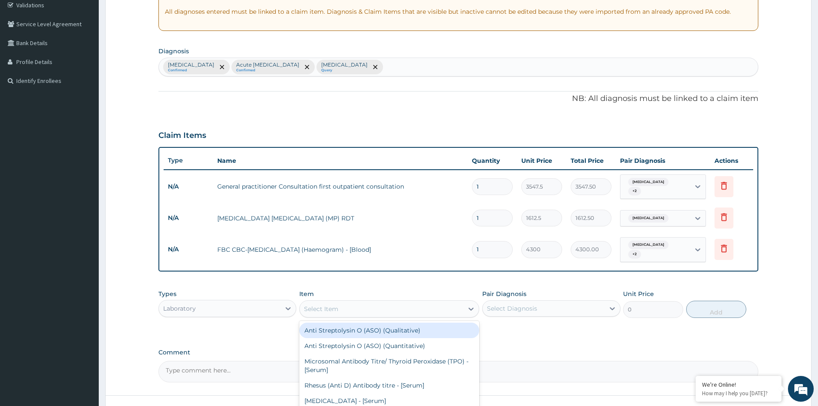
click at [412, 304] on div "Select Item" at bounding box center [382, 309] width 164 height 14
click at [252, 306] on div "Laboratory" at bounding box center [219, 308] width 121 height 14
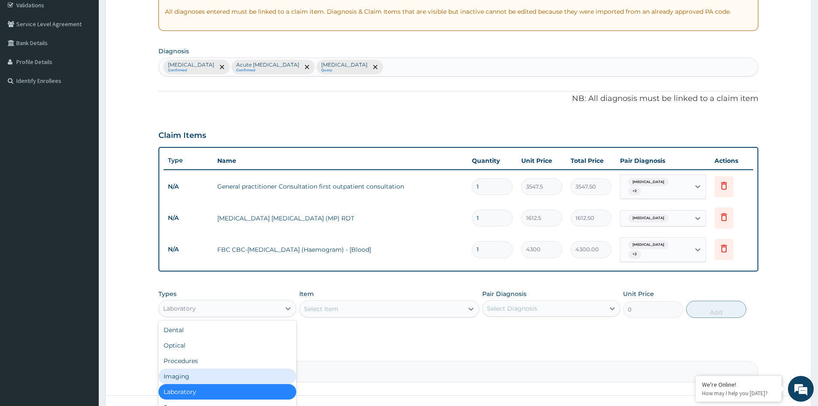
scroll to position [29, 0]
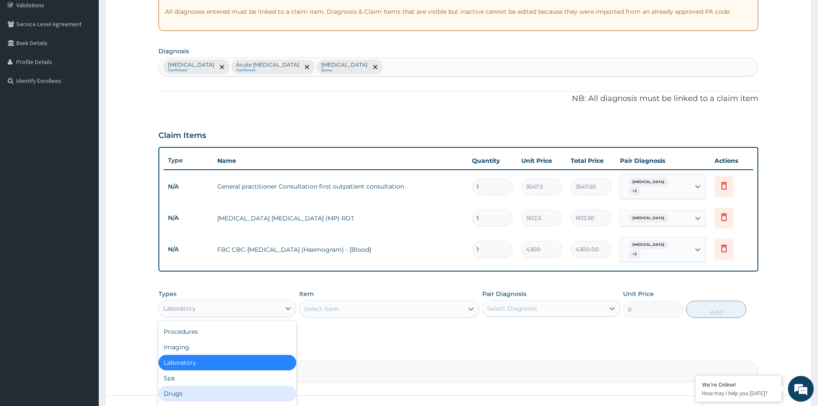
click at [235, 385] on div "Drugs" at bounding box center [227, 392] width 138 height 15
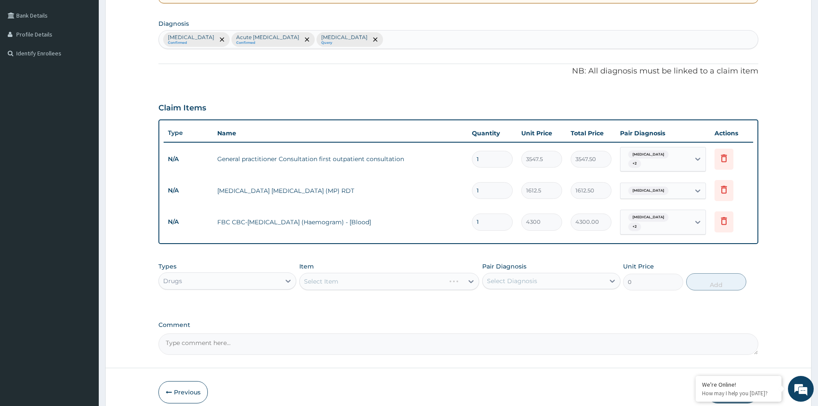
scroll to position [207, 0]
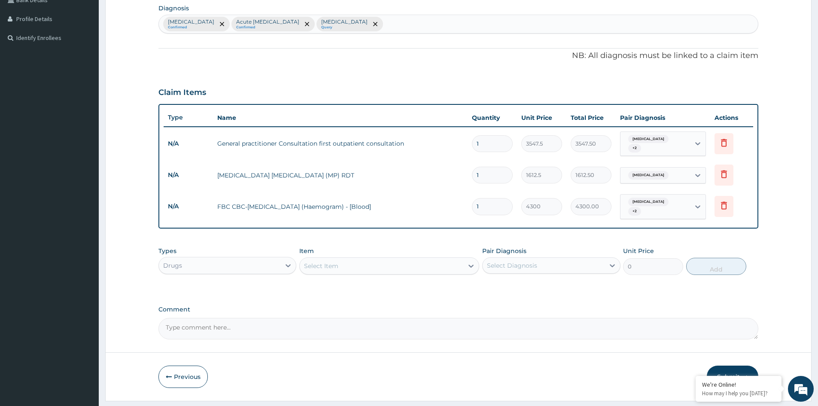
click at [435, 259] on div "Select Item" at bounding box center [382, 266] width 164 height 14
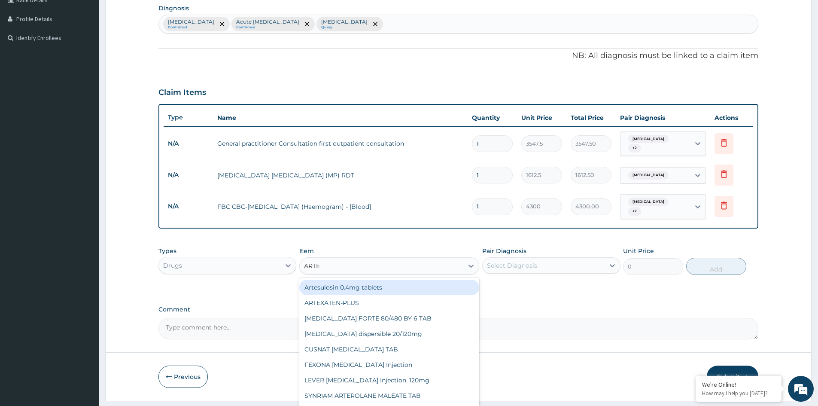
type input "ARTEM"
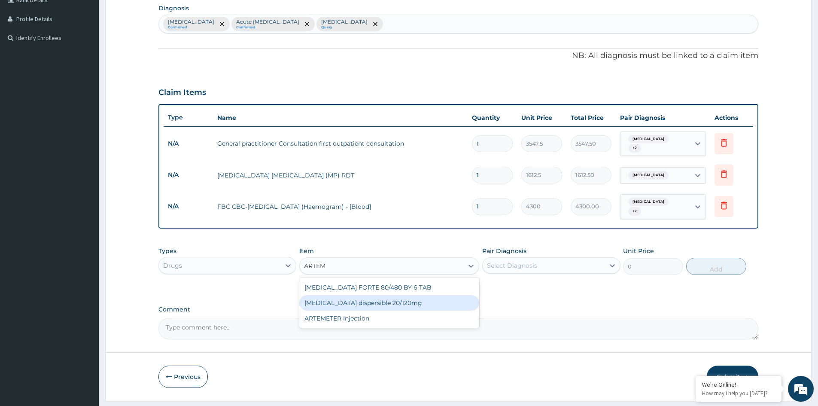
drag, startPoint x: 372, startPoint y: 293, endPoint x: 441, endPoint y: 278, distance: 70.3
click at [375, 295] on div "[MEDICAL_DATA] dispersible 20/120mg" at bounding box center [389, 302] width 180 height 15
type input "112.3375"
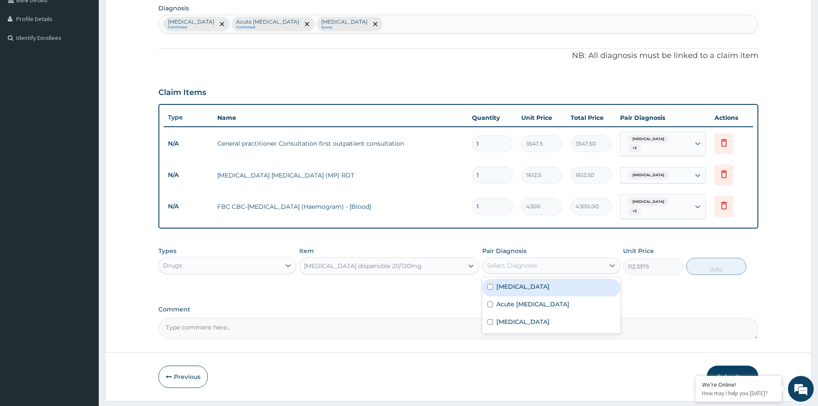
click at [529, 261] on div "Select Diagnosis" at bounding box center [512, 265] width 50 height 9
drag, startPoint x: 511, startPoint y: 279, endPoint x: 657, endPoint y: 282, distance: 145.9
click at [513, 282] on label "Malaria" at bounding box center [522, 286] width 53 height 9
checkbox input "true"
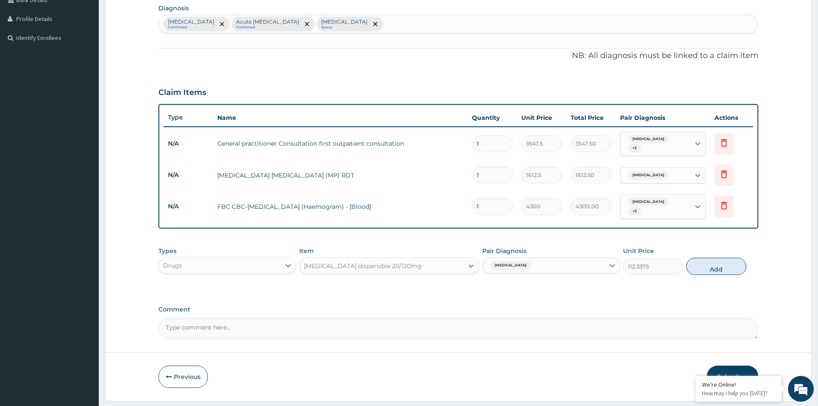
click at [712, 259] on button "Add" at bounding box center [716, 265] width 60 height 17
type input "0"
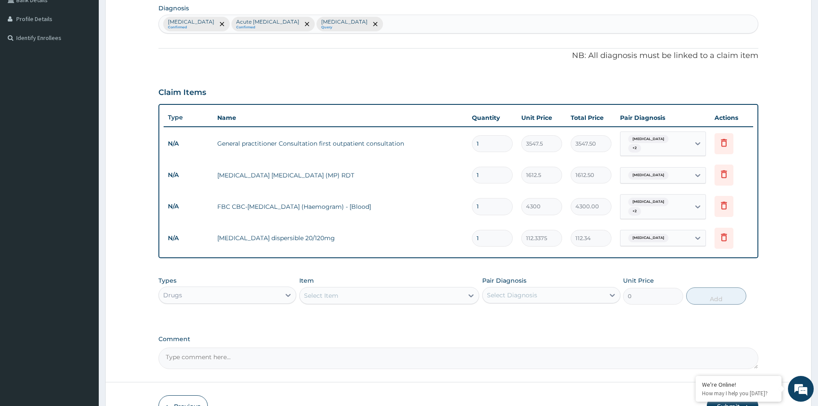
type input "0.00"
type input "6"
type input "674.03"
type input "6"
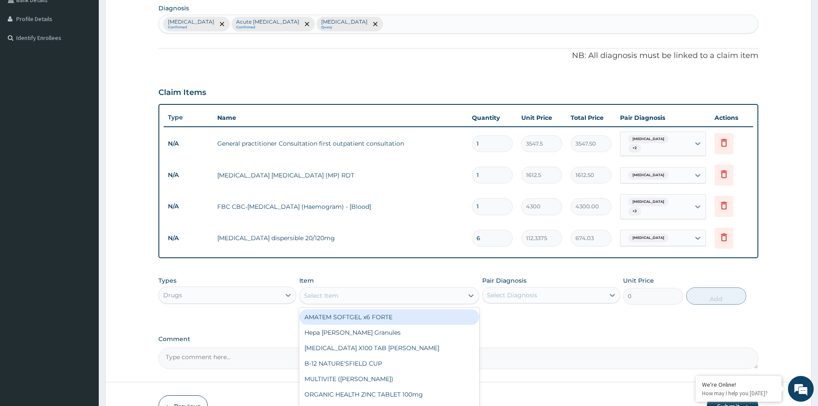
click at [375, 288] on div "Select Item" at bounding box center [382, 295] width 164 height 14
type input "PARAC"
drag, startPoint x: 335, startPoint y: 309, endPoint x: 432, endPoint y: 303, distance: 97.6
click at [339, 309] on div "Paracetamol syrup 100mls" at bounding box center [389, 316] width 180 height 15
type input "709.5"
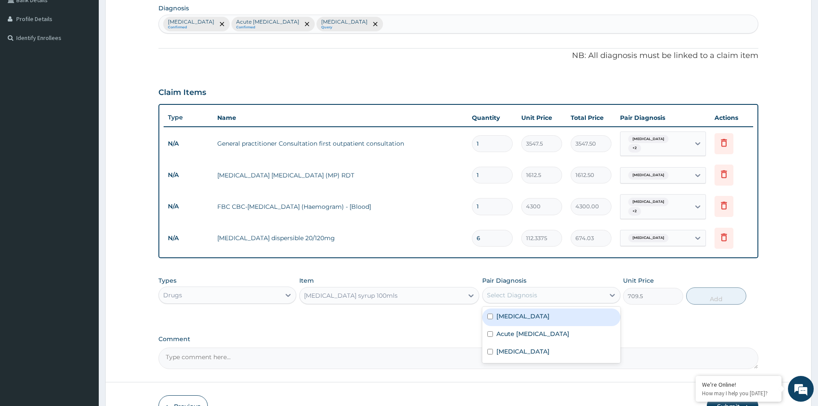
click at [506, 291] on div "Select Diagnosis" at bounding box center [512, 295] width 50 height 9
click at [511, 315] on div "Malaria" at bounding box center [551, 317] width 138 height 18
checkbox input "true"
click at [721, 292] on button "Add" at bounding box center [716, 295] width 60 height 17
type input "0"
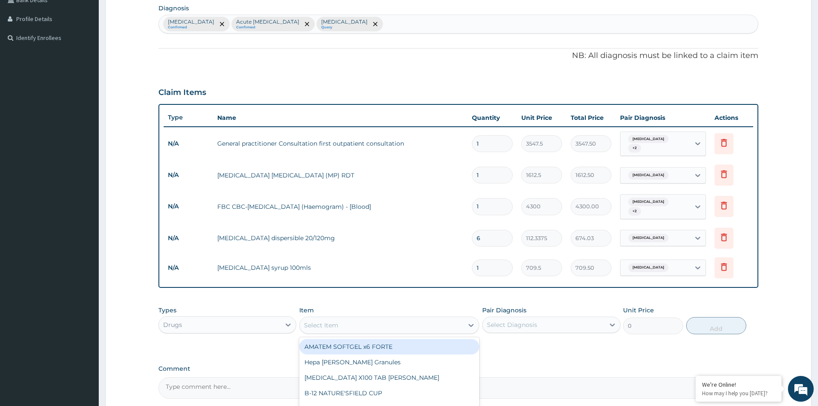
click at [323, 321] on div "Select Item" at bounding box center [321, 325] width 34 height 9
type input "LORAT"
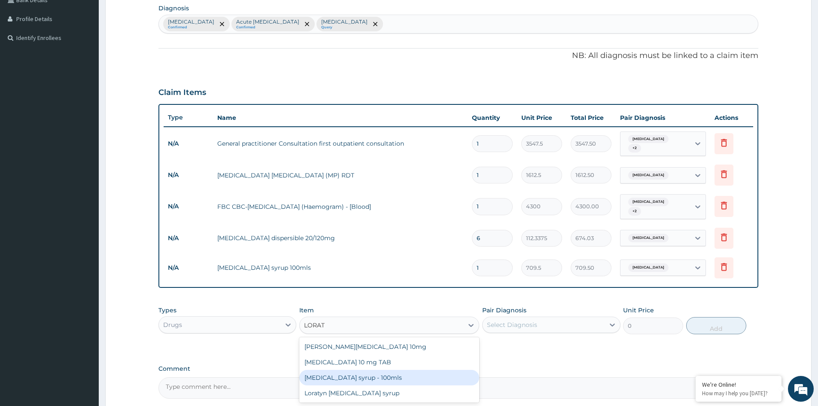
click at [369, 369] on div "Loratadine syrup - 100mls" at bounding box center [389, 376] width 180 height 15
type input "1182.5"
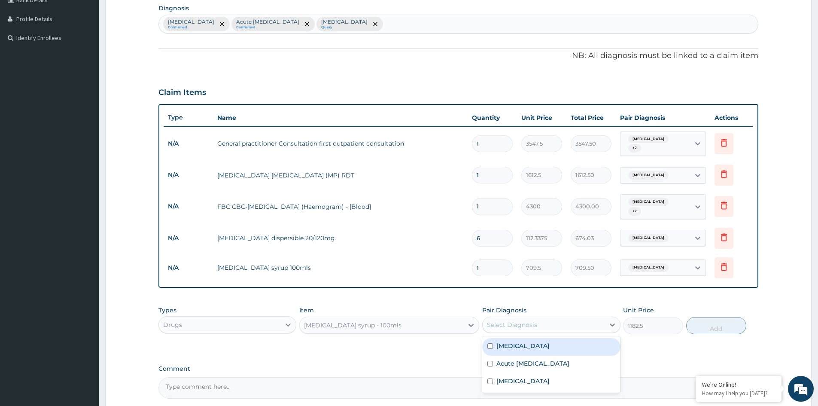
click at [561, 318] on div "Select Diagnosis" at bounding box center [542, 325] width 121 height 14
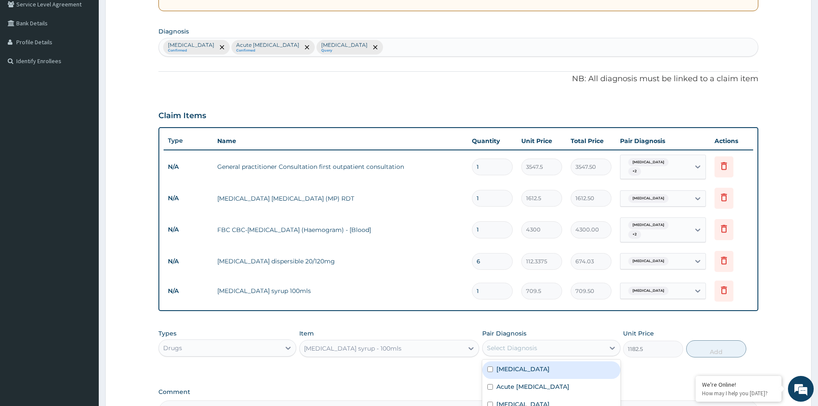
scroll to position [164, 0]
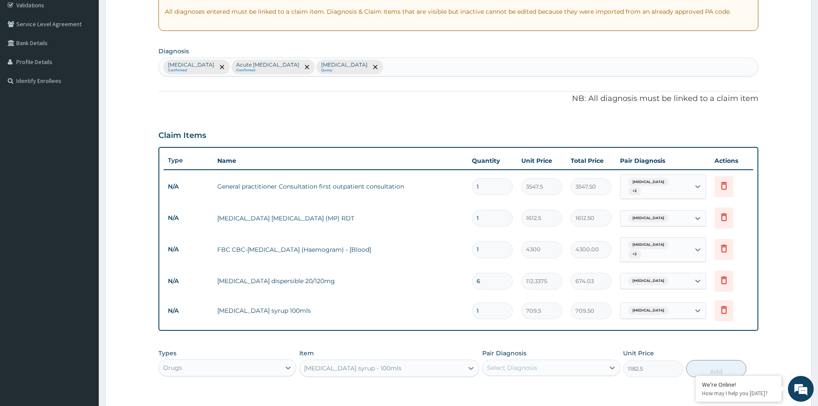
click at [388, 70] on div "Malaria Confirmed Acute upper respiratory infection Confirmed Sepsis Query" at bounding box center [458, 67] width 599 height 18
type input "RHINI"
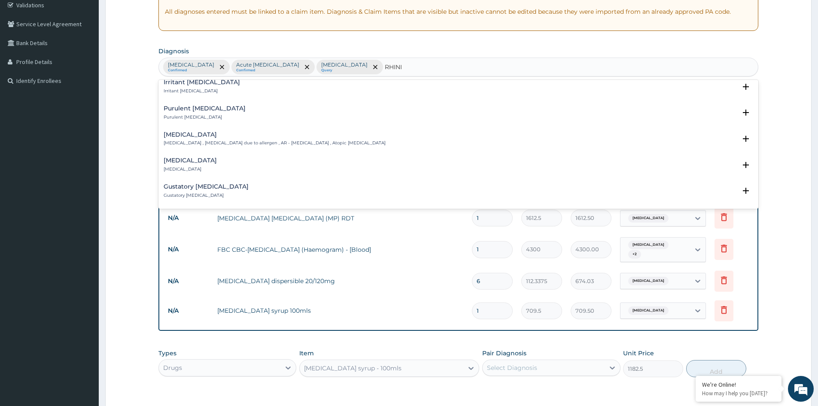
scroll to position [215, 0]
click at [188, 133] on h4 "Allergic rhinitis" at bounding box center [275, 134] width 222 height 6
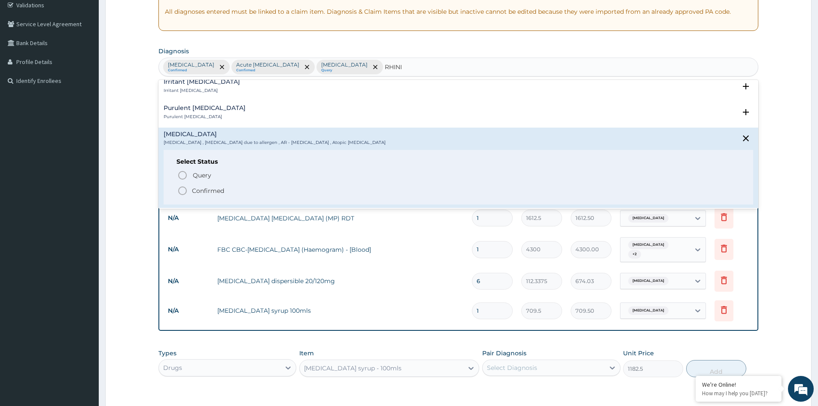
click at [197, 189] on p "Confirmed" at bounding box center [208, 190] width 32 height 9
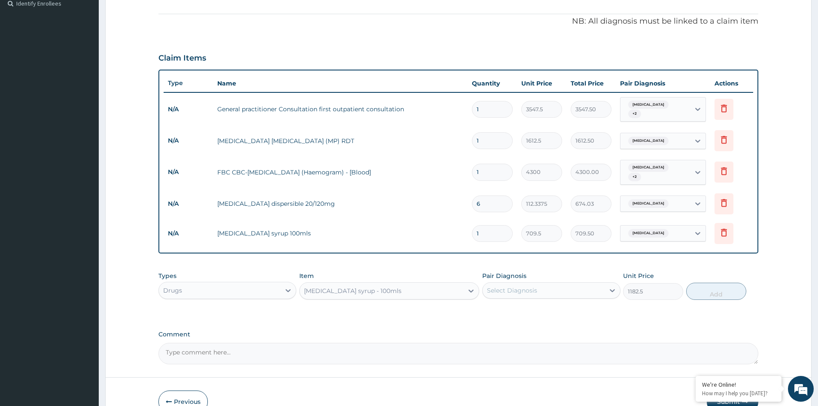
scroll to position [250, 0]
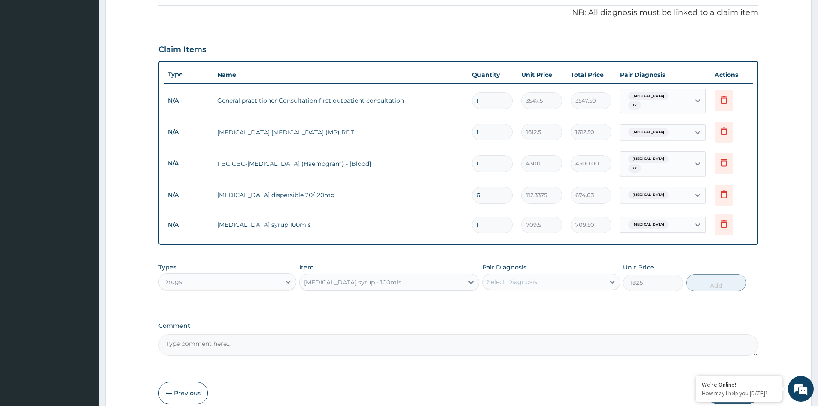
drag, startPoint x: 551, startPoint y: 276, endPoint x: 544, endPoint y: 284, distance: 10.3
click at [551, 276] on div "Select Diagnosis" at bounding box center [542, 282] width 121 height 14
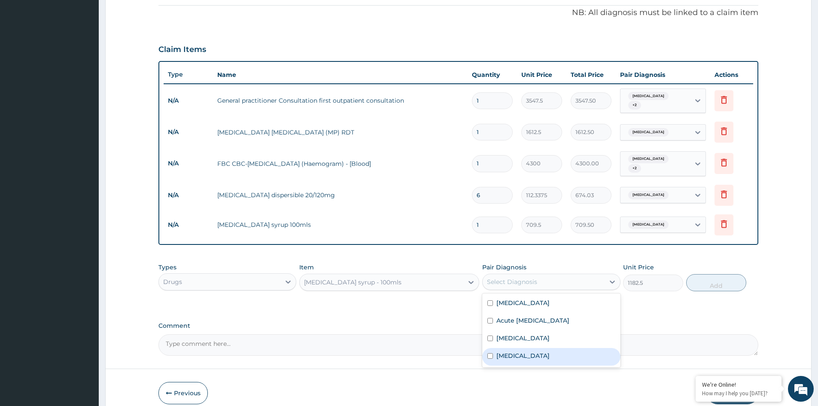
drag, startPoint x: 514, startPoint y: 344, endPoint x: 589, endPoint y: 317, distance: 79.8
click at [515, 351] on label "Allergic rhinitis" at bounding box center [522, 355] width 53 height 9
checkbox input "true"
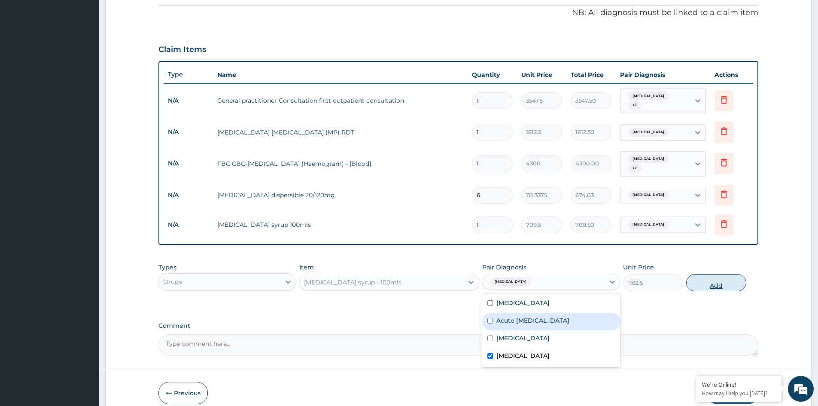
click at [709, 276] on button "Add" at bounding box center [716, 282] width 60 height 17
type input "0"
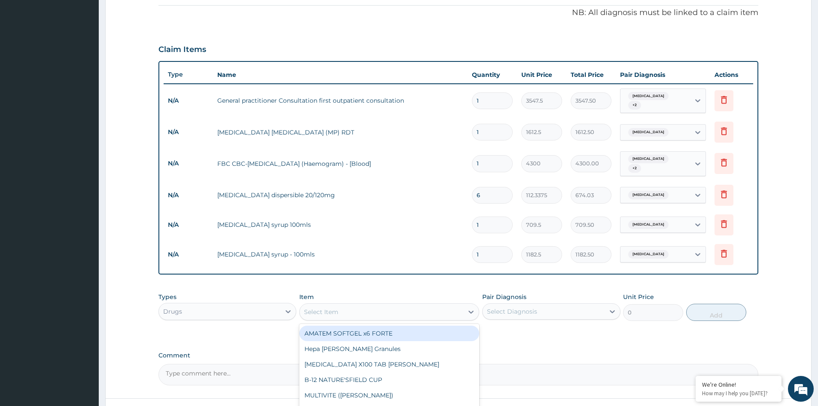
click at [388, 305] on div "Select Item" at bounding box center [382, 312] width 164 height 14
type input "COUGH"
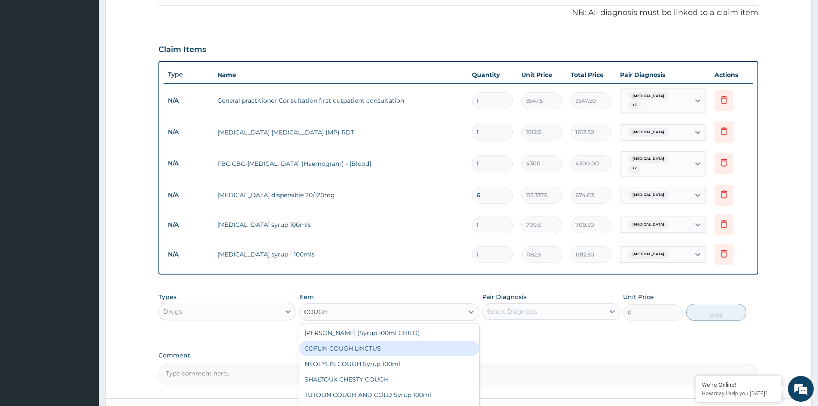
scroll to position [43, 0]
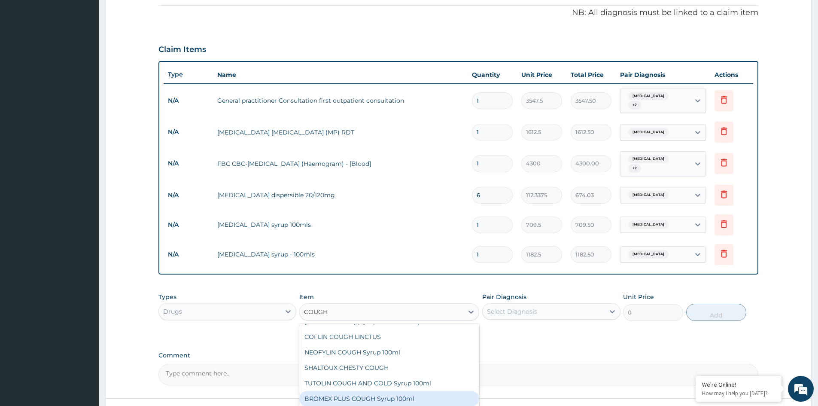
click at [361, 391] on div "BROMEX PLUS COUGH Syrup 100ml" at bounding box center [389, 398] width 180 height 15
type input "1773.75"
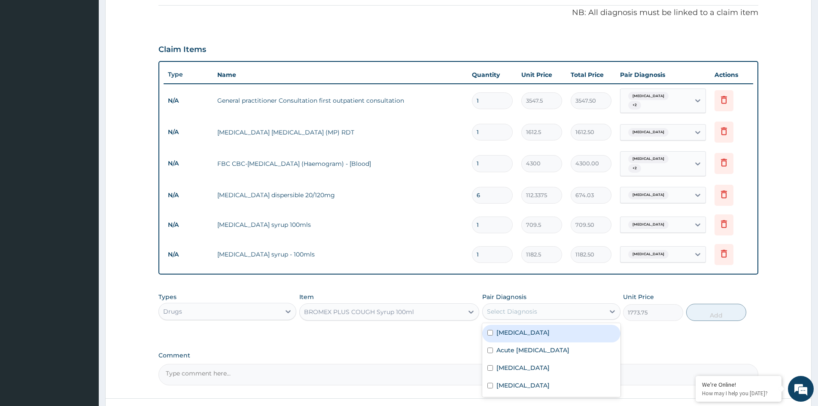
click at [548, 306] on div "Select Diagnosis" at bounding box center [542, 311] width 121 height 14
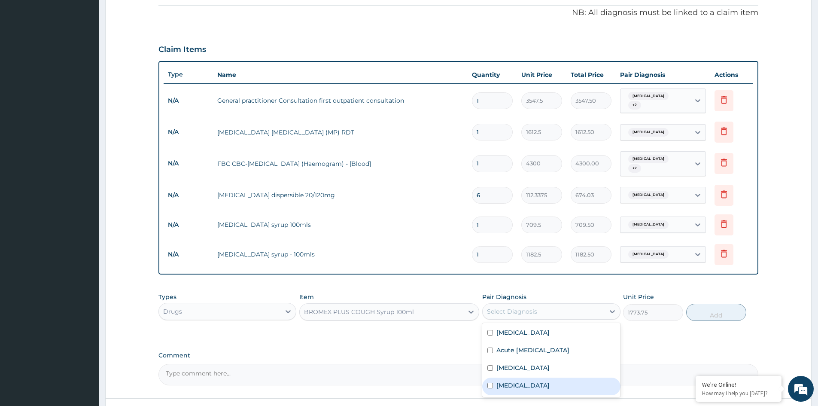
drag, startPoint x: 516, startPoint y: 376, endPoint x: 521, endPoint y: 354, distance: 22.5
click at [516, 381] on label "Allergic rhinitis" at bounding box center [522, 385] width 53 height 9
checkbox input "true"
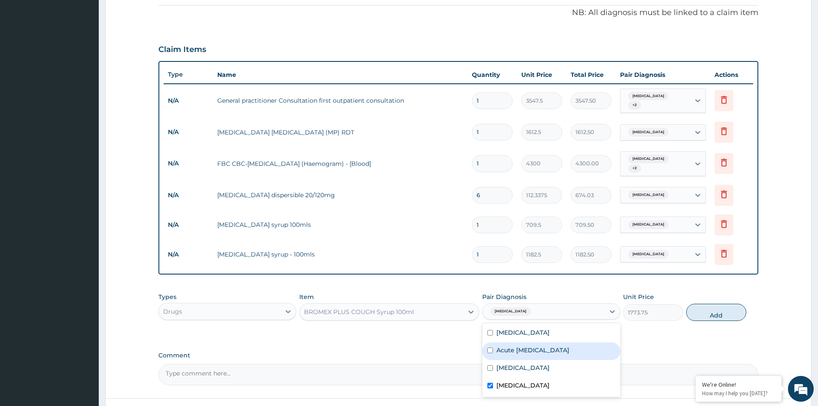
click at [523, 345] on label "Acute upper respiratory infection" at bounding box center [532, 349] width 73 height 9
checkbox input "true"
drag, startPoint x: 515, startPoint y: 327, endPoint x: 525, endPoint y: 328, distance: 9.5
click at [521, 327] on div "Malaria" at bounding box center [551, 333] width 138 height 18
checkbox input "true"
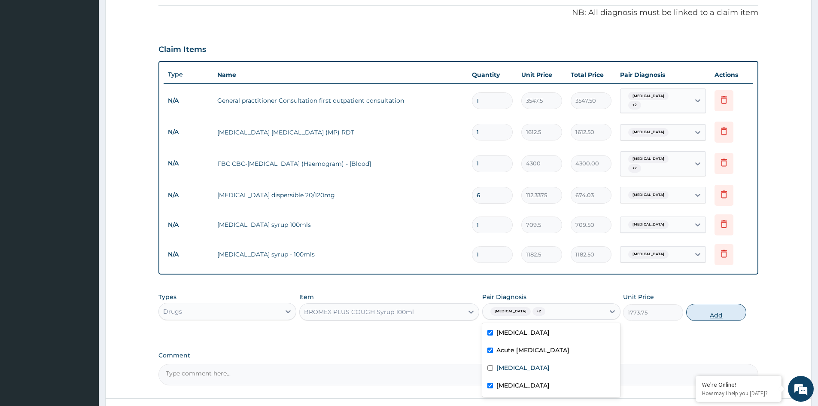
click at [710, 305] on button "Add" at bounding box center [716, 311] width 60 height 17
type input "0"
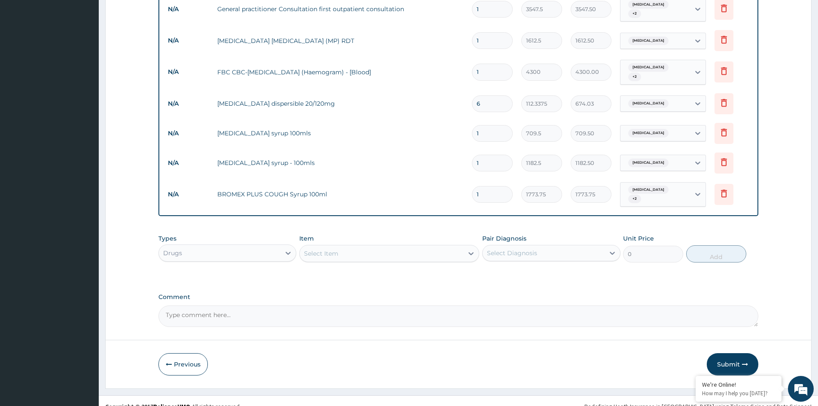
scroll to position [342, 0]
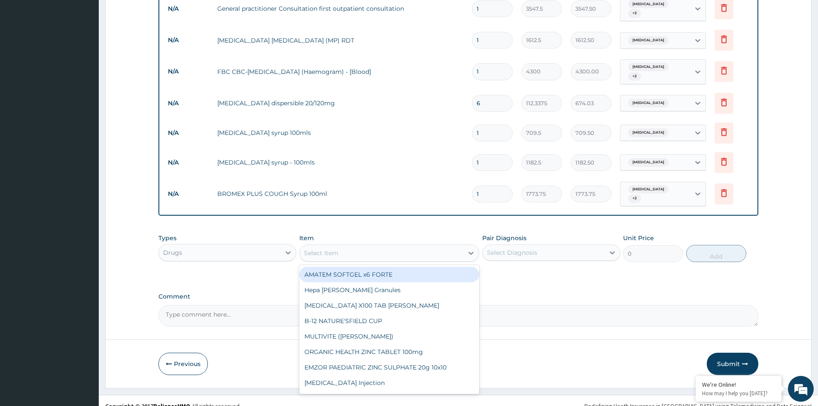
click at [351, 246] on div "Select Item" at bounding box center [382, 253] width 164 height 14
type input "R"
type input "AST"
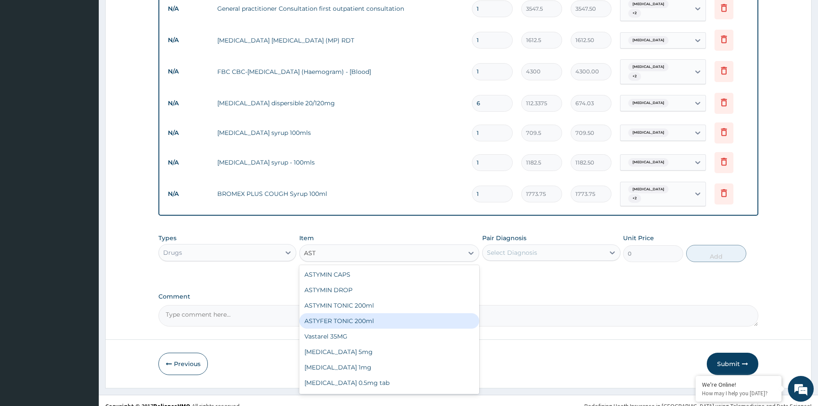
click at [372, 313] on div "ASTYFER TONIC 200ml" at bounding box center [389, 320] width 180 height 15
type input "2956.25"
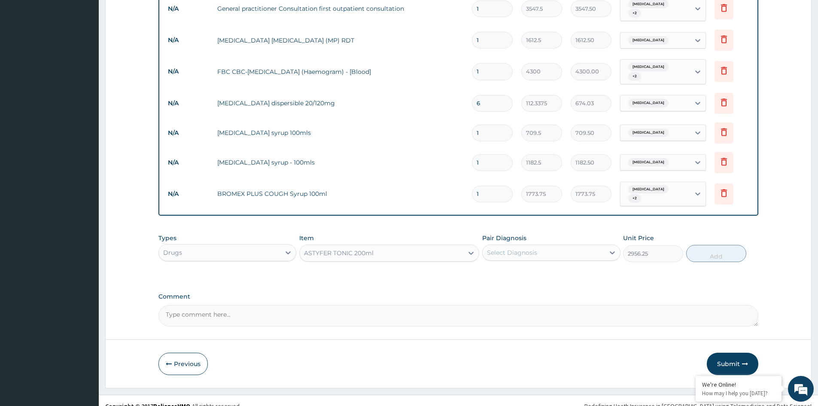
click at [567, 245] on div "Select Diagnosis" at bounding box center [542, 252] width 121 height 14
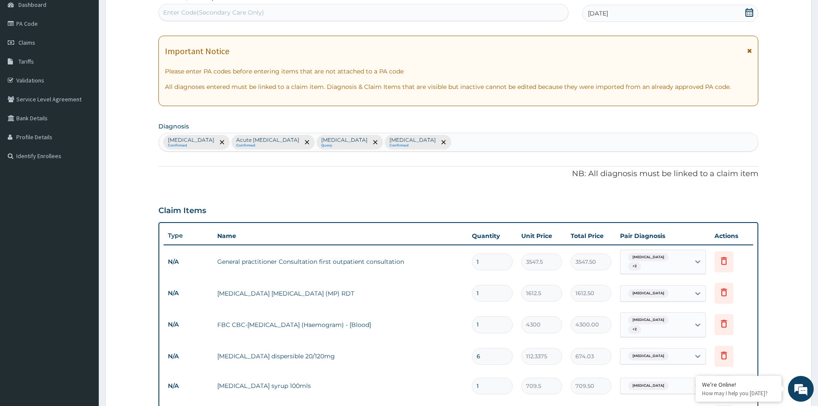
scroll to position [41, 0]
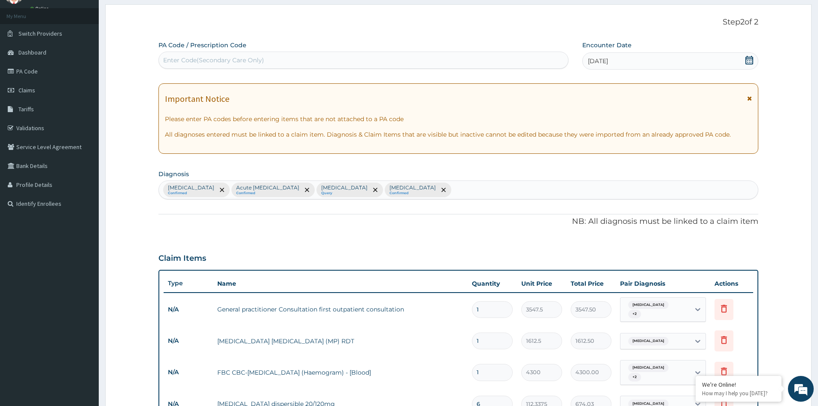
click at [441, 195] on div "Malaria Confirmed Acute upper respiratory infection Confirmed Sepsis Query Alle…" at bounding box center [458, 190] width 599 height 18
type input "ANEM"
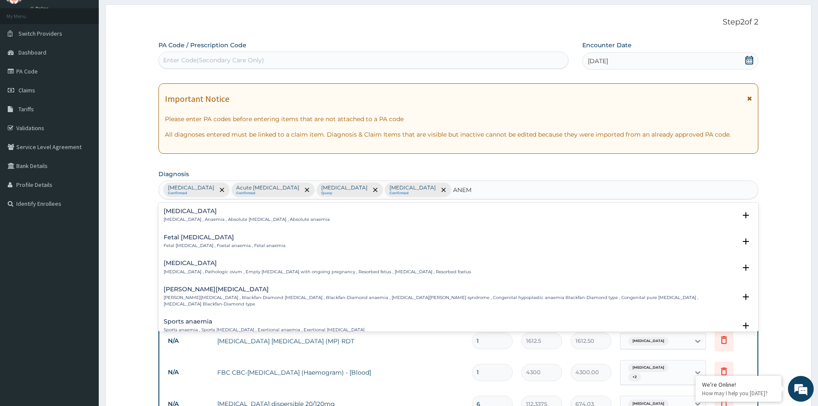
click at [234, 215] on div "Anemia Anemia , Anaemia , Absolute anemia , Absolute anaemia" at bounding box center [247, 215] width 166 height 15
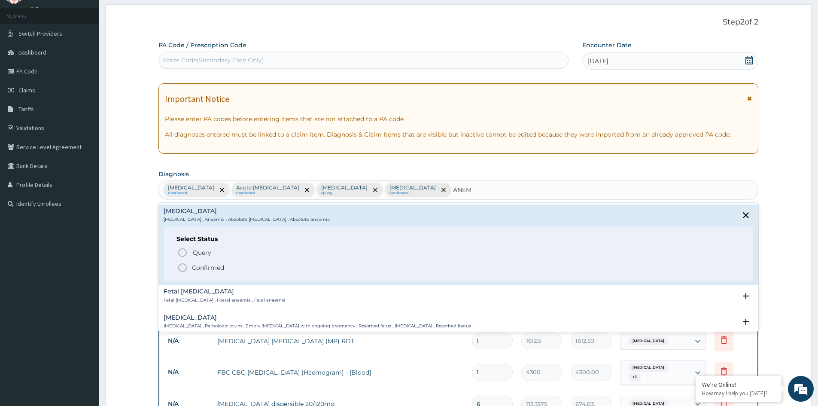
click at [234, 269] on span "Confirmed" at bounding box center [458, 267] width 563 height 10
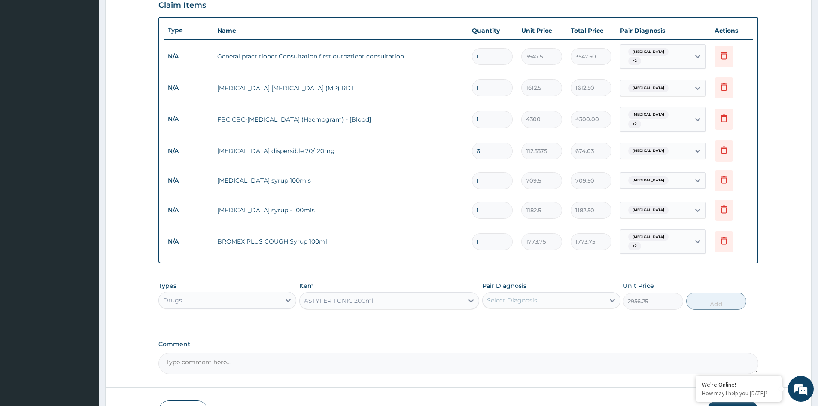
scroll to position [342, 0]
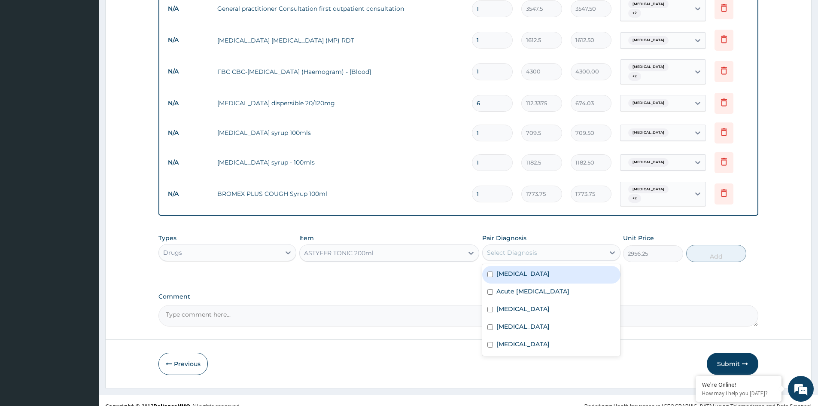
click at [581, 245] on div "Select Diagnosis" at bounding box center [542, 252] width 121 height 14
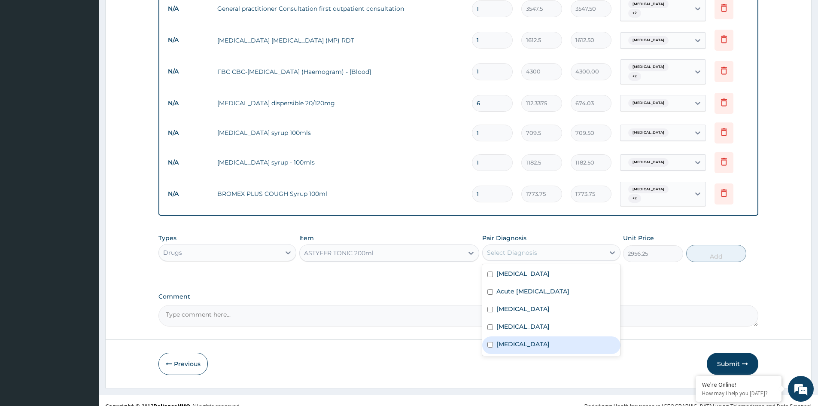
click at [533, 338] on div "Anemia" at bounding box center [551, 345] width 138 height 18
checkbox input "true"
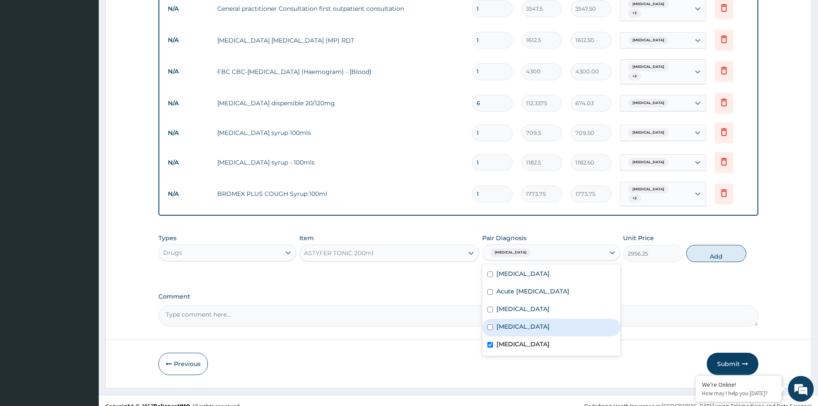
click at [720, 245] on button "Add" at bounding box center [716, 253] width 60 height 17
type input "0"
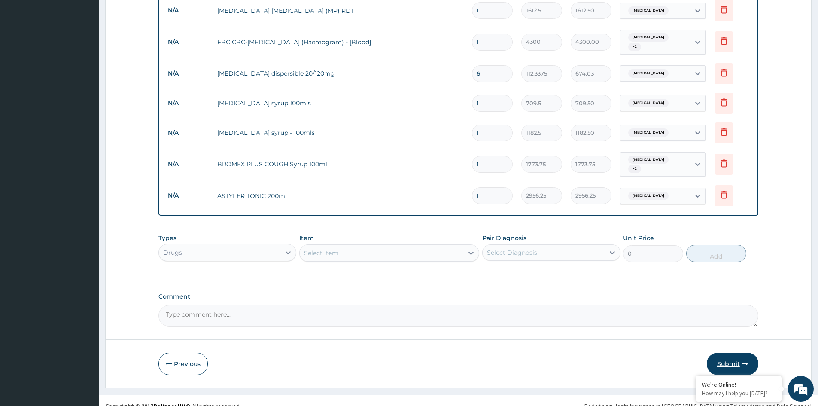
click at [725, 352] on button "Submit" at bounding box center [731, 363] width 51 height 22
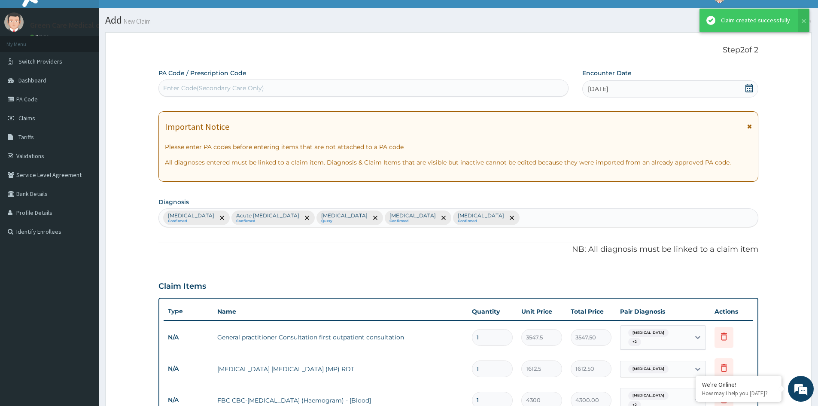
scroll to position [371, 0]
